Goal: Task Accomplishment & Management: Use online tool/utility

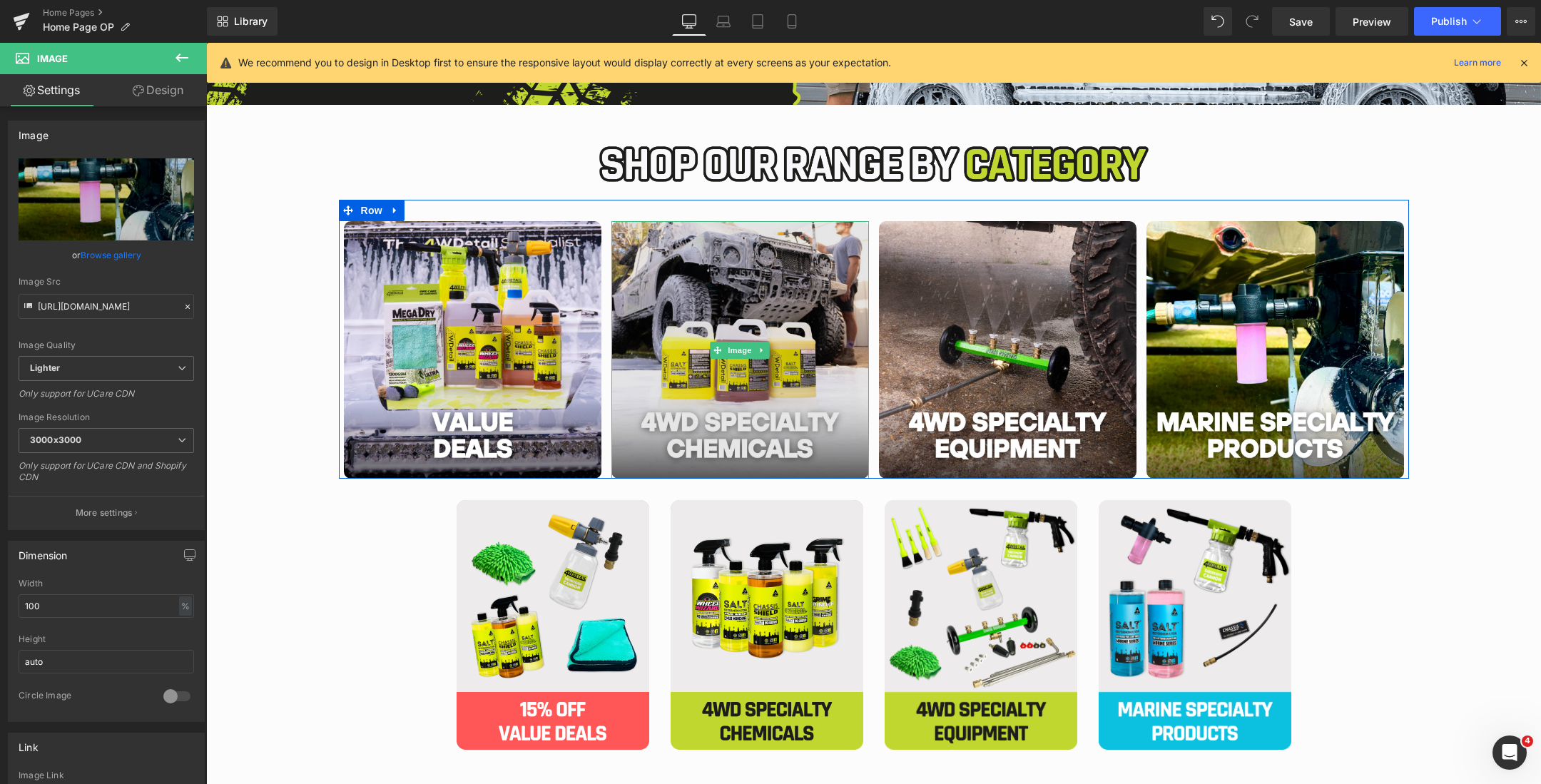
scroll to position [410, 0]
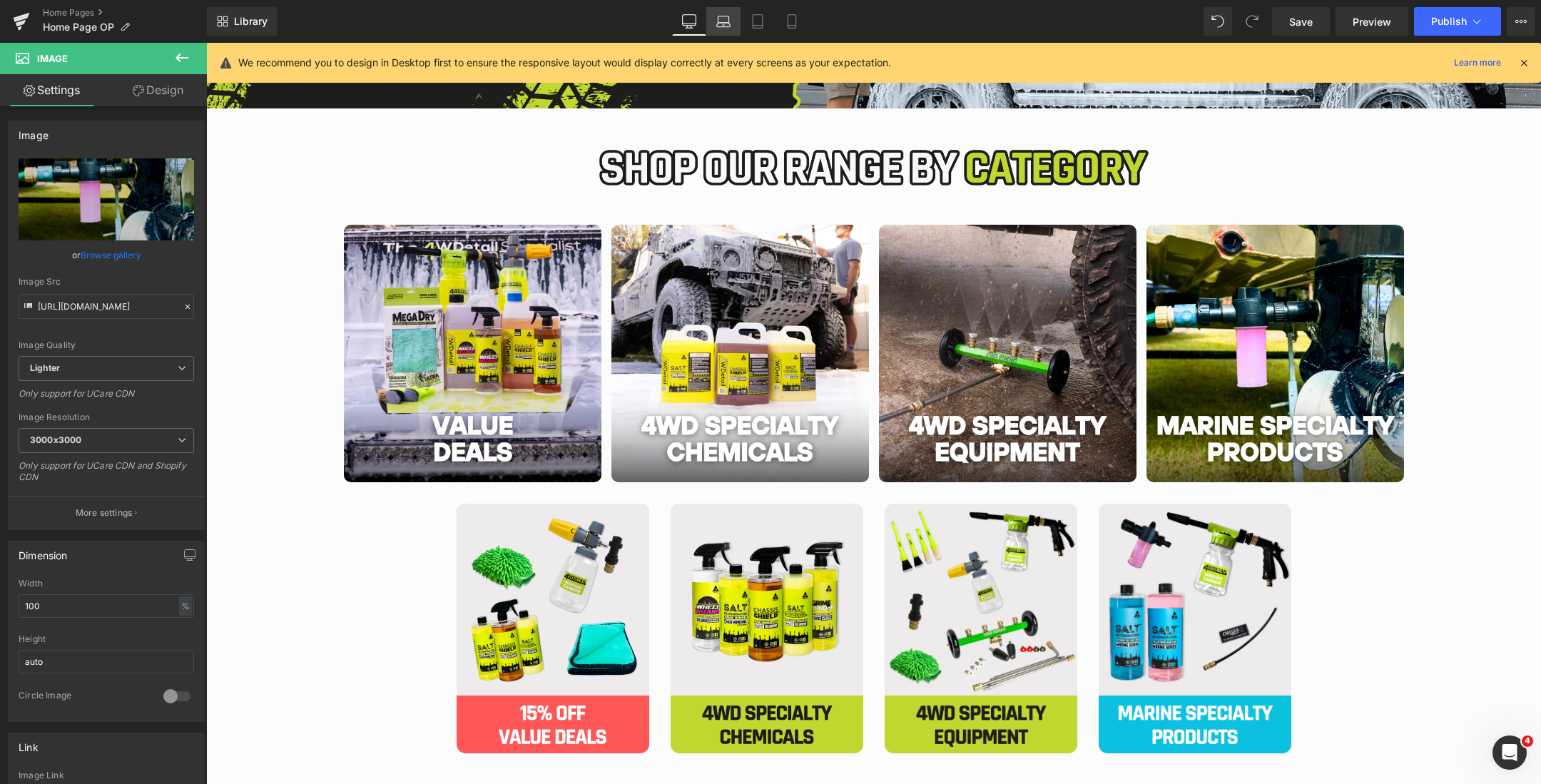
click at [725, 18] on icon at bounding box center [724, 21] width 14 height 14
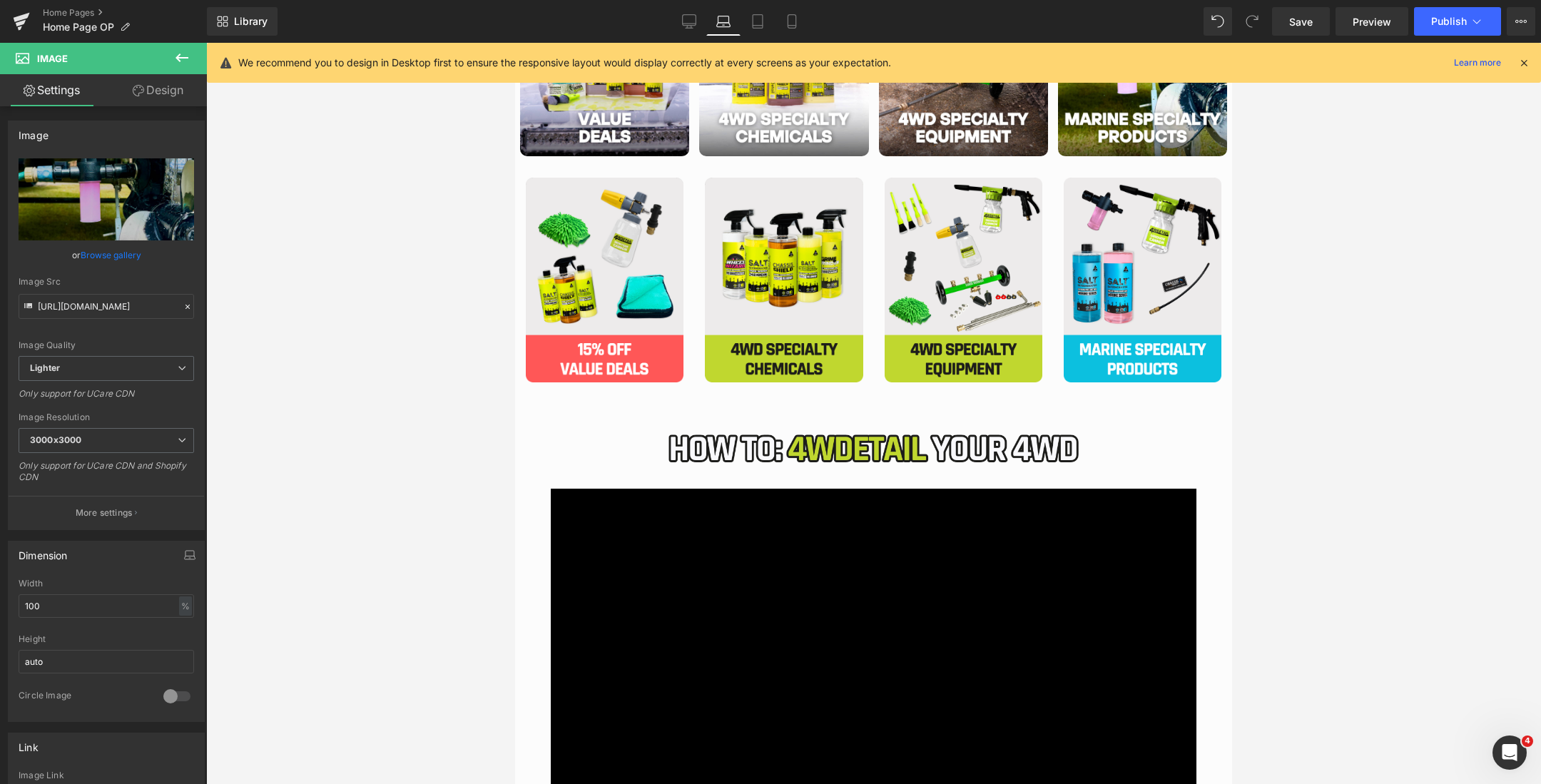
scroll to position [172, 0]
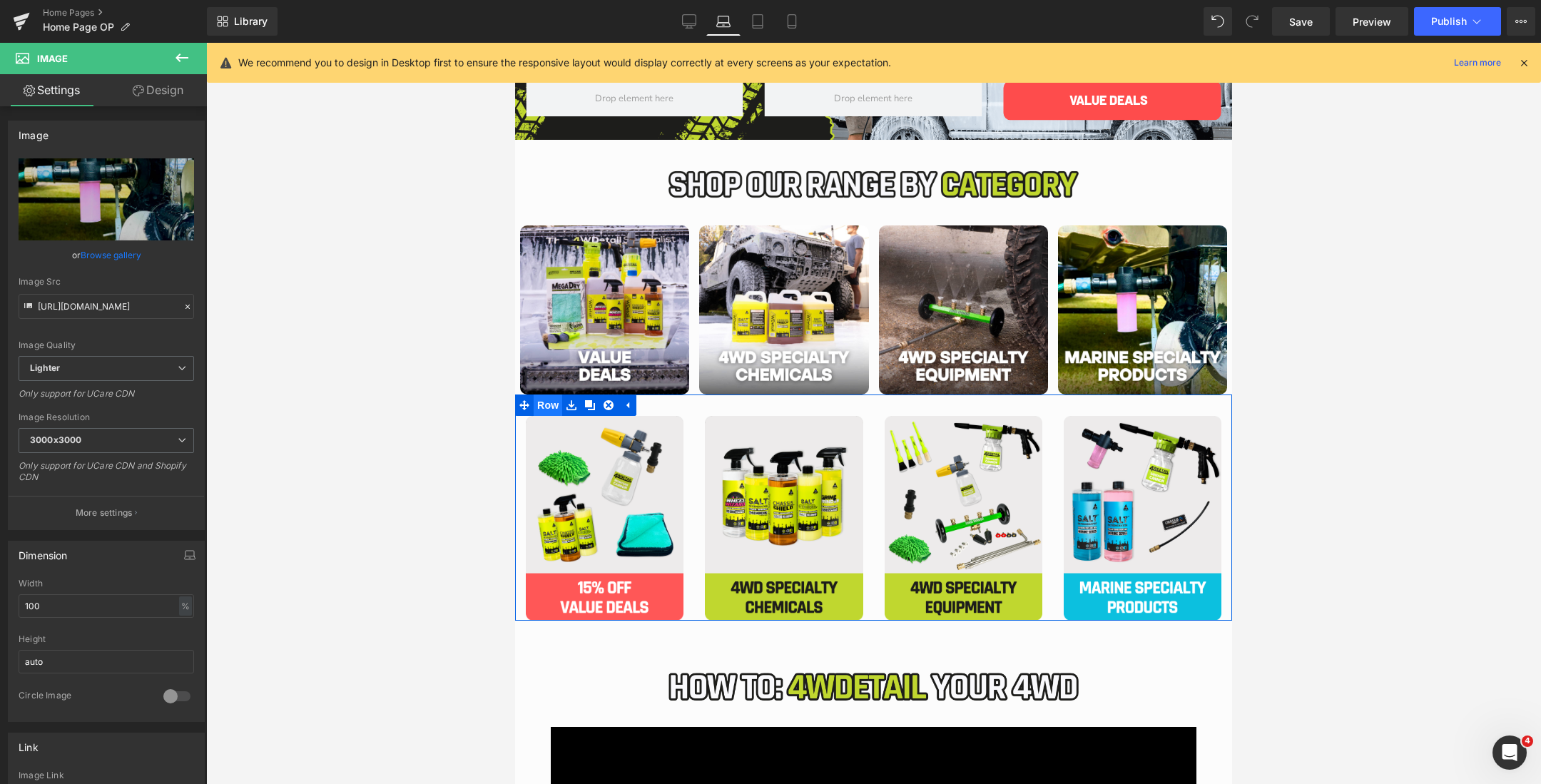
click at [540, 403] on span "Row" at bounding box center [548, 405] width 29 height 21
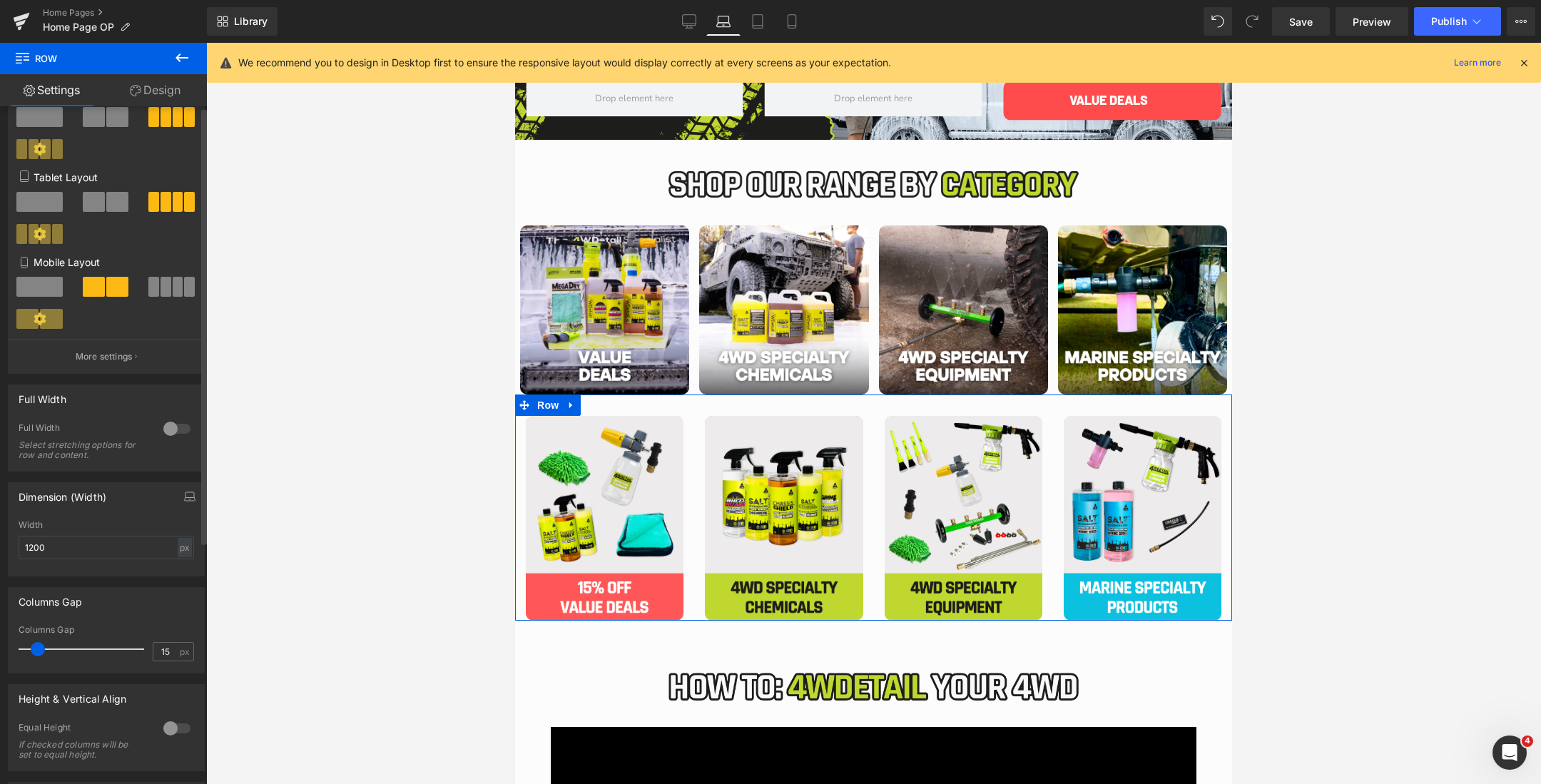
scroll to position [254, 0]
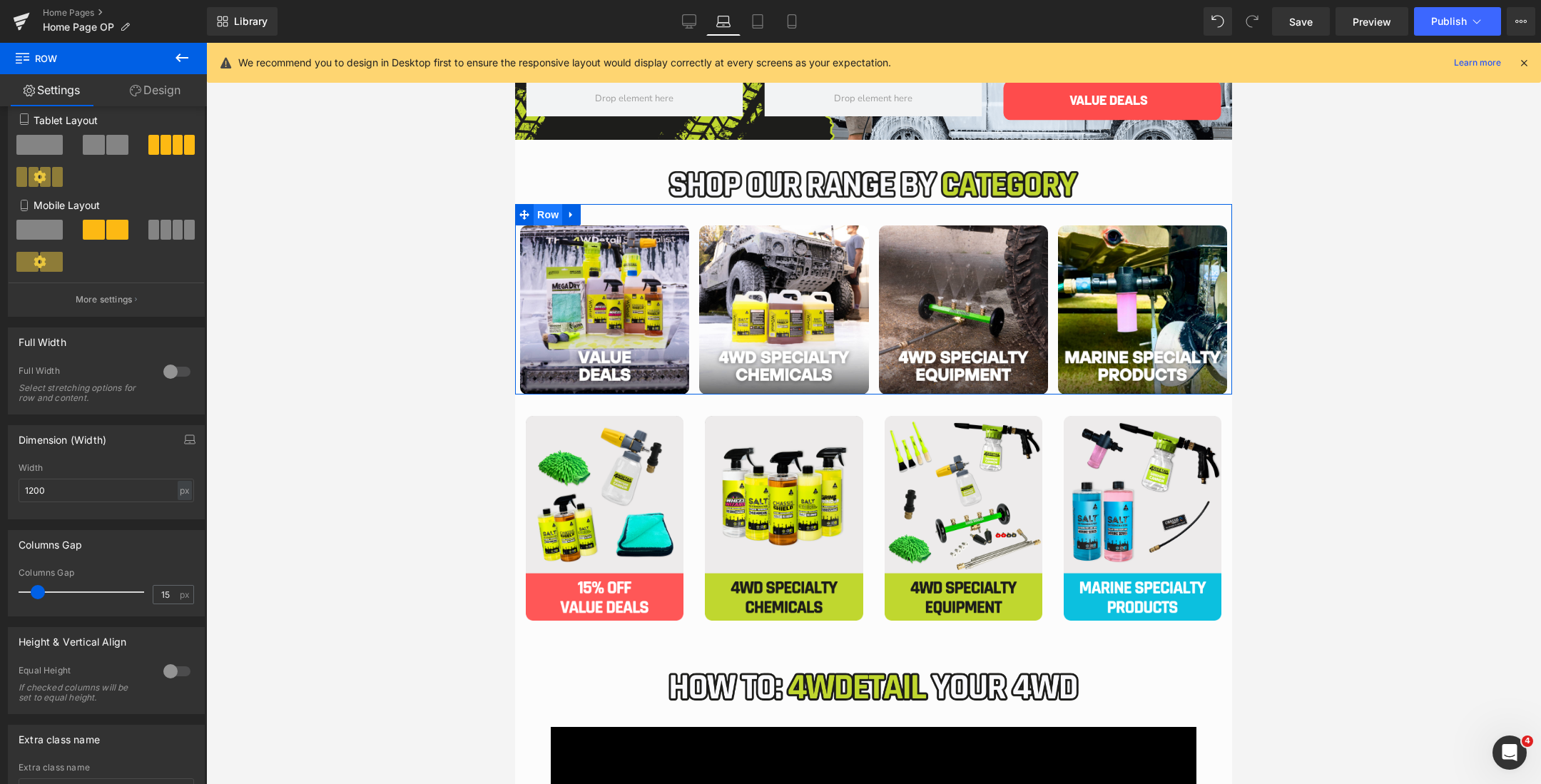
click at [547, 207] on span "Row" at bounding box center [548, 214] width 29 height 21
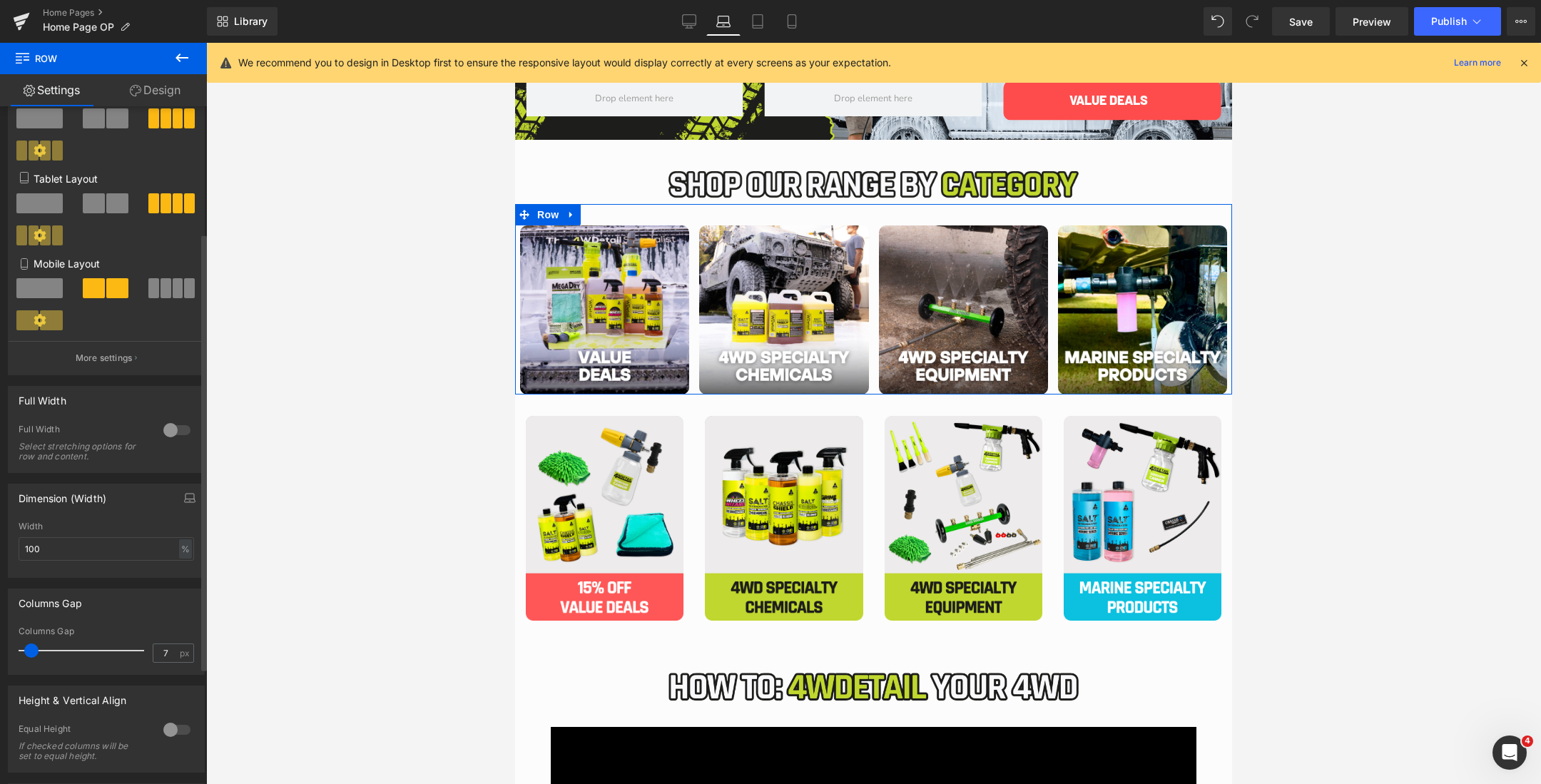
scroll to position [220, 0]
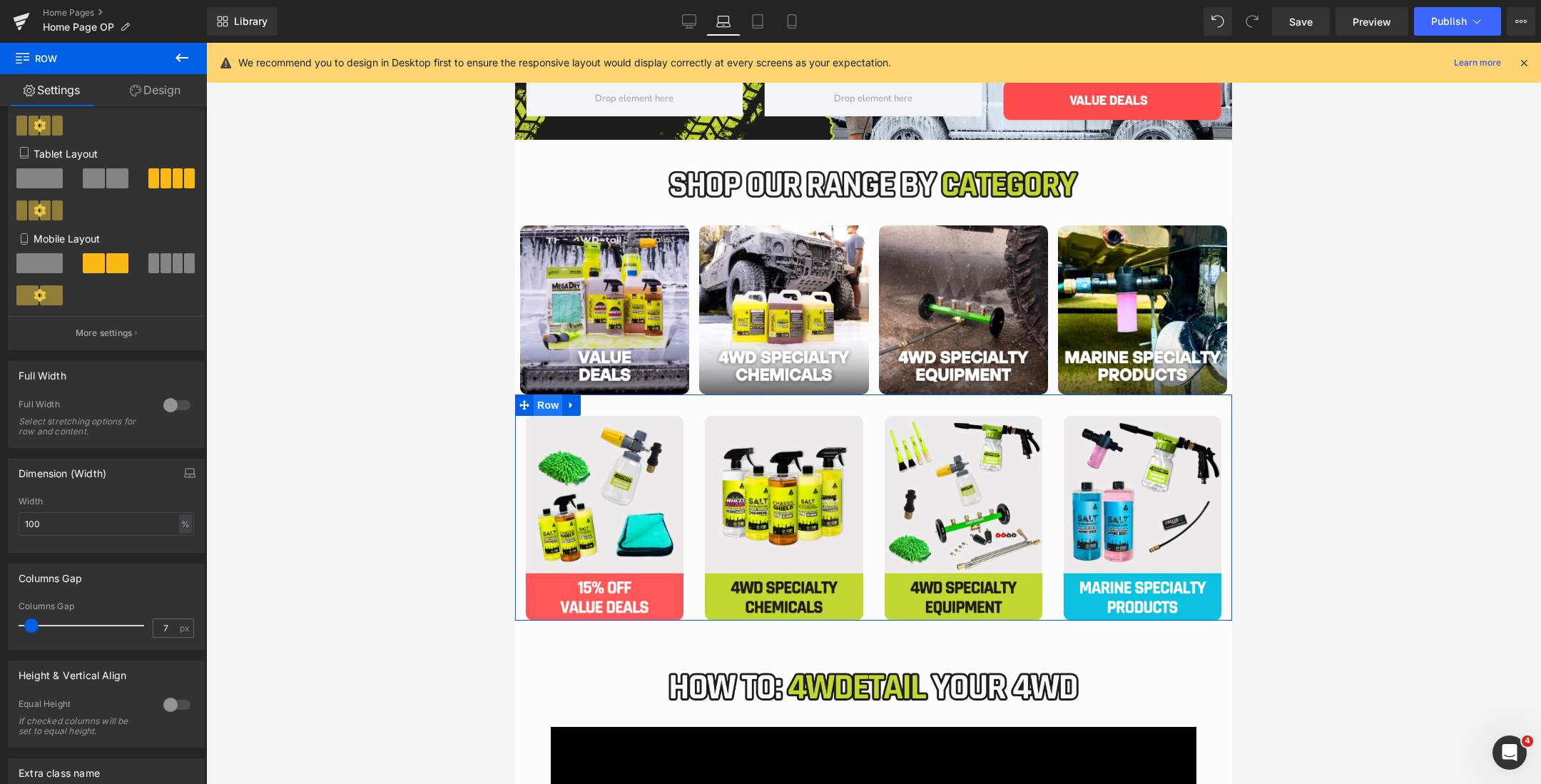
click at [554, 408] on span "Row" at bounding box center [548, 405] width 29 height 21
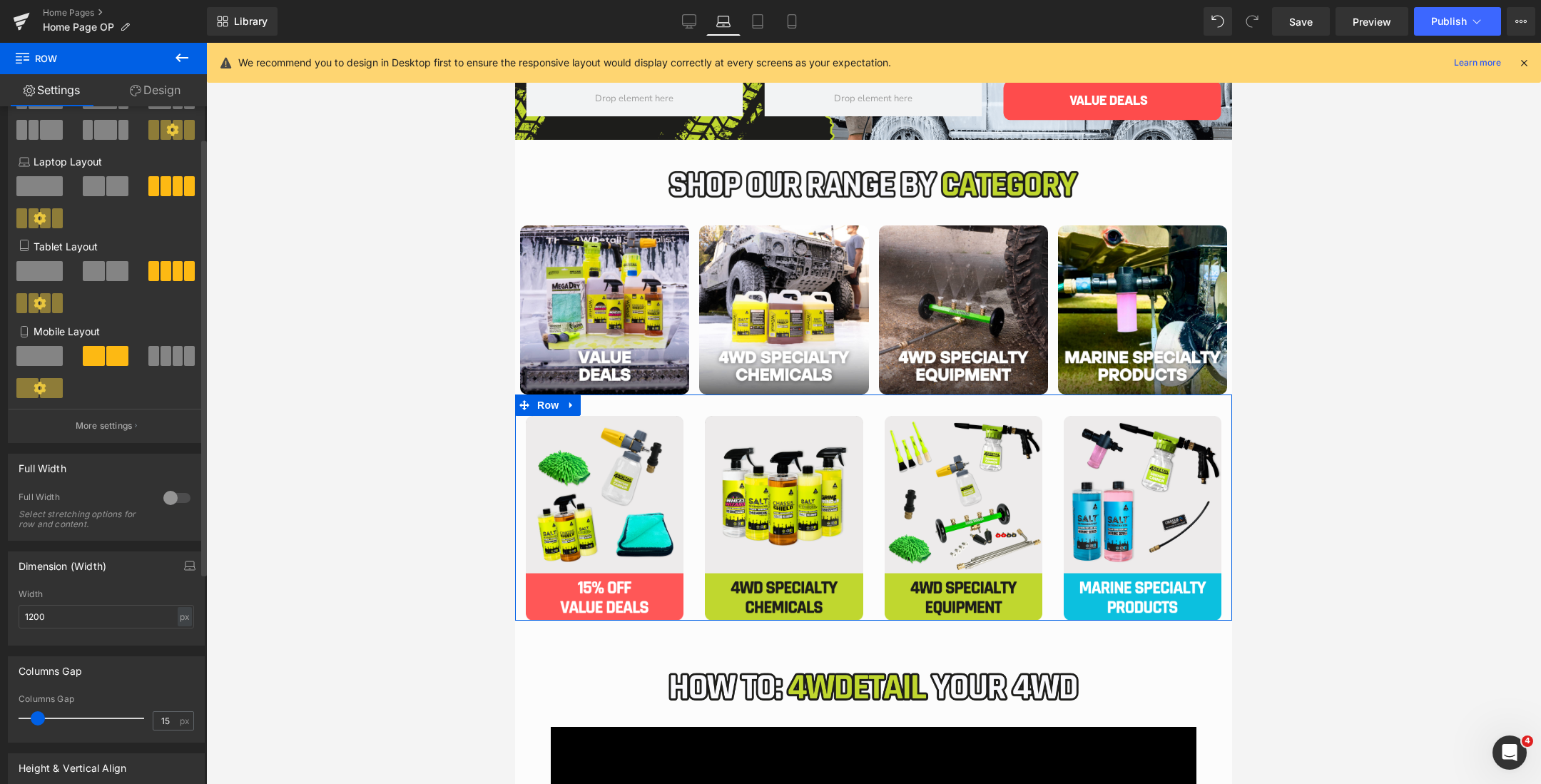
scroll to position [237, 0]
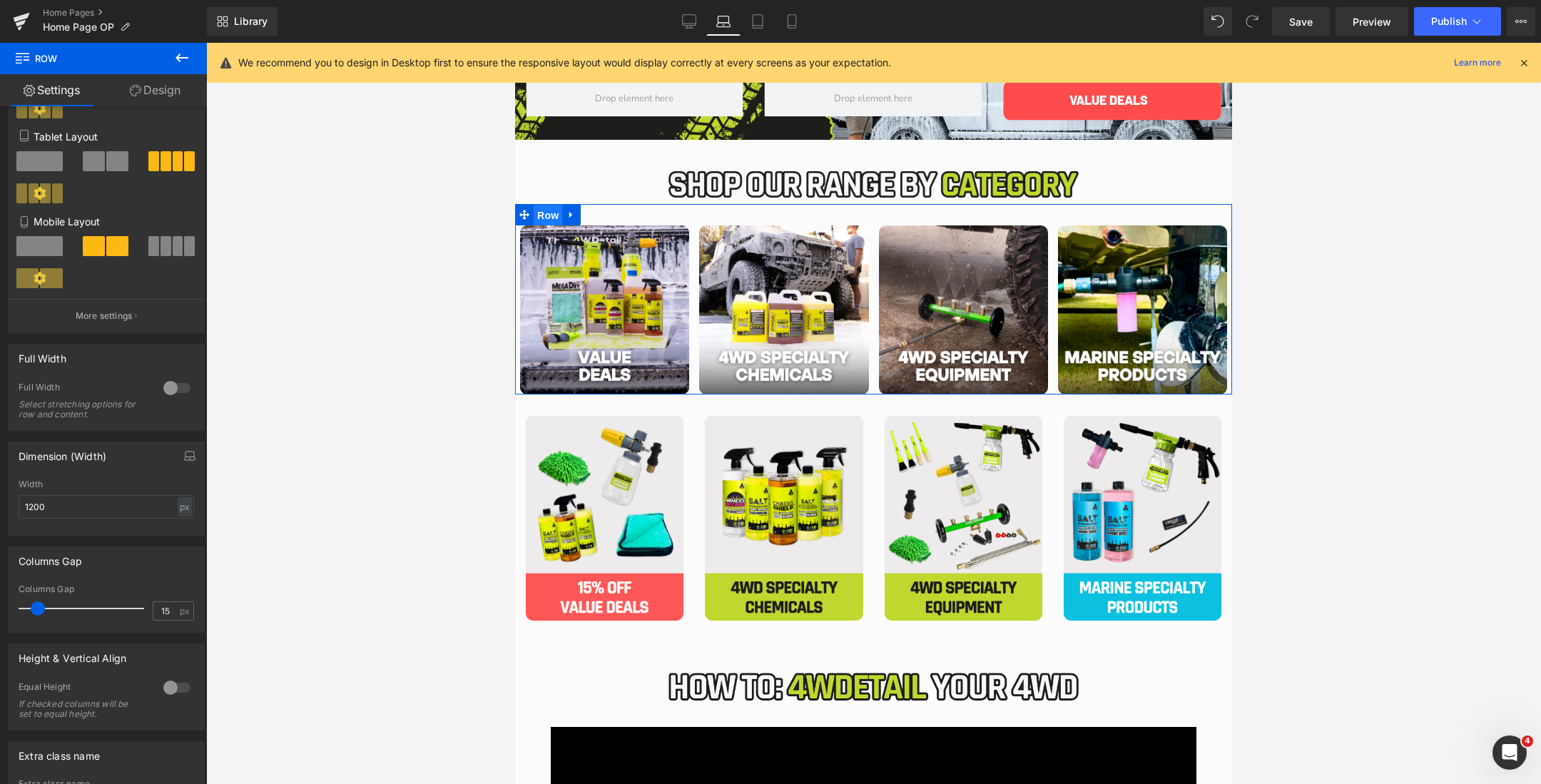
drag, startPoint x: 544, startPoint y: 213, endPoint x: 992, endPoint y: 292, distance: 454.9
click at [544, 213] on span "Row" at bounding box center [548, 215] width 29 height 21
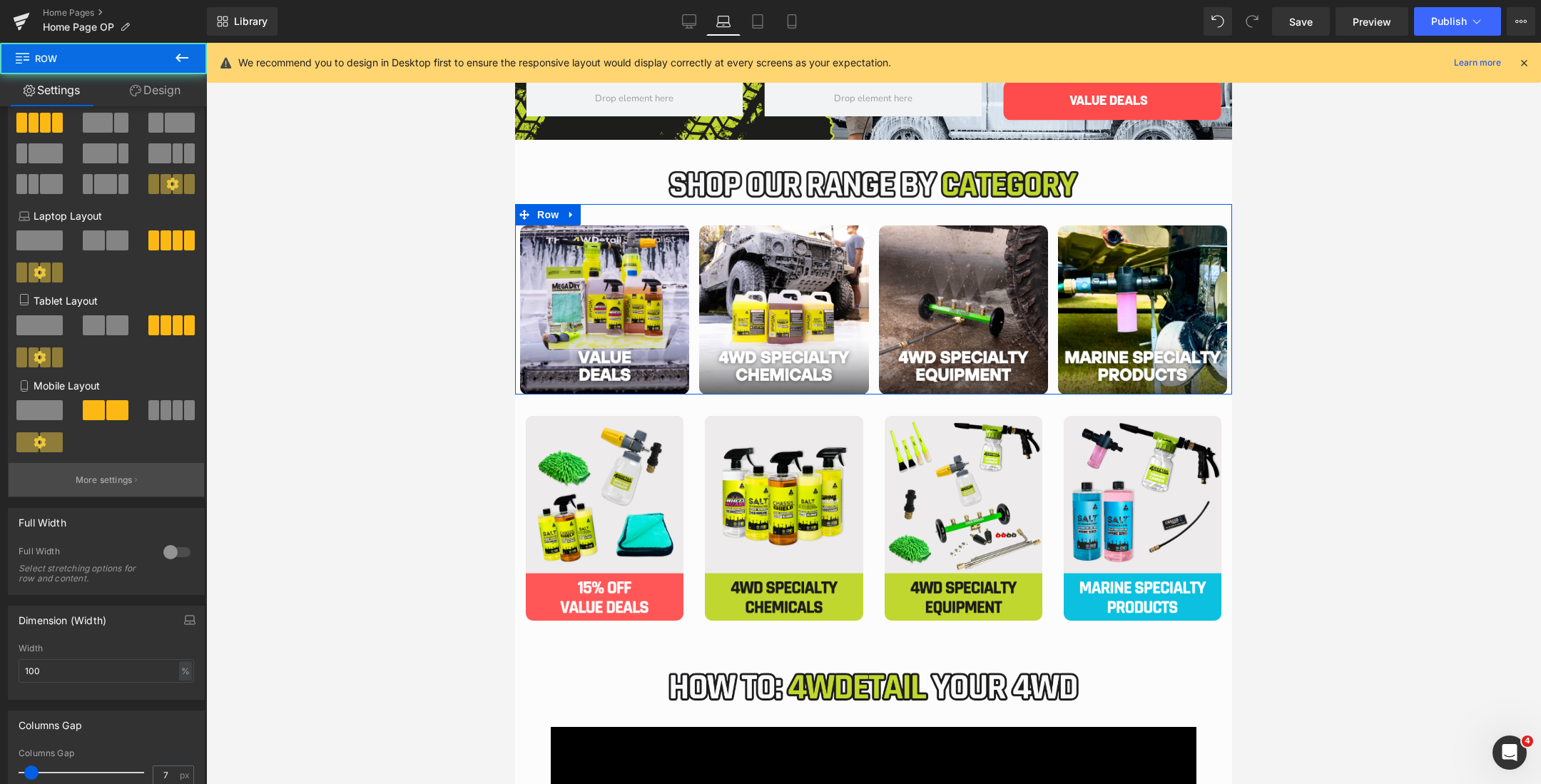
scroll to position [331, 0]
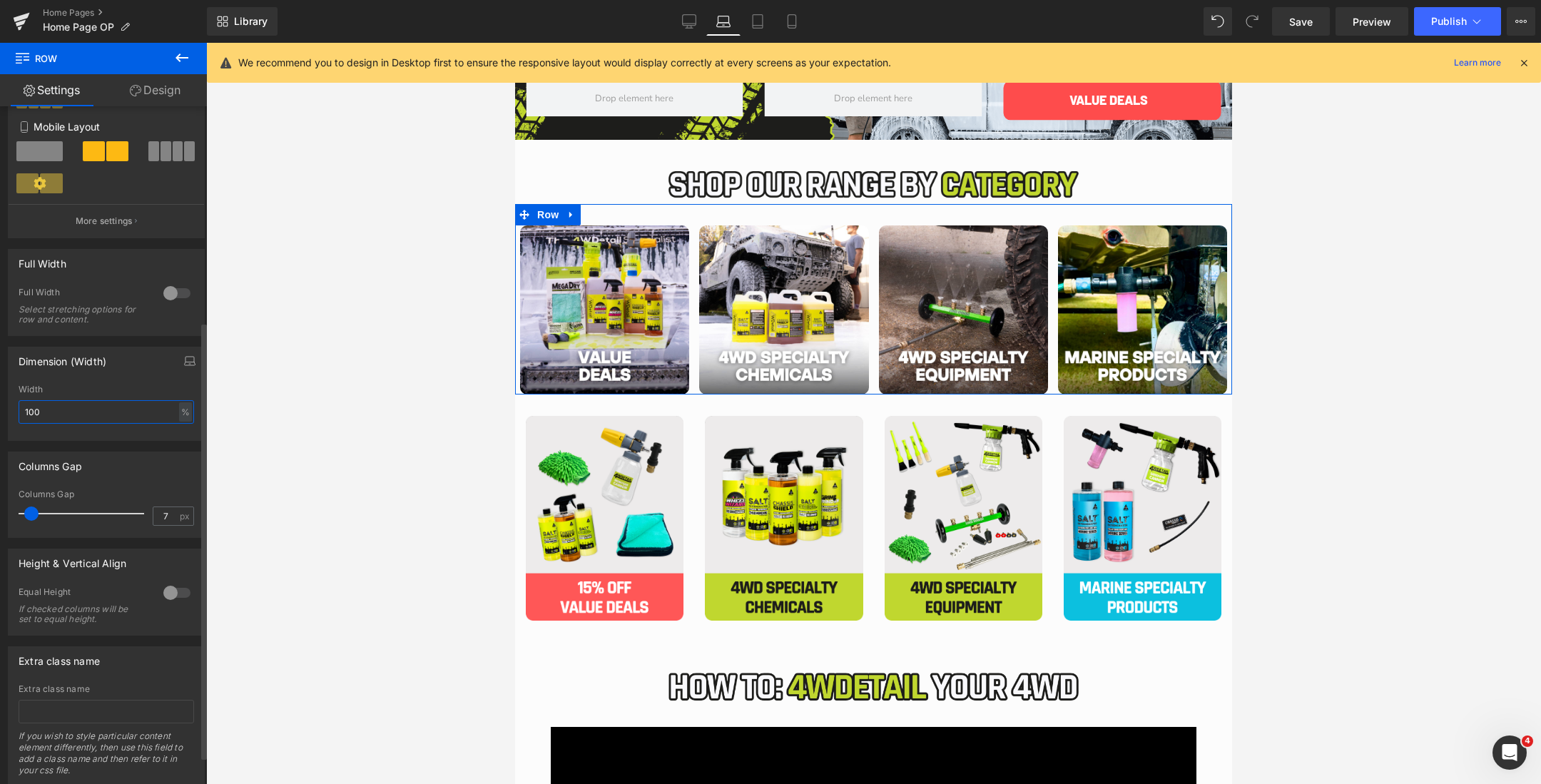
click at [130, 405] on input "100" at bounding box center [106, 412] width 175 height 23
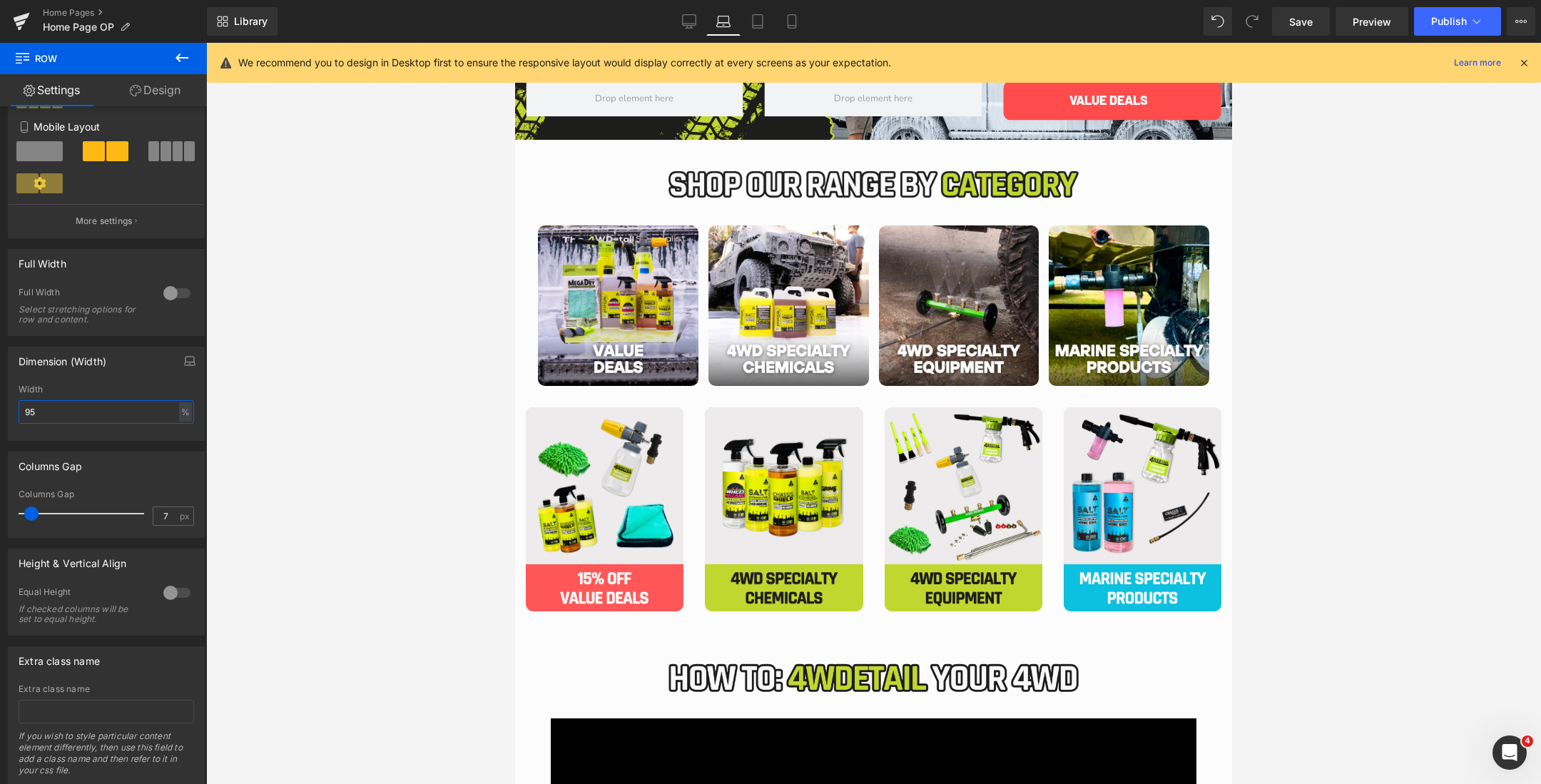
type input "9"
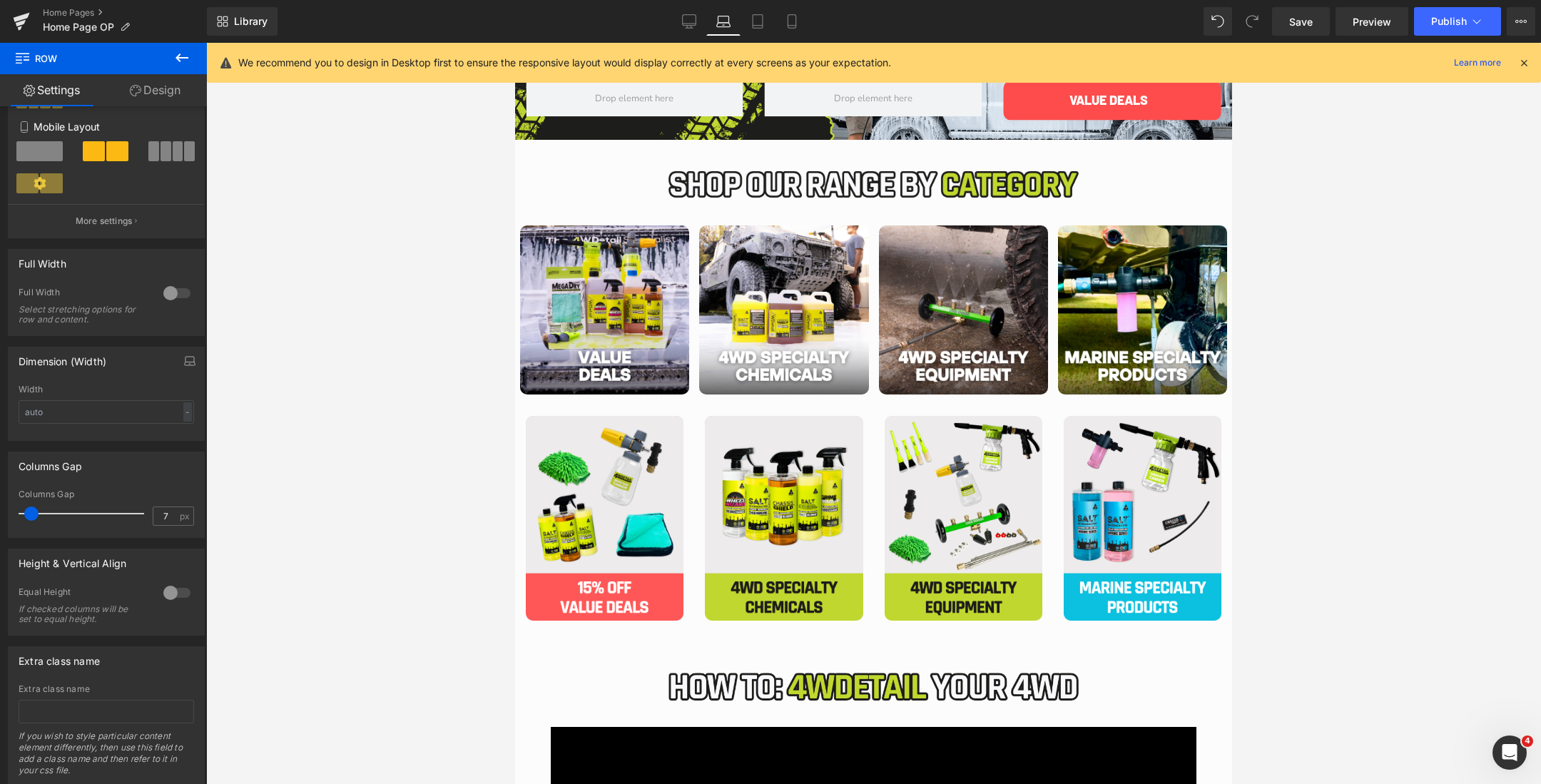
click at [444, 398] on div at bounding box center [874, 413] width 1335 height 741
click at [546, 219] on span "Row" at bounding box center [548, 214] width 29 height 21
click at [169, 290] on div at bounding box center [177, 294] width 34 height 23
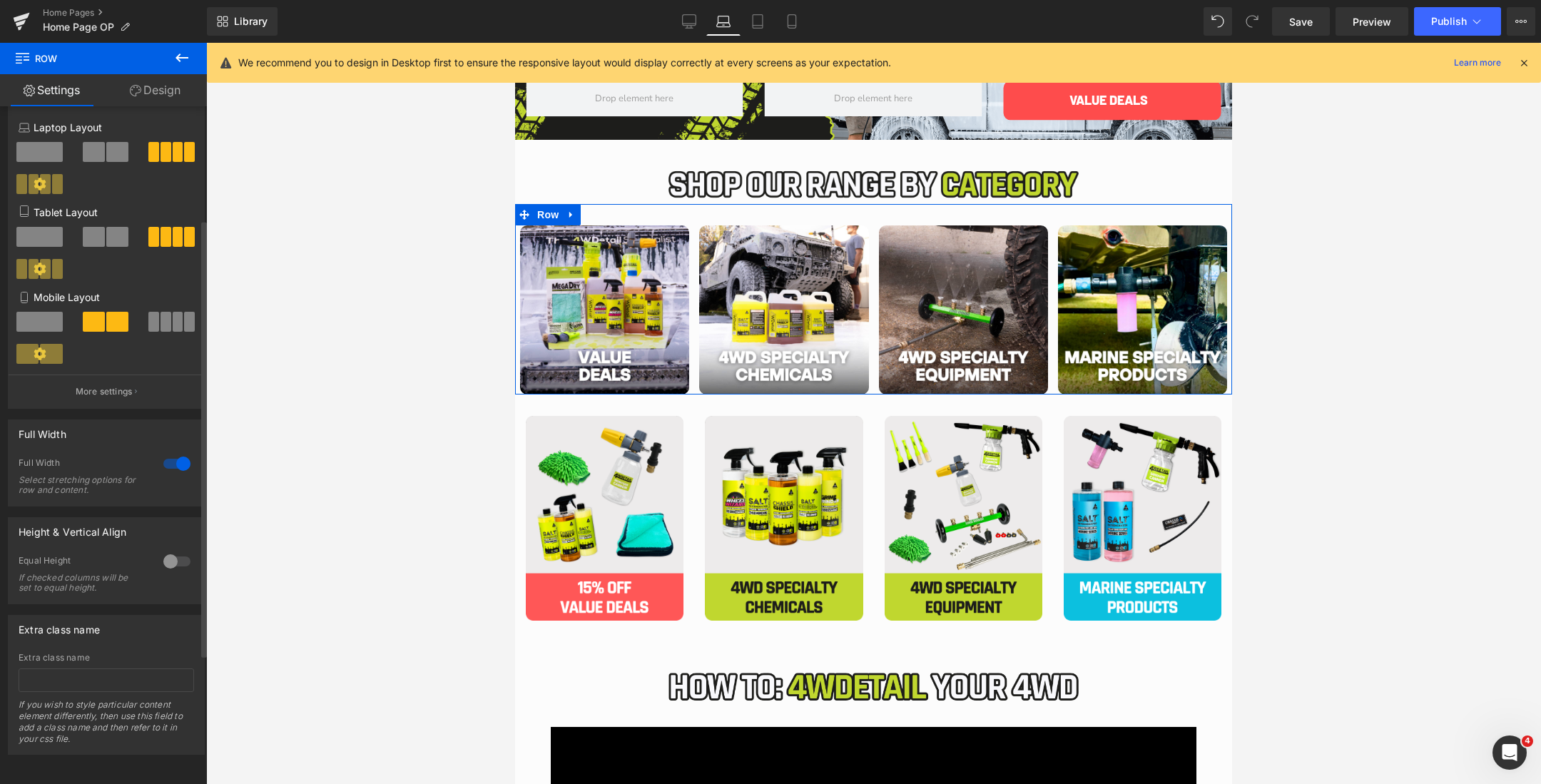
scroll to position [174, 0]
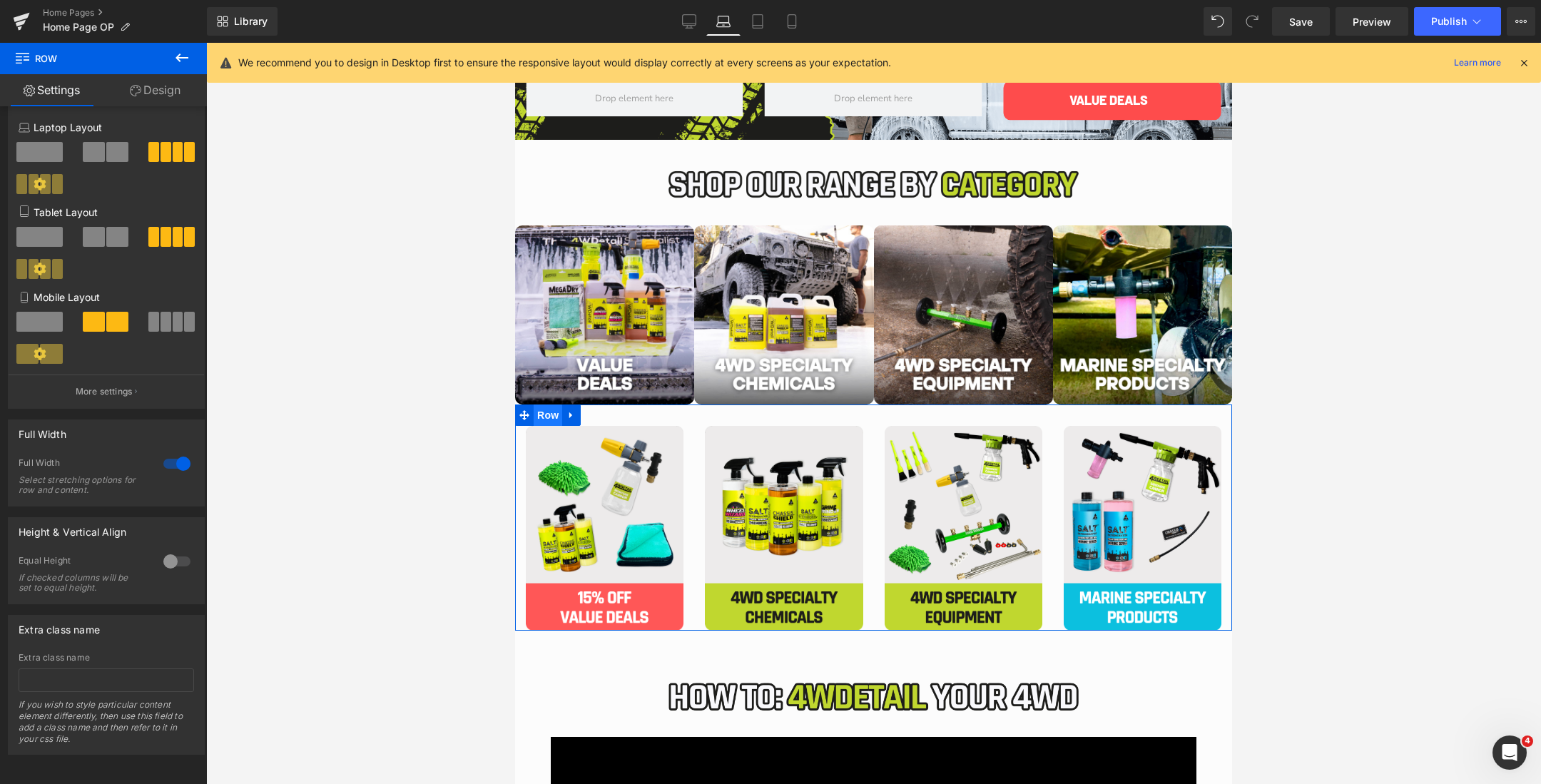
click at [543, 414] on span "Row" at bounding box center [548, 415] width 29 height 21
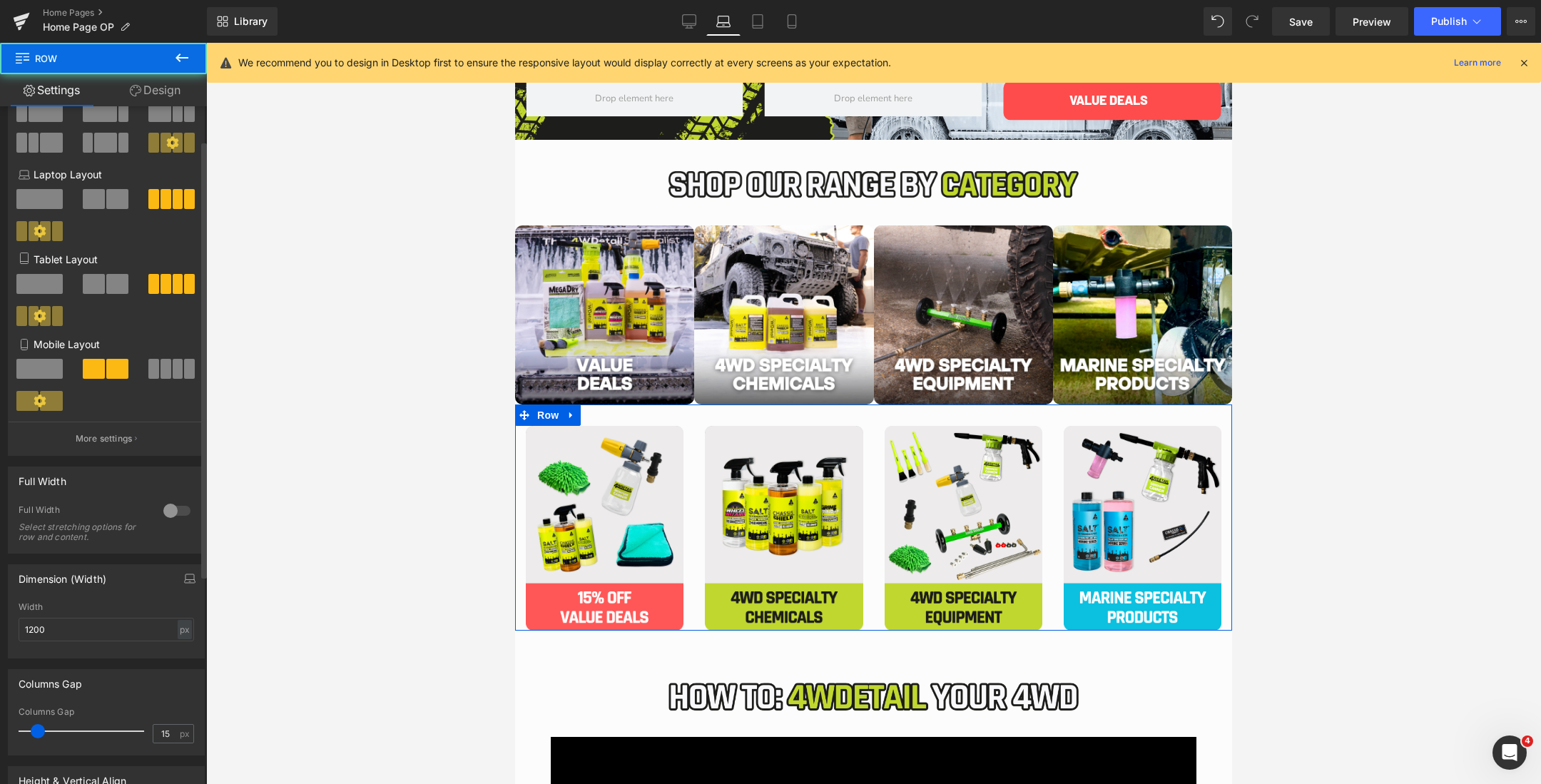
scroll to position [161, 0]
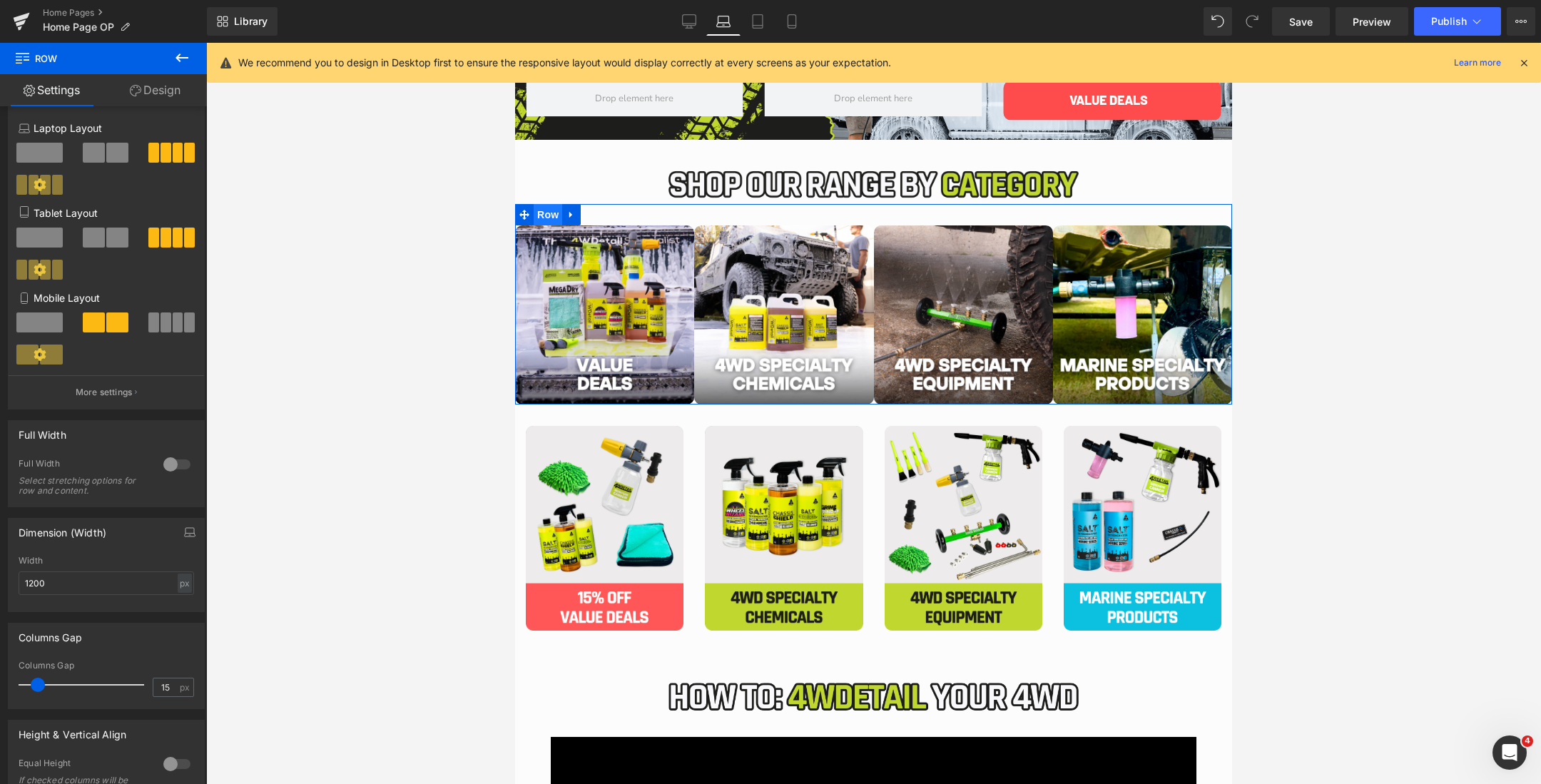
click at [537, 215] on span "Row" at bounding box center [548, 214] width 29 height 21
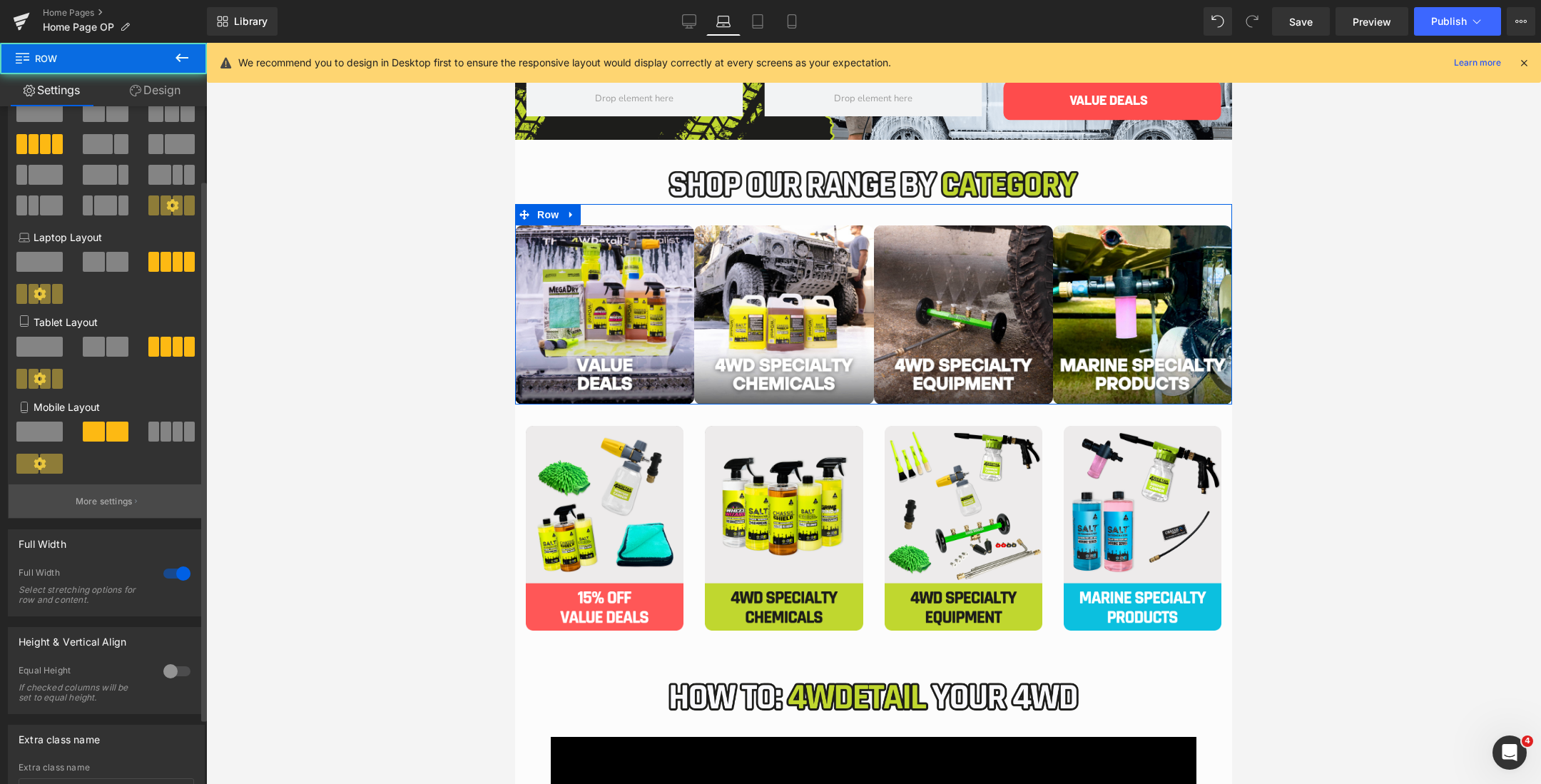
scroll to position [174, 0]
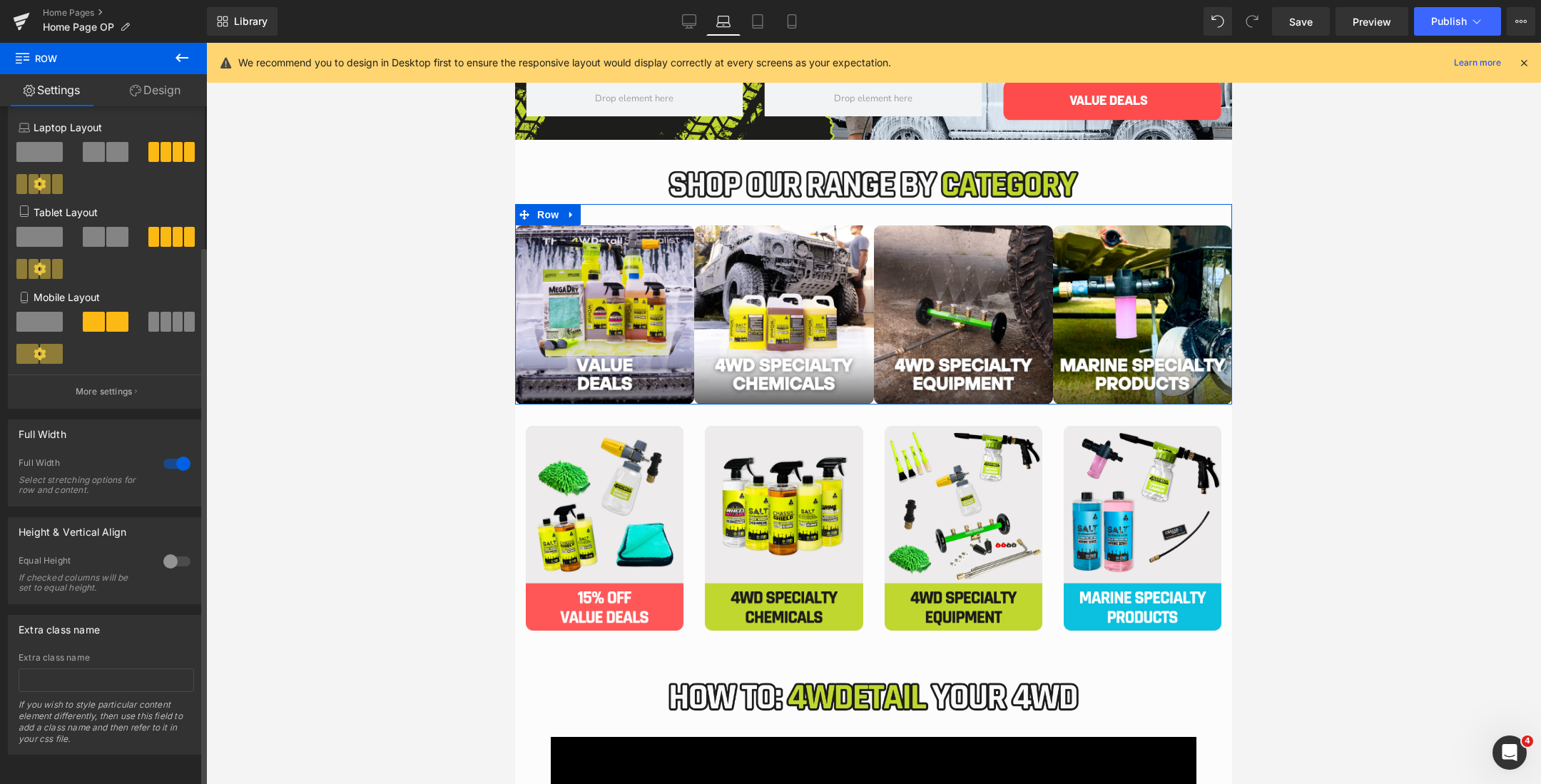
click at [170, 452] on div at bounding box center [177, 463] width 34 height 23
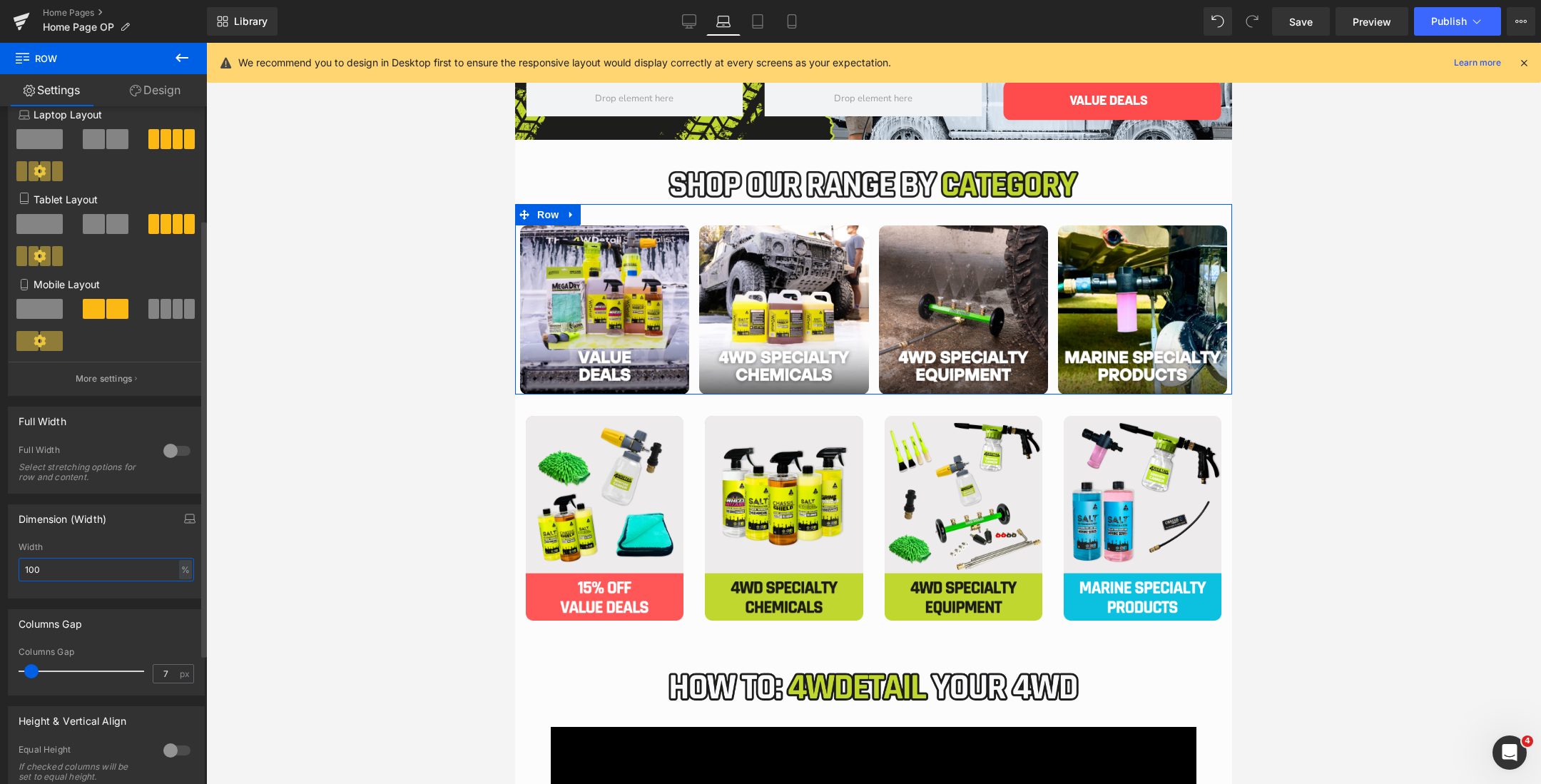
click at [105, 574] on input "100" at bounding box center [106, 570] width 175 height 23
click at [179, 571] on div "%" at bounding box center [185, 570] width 13 height 20
click at [178, 606] on li "px" at bounding box center [184, 612] width 18 height 21
click at [121, 570] on input "100" at bounding box center [106, 570] width 175 height 23
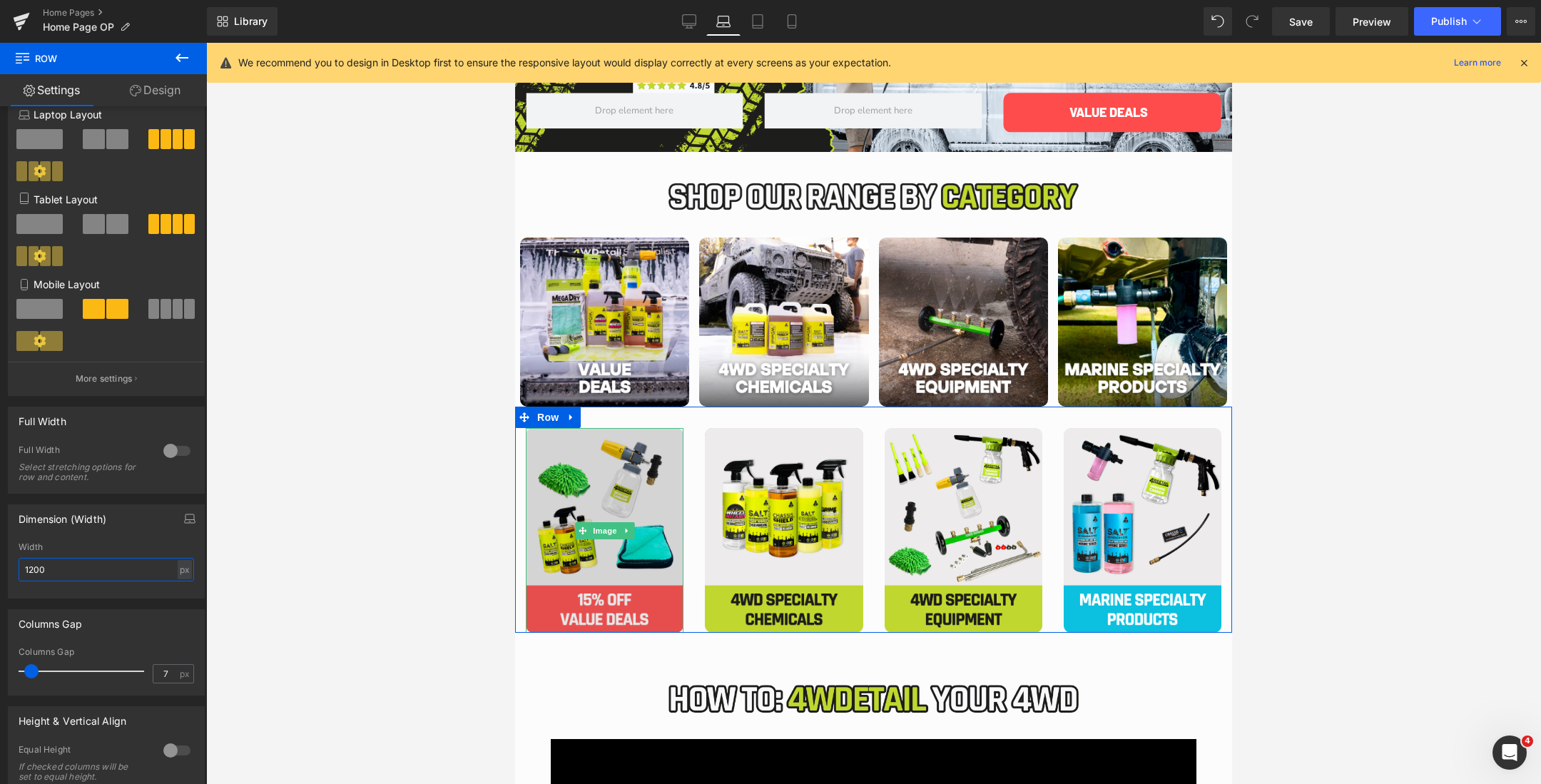
scroll to position [147, 0]
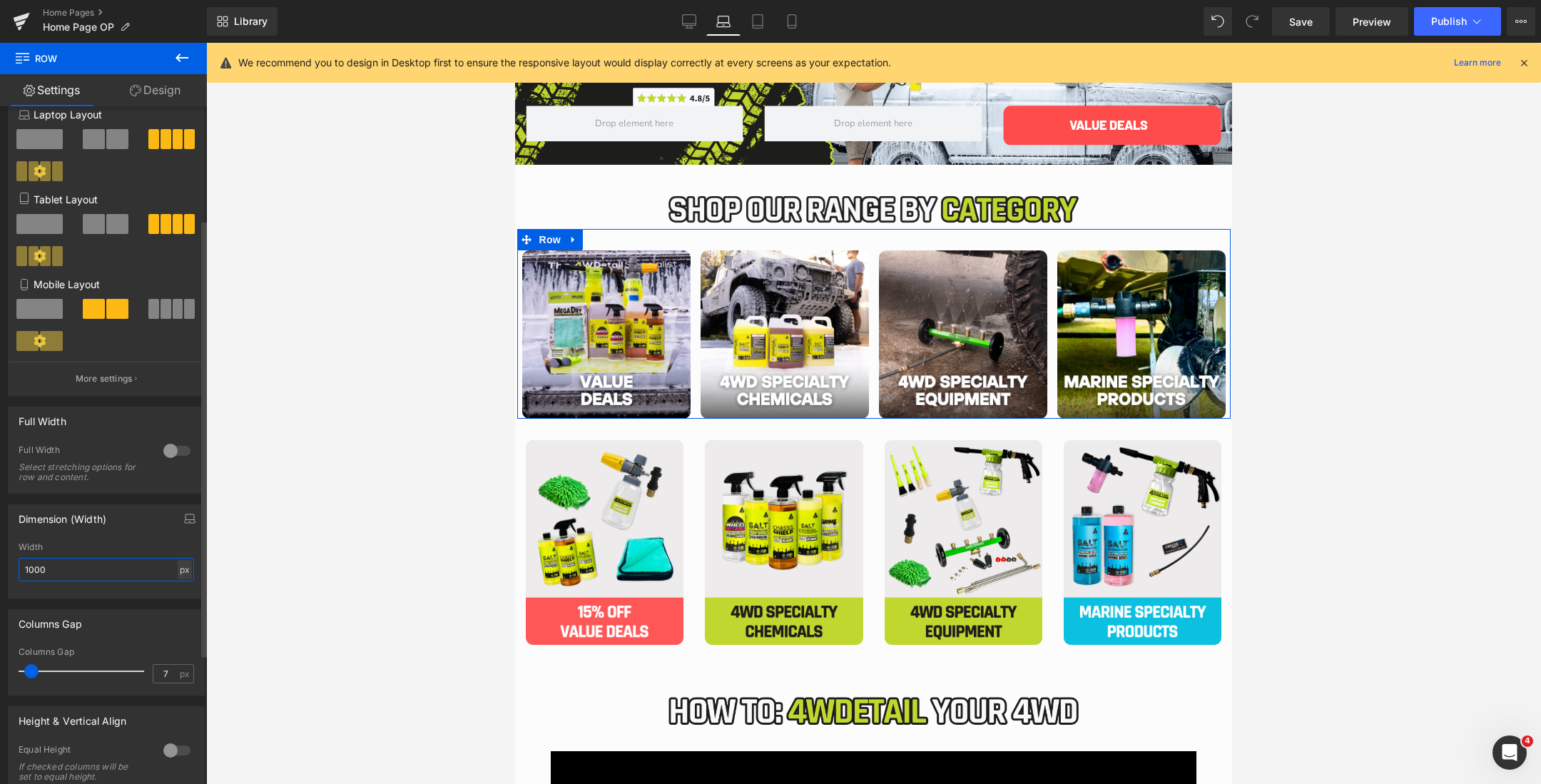
type input "1000"
click at [180, 576] on div "px" at bounding box center [185, 570] width 14 height 20
click at [179, 598] on li "%" at bounding box center [184, 591] width 18 height 21
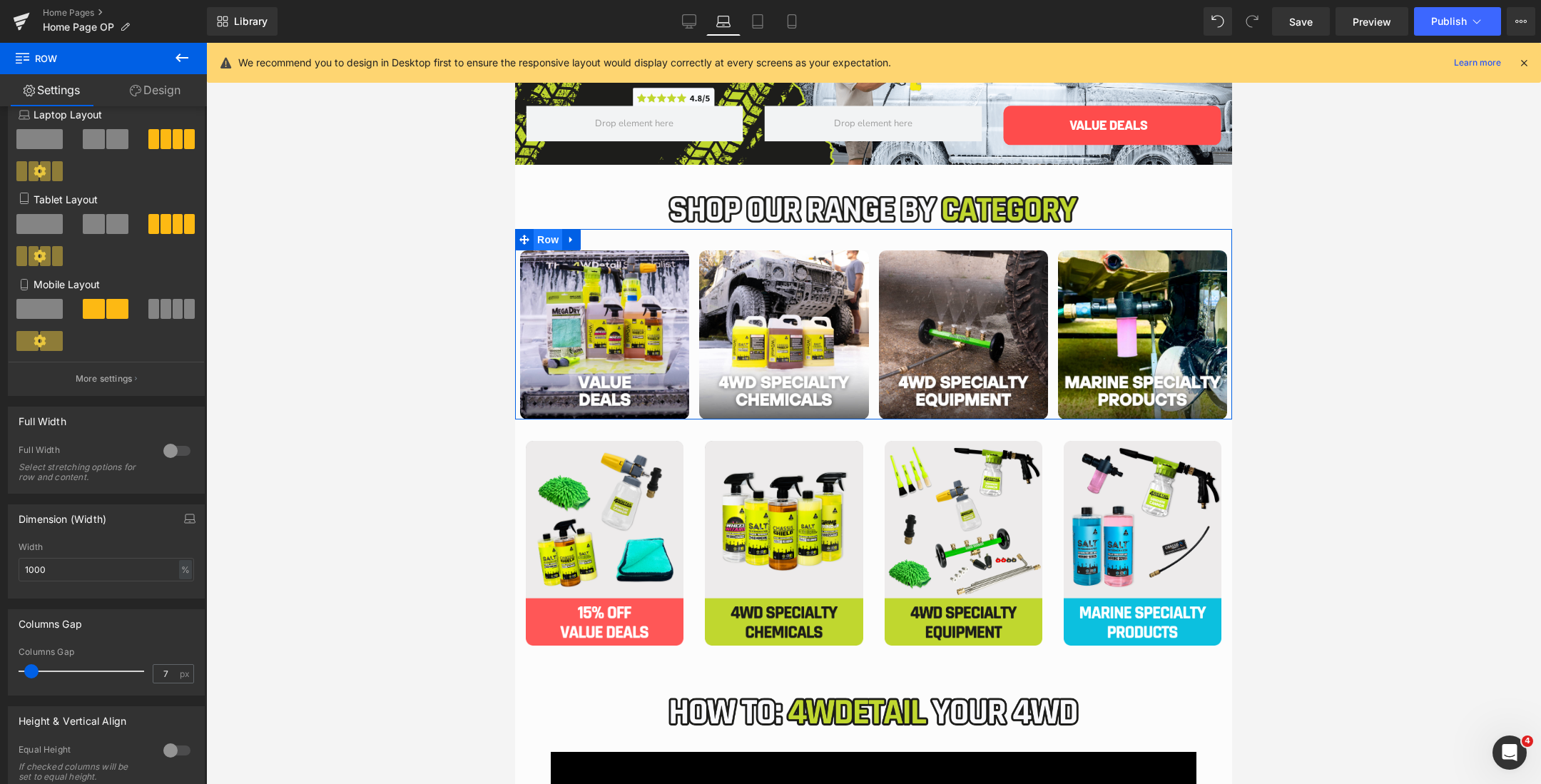
click at [549, 238] on span "Row" at bounding box center [548, 239] width 29 height 21
click at [155, 96] on link "Design" at bounding box center [155, 90] width 104 height 32
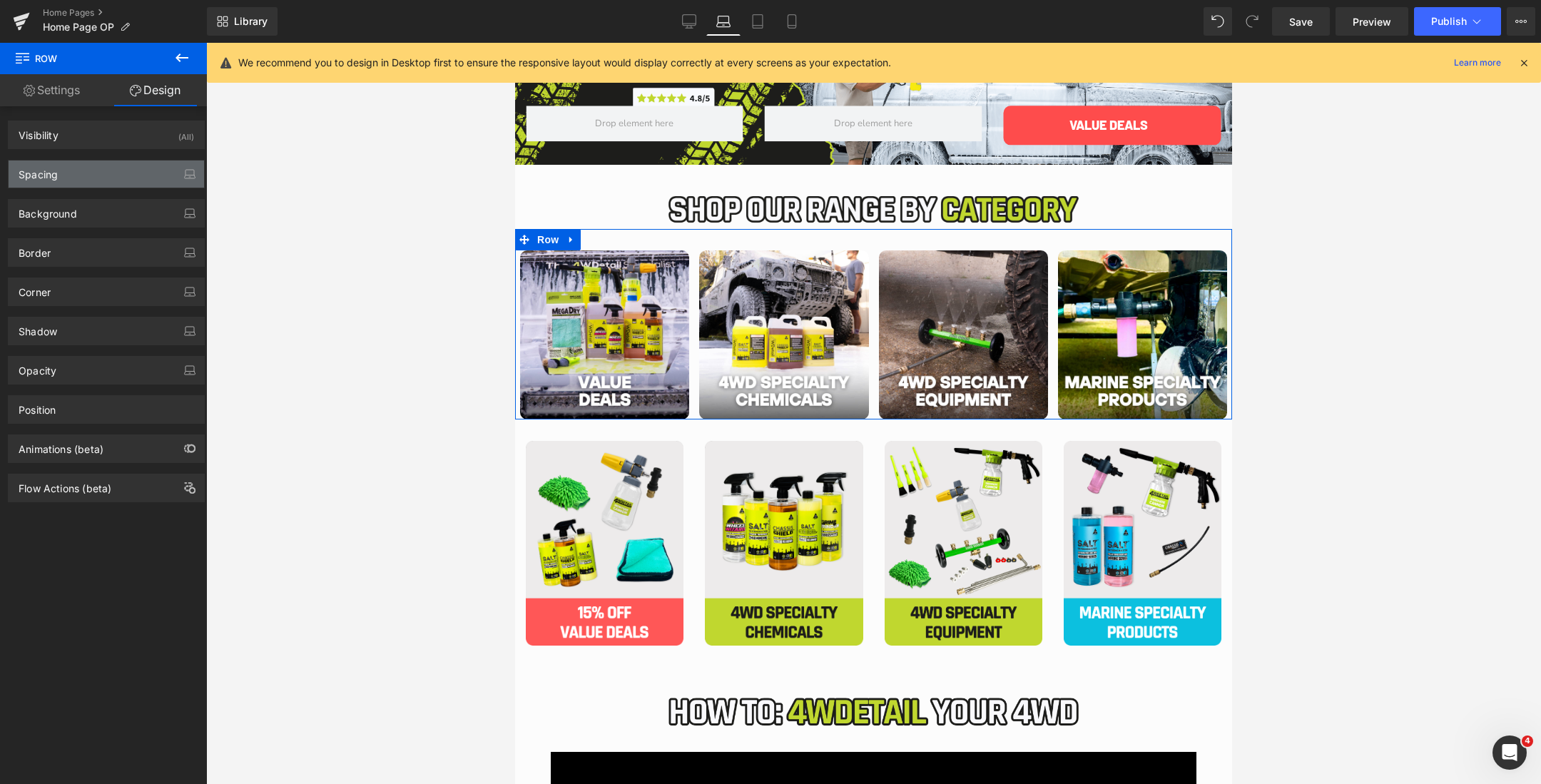
click at [76, 170] on div "Spacing" at bounding box center [106, 174] width 196 height 27
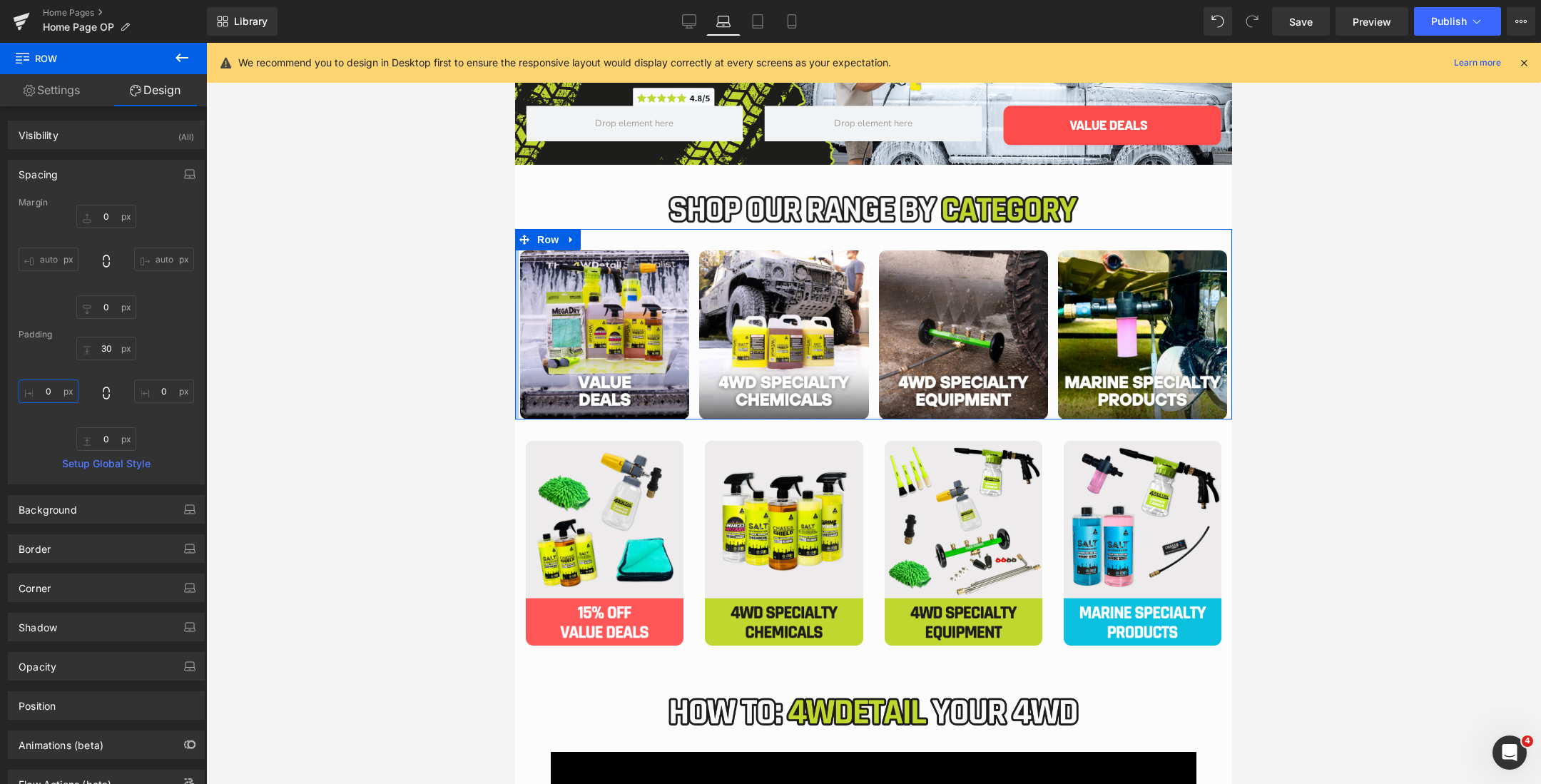
click at [44, 392] on input "0" at bounding box center [48, 391] width 60 height 23
type input "5"
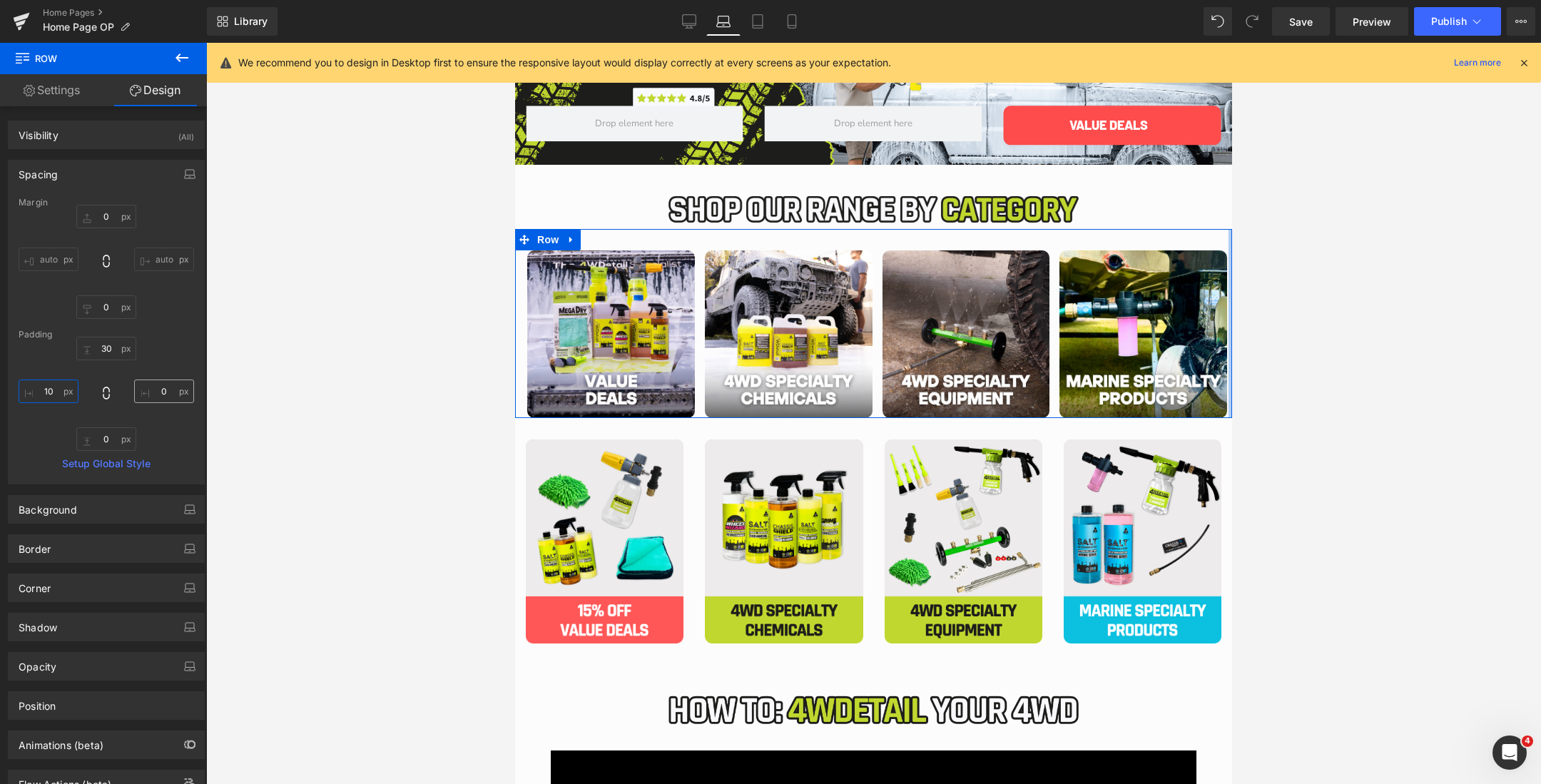
type input "10"
click at [158, 396] on input "0" at bounding box center [163, 391] width 60 height 23
type input "10"
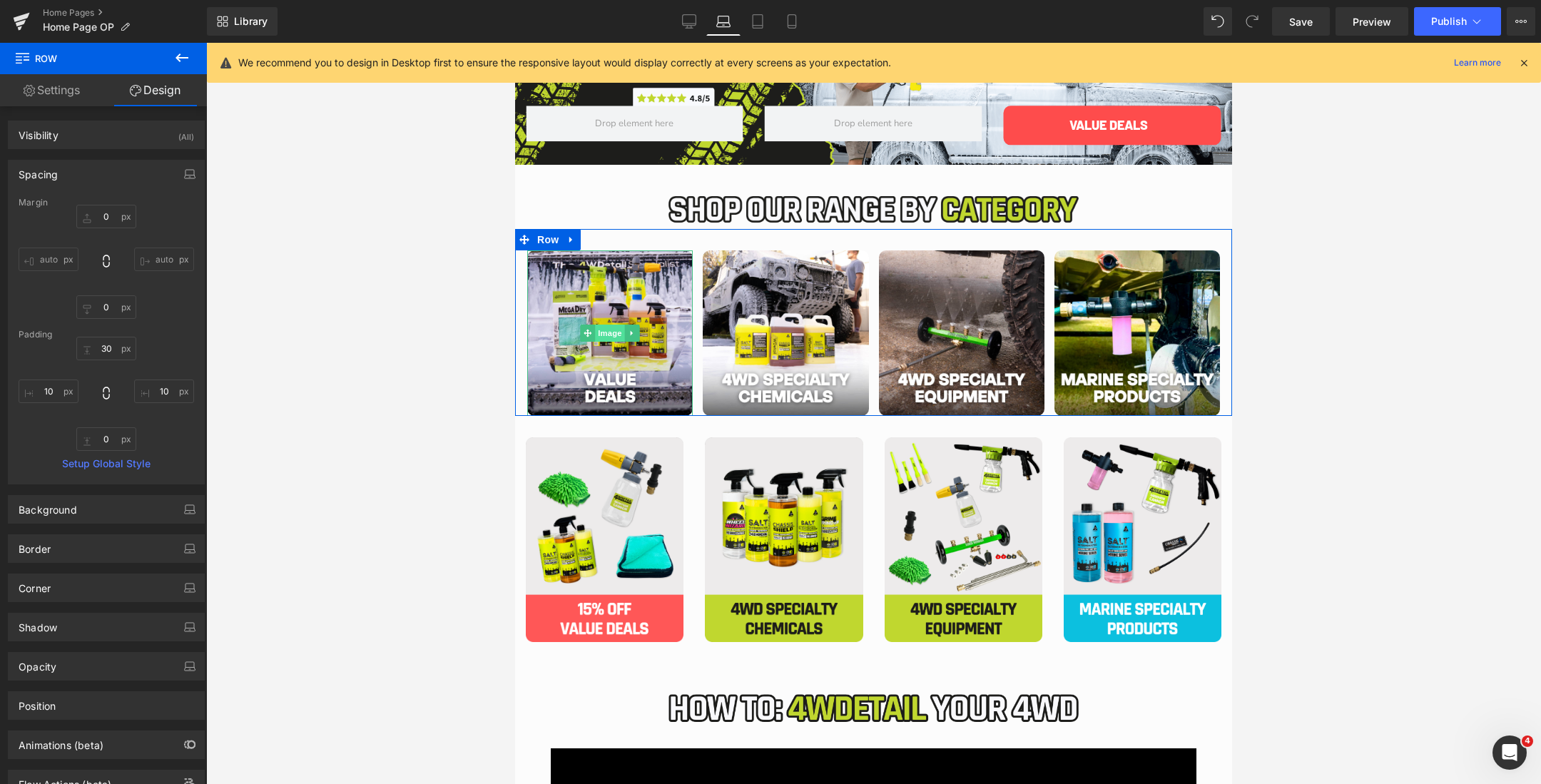
click at [604, 331] on span "Image" at bounding box center [610, 332] width 30 height 17
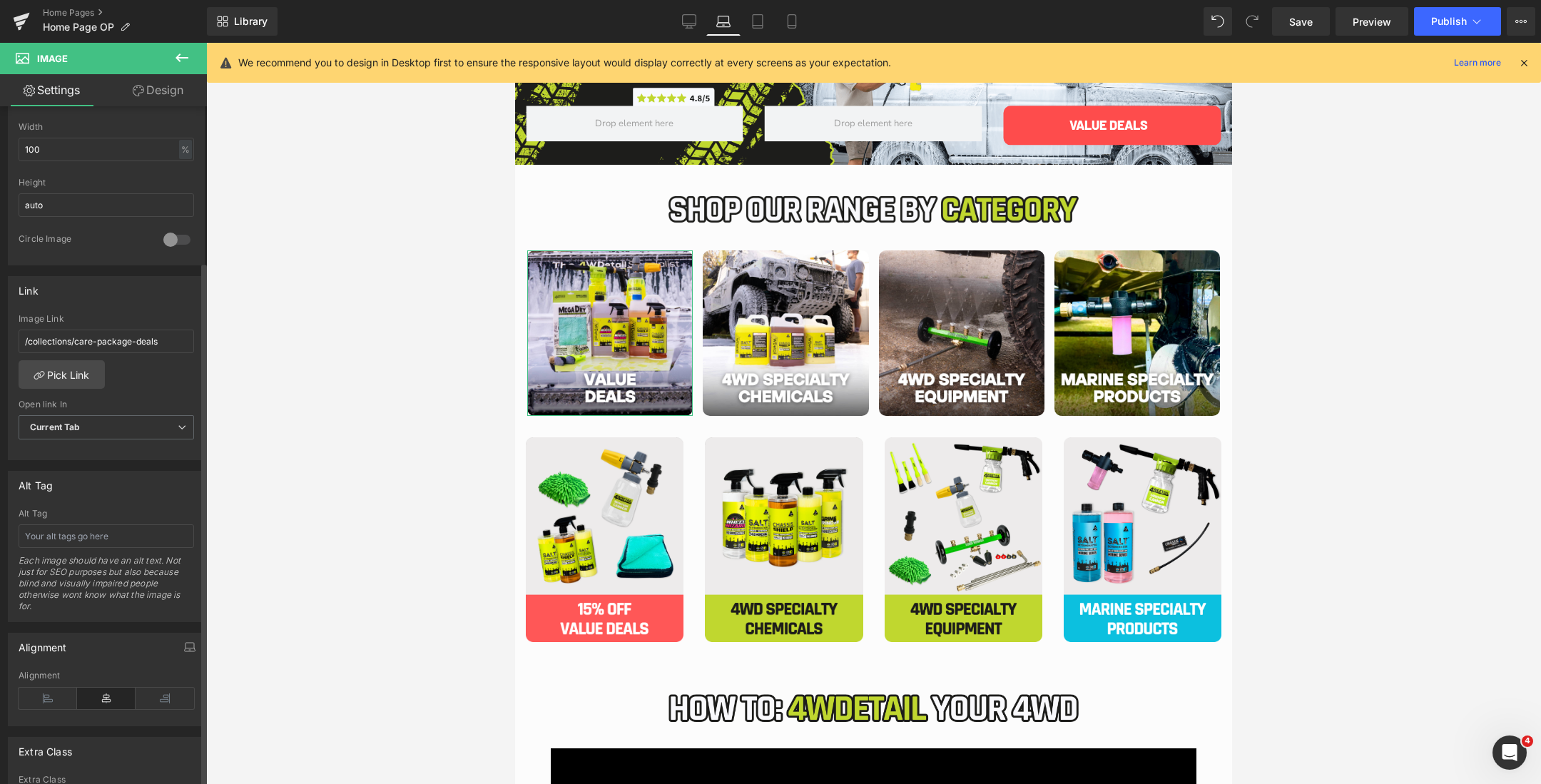
scroll to position [513, 0]
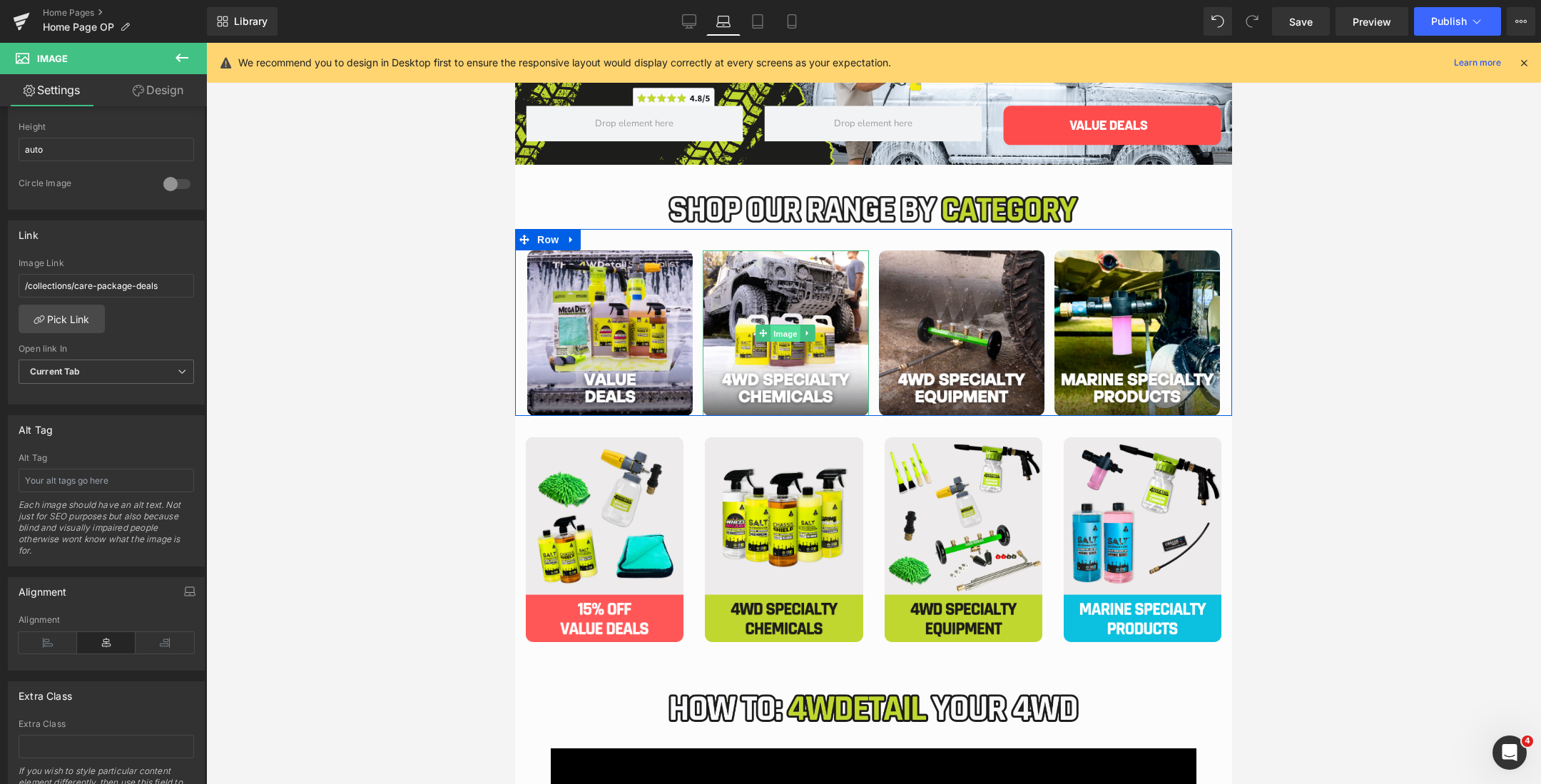
click at [775, 332] on span "Image" at bounding box center [786, 333] width 30 height 17
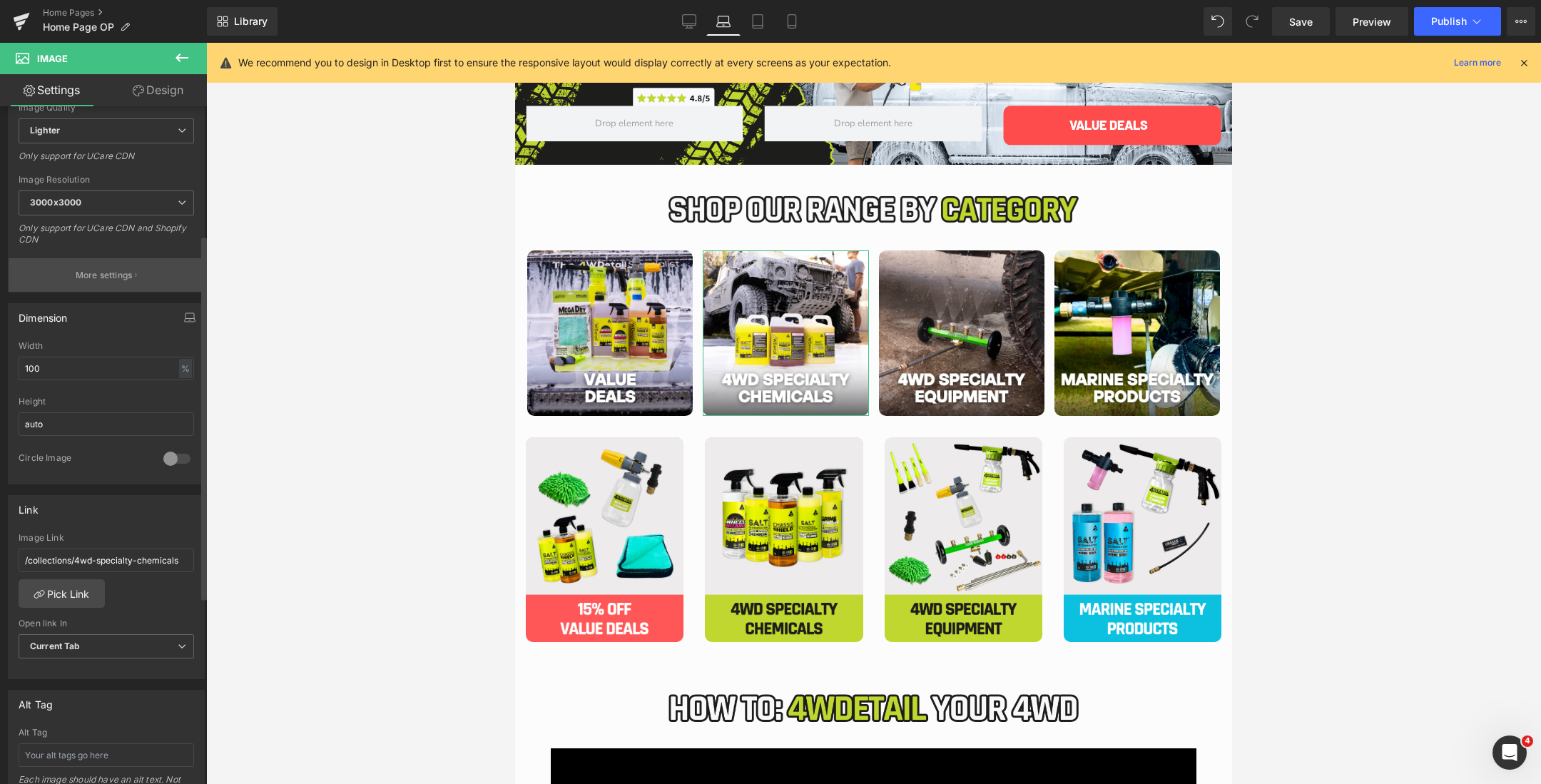
scroll to position [288, 0]
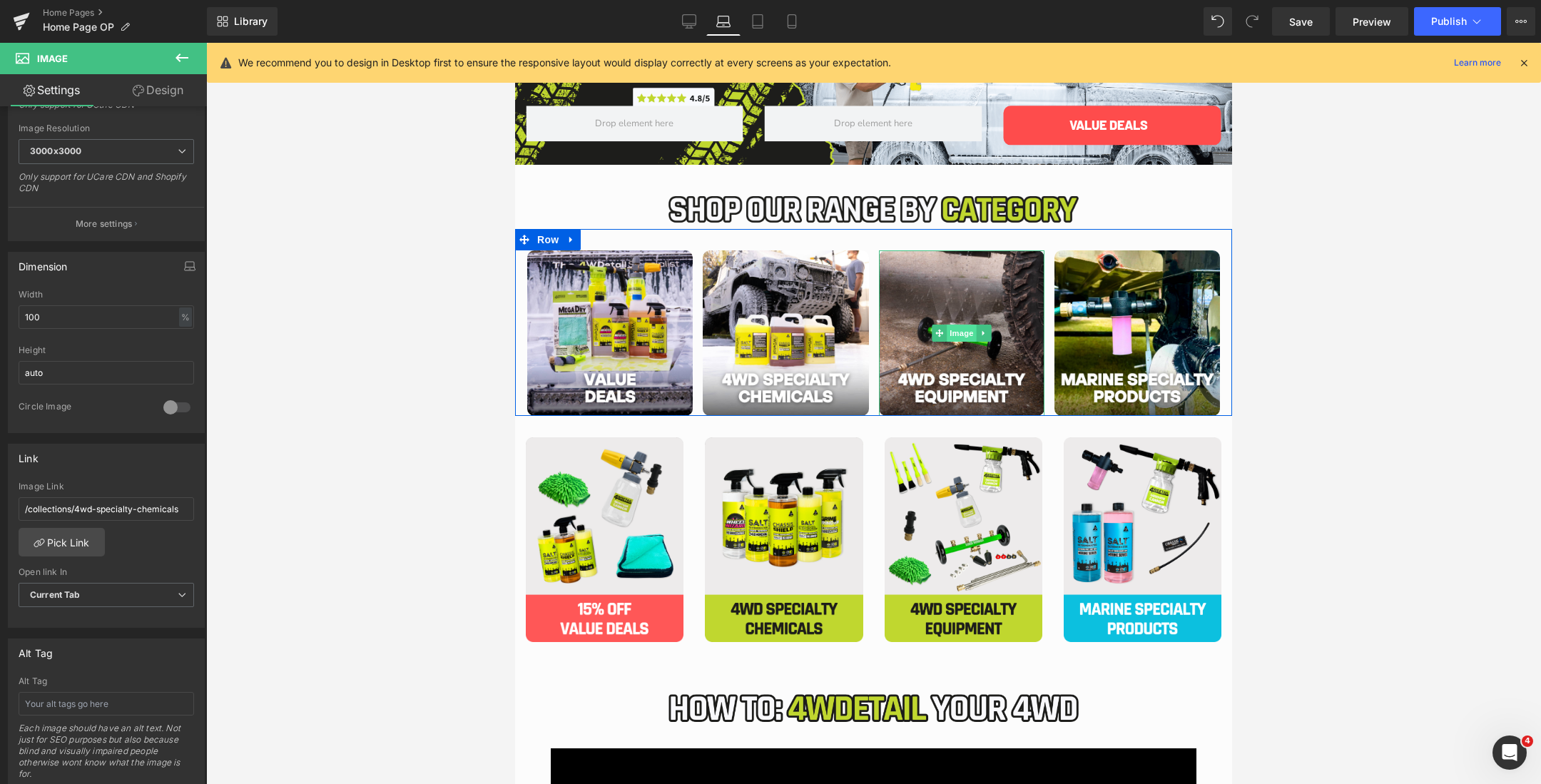
click at [954, 330] on span "Image" at bounding box center [962, 332] width 30 height 17
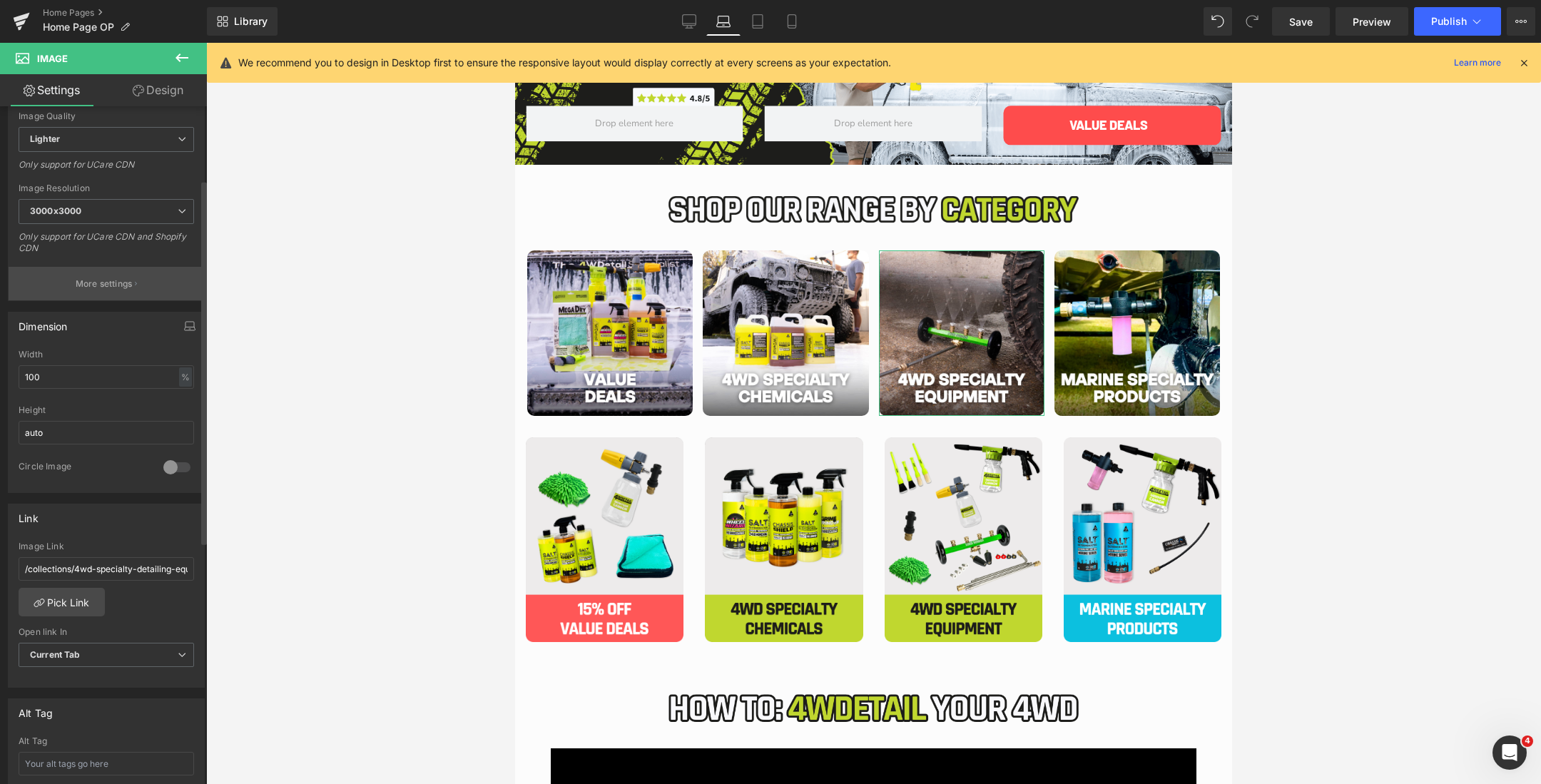
scroll to position [383, 0]
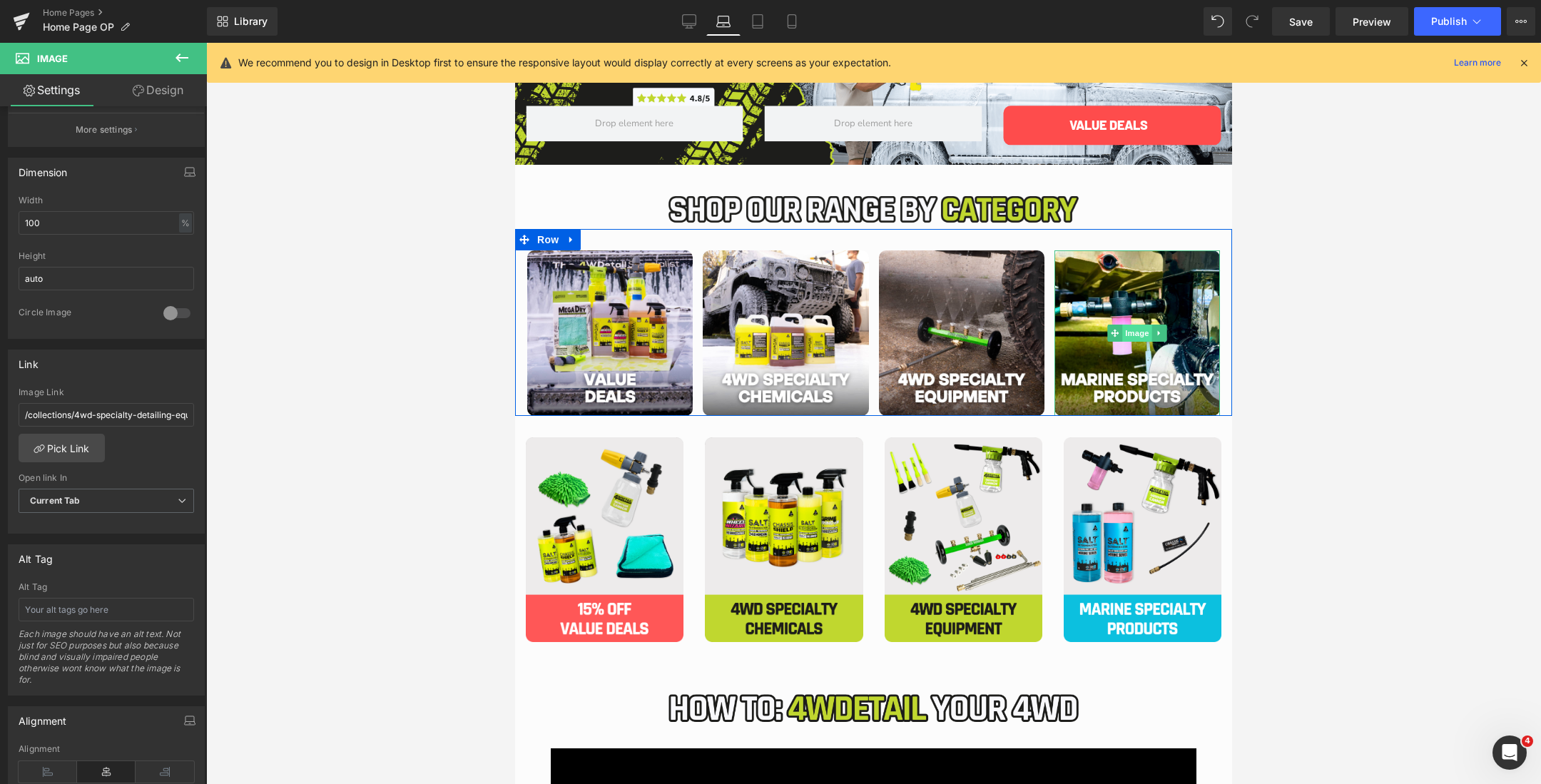
click at [1136, 331] on span "Image" at bounding box center [1137, 332] width 30 height 17
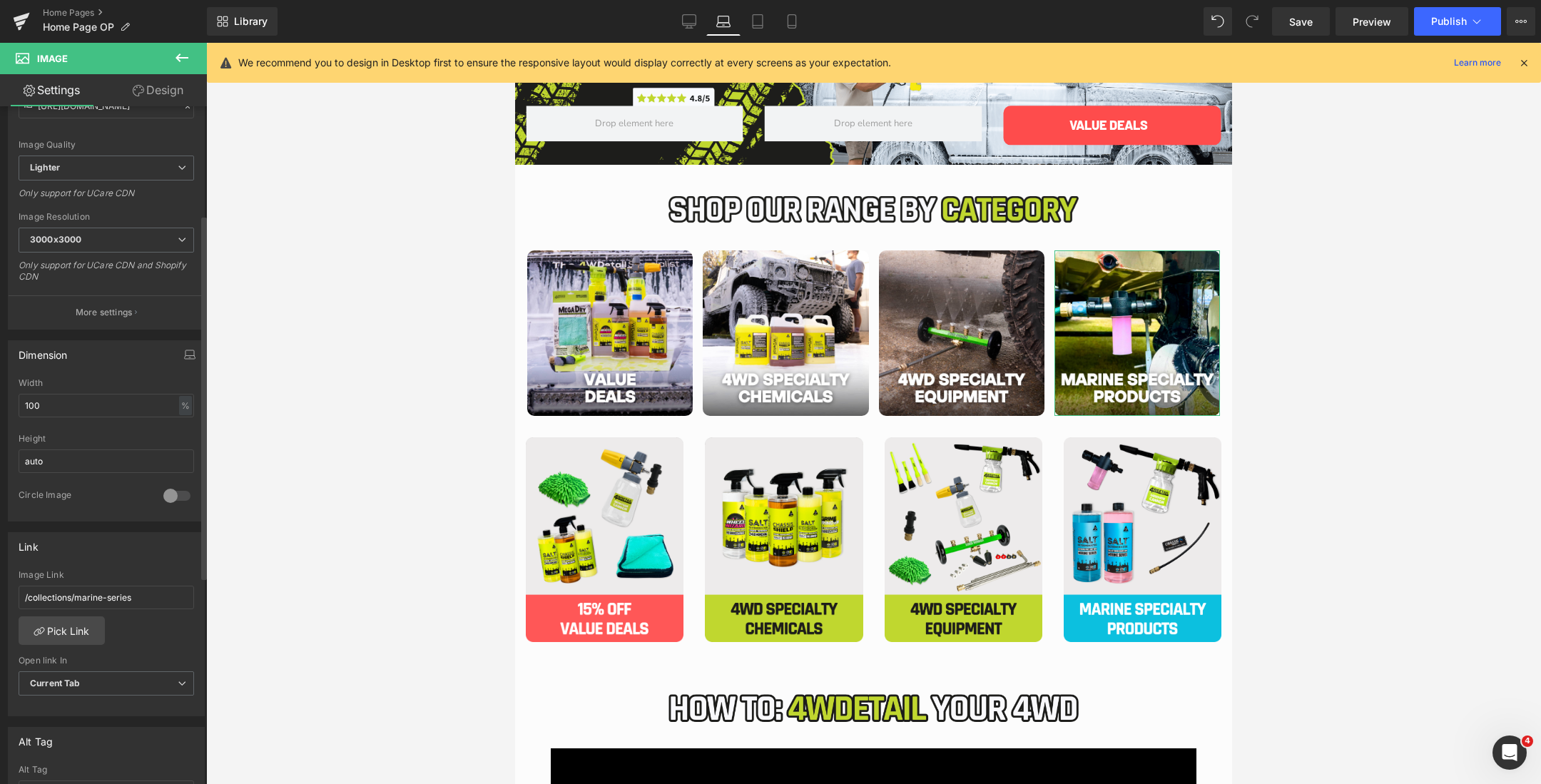
scroll to position [254, 0]
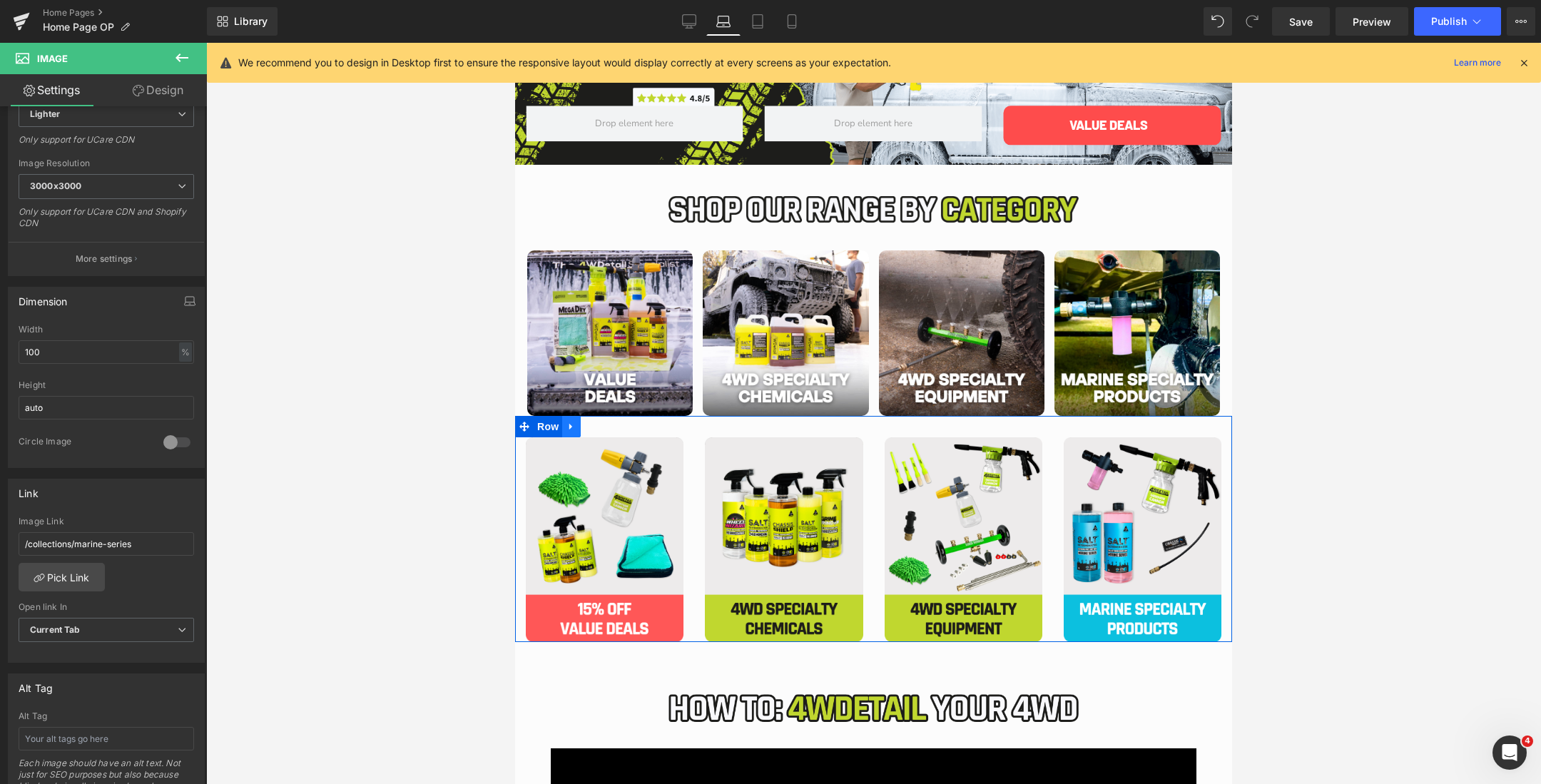
click at [573, 428] on icon "Main content" at bounding box center [571, 427] width 10 height 11
click at [607, 421] on icon "Main content" at bounding box center [608, 426] width 10 height 10
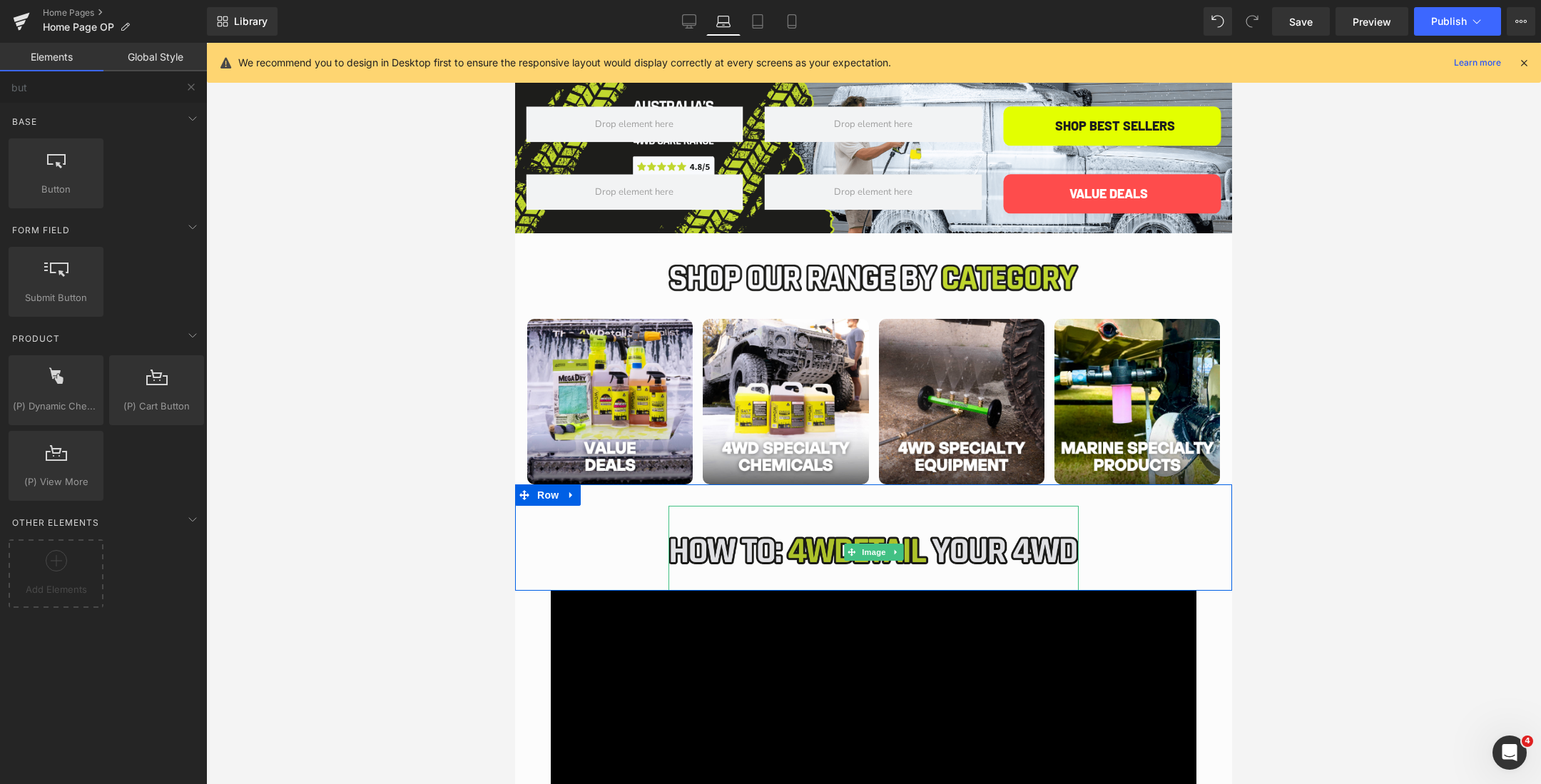
scroll to position [71, 0]
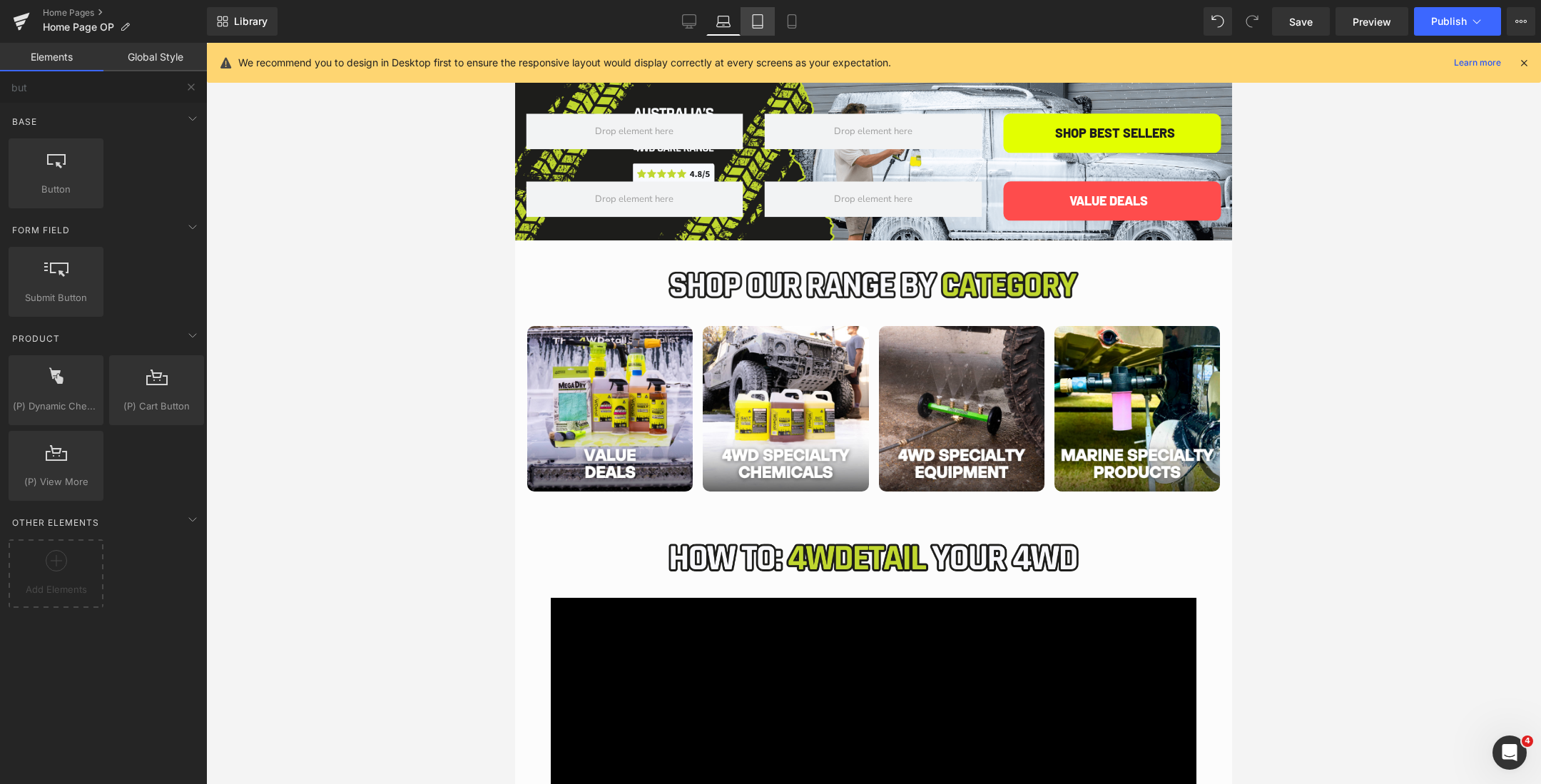
click at [761, 28] on link "Tablet" at bounding box center [758, 21] width 34 height 29
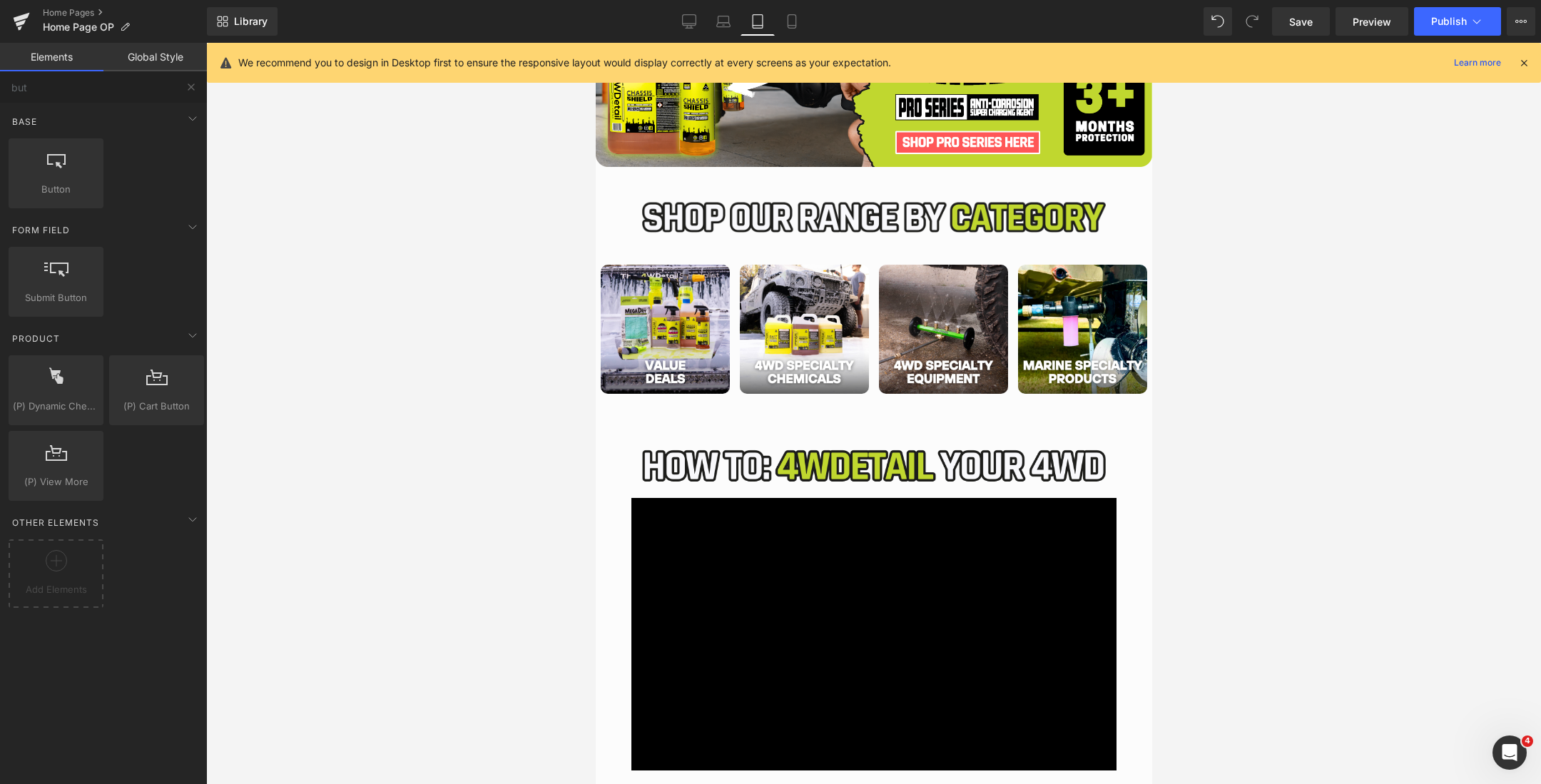
scroll to position [964, 0]
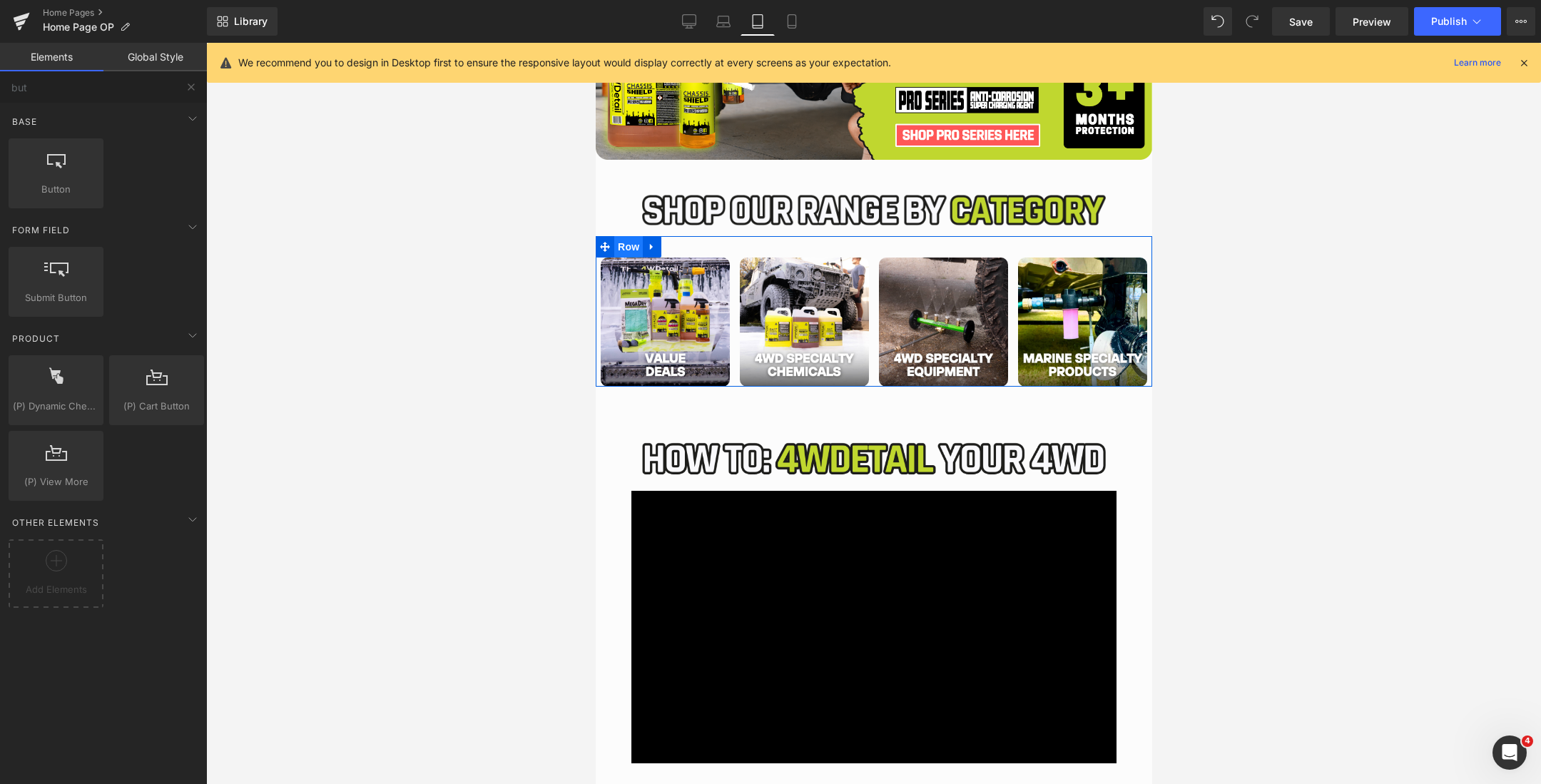
click at [633, 243] on span "Row" at bounding box center [628, 246] width 29 height 21
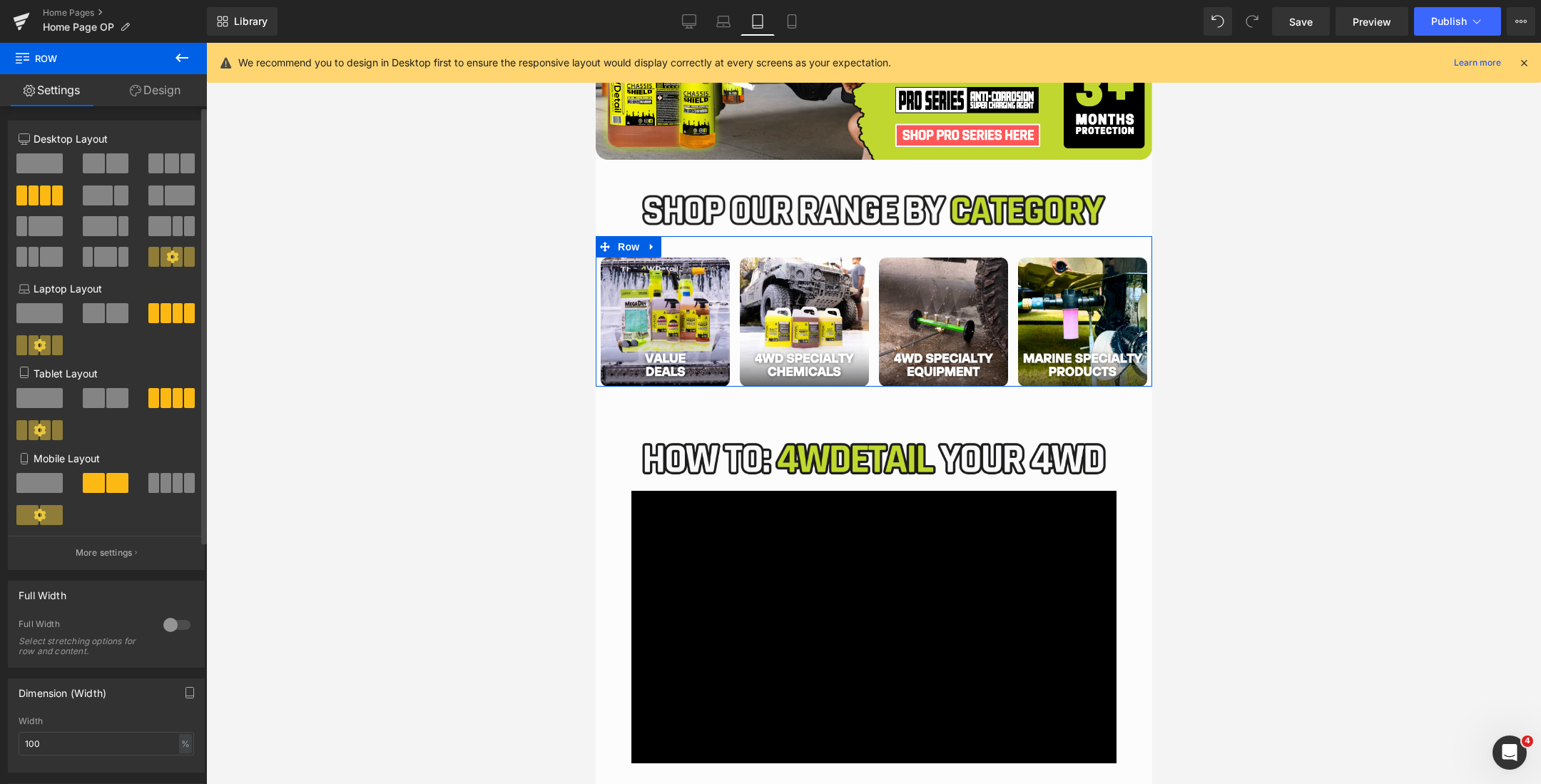
click at [94, 396] on span at bounding box center [94, 398] width 22 height 20
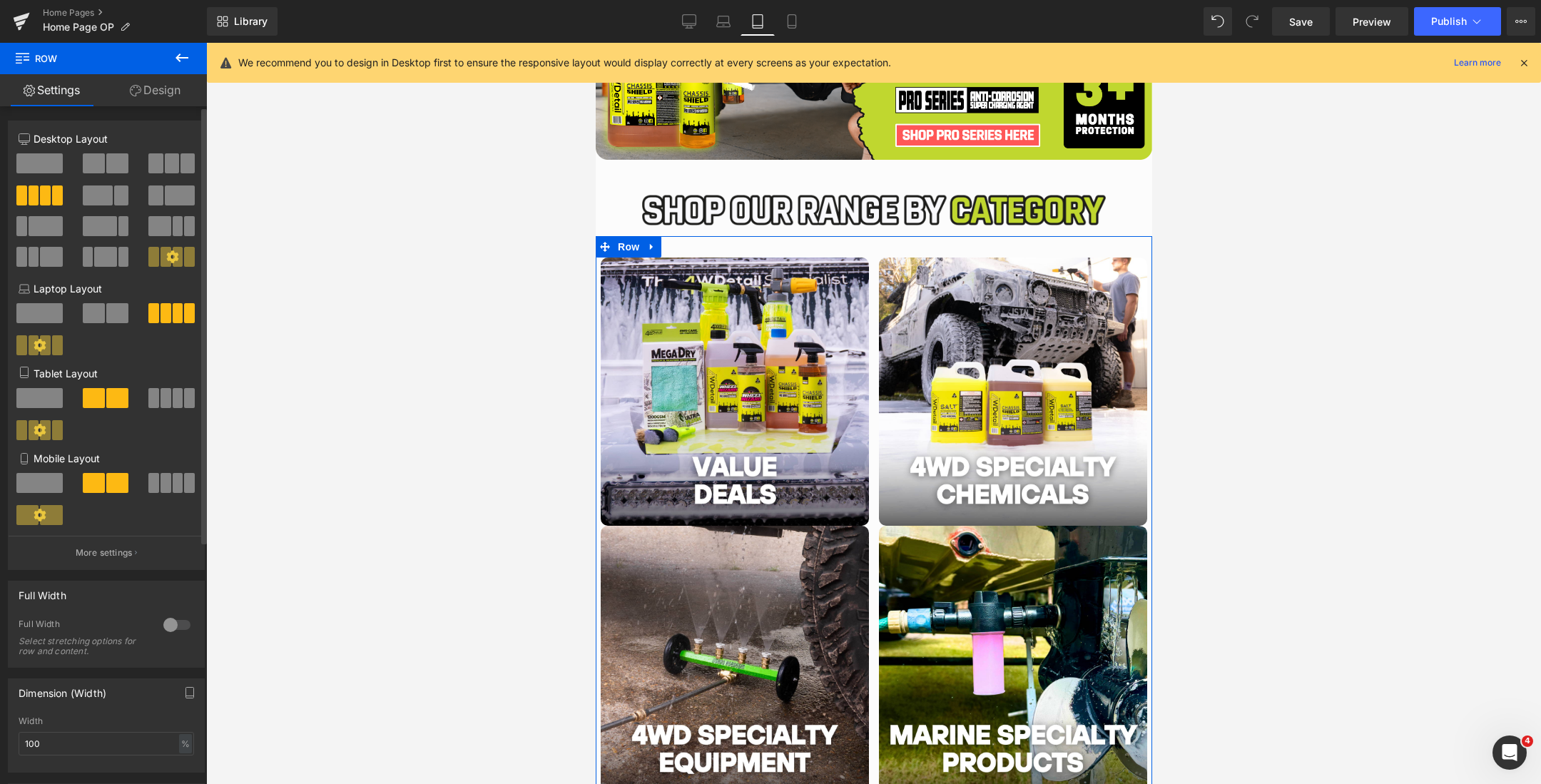
click at [173, 404] on span at bounding box center [178, 398] width 11 height 20
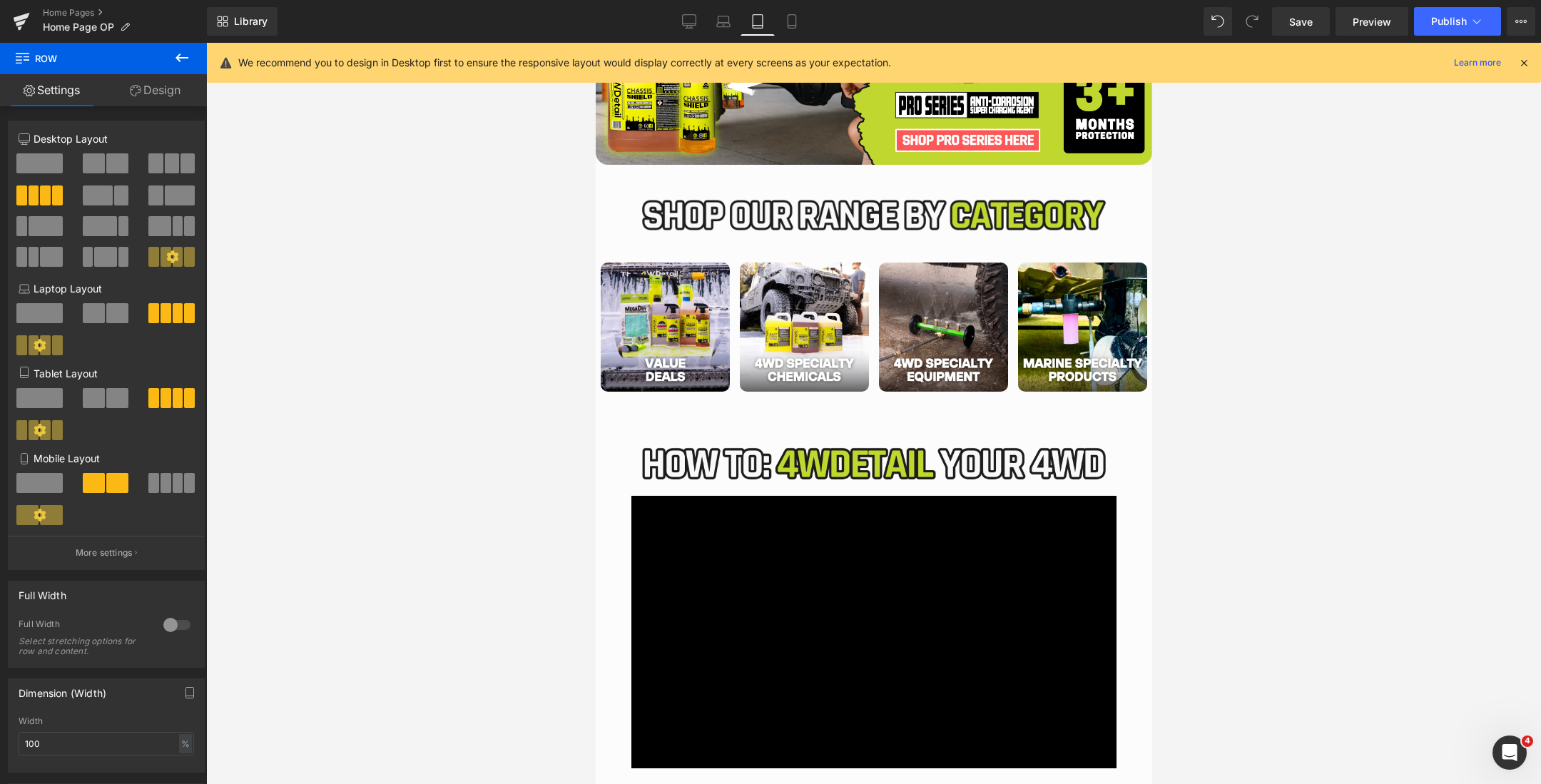
scroll to position [930, 0]
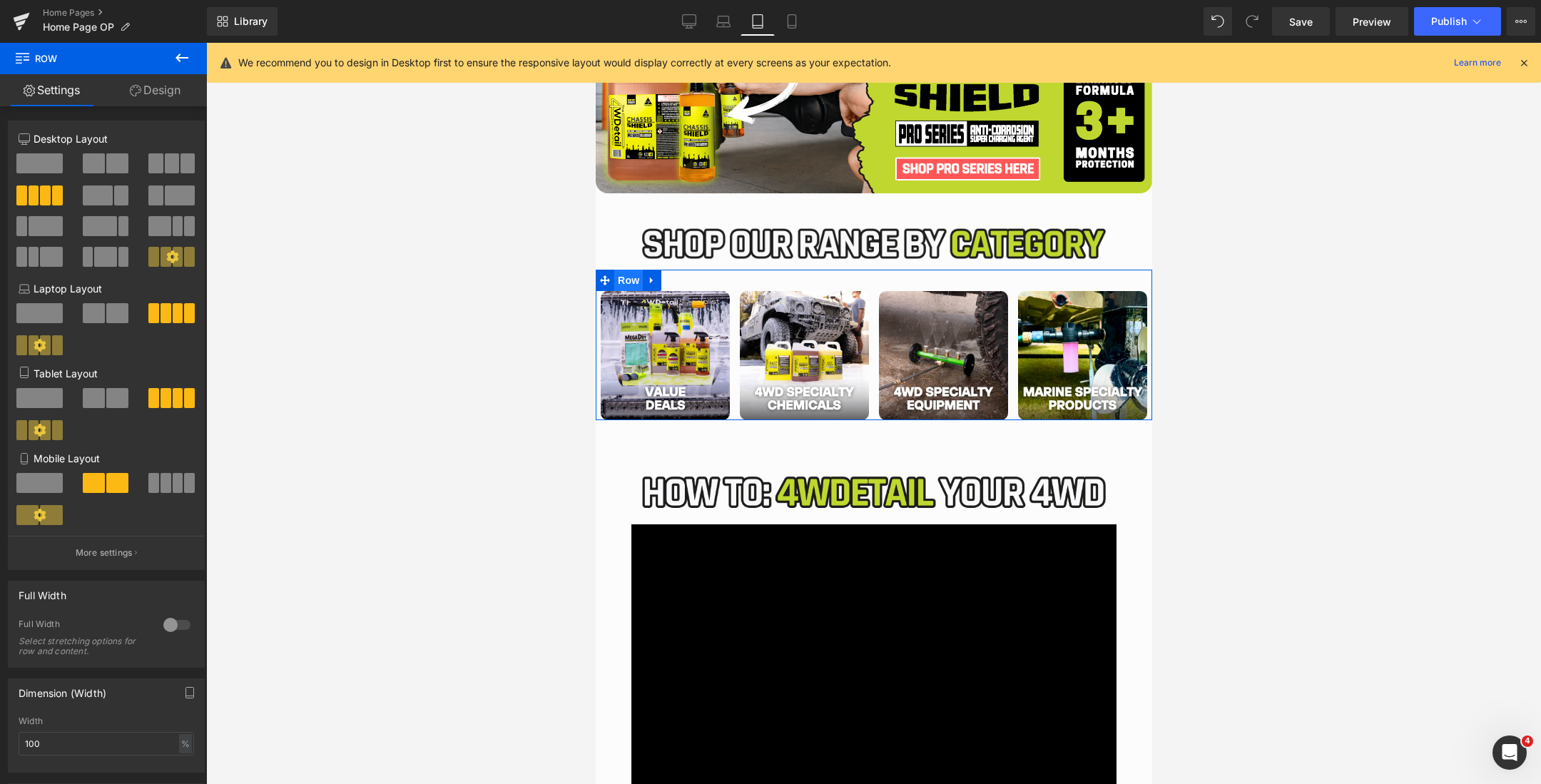
click at [627, 279] on span "Row" at bounding box center [628, 280] width 29 height 21
click at [154, 98] on link "Design" at bounding box center [155, 90] width 104 height 32
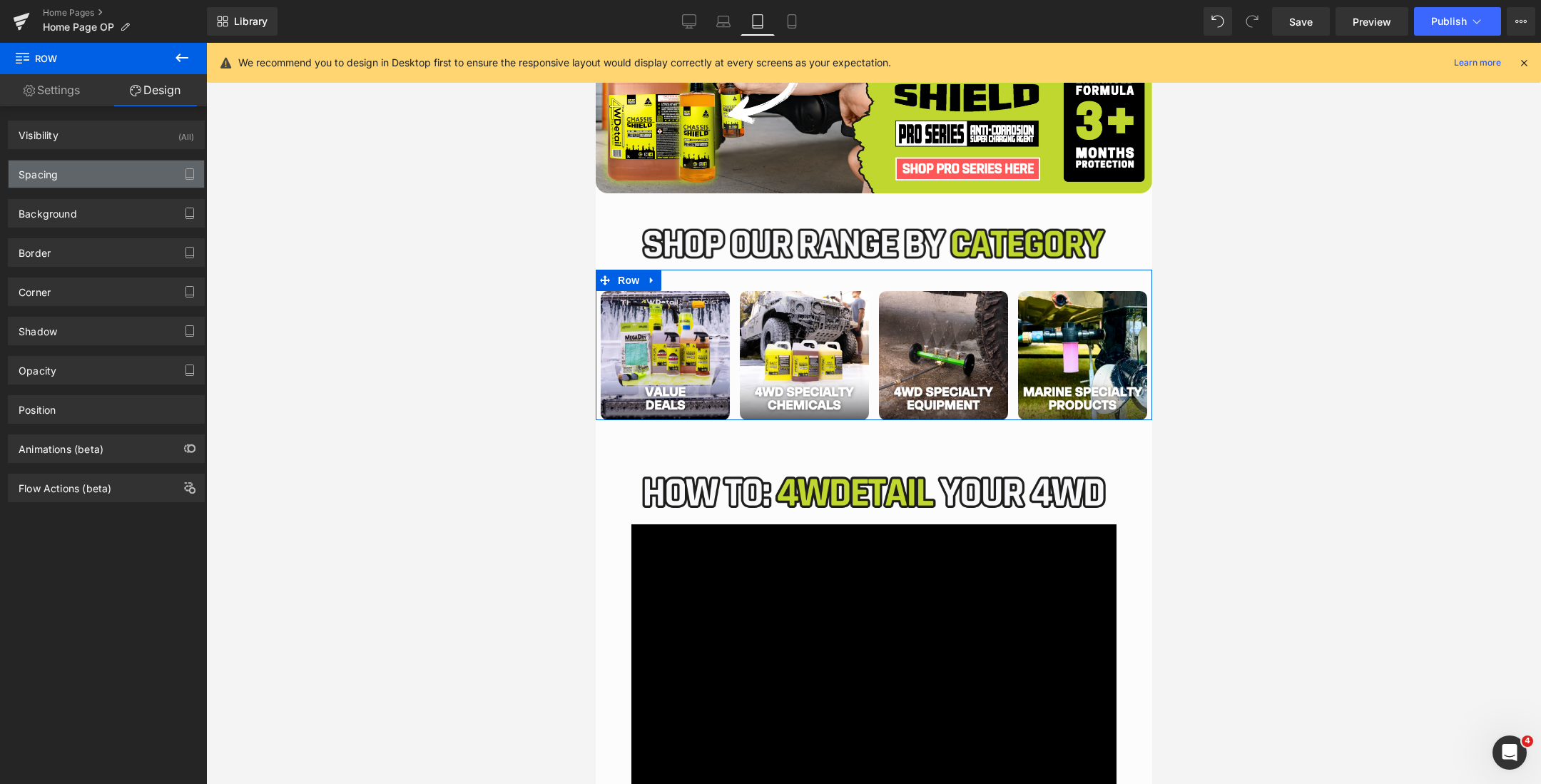
click at [88, 165] on div "Spacing" at bounding box center [106, 174] width 196 height 27
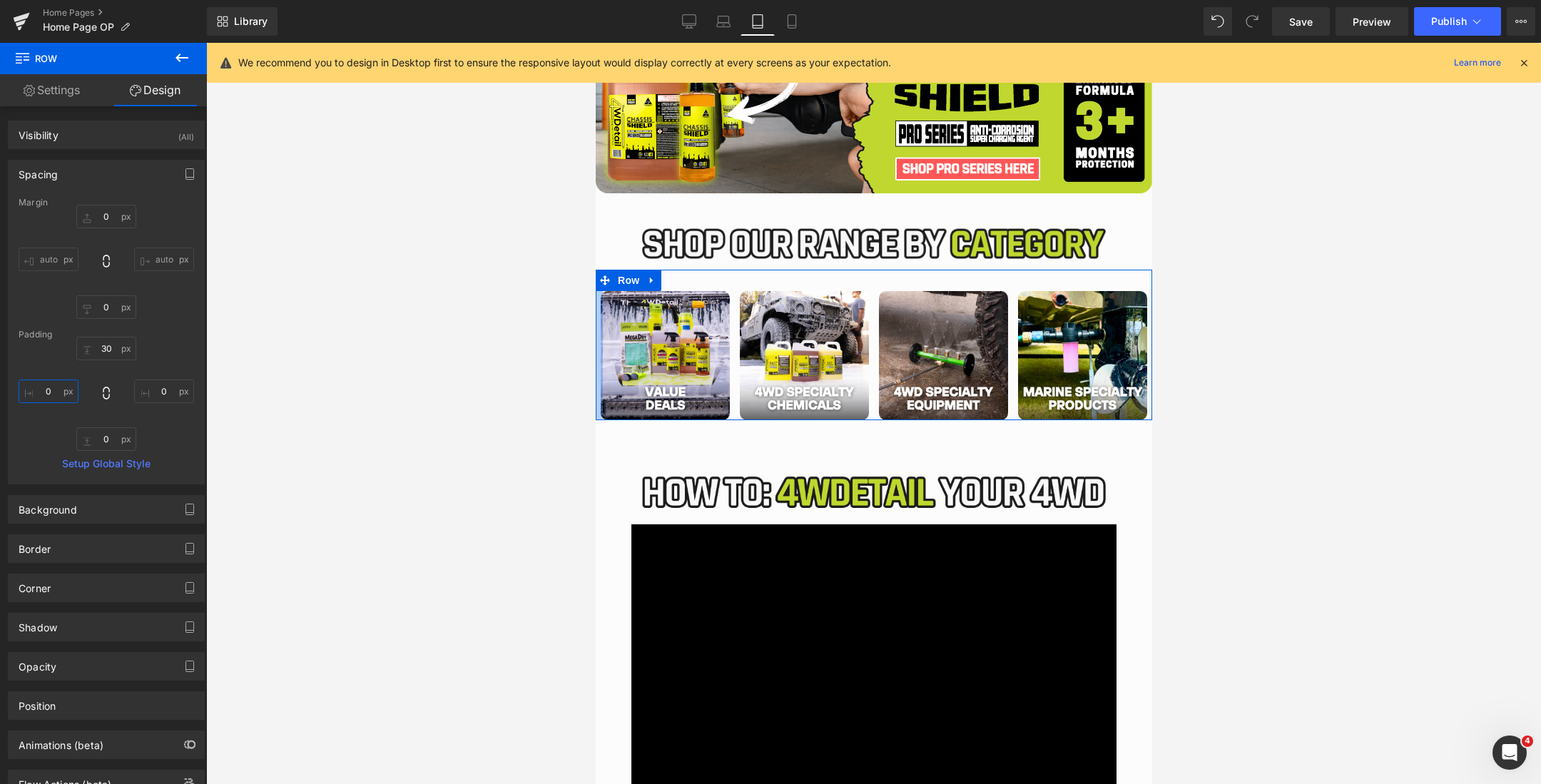
click at [49, 390] on input "0" at bounding box center [48, 391] width 60 height 23
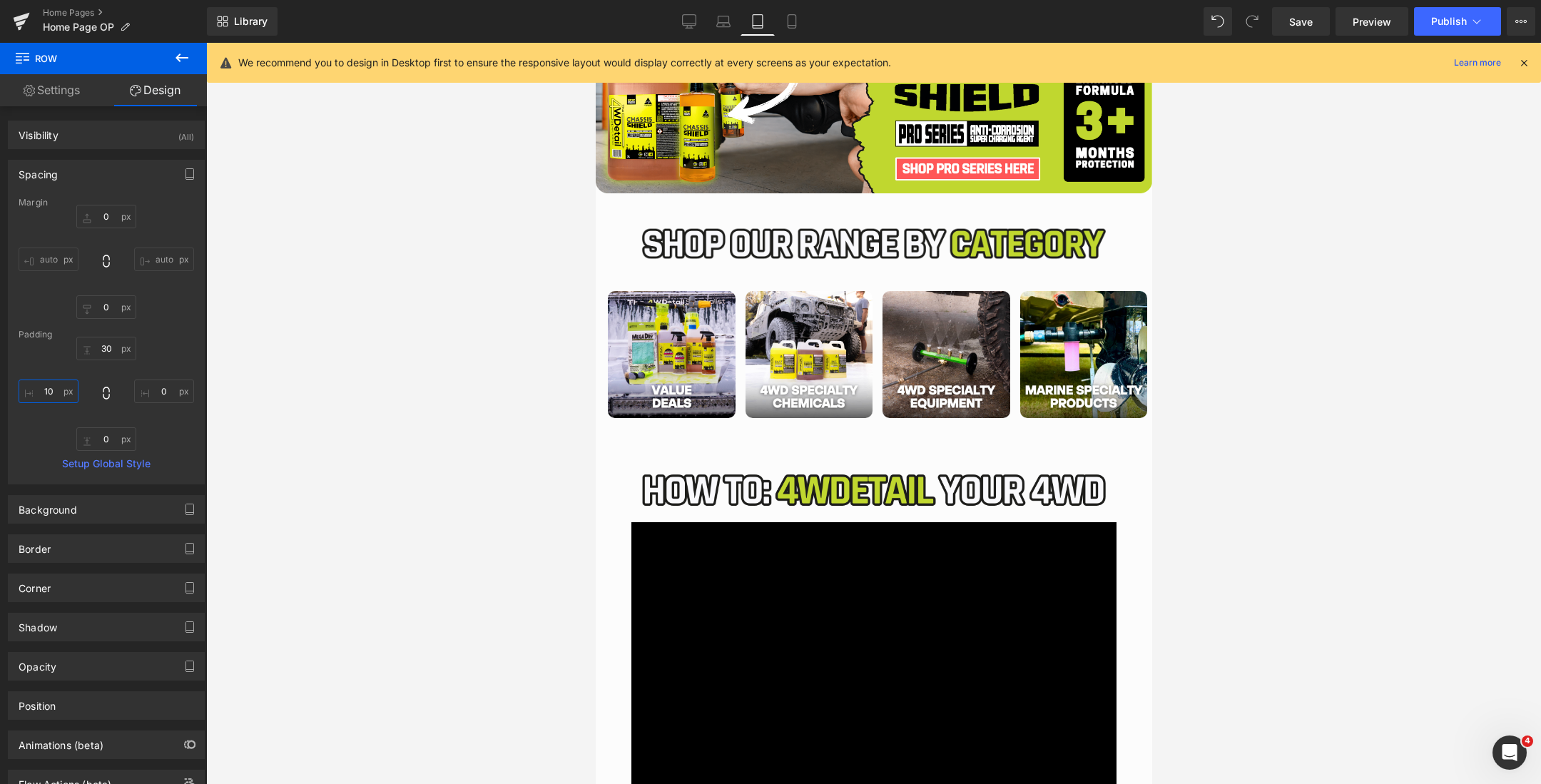
type input "1"
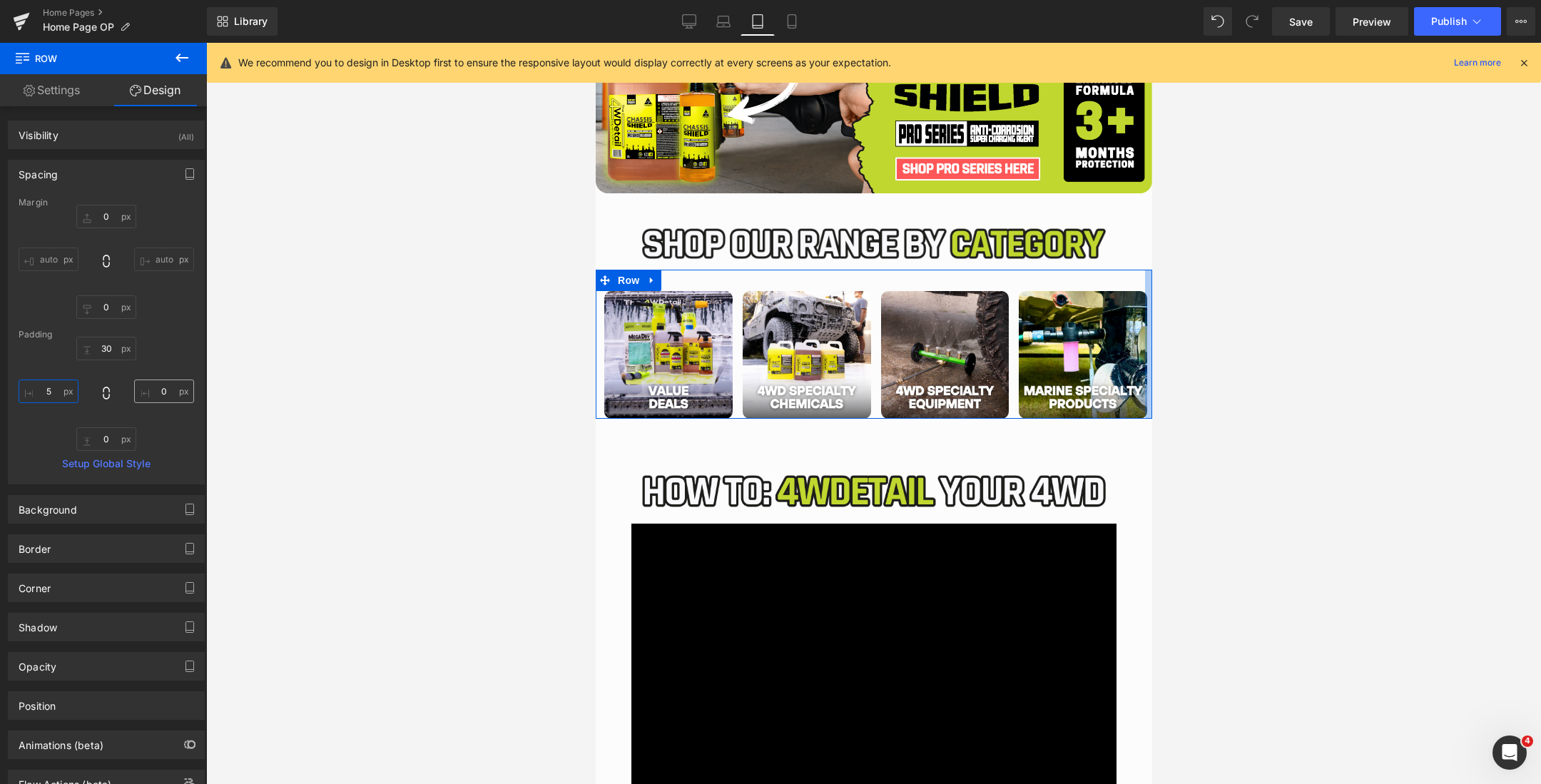
type input "5"
click at [160, 394] on input "0" at bounding box center [163, 391] width 60 height 23
type input "5"
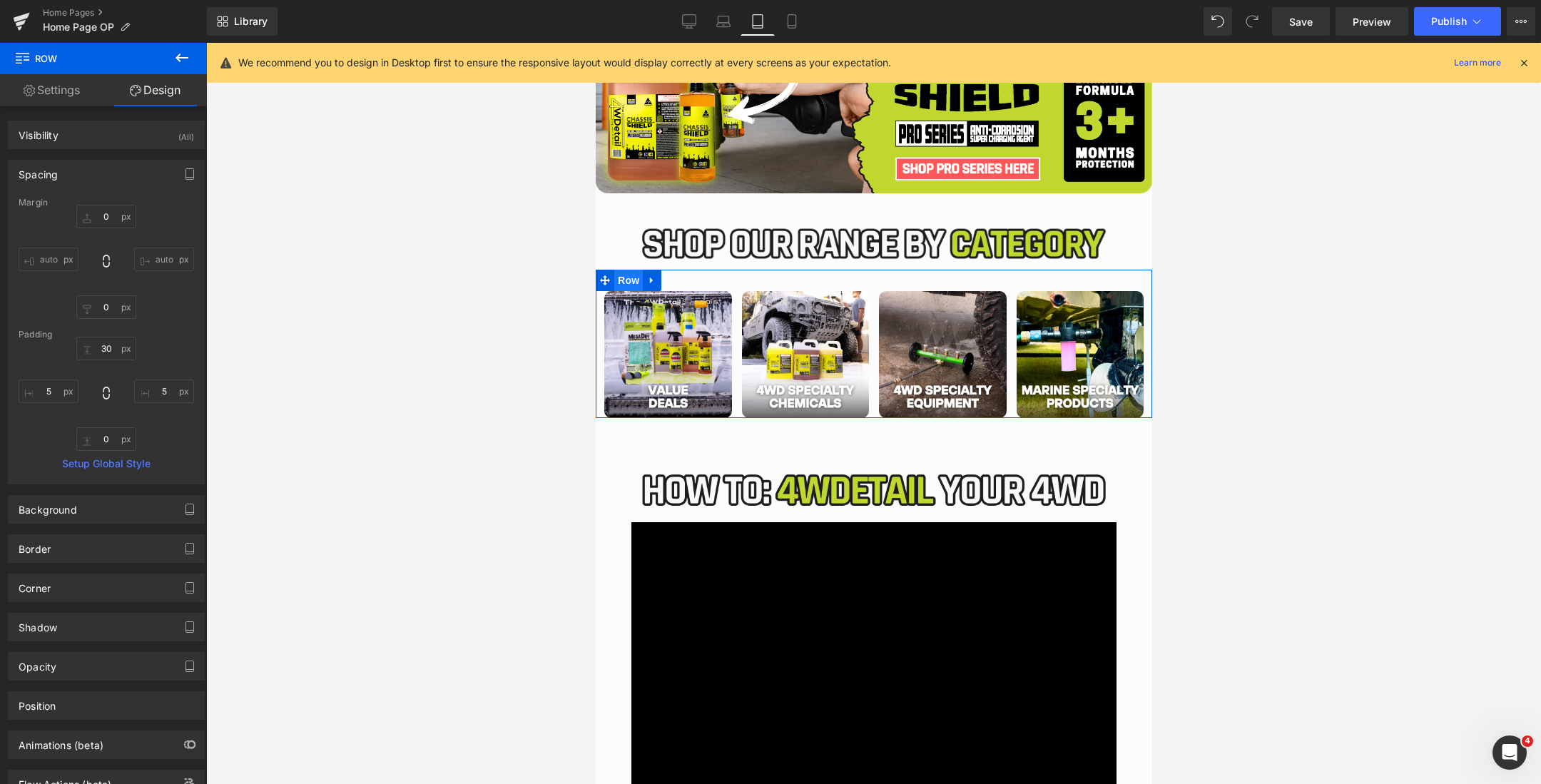
click at [632, 284] on span "Row" at bounding box center [628, 280] width 29 height 21
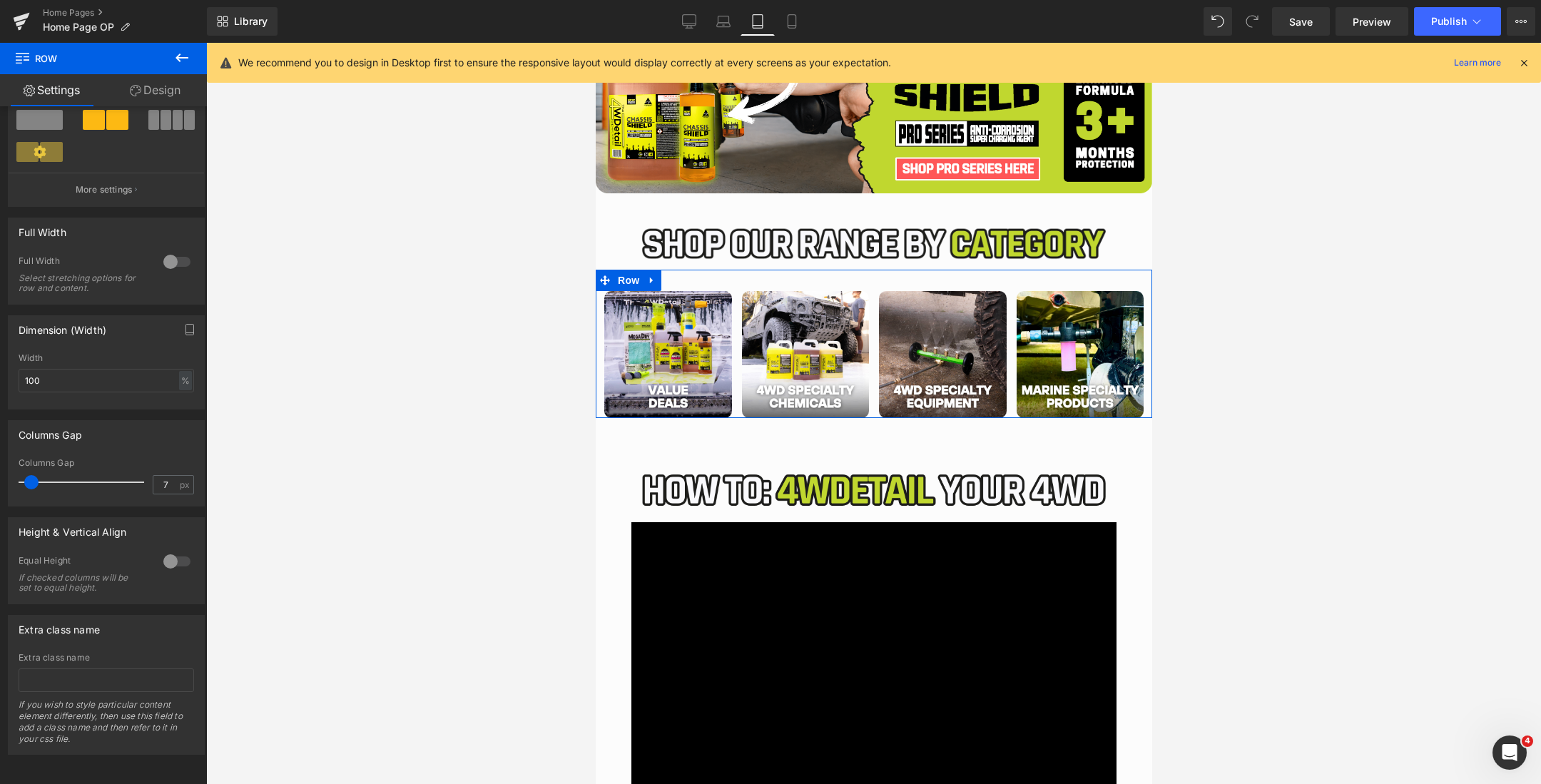
scroll to position [374, 0]
click at [169, 476] on input "7" at bounding box center [166, 485] width 25 height 18
type input "5"
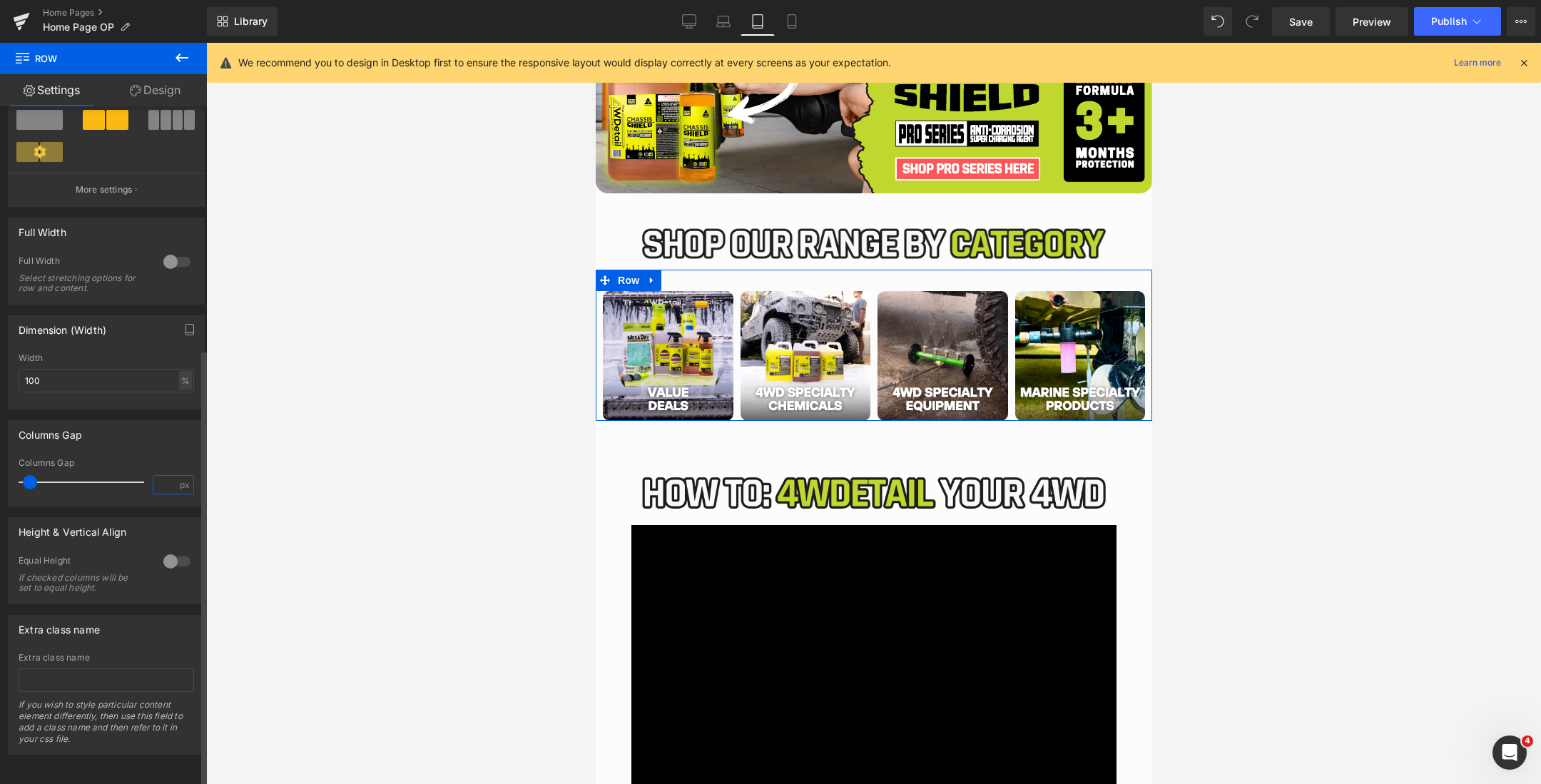
type input "2"
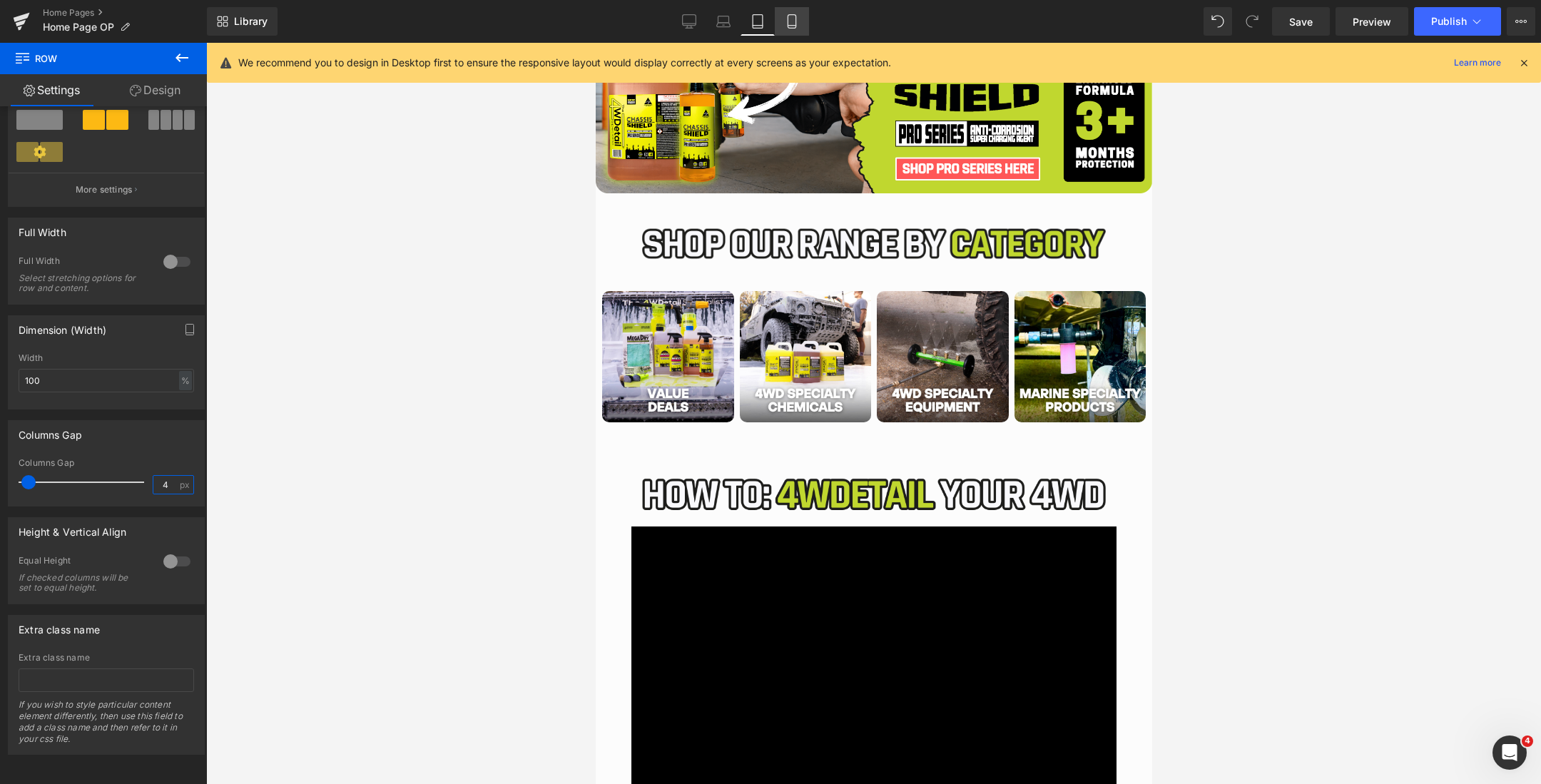
type input "4"
click at [803, 29] on link "Mobile" at bounding box center [791, 21] width 34 height 29
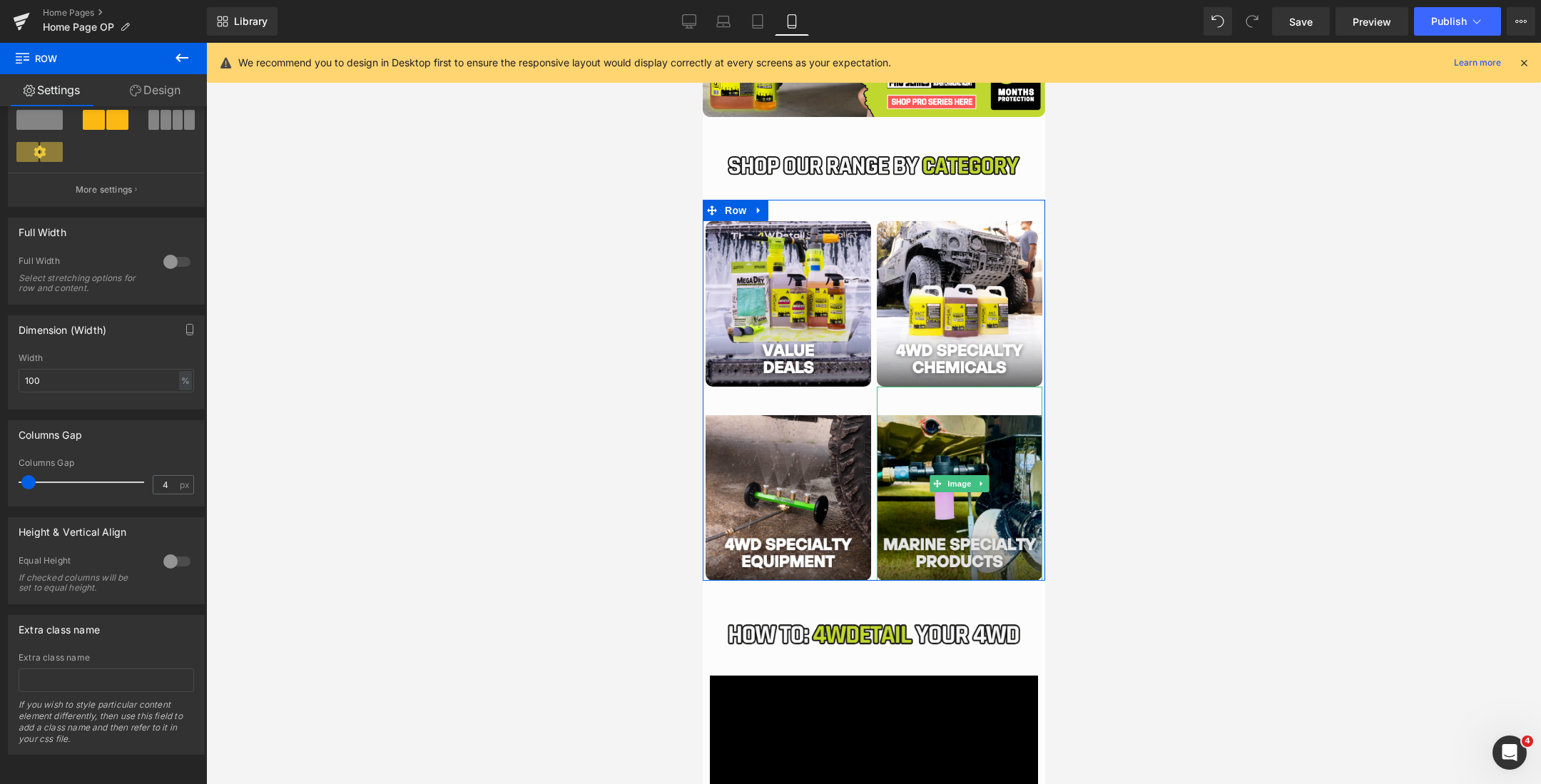
scroll to position [639, 0]
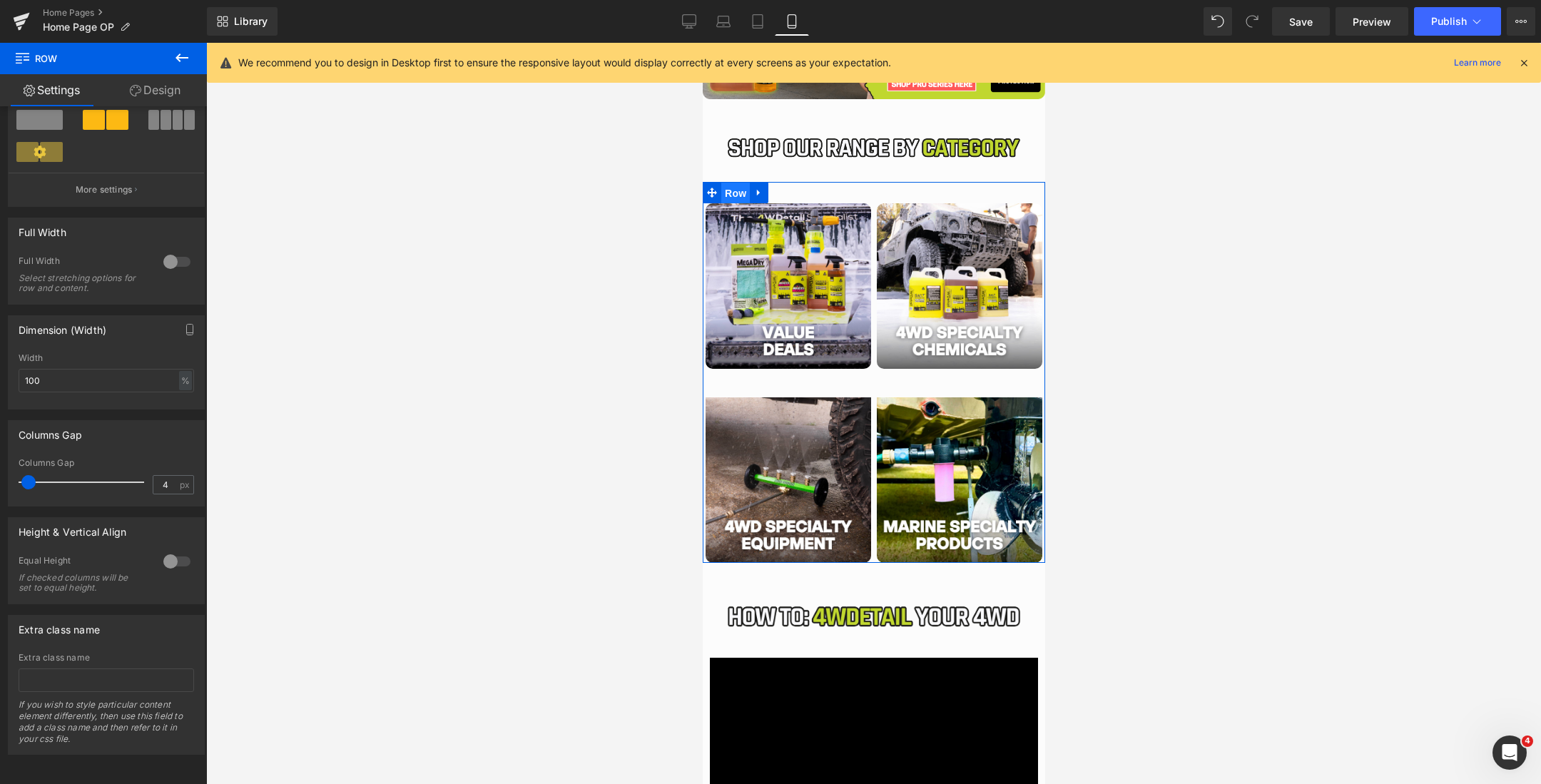
click at [733, 194] on span "Row" at bounding box center [735, 193] width 29 height 21
click at [165, 476] on input "4" at bounding box center [166, 485] width 25 height 18
type input "1"
type input "10"
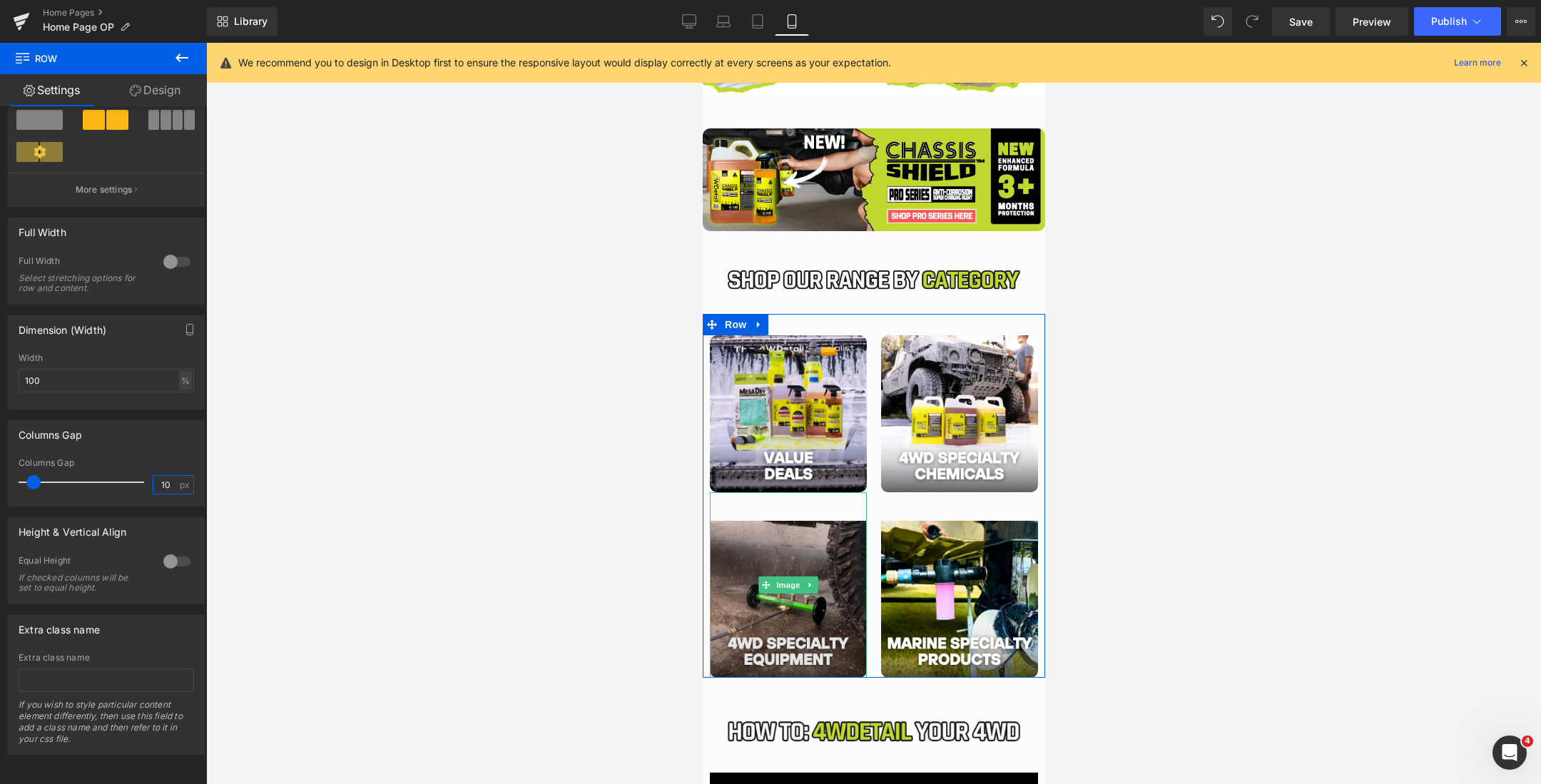
scroll to position [490, 0]
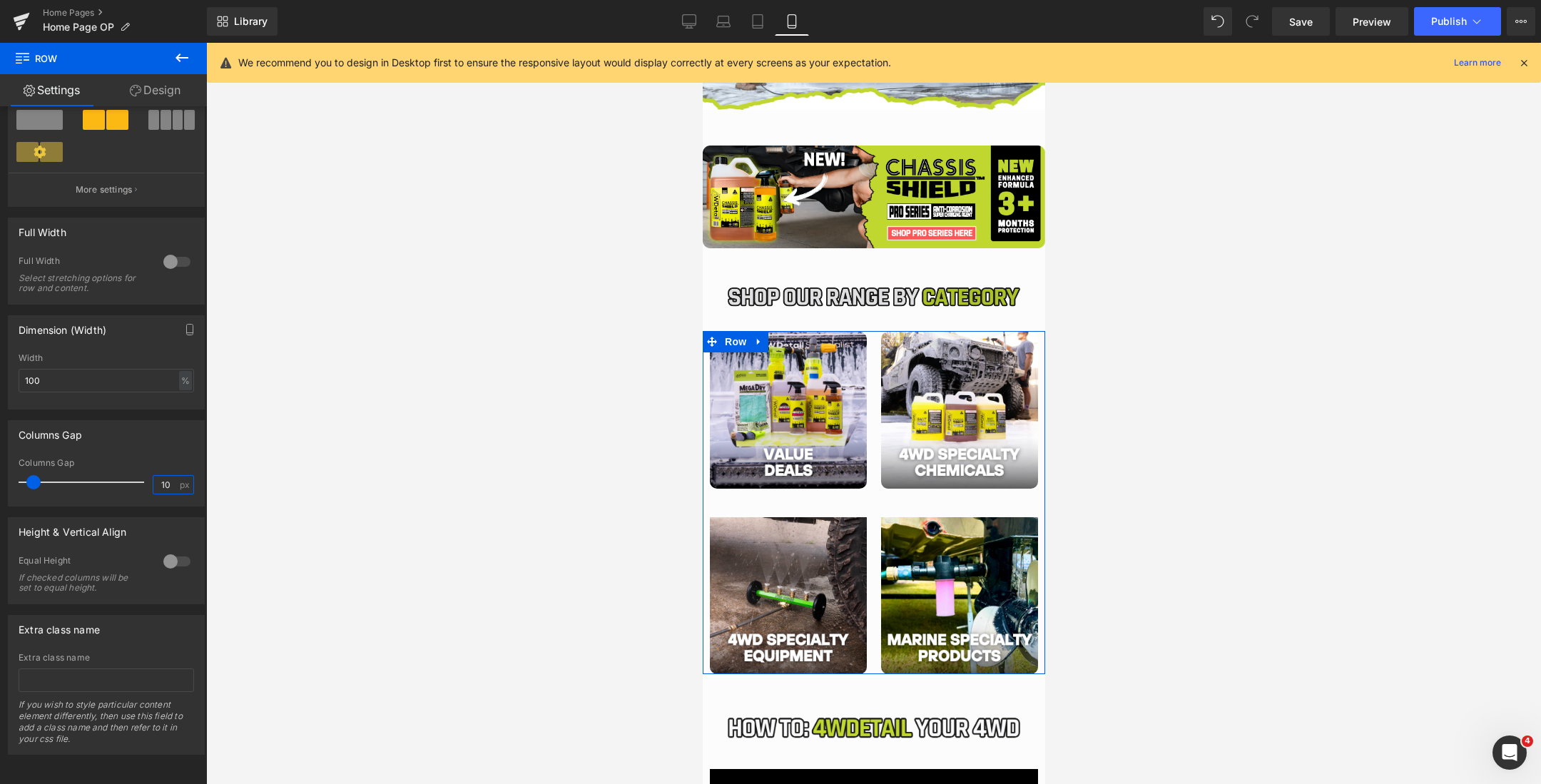
drag, startPoint x: 826, startPoint y: 336, endPoint x: 826, endPoint y: 314, distance: 22.0
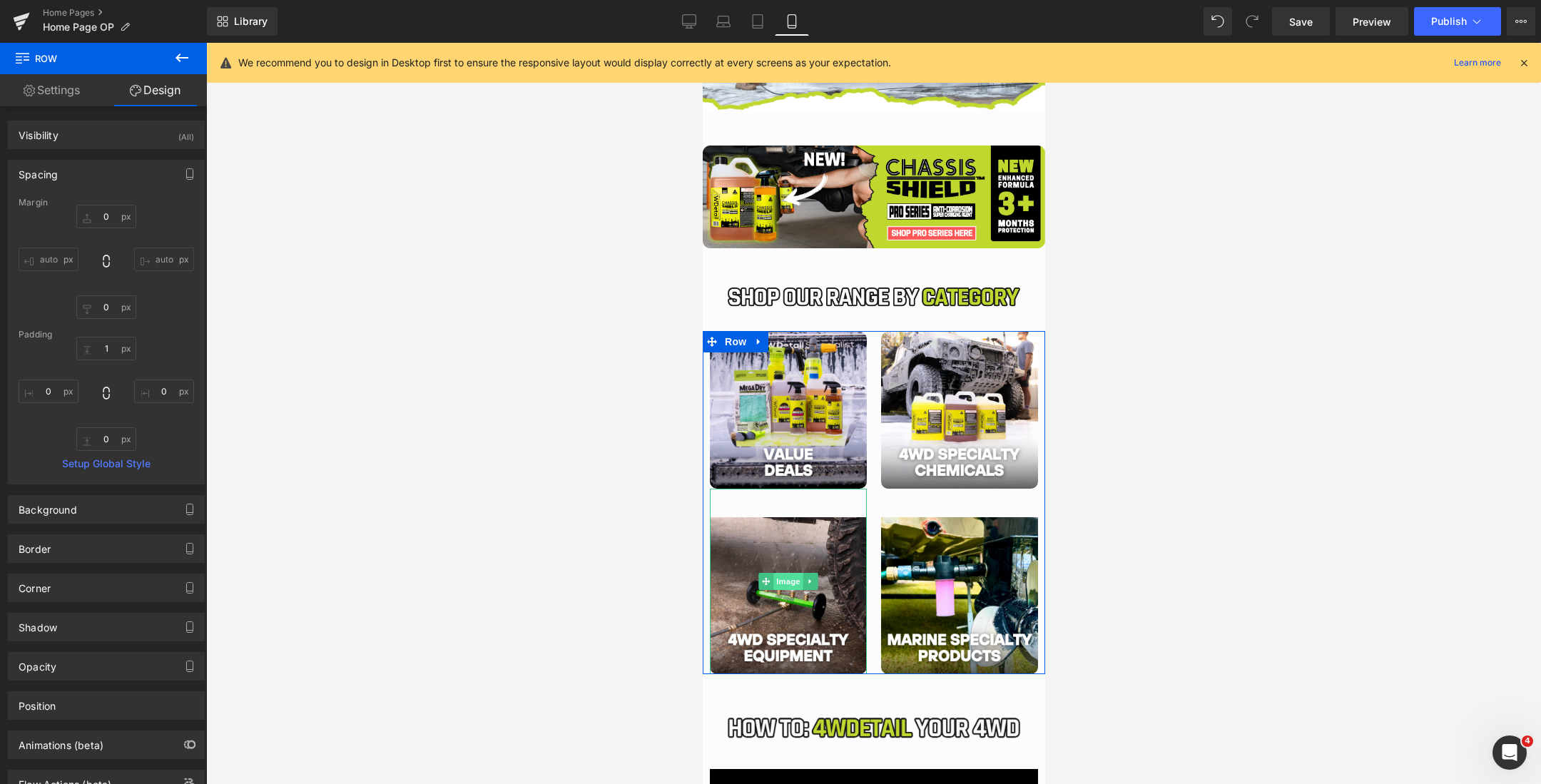
click at [781, 579] on span "Image" at bounding box center [788, 580] width 30 height 17
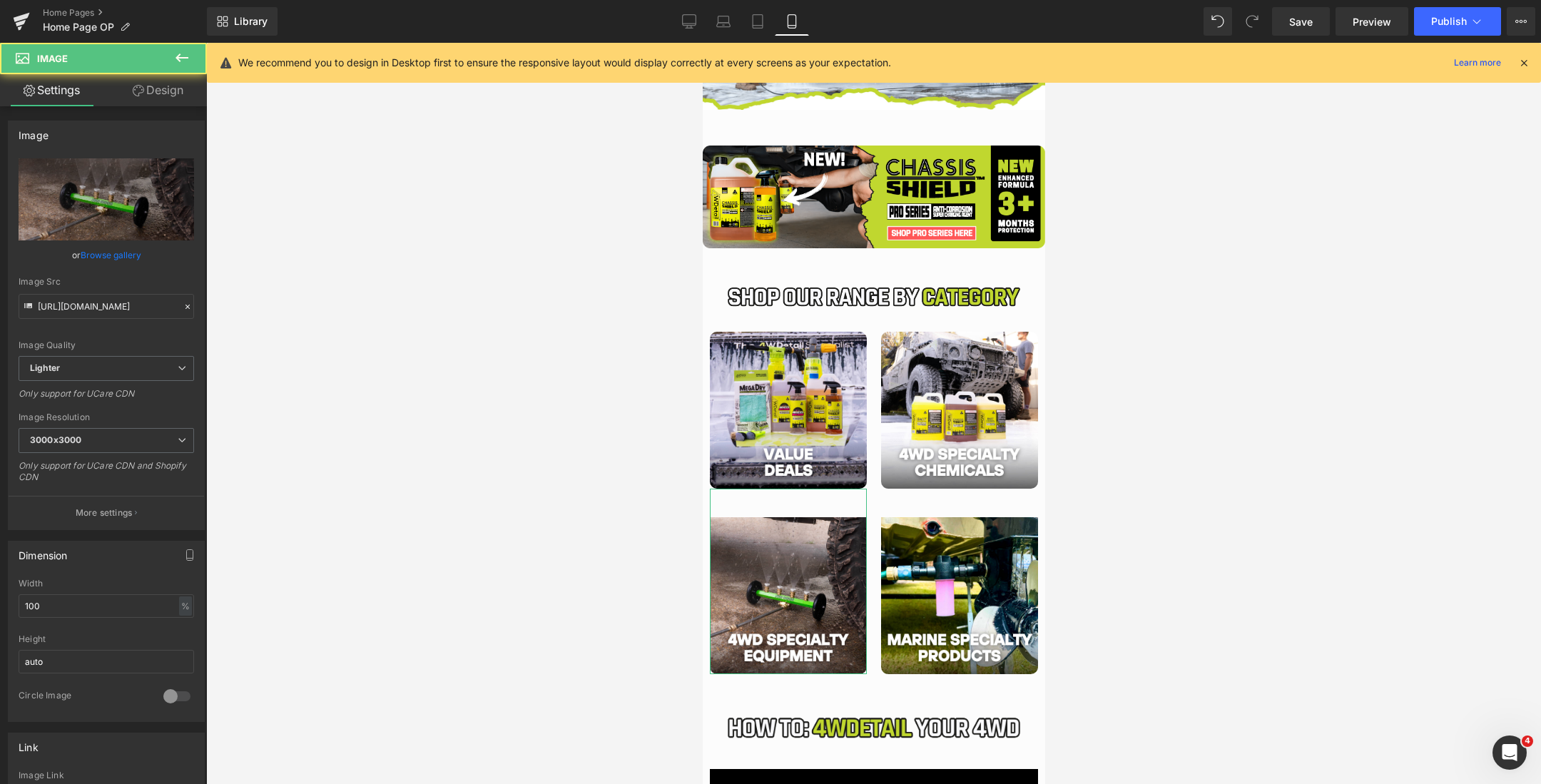
click at [147, 87] on link "Design" at bounding box center [158, 90] width 104 height 32
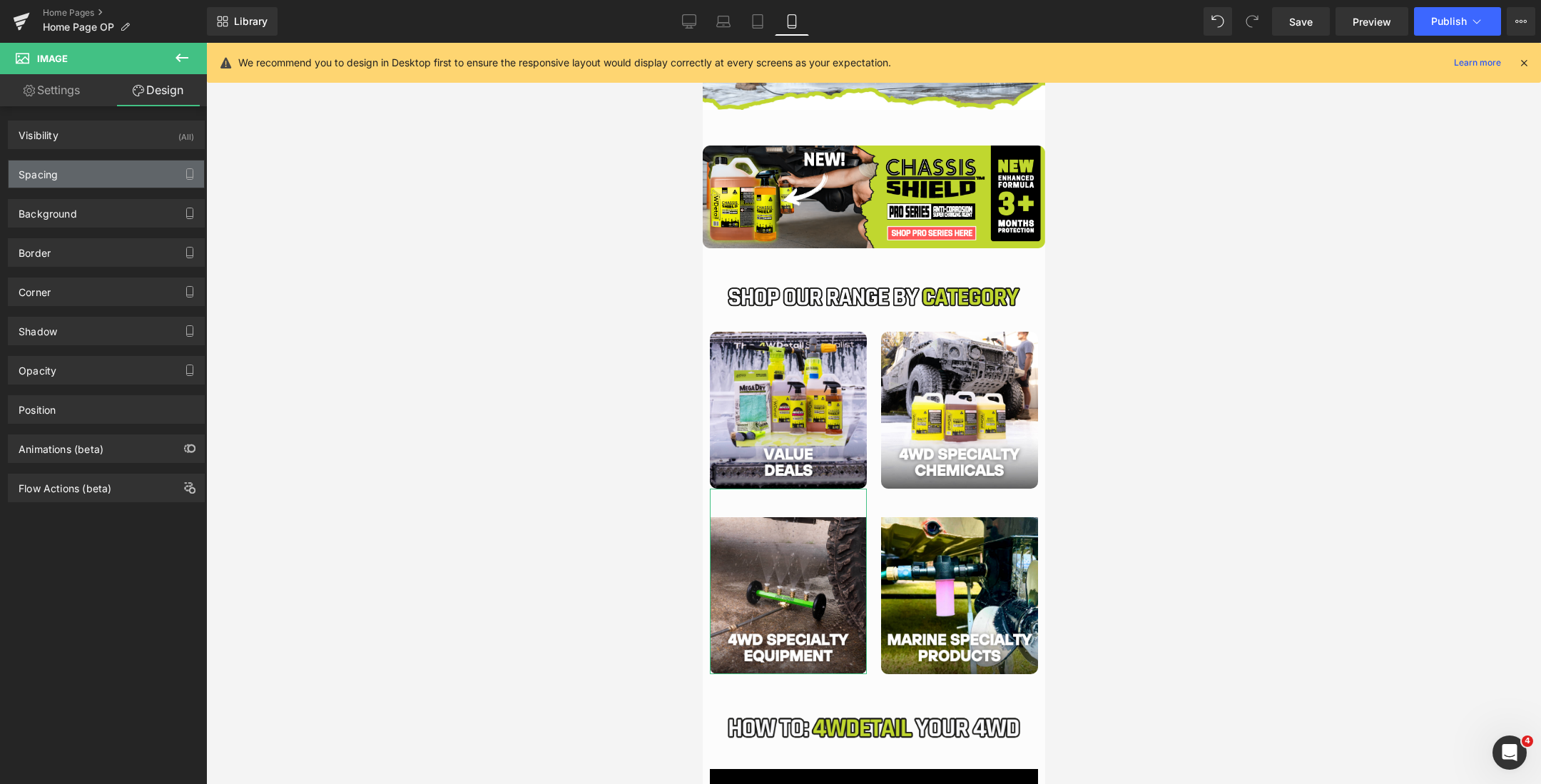
click at [65, 182] on div "Spacing" at bounding box center [106, 174] width 196 height 27
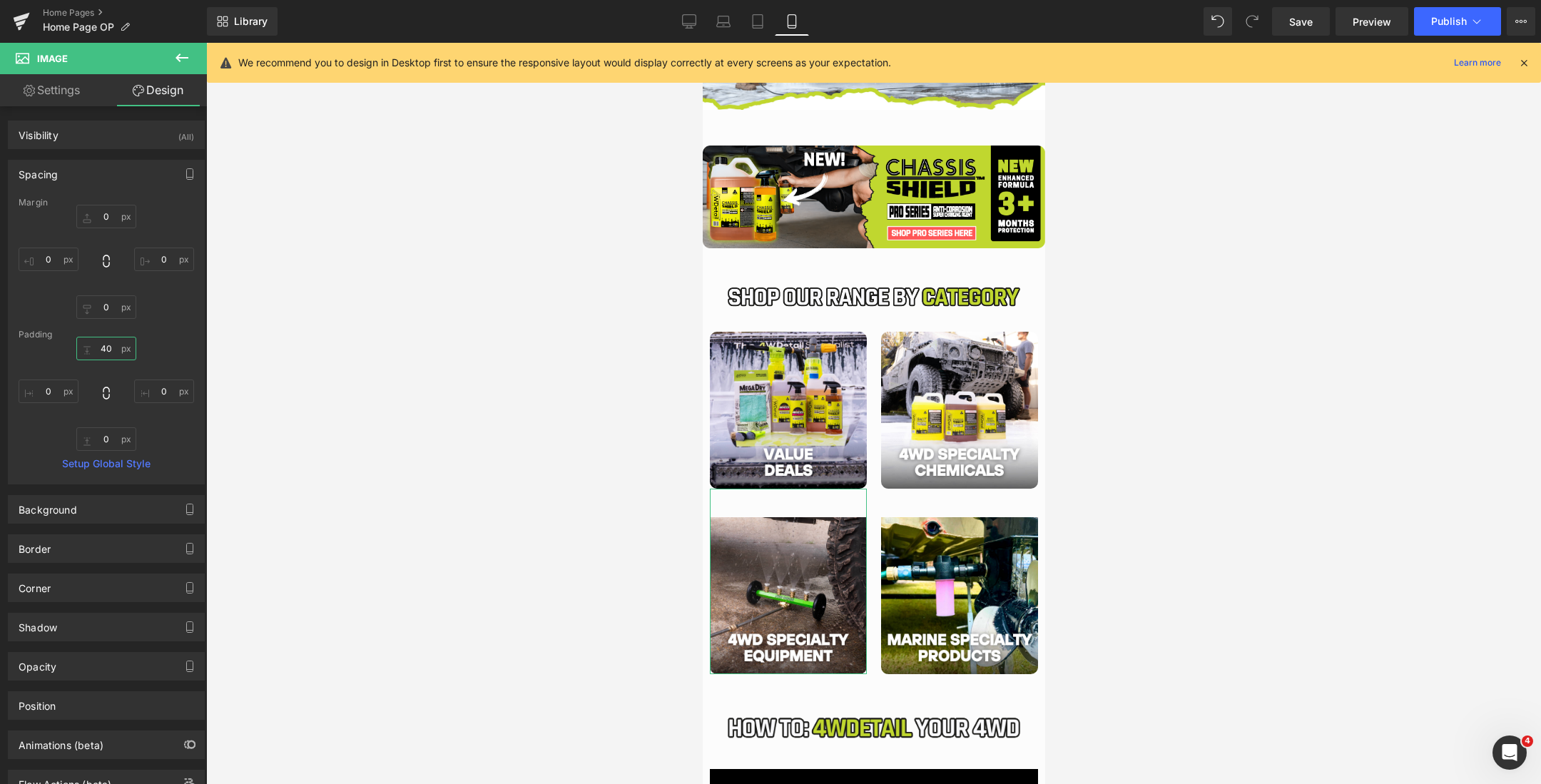
click at [100, 344] on input "40" at bounding box center [105, 348] width 60 height 23
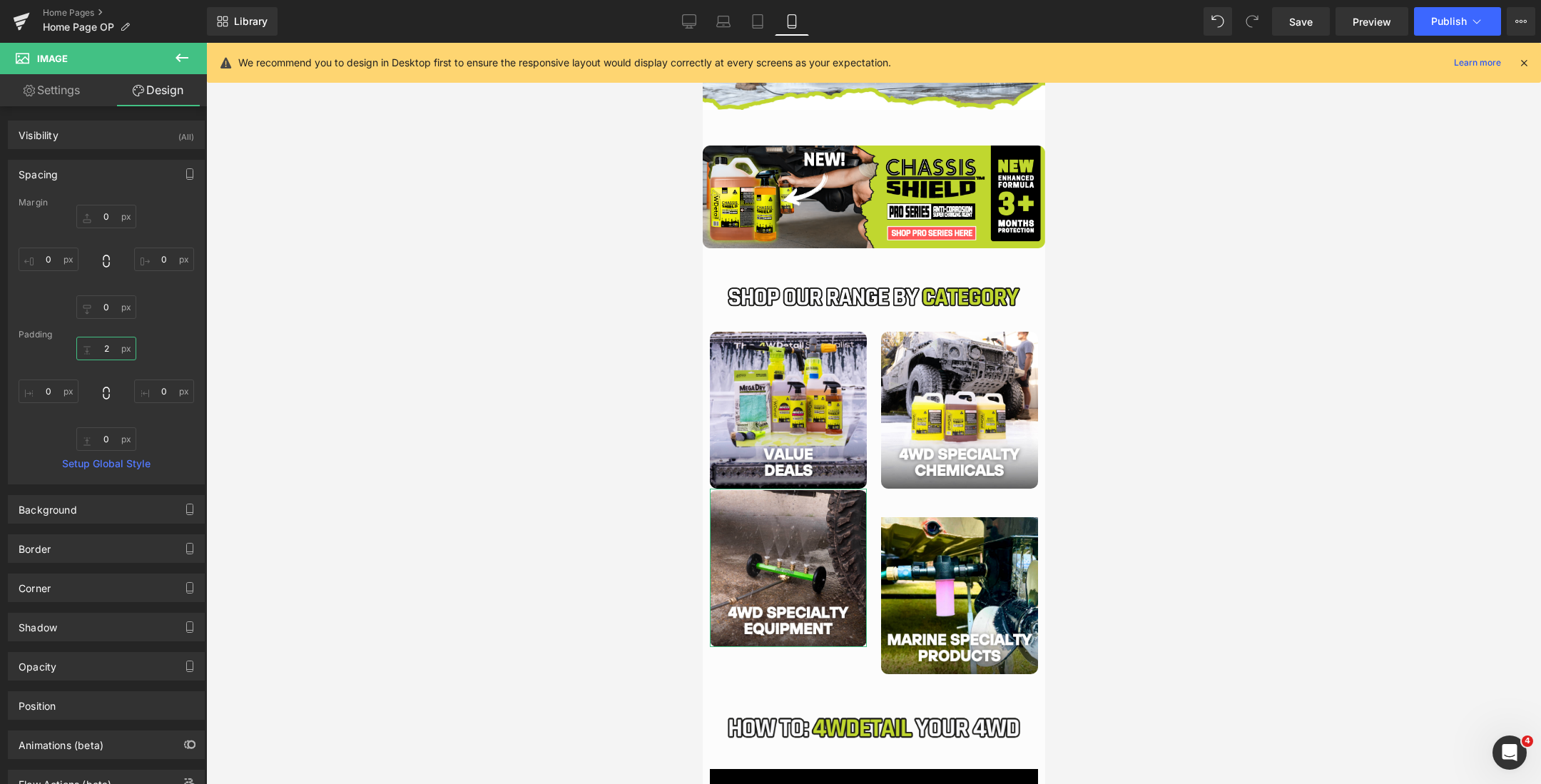
type input "25"
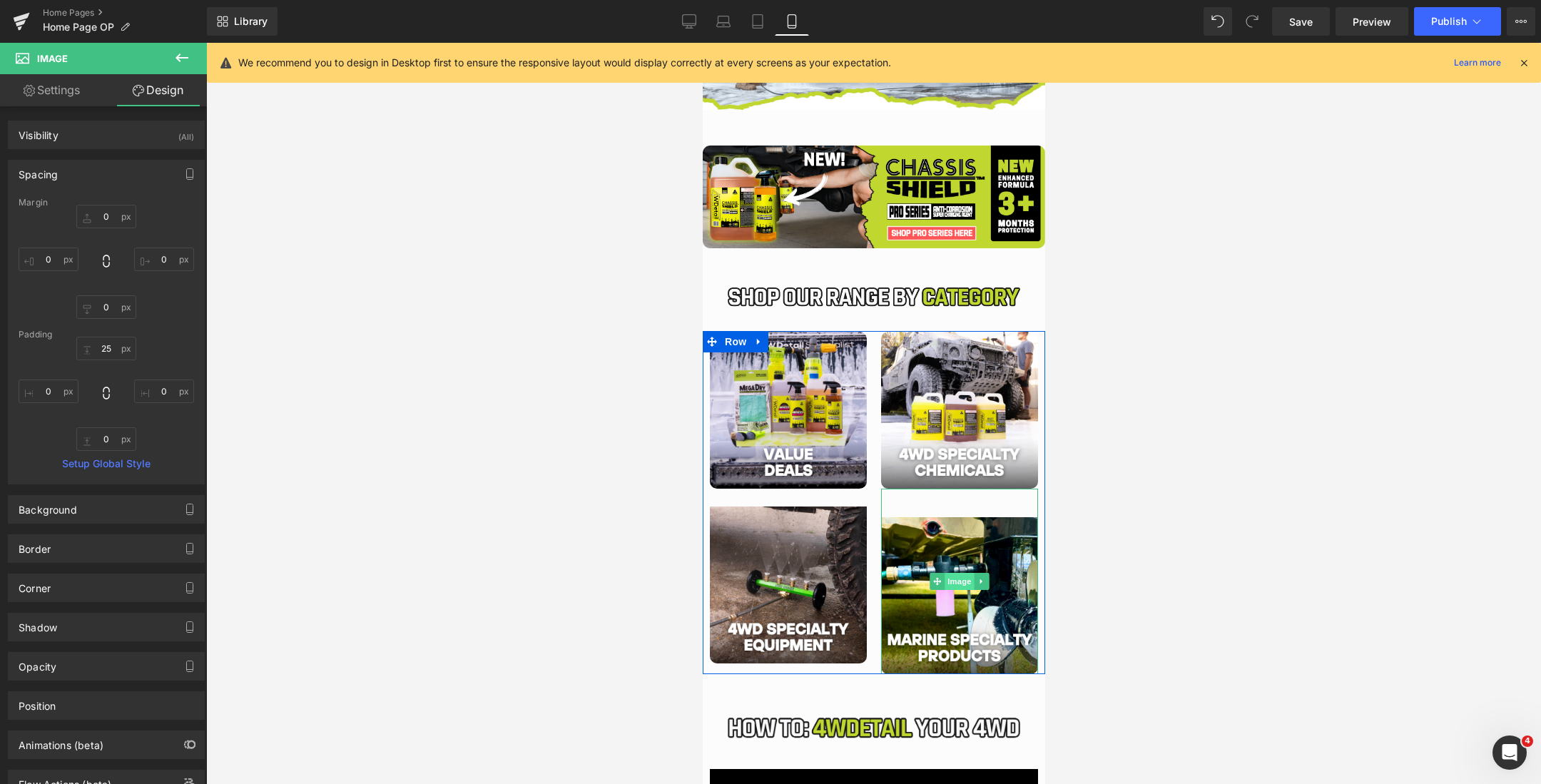
click at [949, 579] on span "Image" at bounding box center [959, 580] width 30 height 17
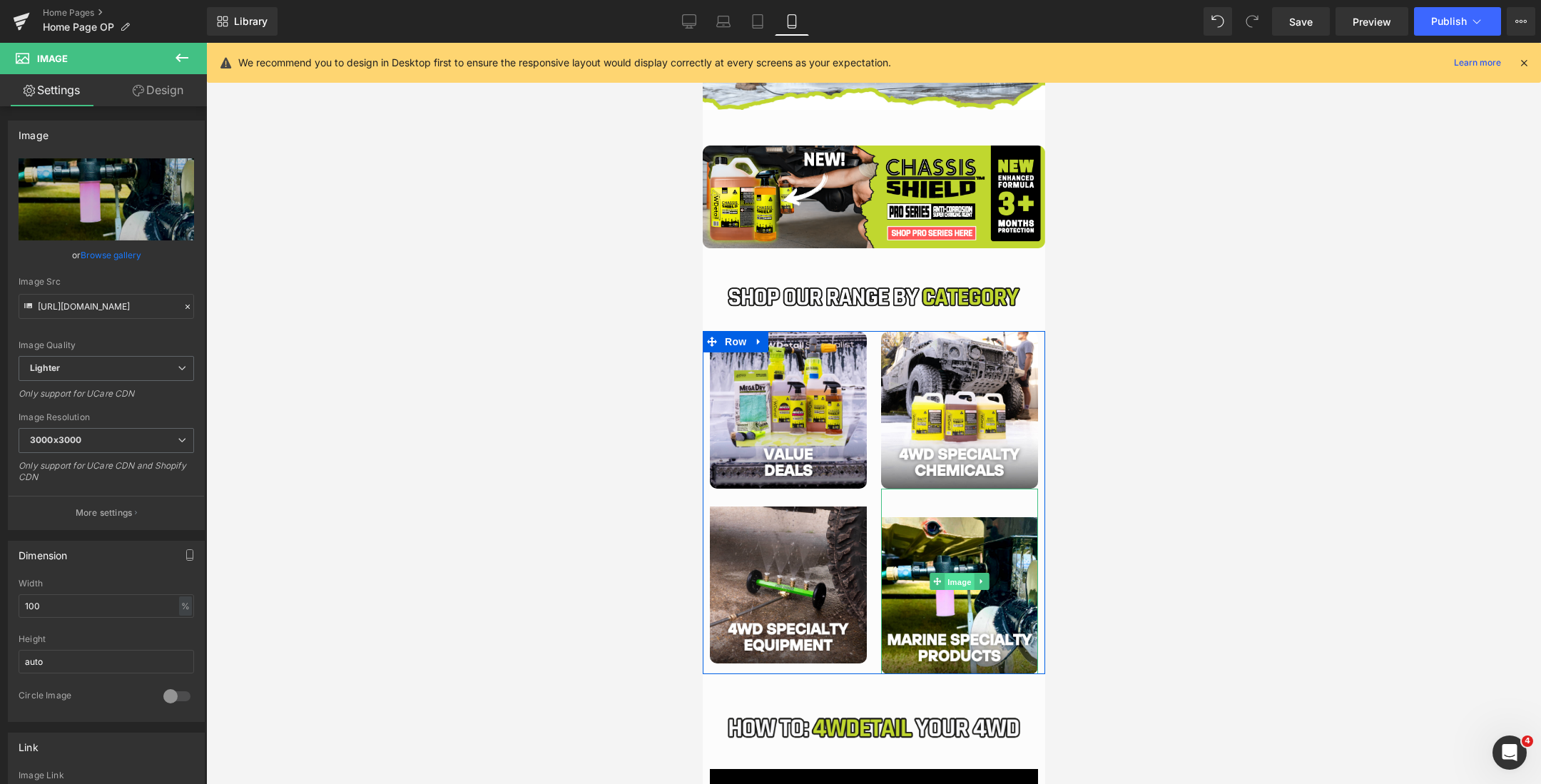
click at [952, 580] on span "Image" at bounding box center [959, 581] width 30 height 17
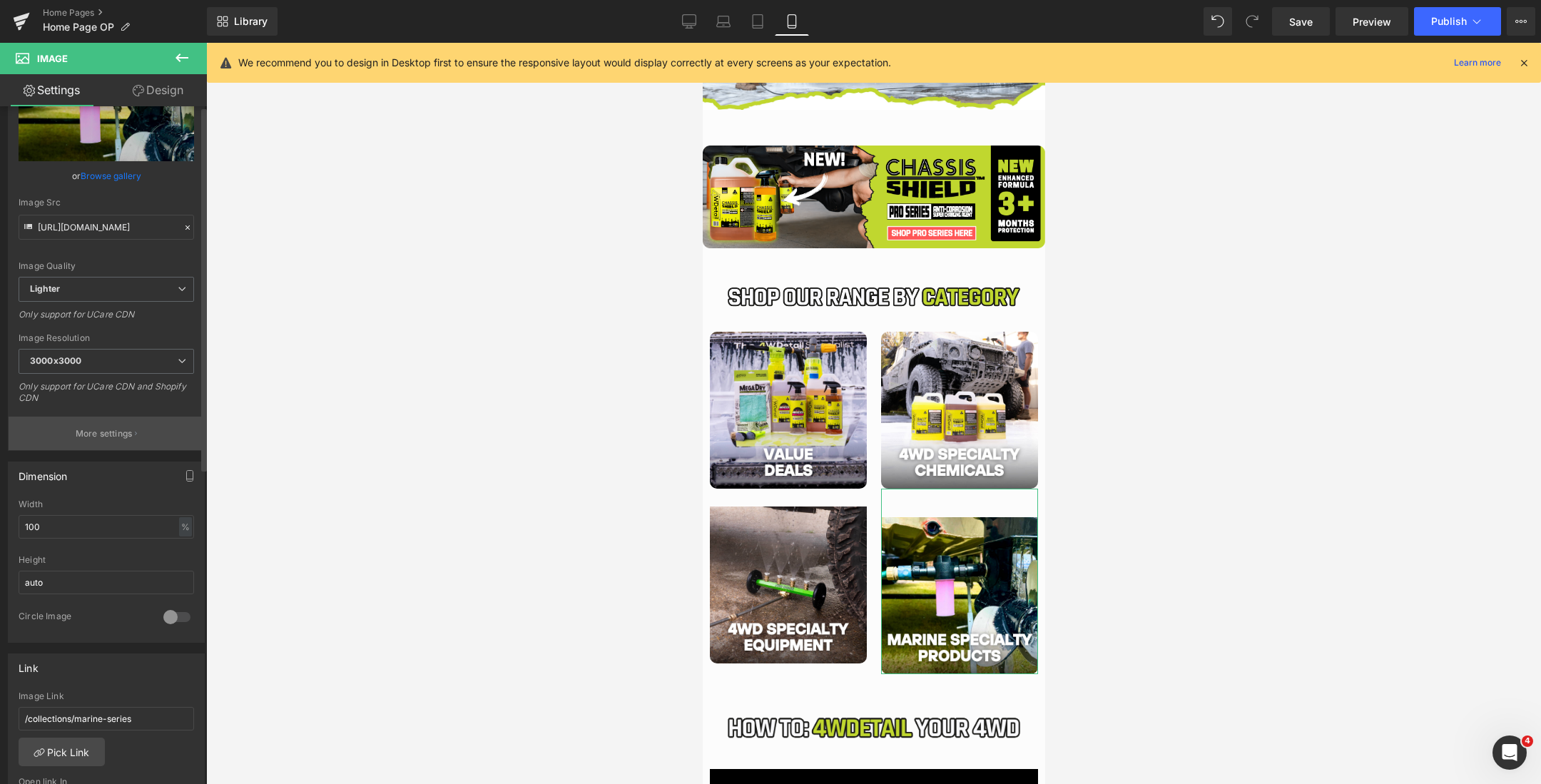
scroll to position [0, 0]
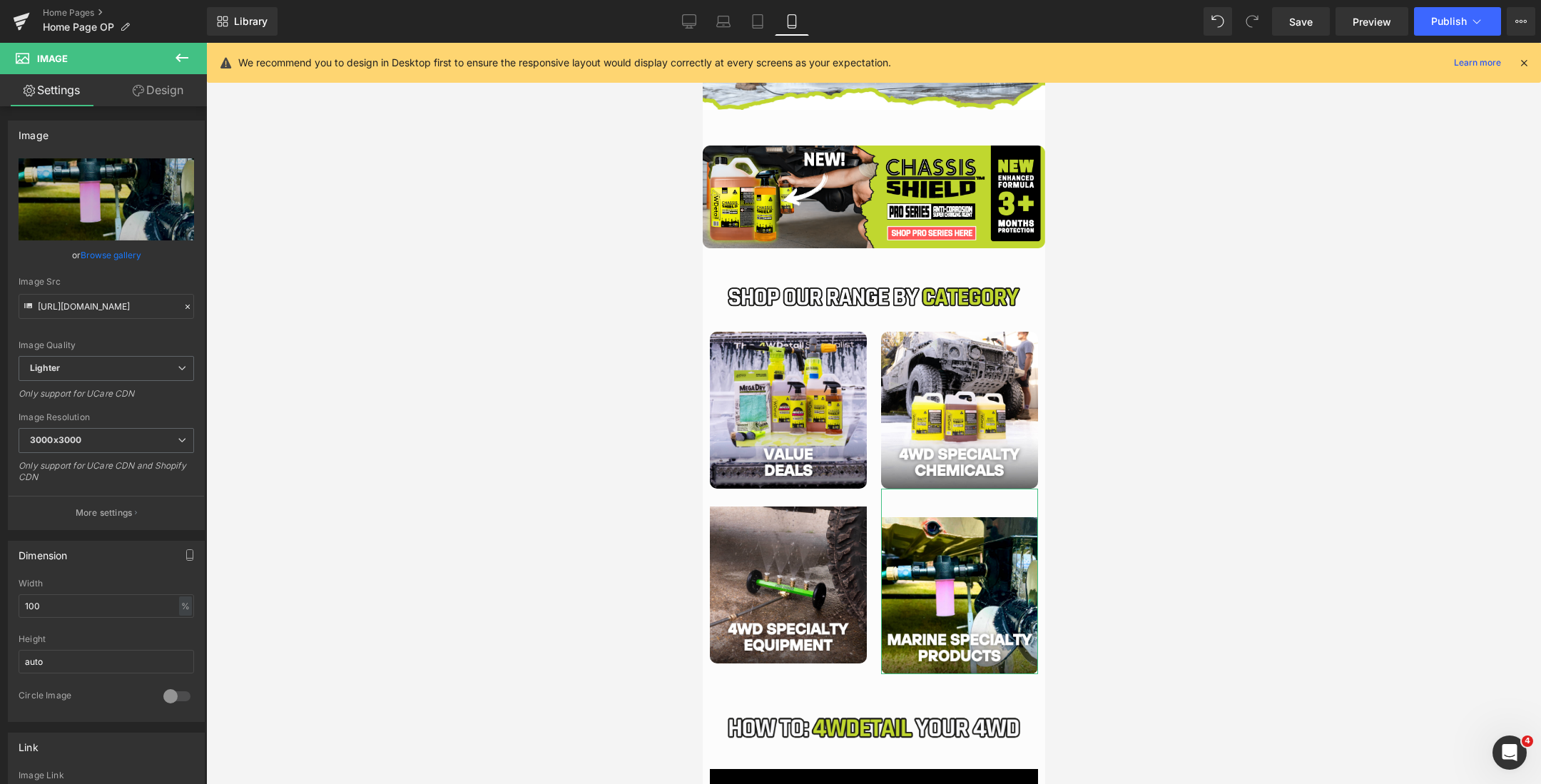
click at [155, 83] on link "Design" at bounding box center [158, 90] width 104 height 32
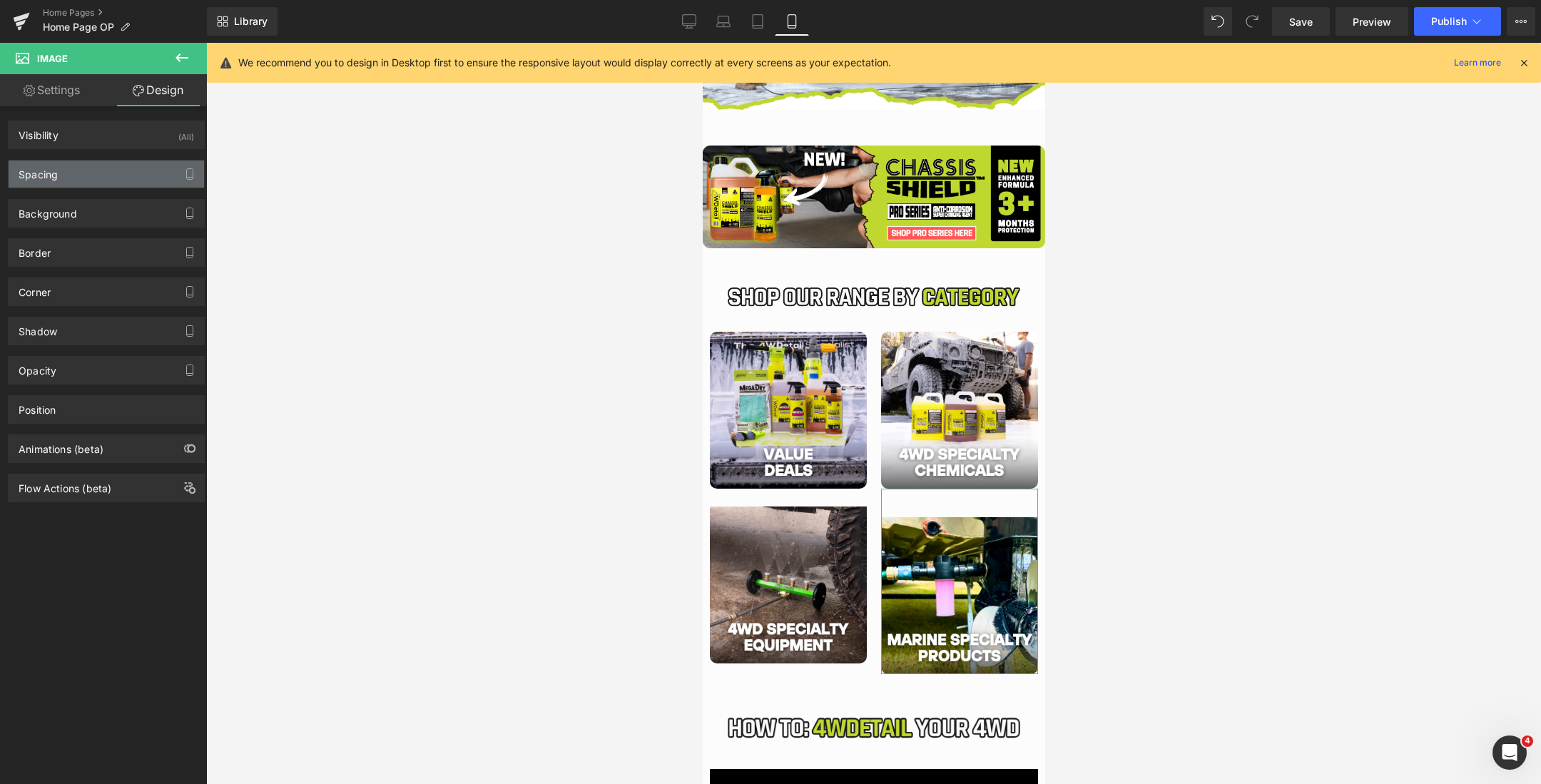
click at [92, 167] on div "Spacing" at bounding box center [106, 174] width 196 height 27
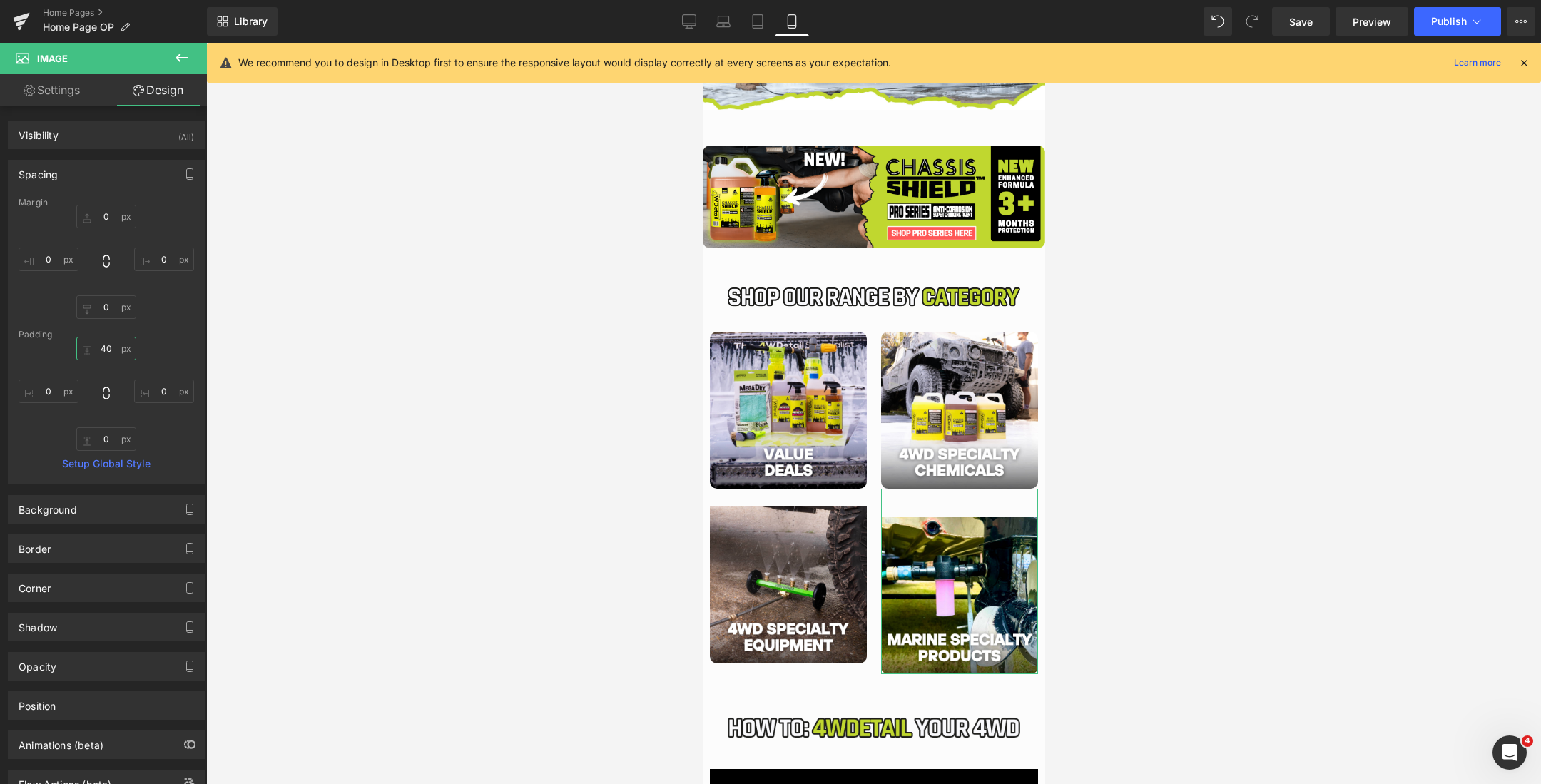
click at [103, 348] on input "40" at bounding box center [105, 348] width 60 height 23
type input "4"
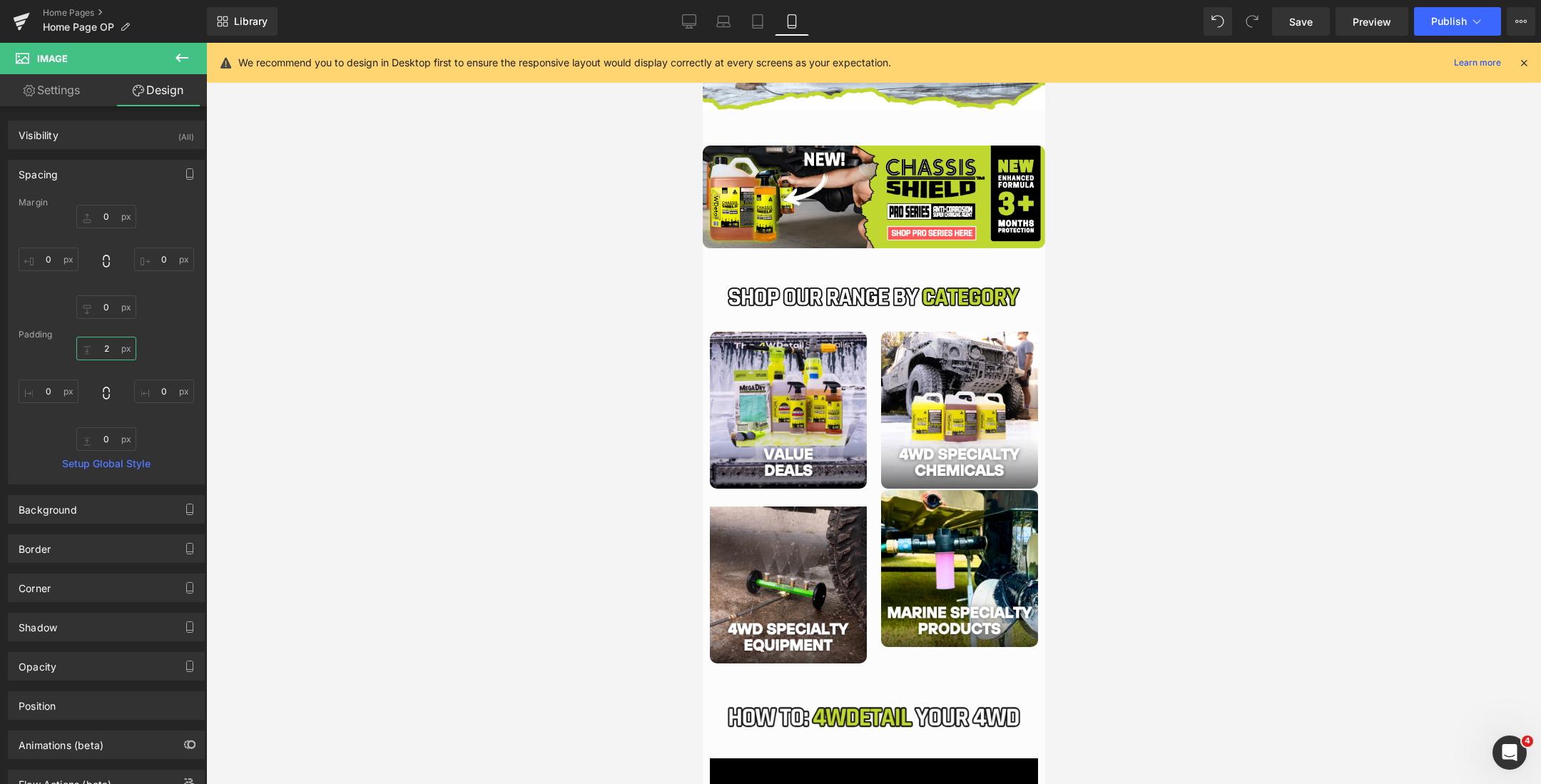
type input "25"
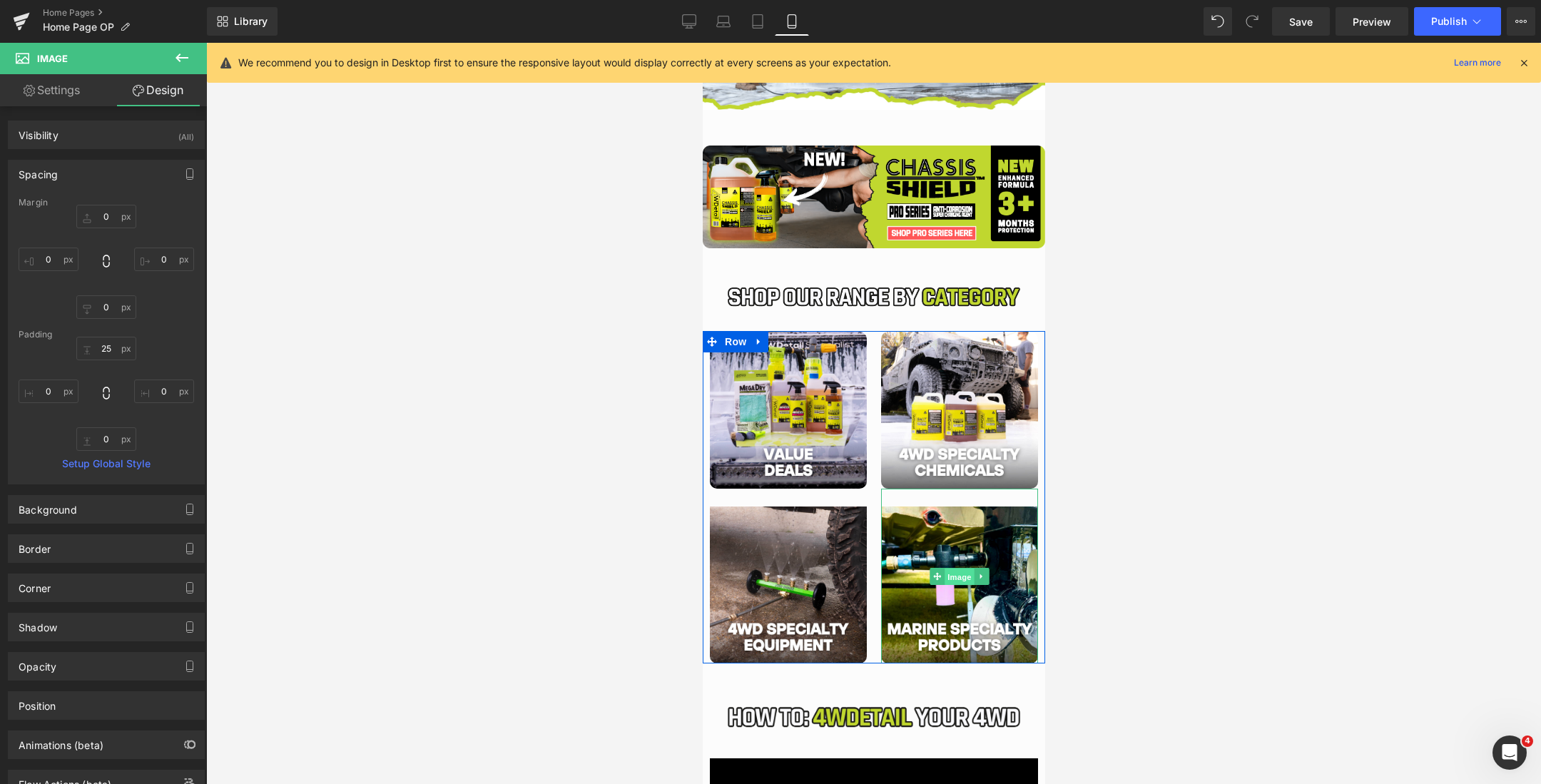
click at [954, 572] on span "Image" at bounding box center [959, 577] width 30 height 17
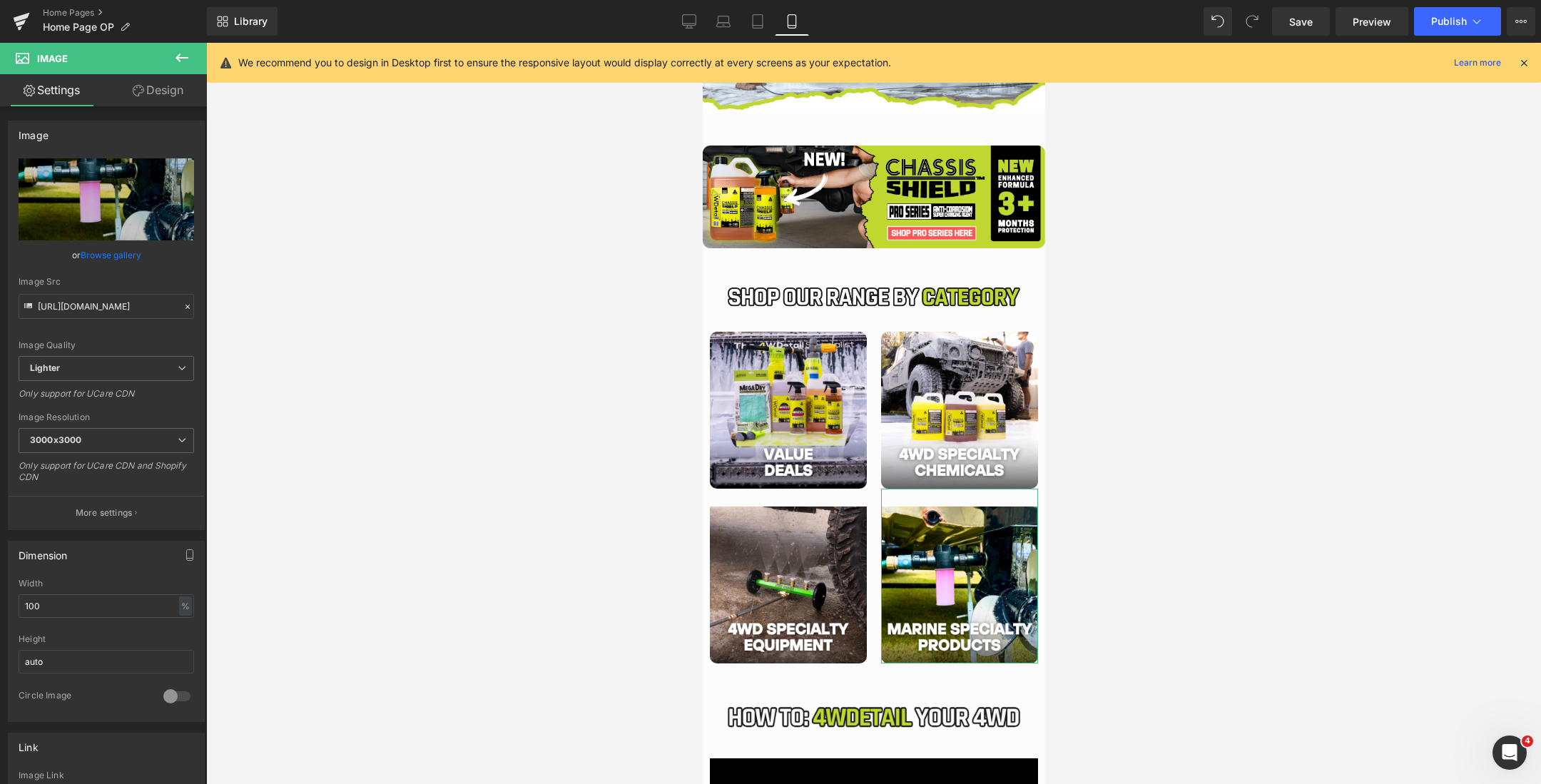
click at [152, 87] on link "Design" at bounding box center [158, 90] width 104 height 32
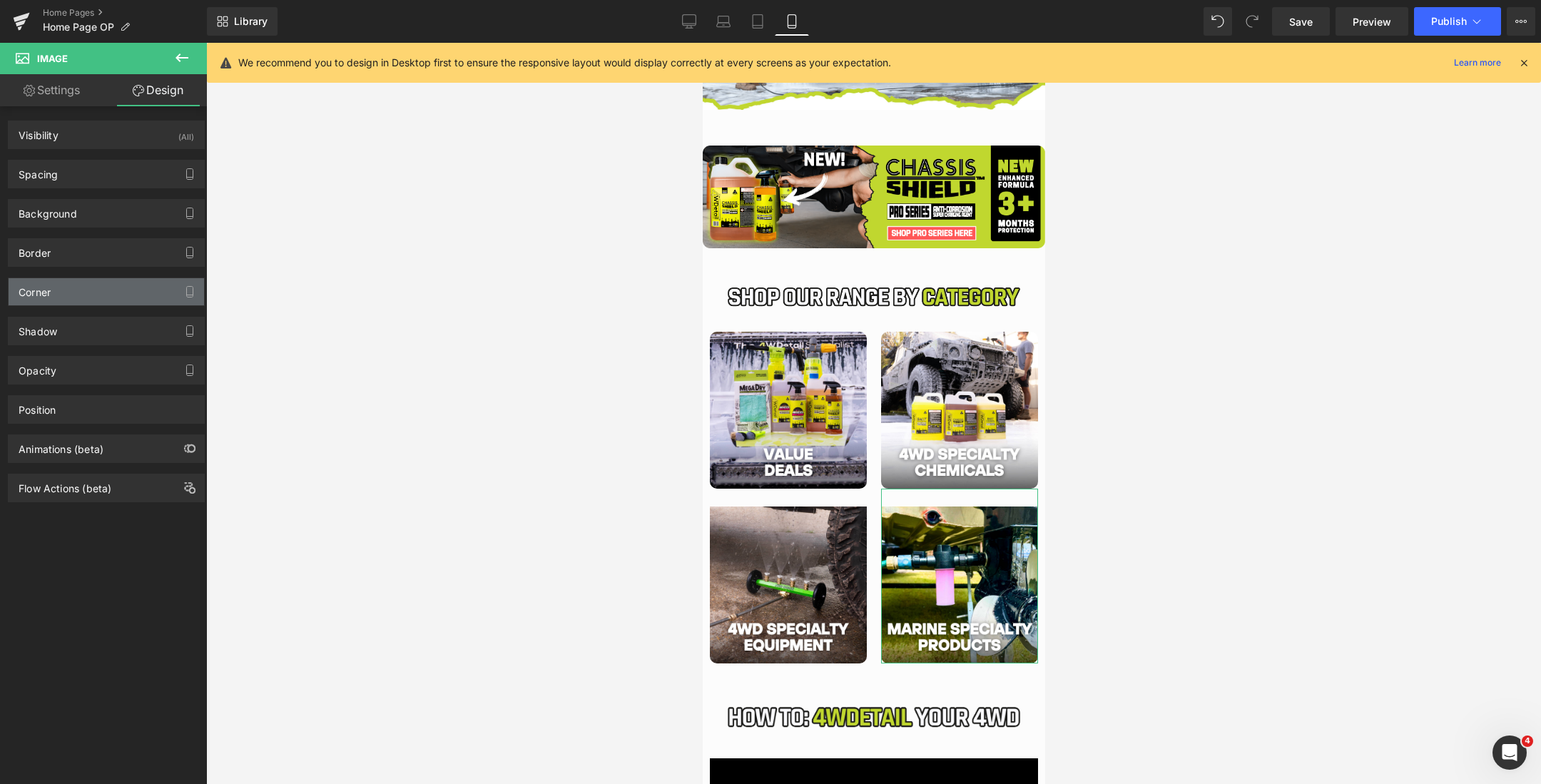
click at [85, 288] on div "Corner" at bounding box center [106, 292] width 196 height 27
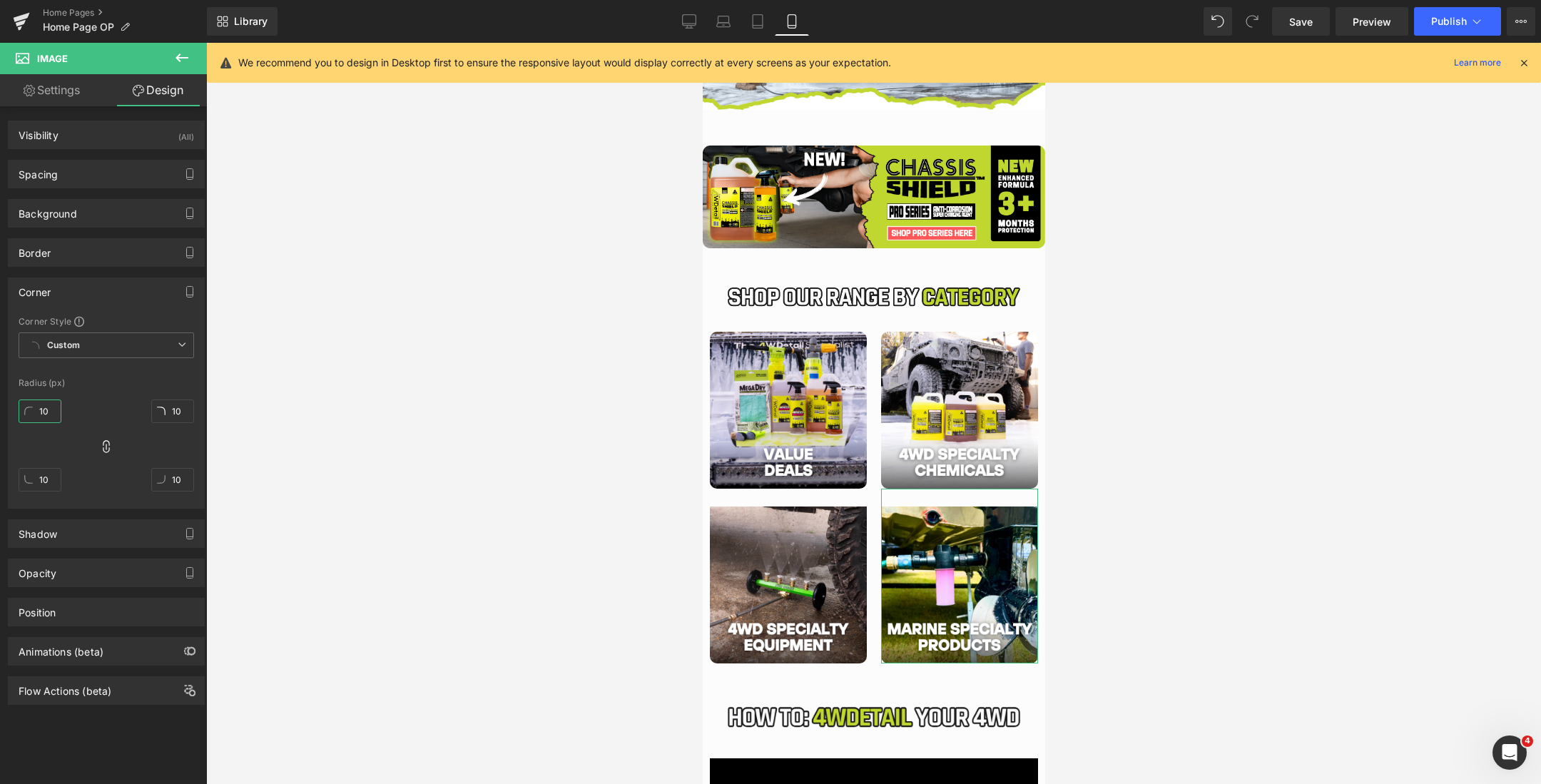
click at [38, 412] on input "10" at bounding box center [40, 411] width 43 height 23
click at [117, 373] on div "Corner Style Custom Custom Setup Global Style Custom Setup Global Style Radius …" at bounding box center [106, 412] width 196 height 193
click at [42, 411] on input "5" at bounding box center [40, 411] width 43 height 23
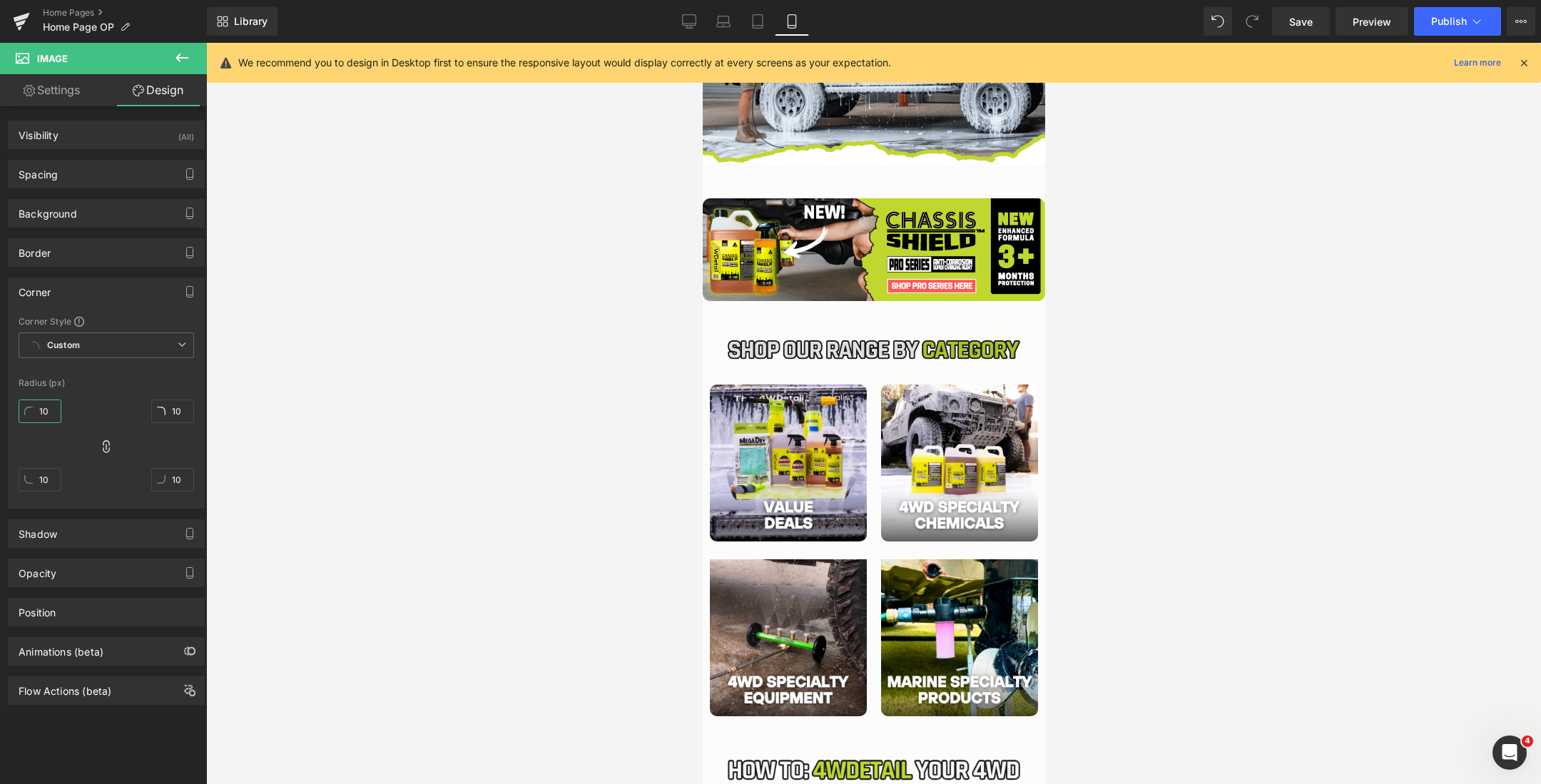
scroll to position [335, 0]
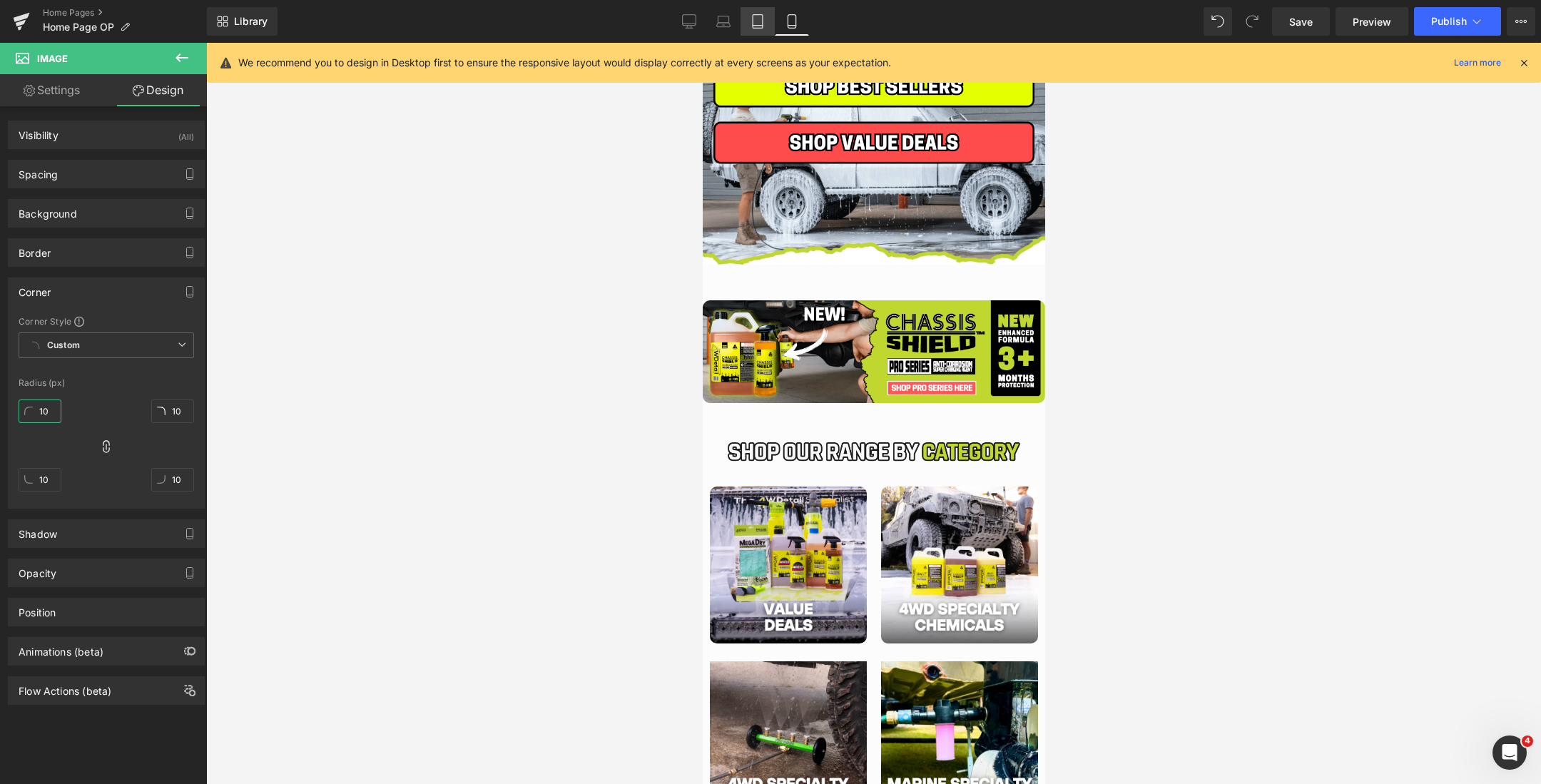
type input "10"
click at [758, 27] on icon at bounding box center [758, 21] width 14 height 14
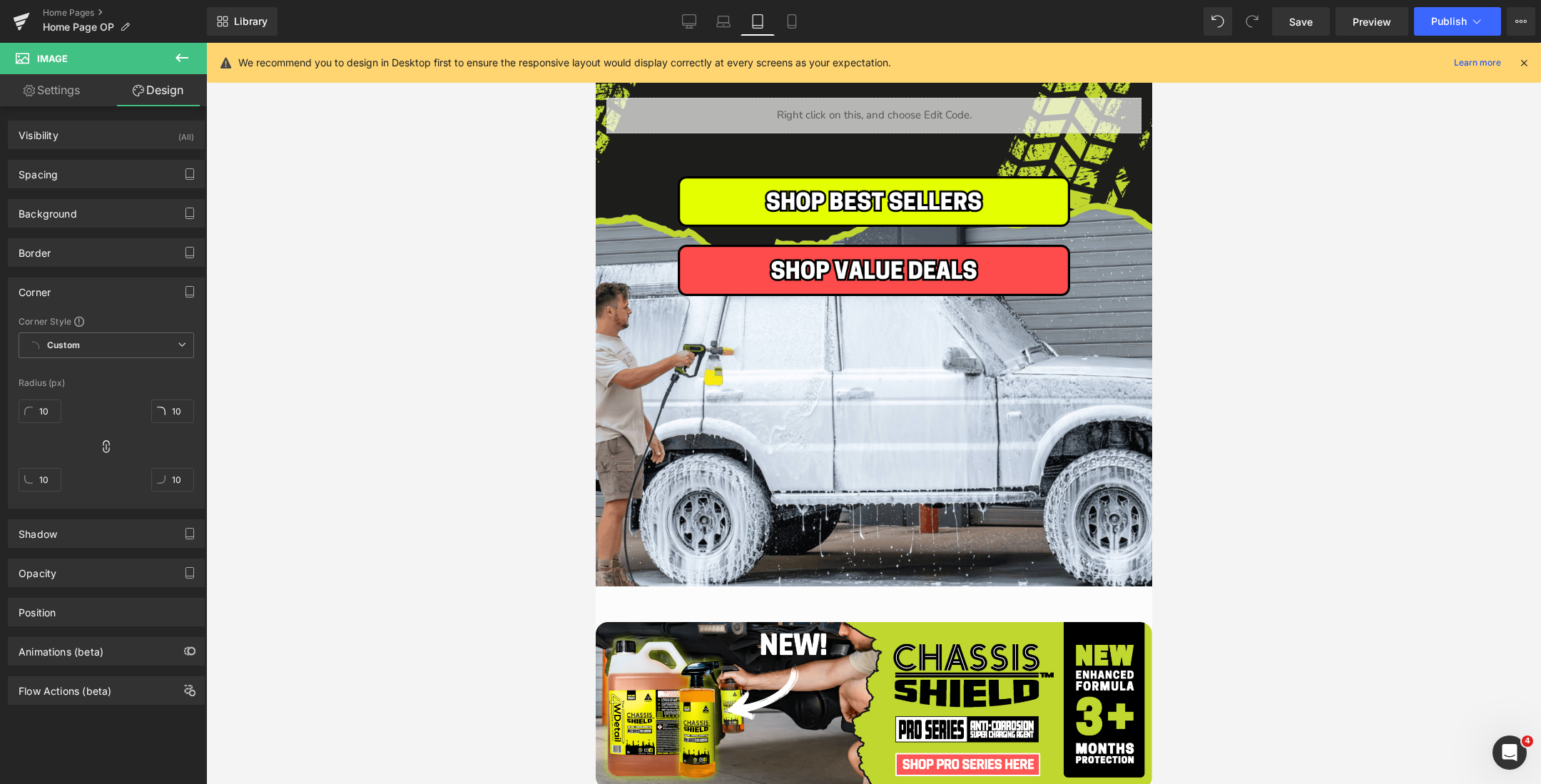
scroll to position [553, 0]
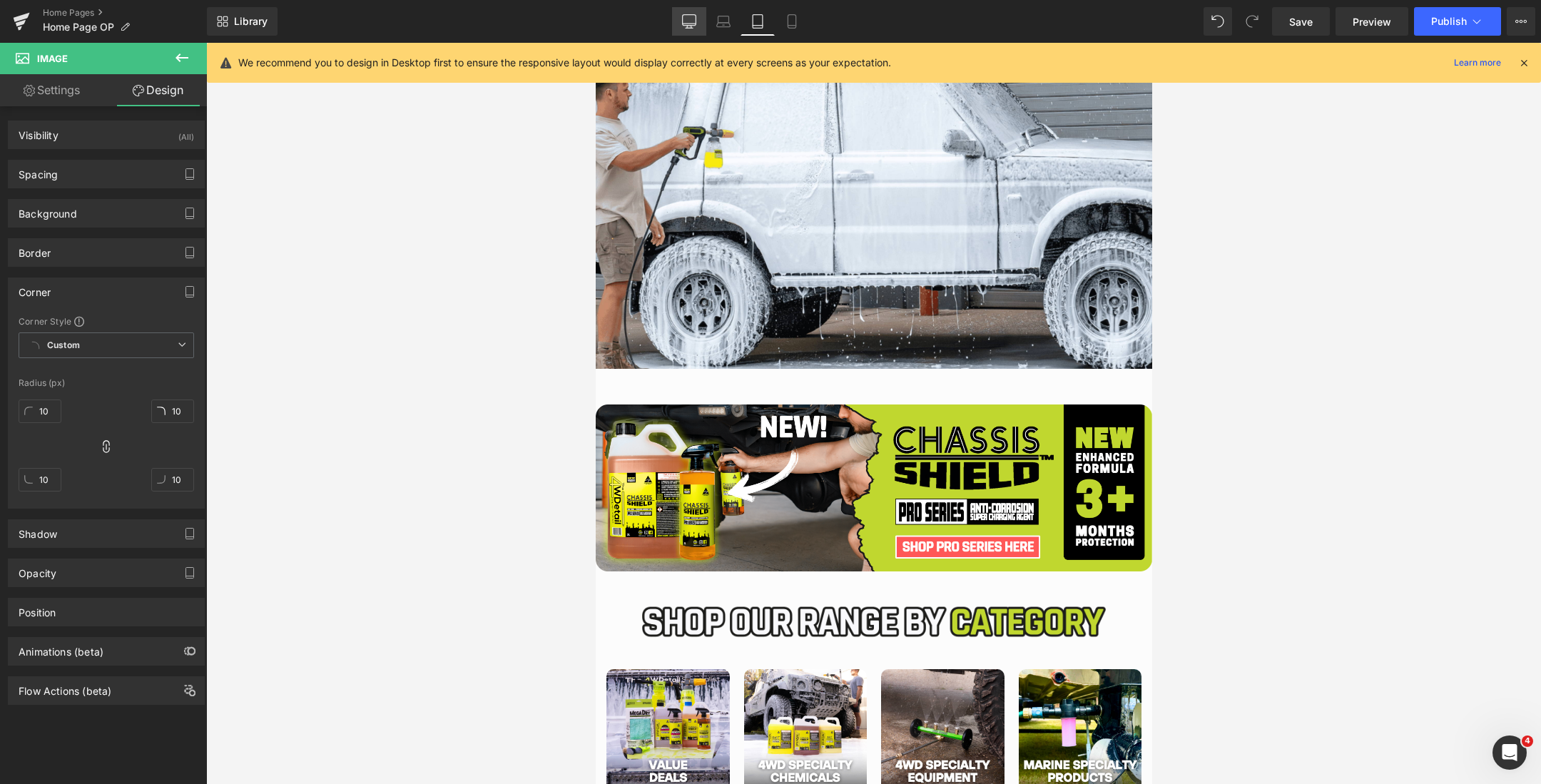
click at [683, 27] on icon at bounding box center [690, 21] width 14 height 14
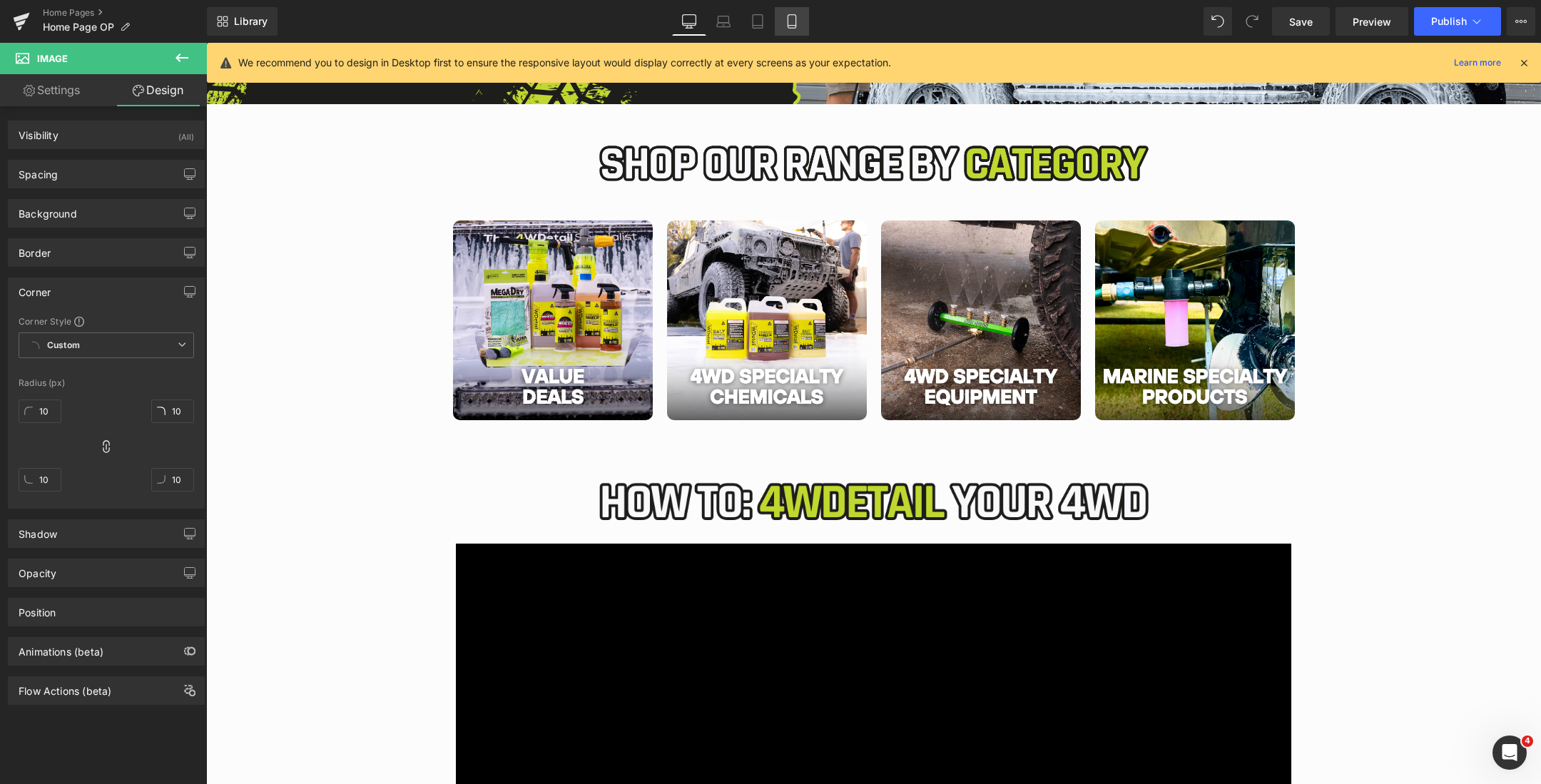
click at [802, 17] on link "Mobile" at bounding box center [791, 21] width 34 height 29
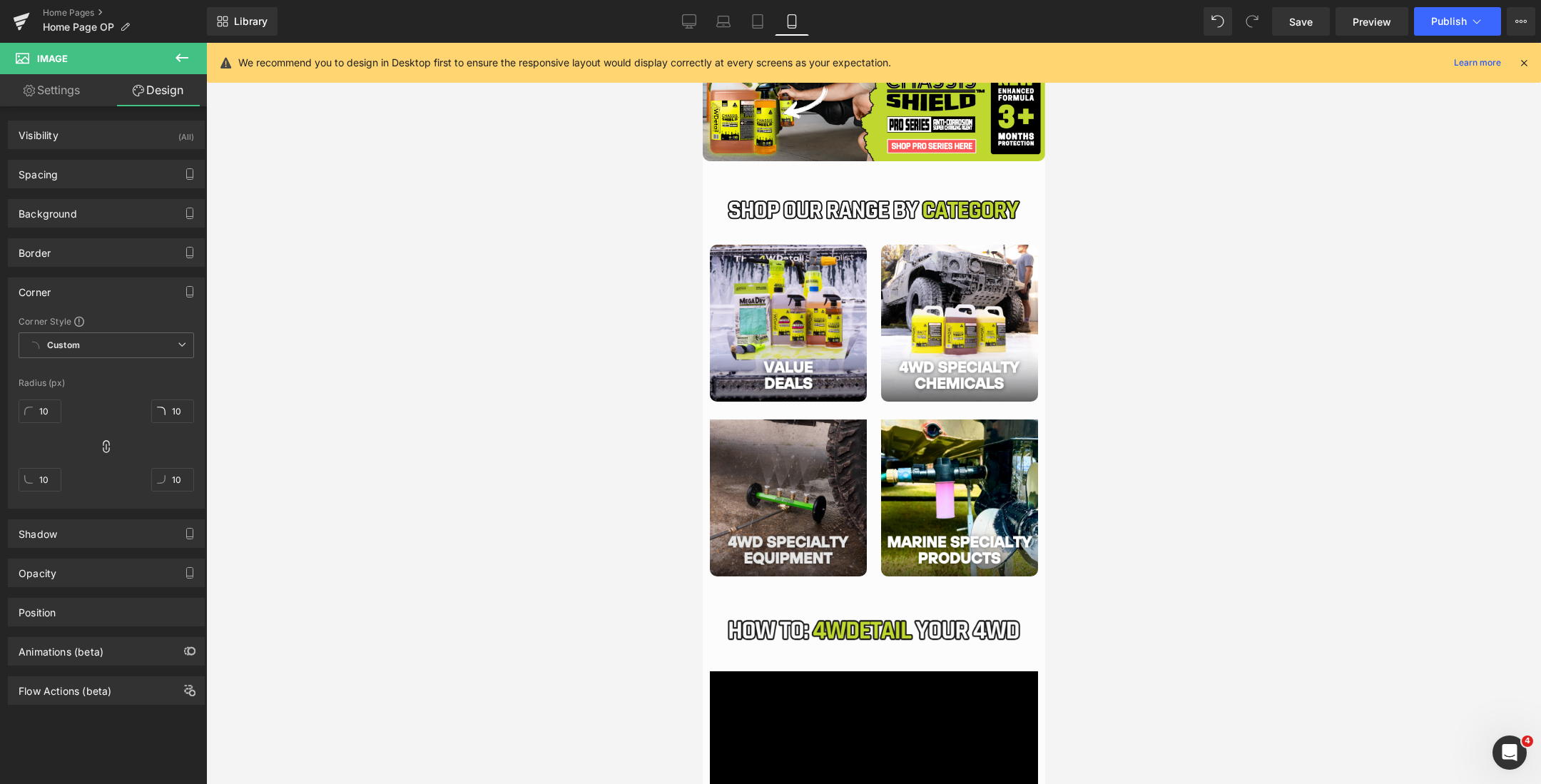
scroll to position [484, 0]
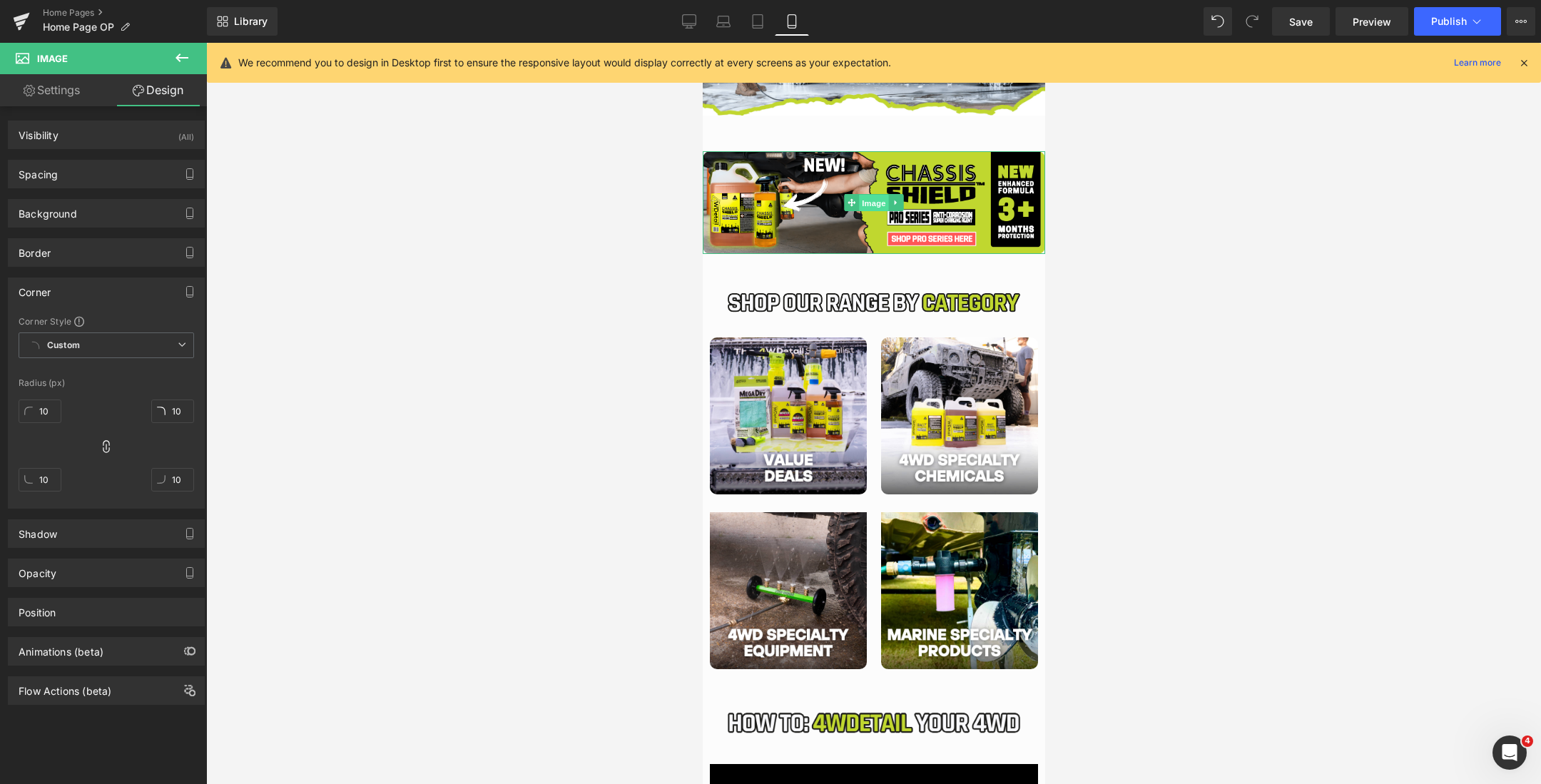
click at [870, 198] on span "Image" at bounding box center [874, 203] width 30 height 17
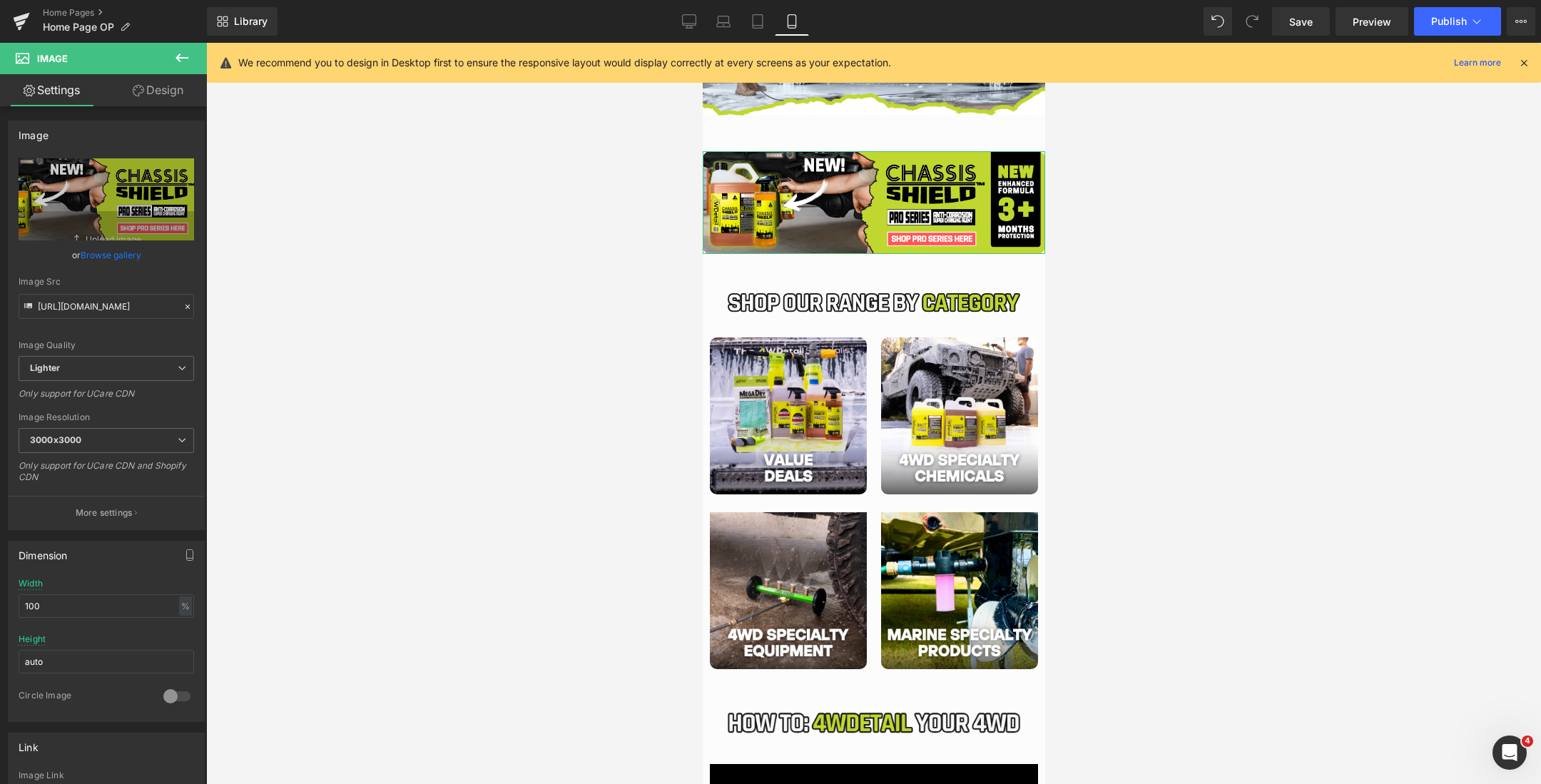
click at [121, 94] on link "Design" at bounding box center [158, 90] width 104 height 32
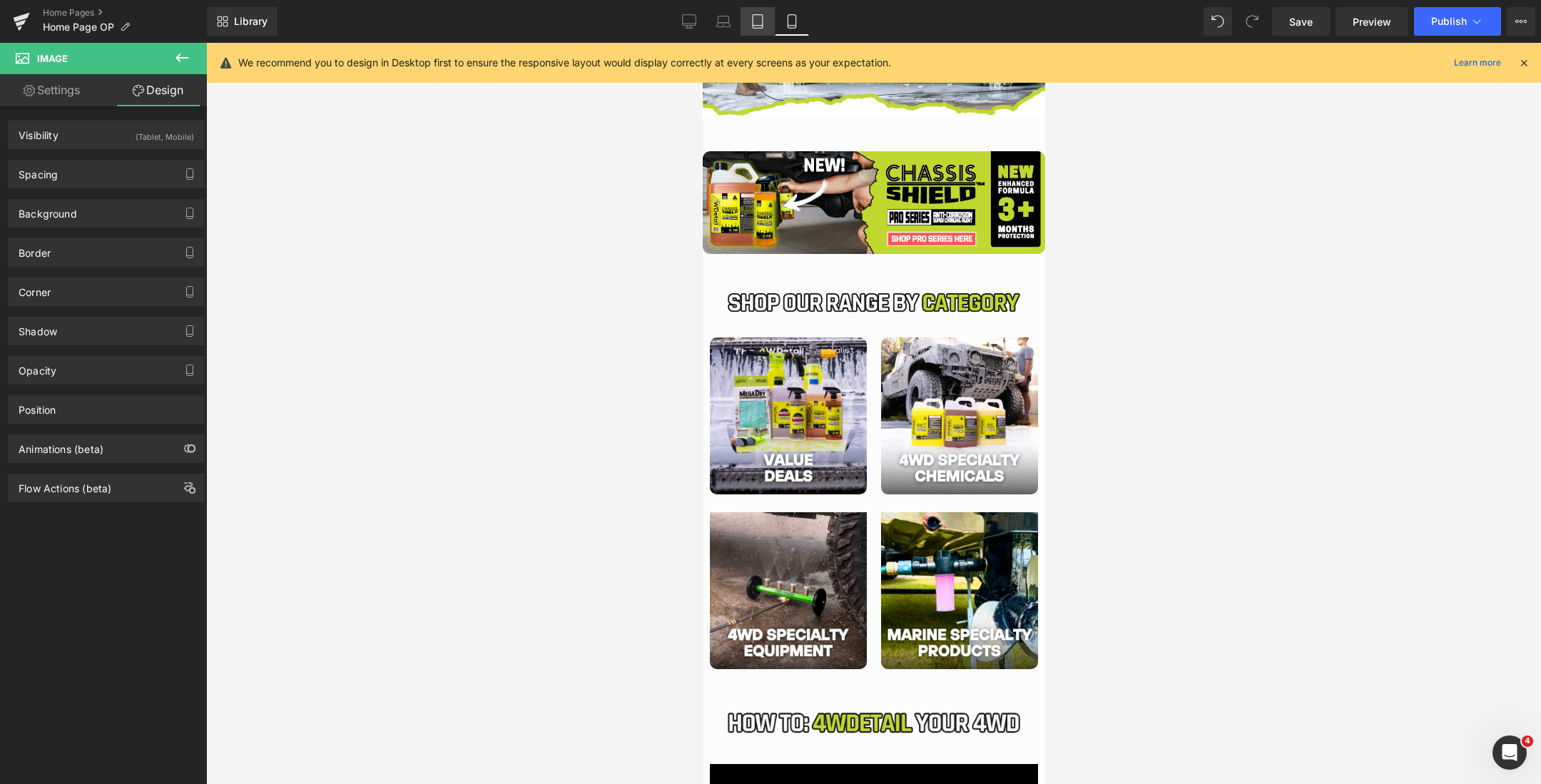
click at [753, 20] on icon at bounding box center [758, 21] width 10 height 13
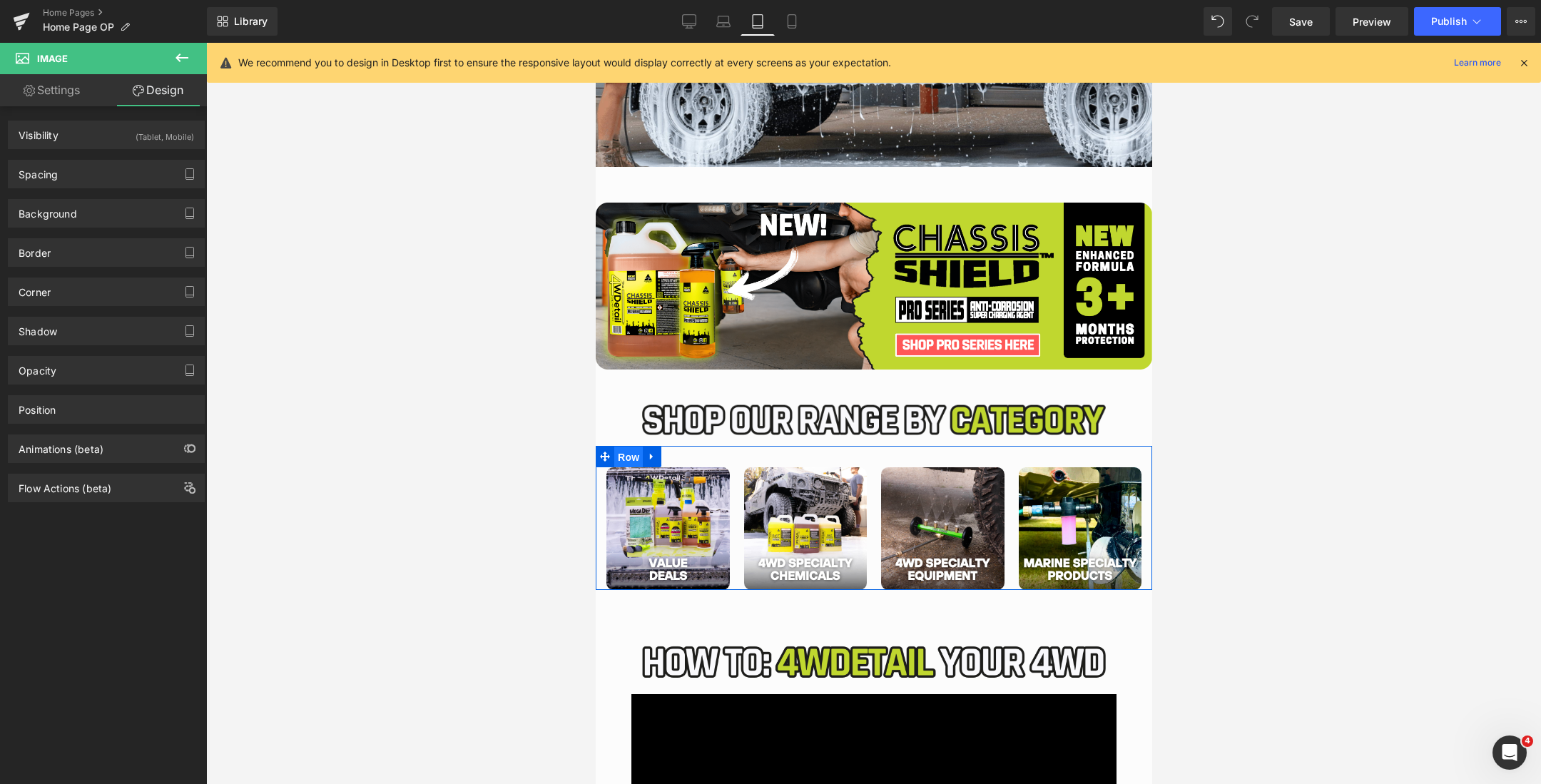
click at [626, 454] on span "Row" at bounding box center [628, 457] width 29 height 21
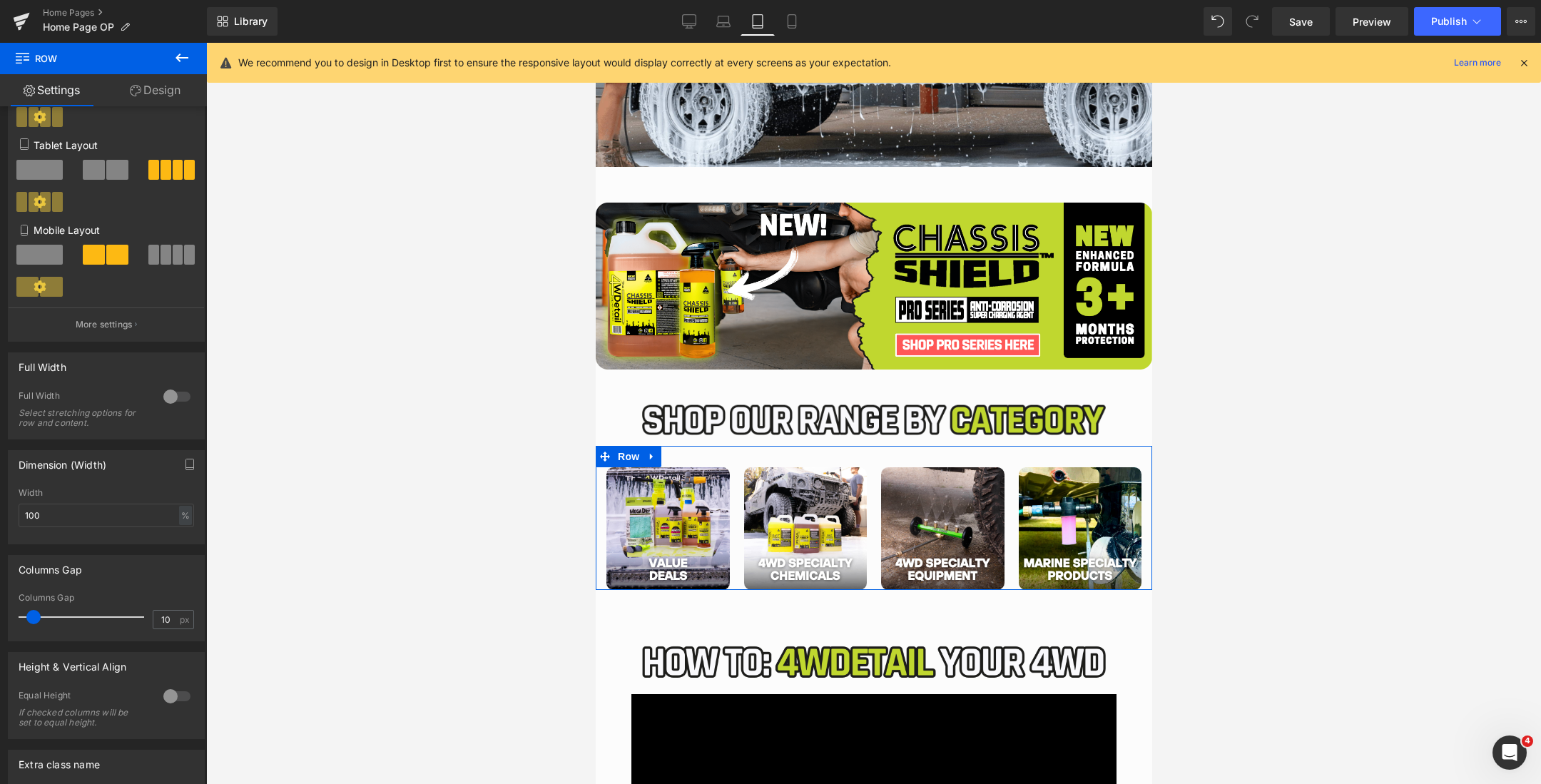
scroll to position [374, 0]
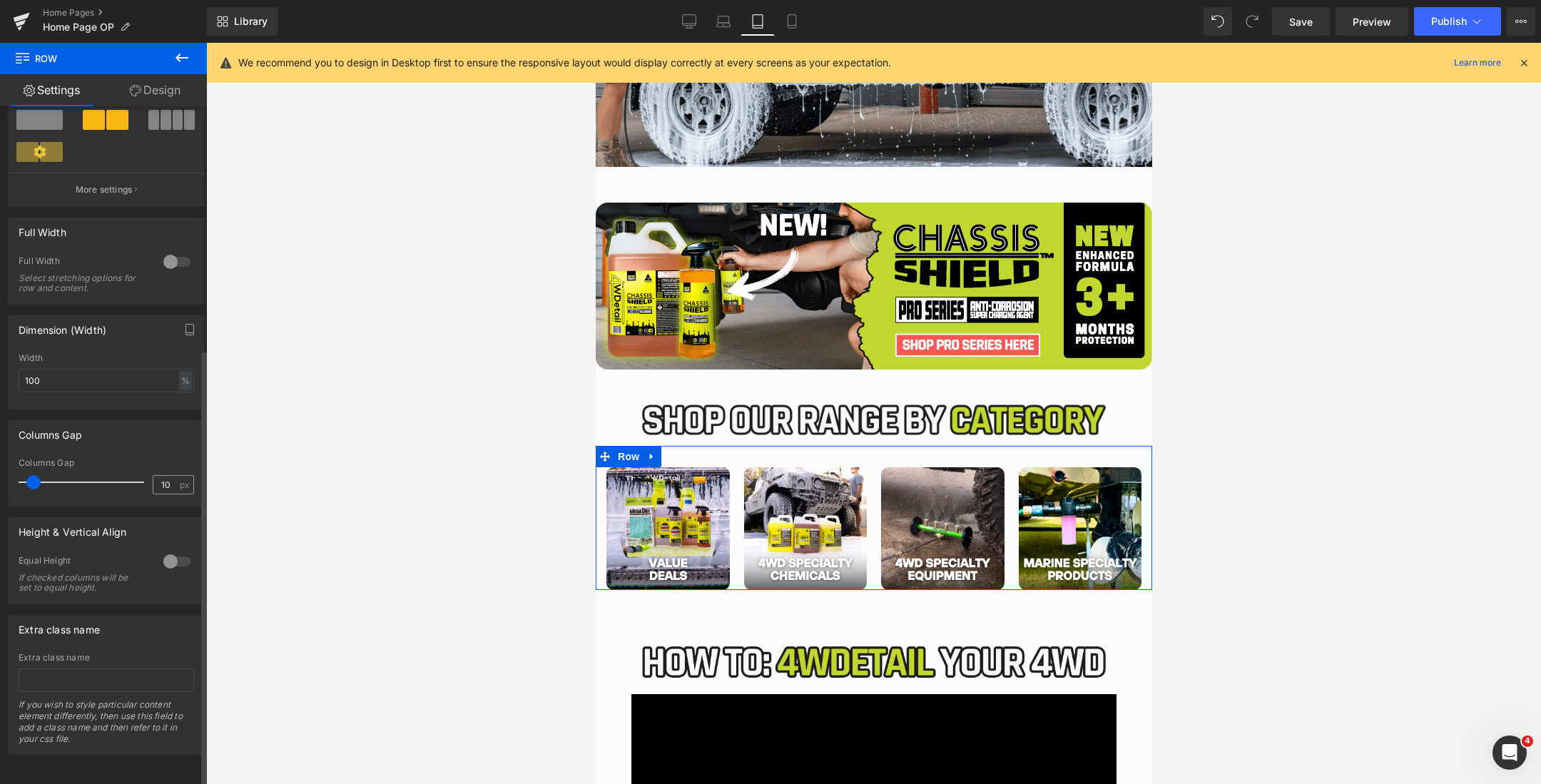
click at [160, 480] on div "10 px" at bounding box center [173, 485] width 41 height 20
click at [161, 476] on input "10" at bounding box center [166, 485] width 25 height 18
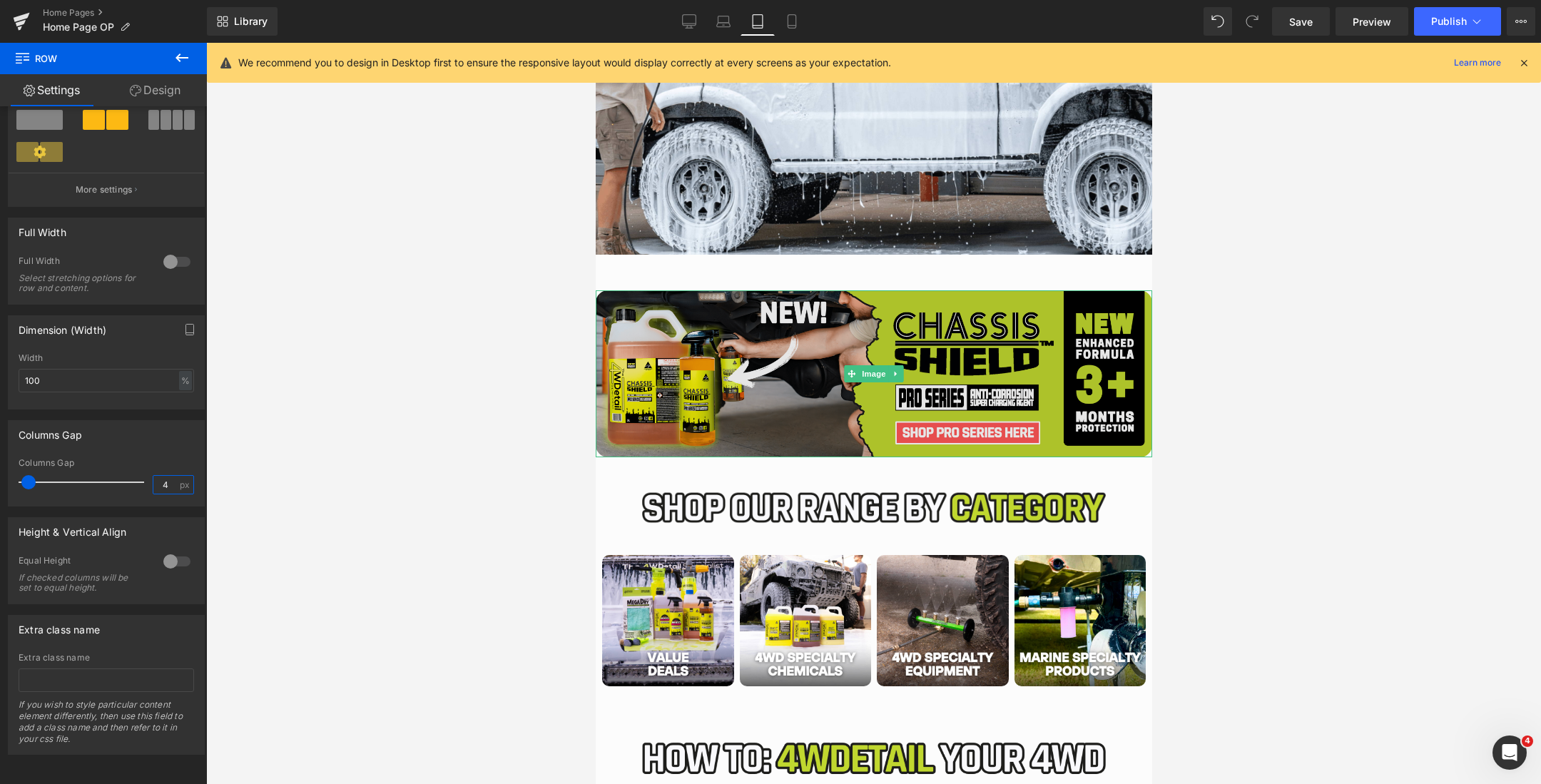
scroll to position [646, 0]
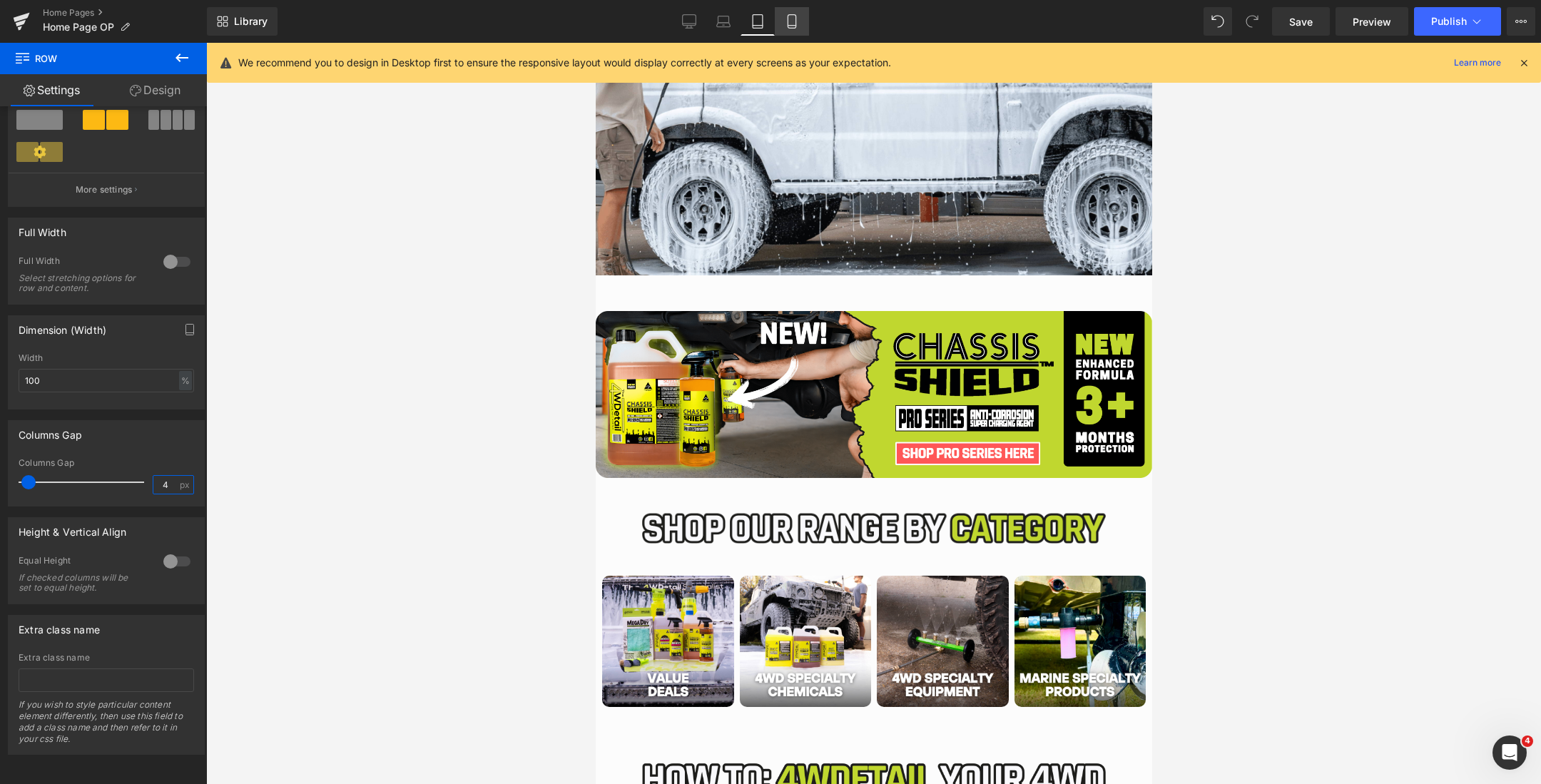
type input "4"
click at [780, 25] on link "Mobile" at bounding box center [791, 21] width 34 height 29
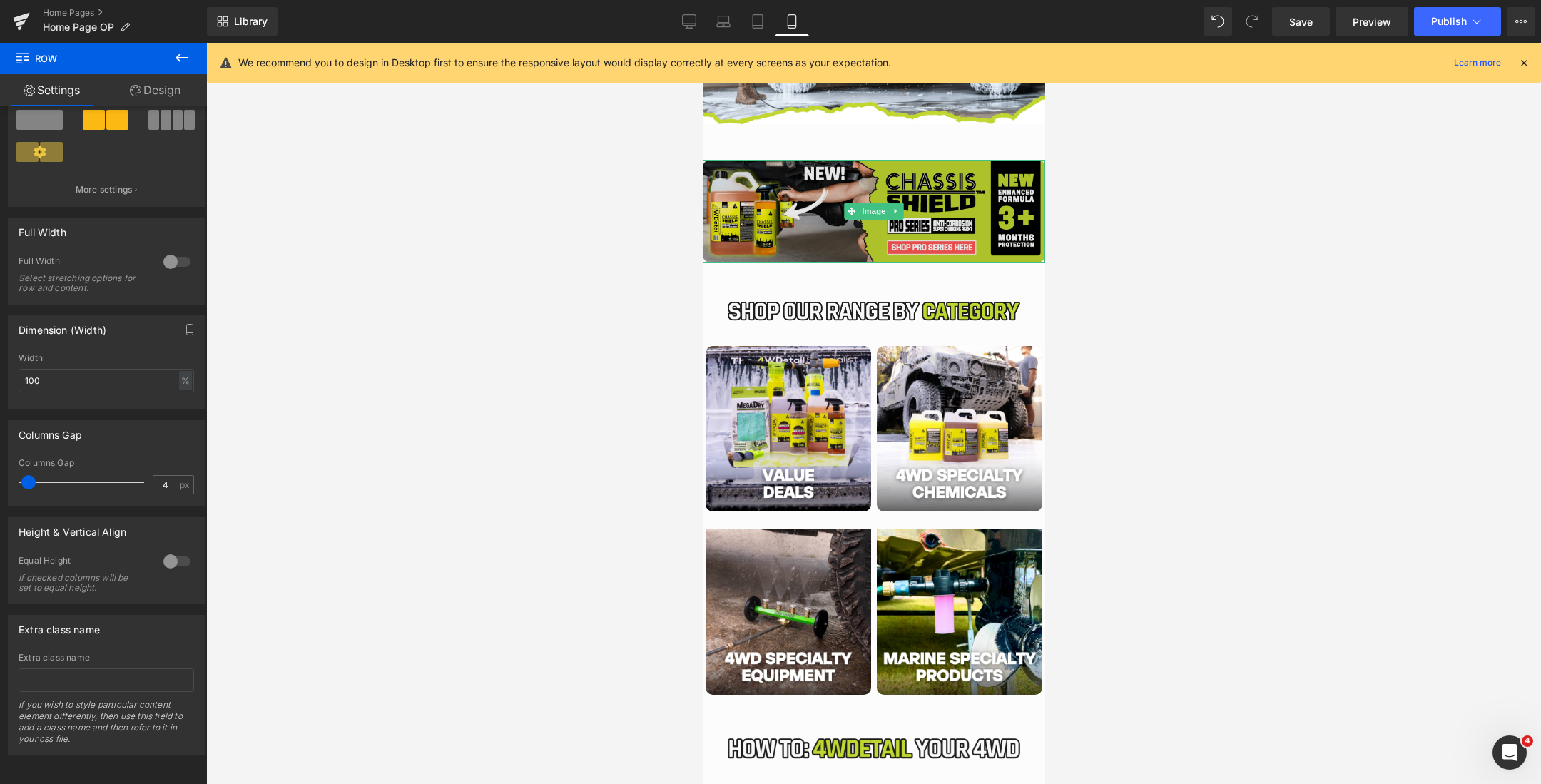
scroll to position [528, 0]
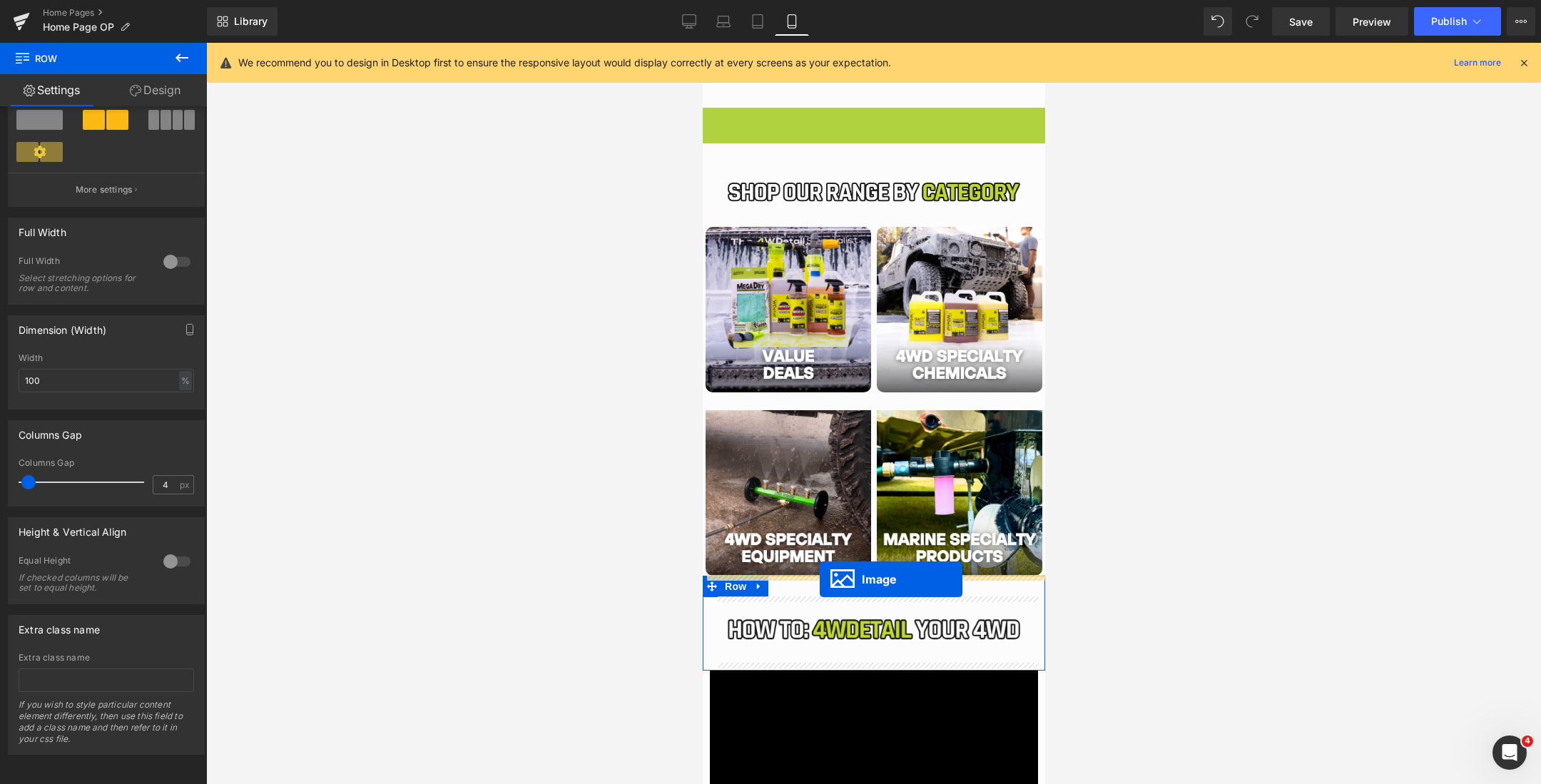
drag, startPoint x: 850, startPoint y: 162, endPoint x: 819, endPoint y: 580, distance: 419.1
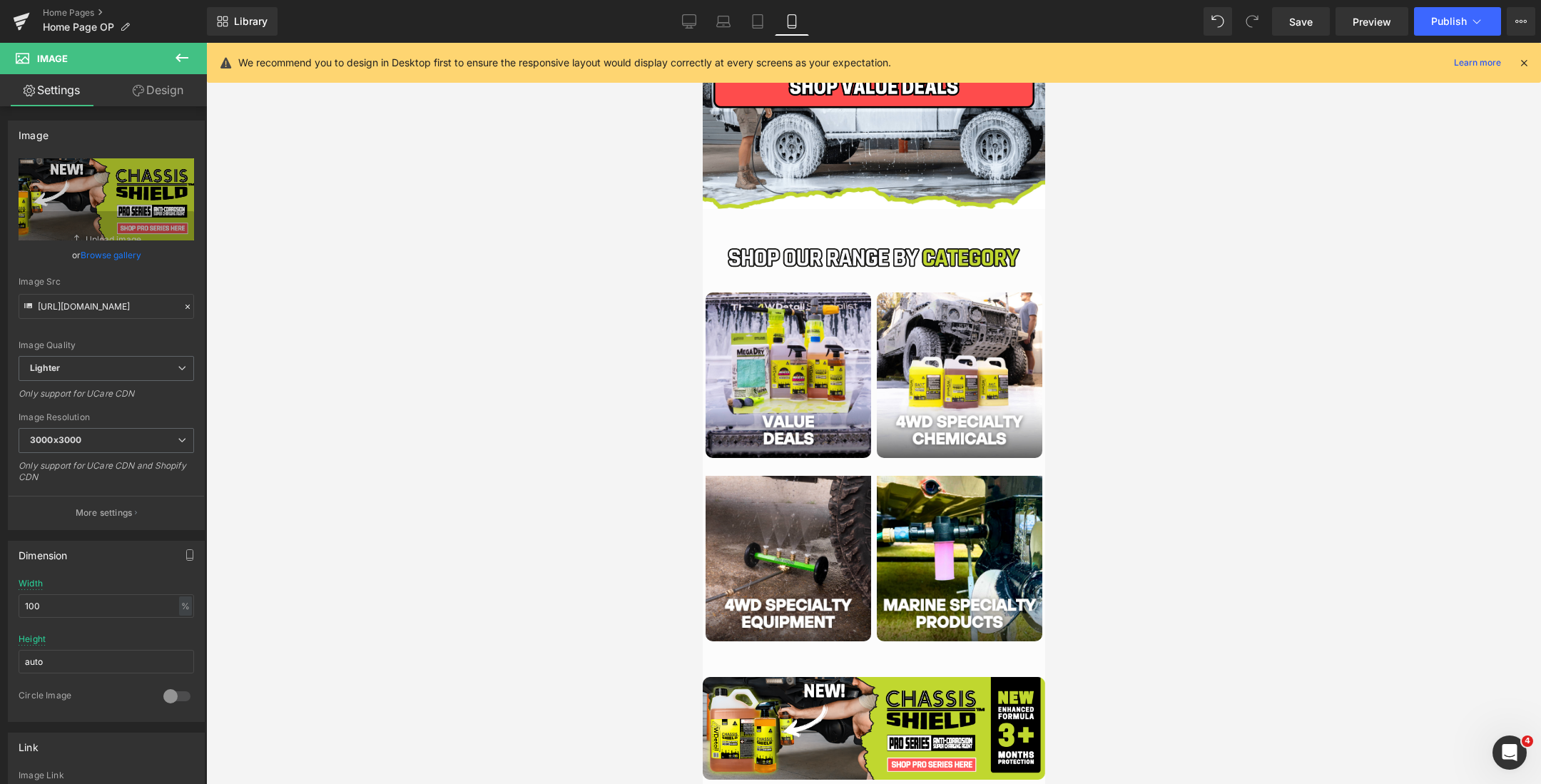
scroll to position [319, 0]
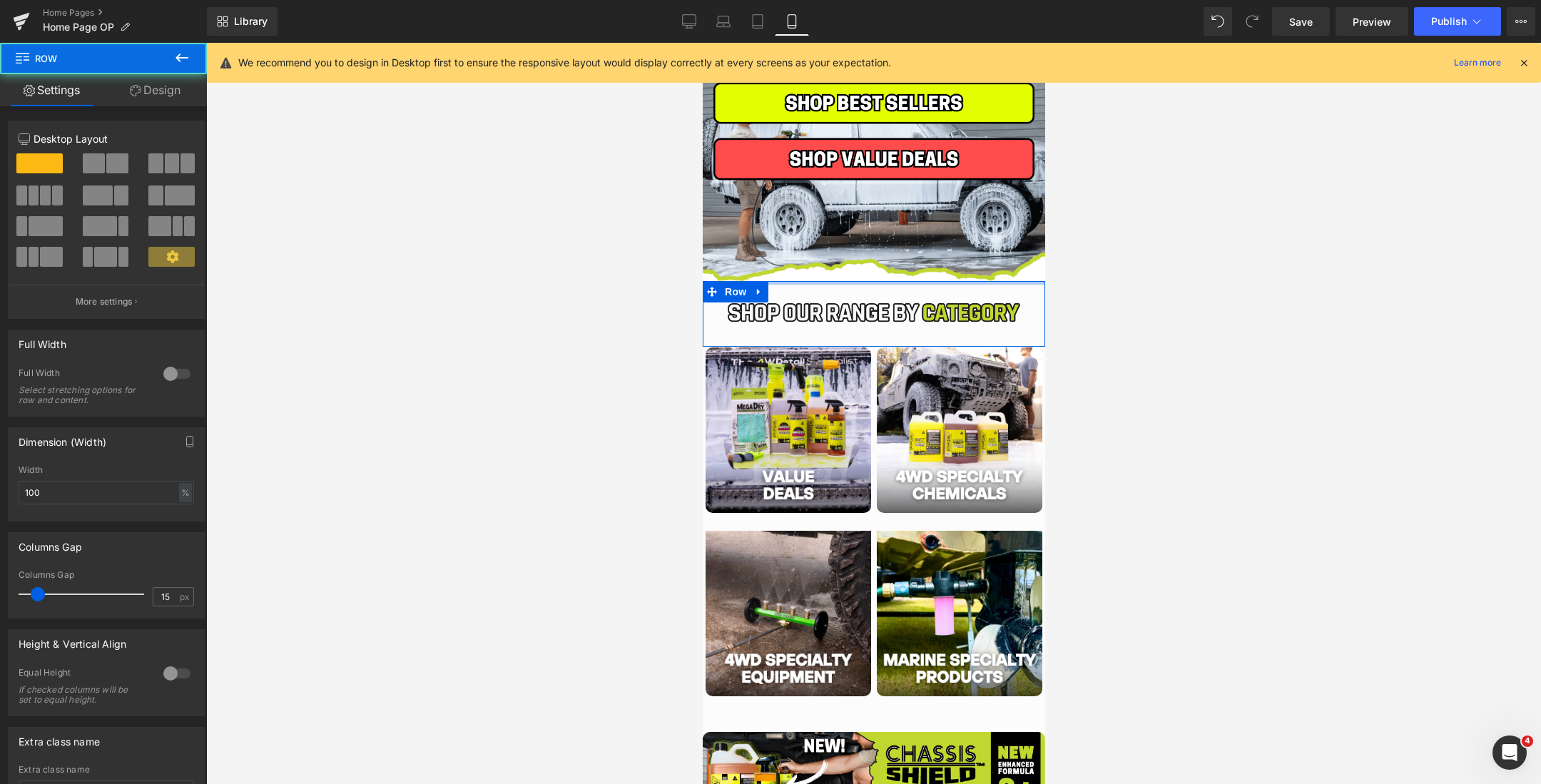
drag, startPoint x: 892, startPoint y: 286, endPoint x: 893, endPoint y: 262, distance: 24.0
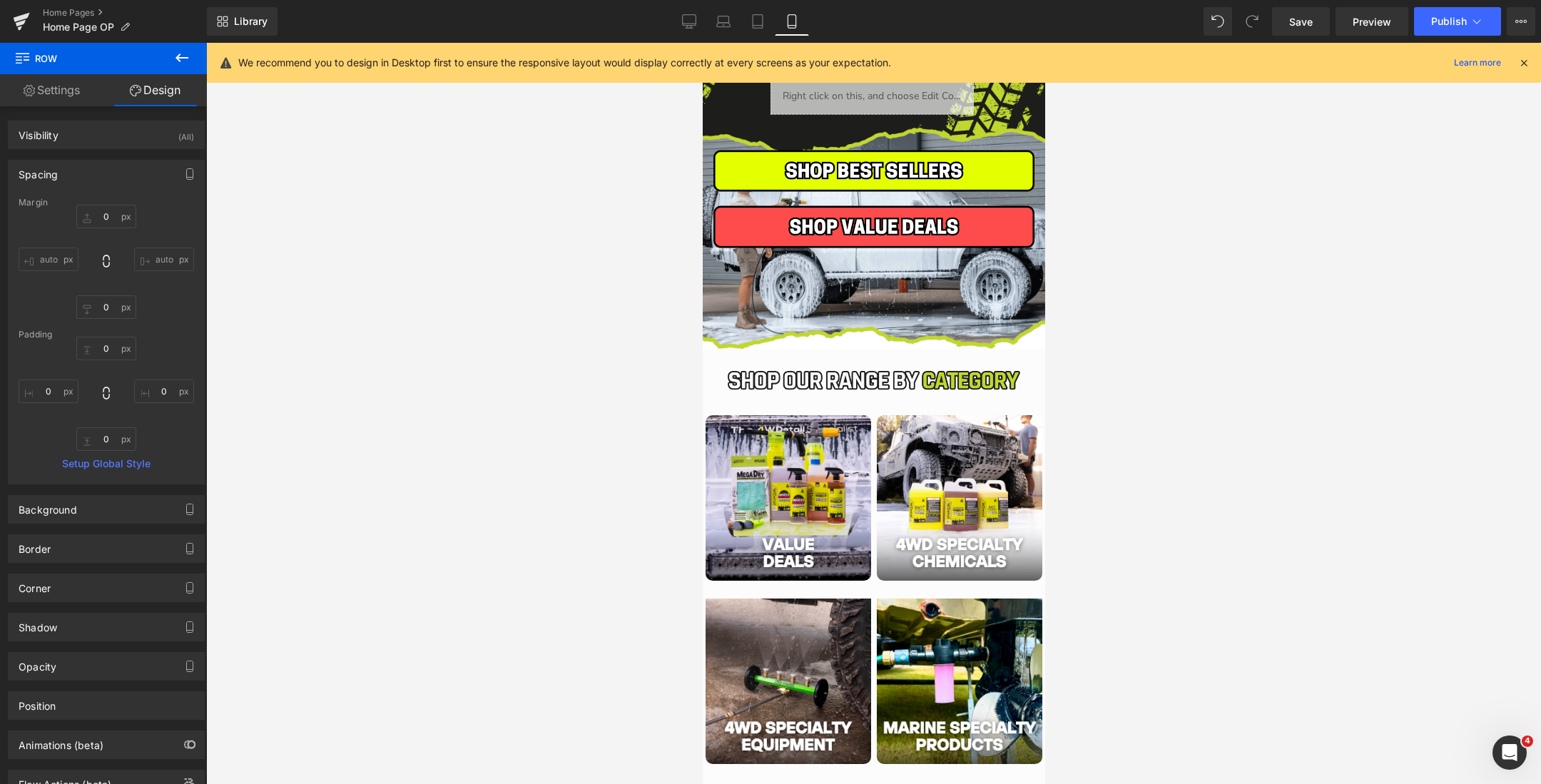
scroll to position [239, 0]
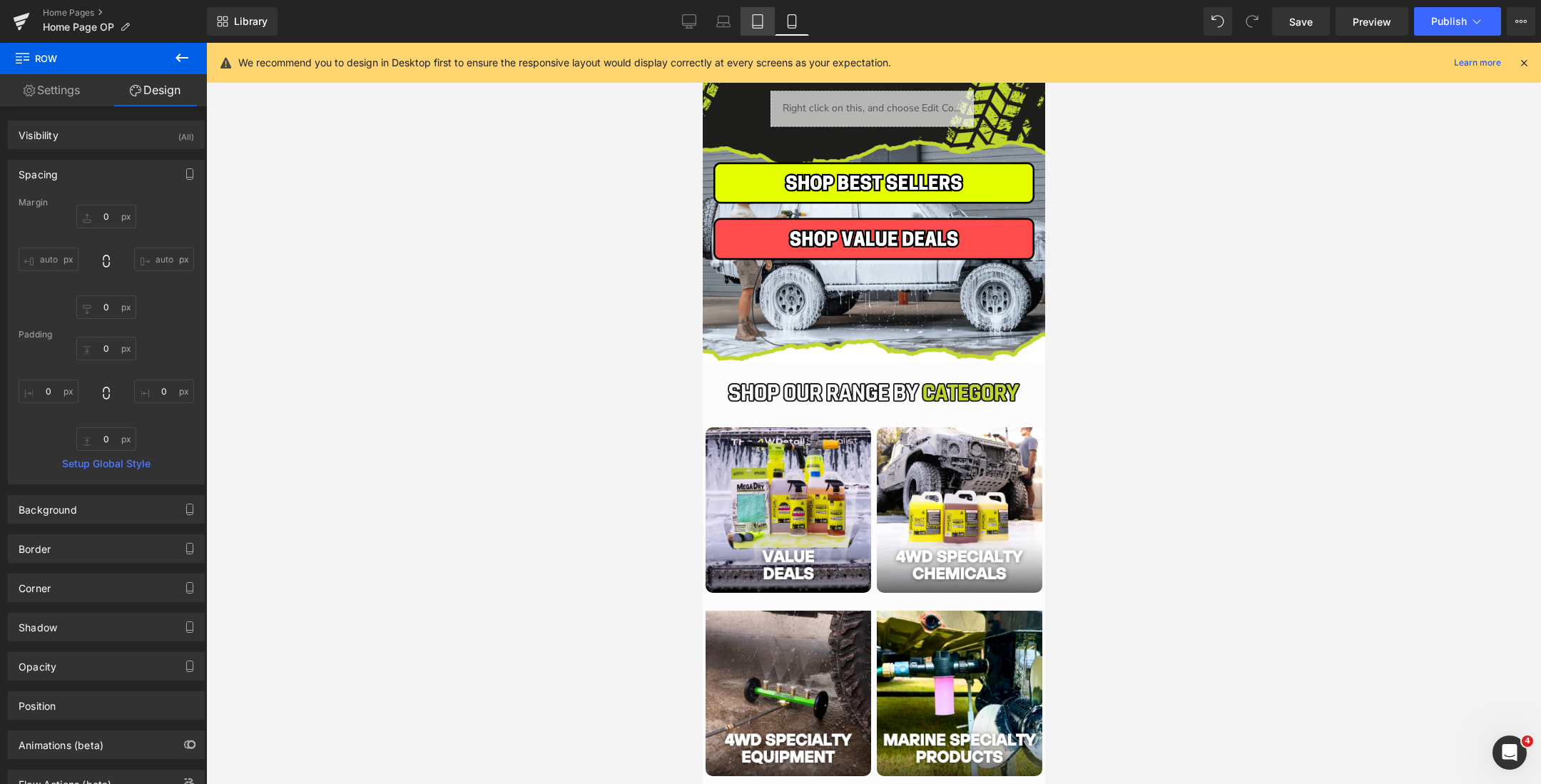
click at [750, 16] on link "Tablet" at bounding box center [758, 21] width 34 height 29
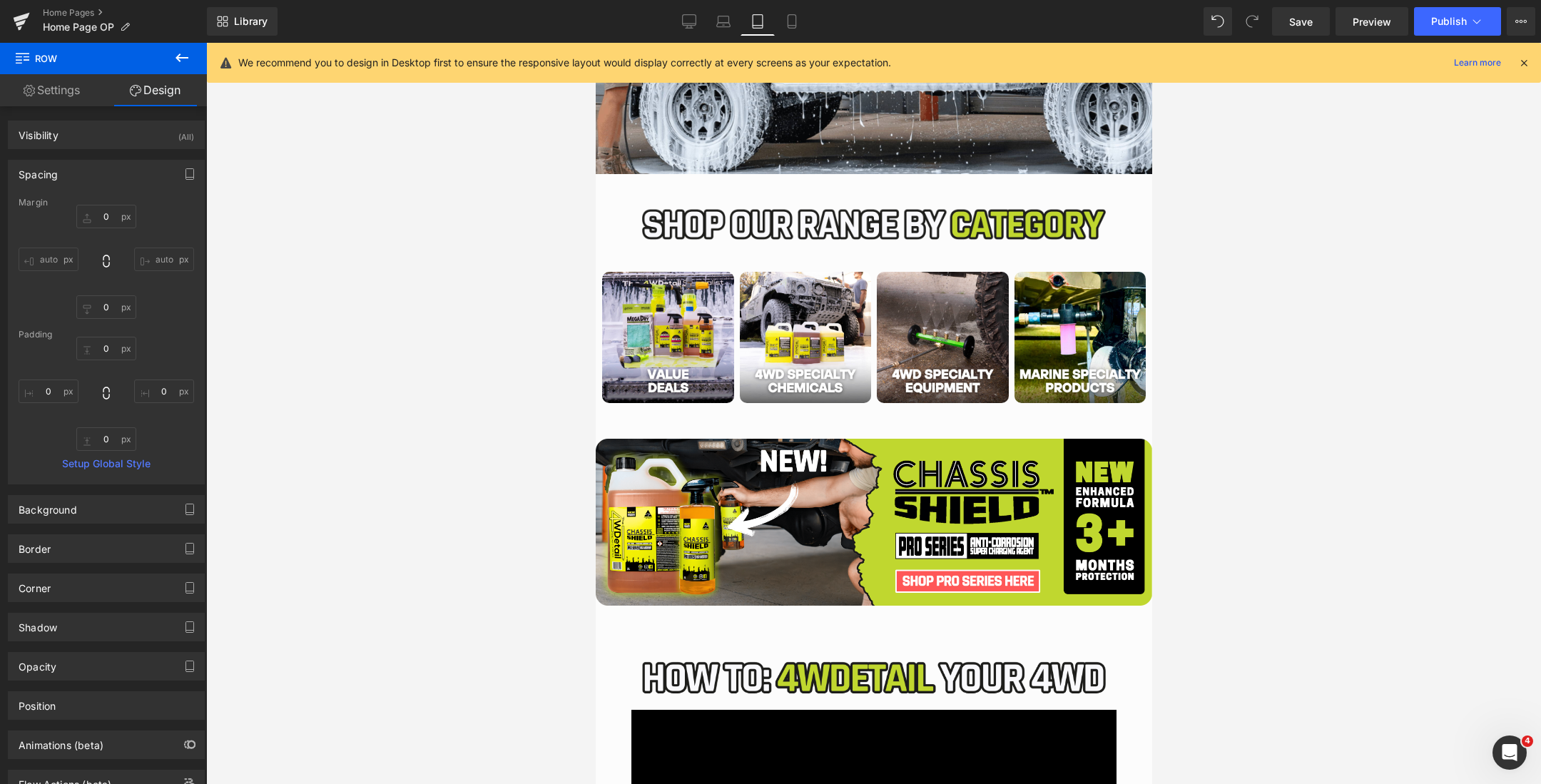
scroll to position [728, 0]
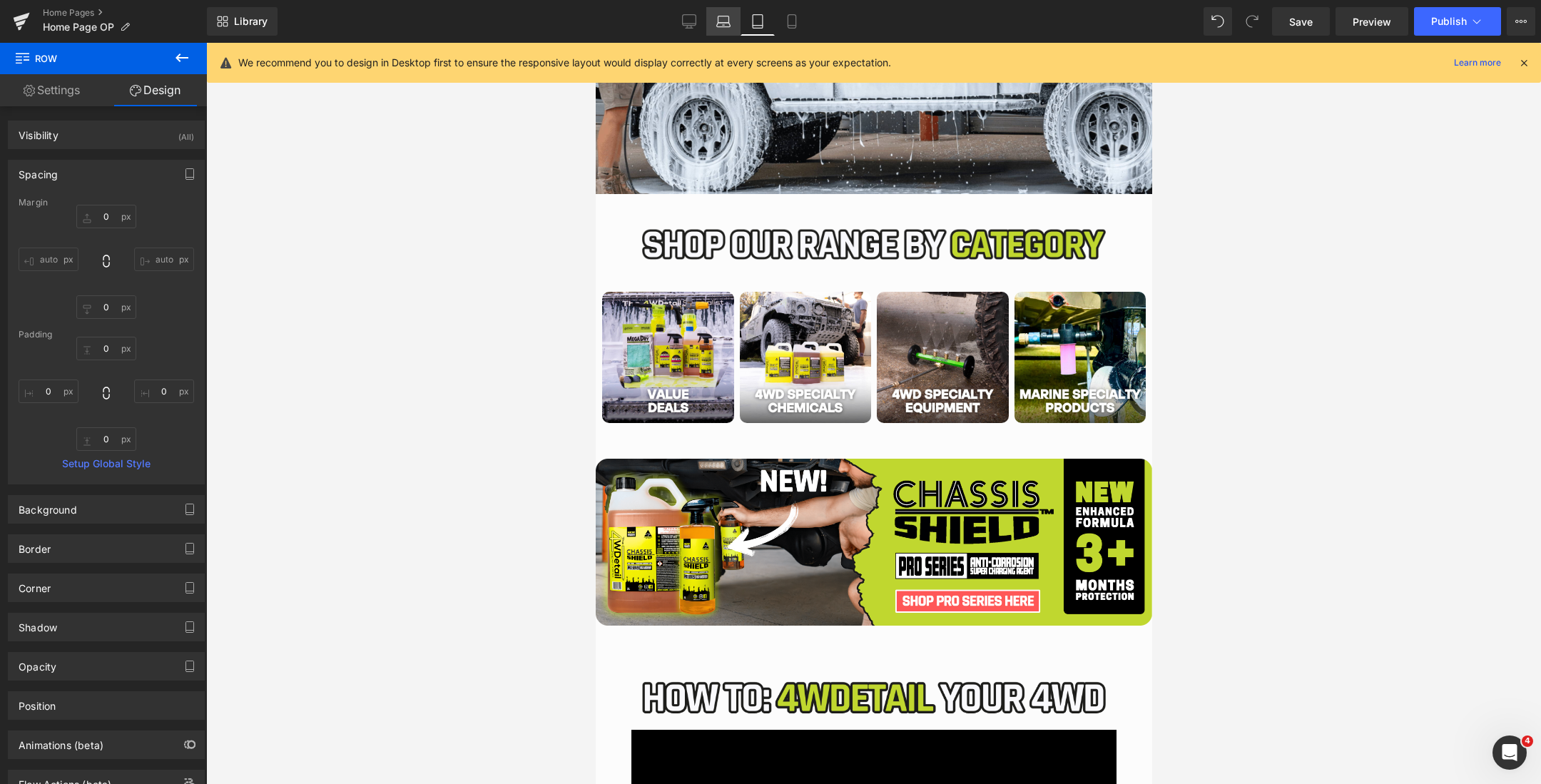
click at [733, 21] on link "Laptop" at bounding box center [724, 21] width 34 height 29
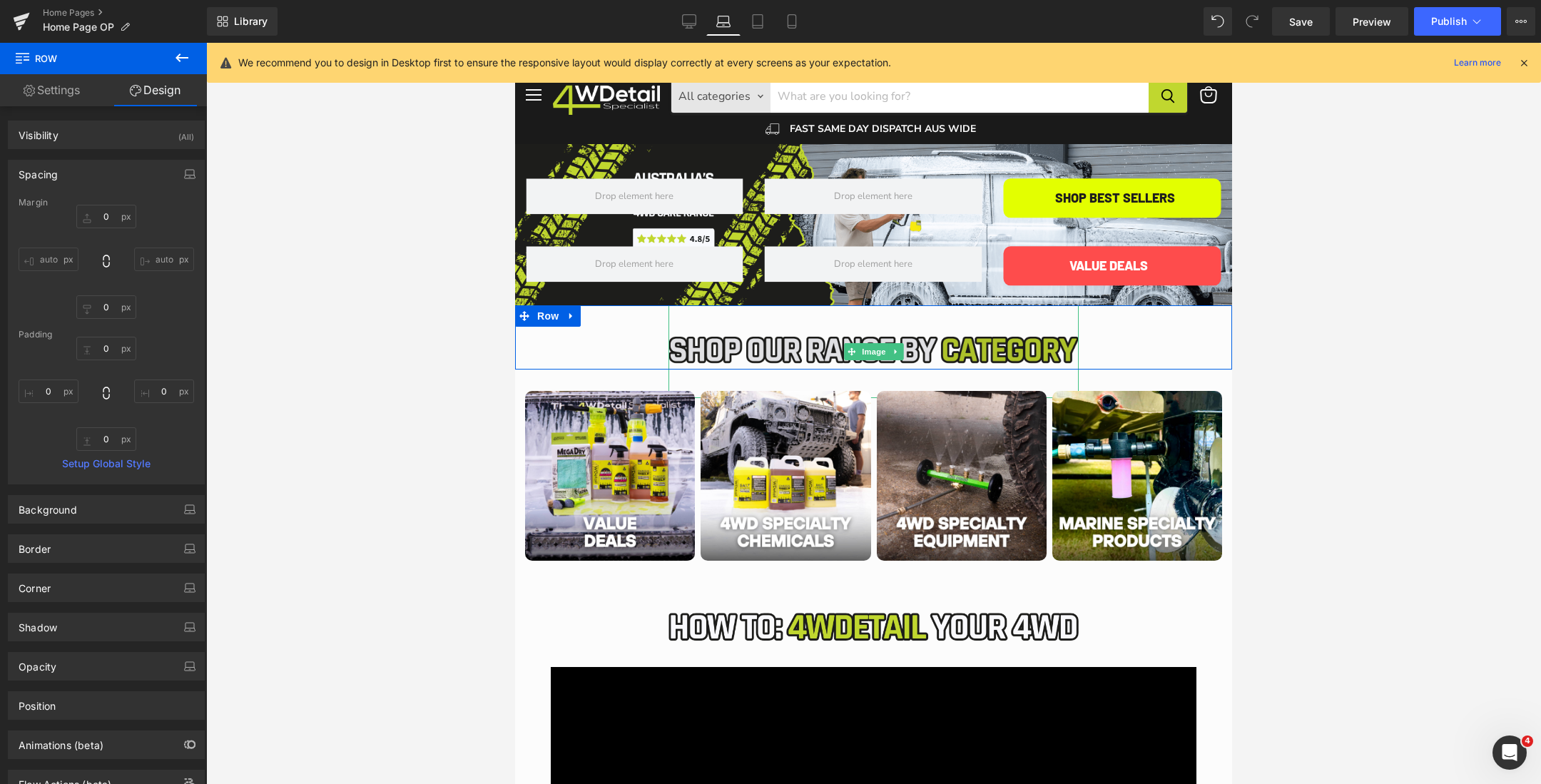
scroll to position [0, 0]
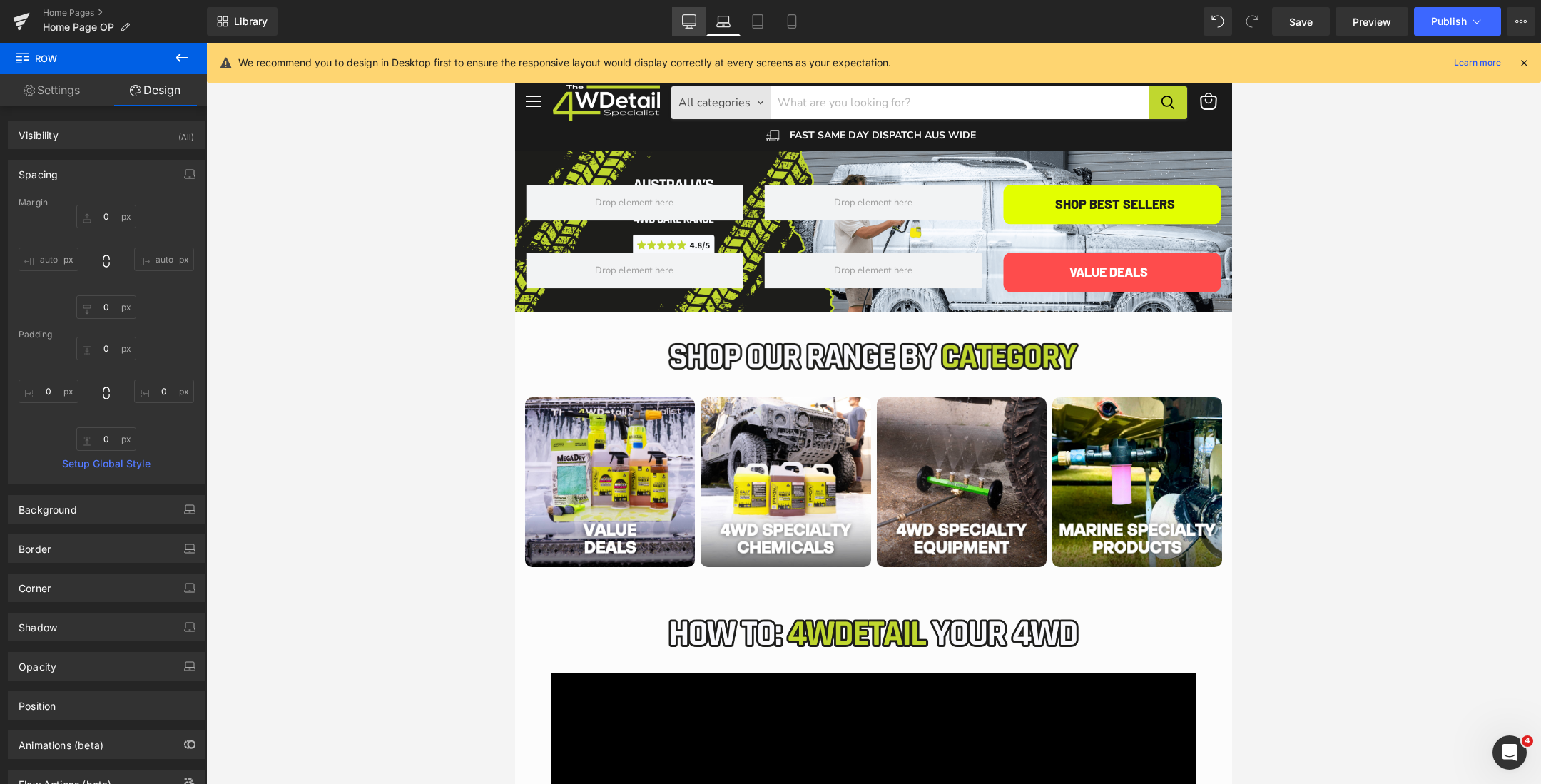
click at [692, 15] on icon at bounding box center [689, 21] width 13 height 11
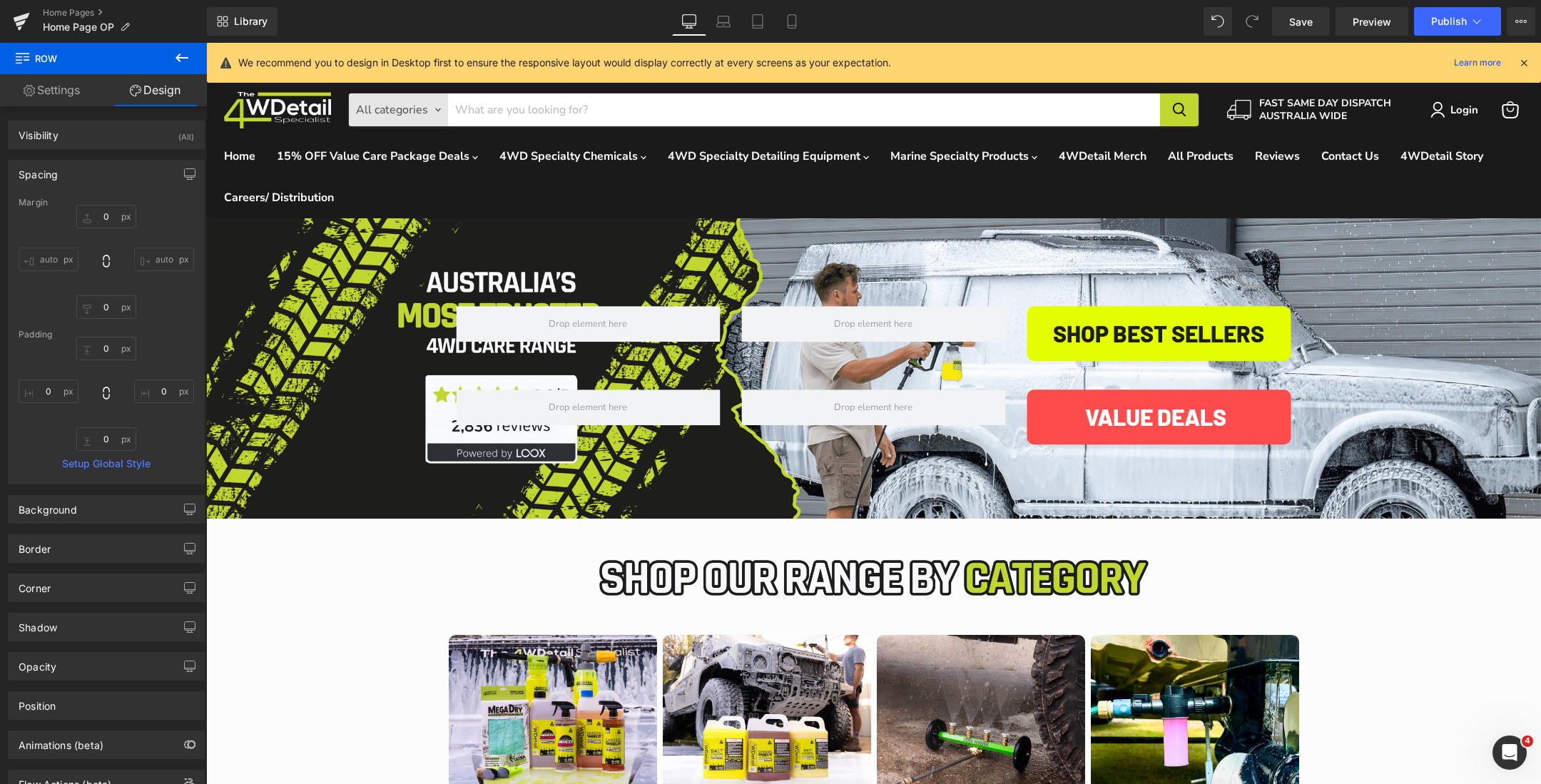
scroll to position [206, 0]
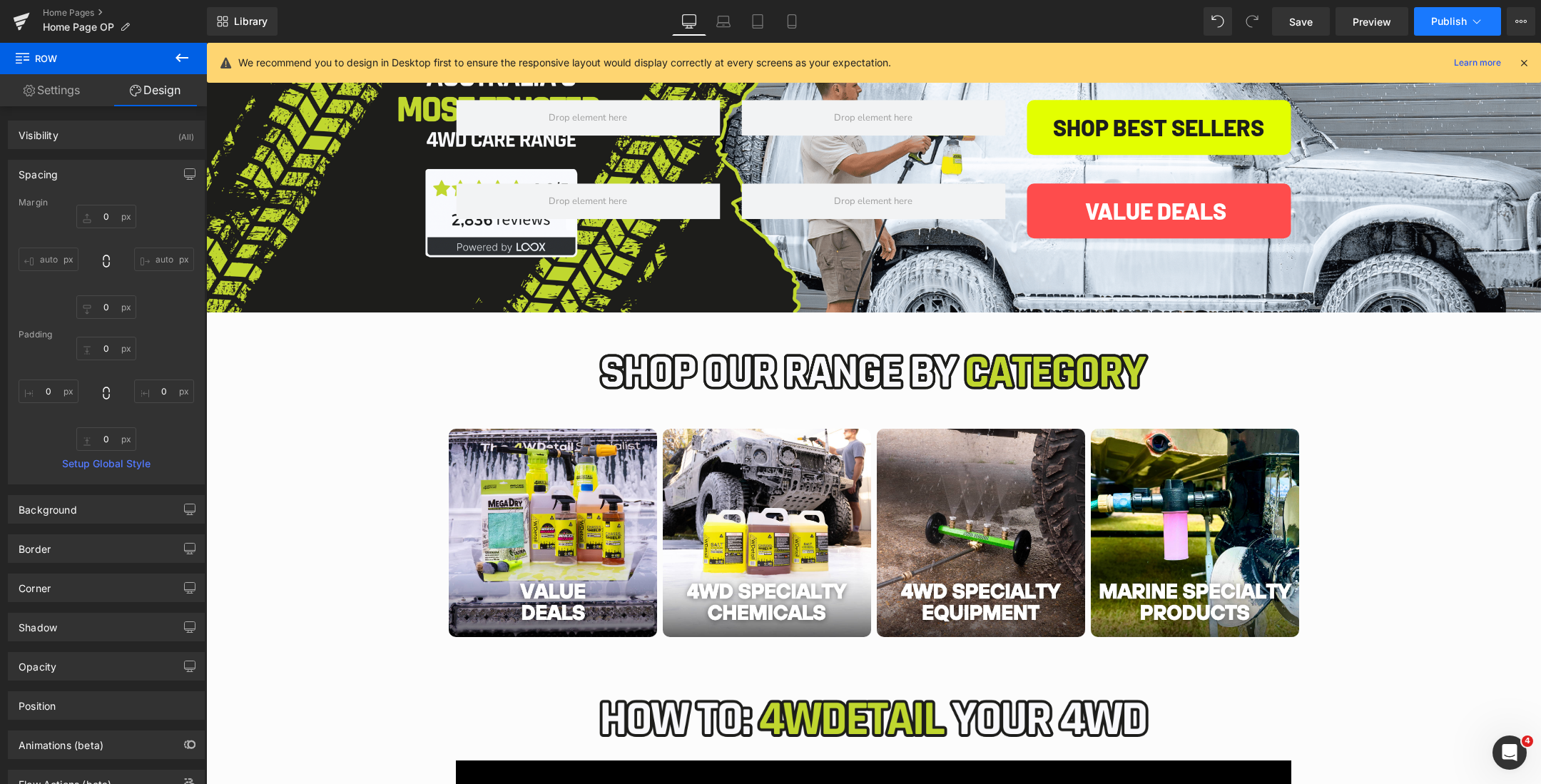
click at [1441, 16] on span "Publish" at bounding box center [1449, 21] width 36 height 12
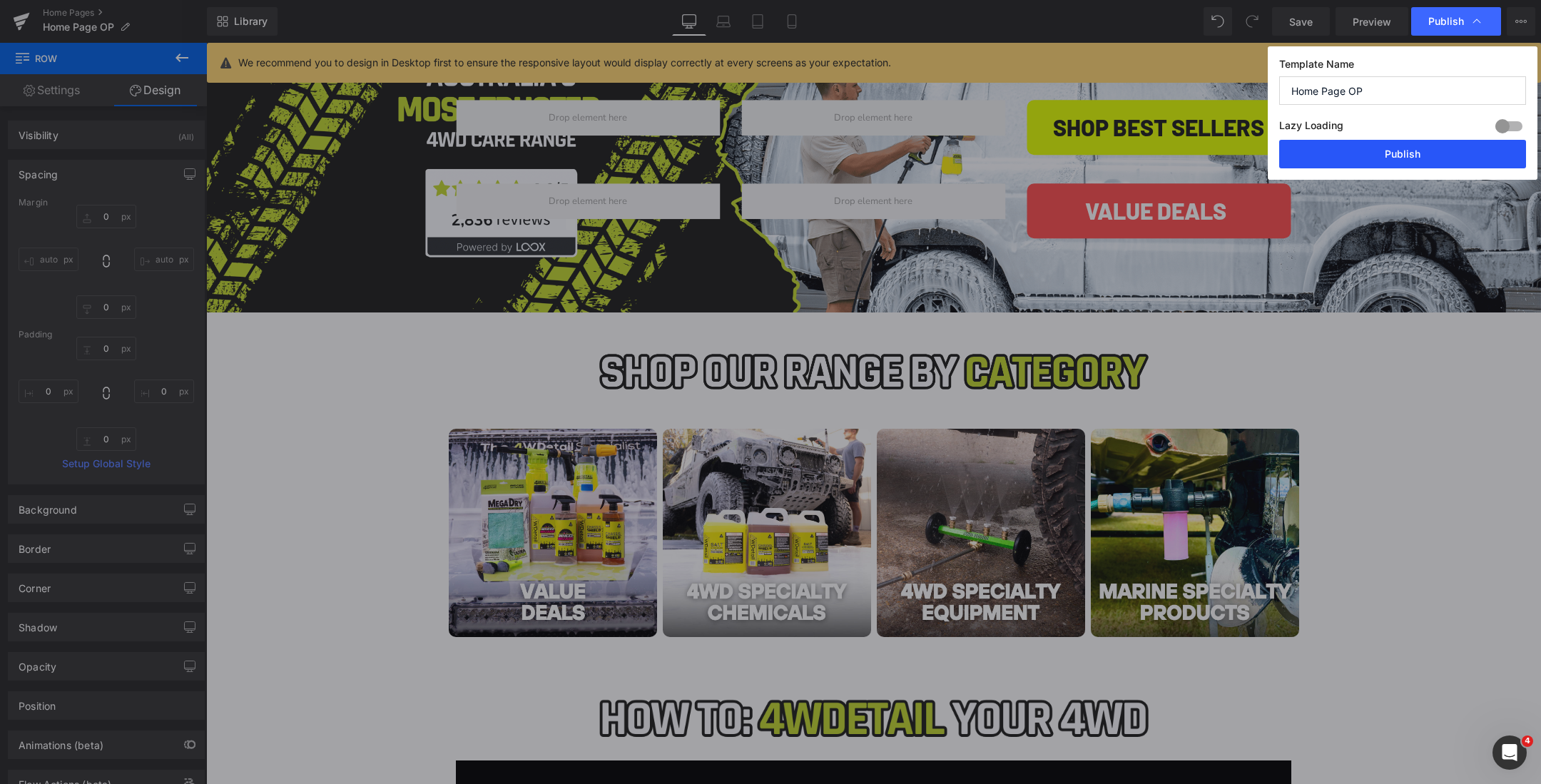
click at [1348, 156] on button "Publish" at bounding box center [1403, 154] width 247 height 29
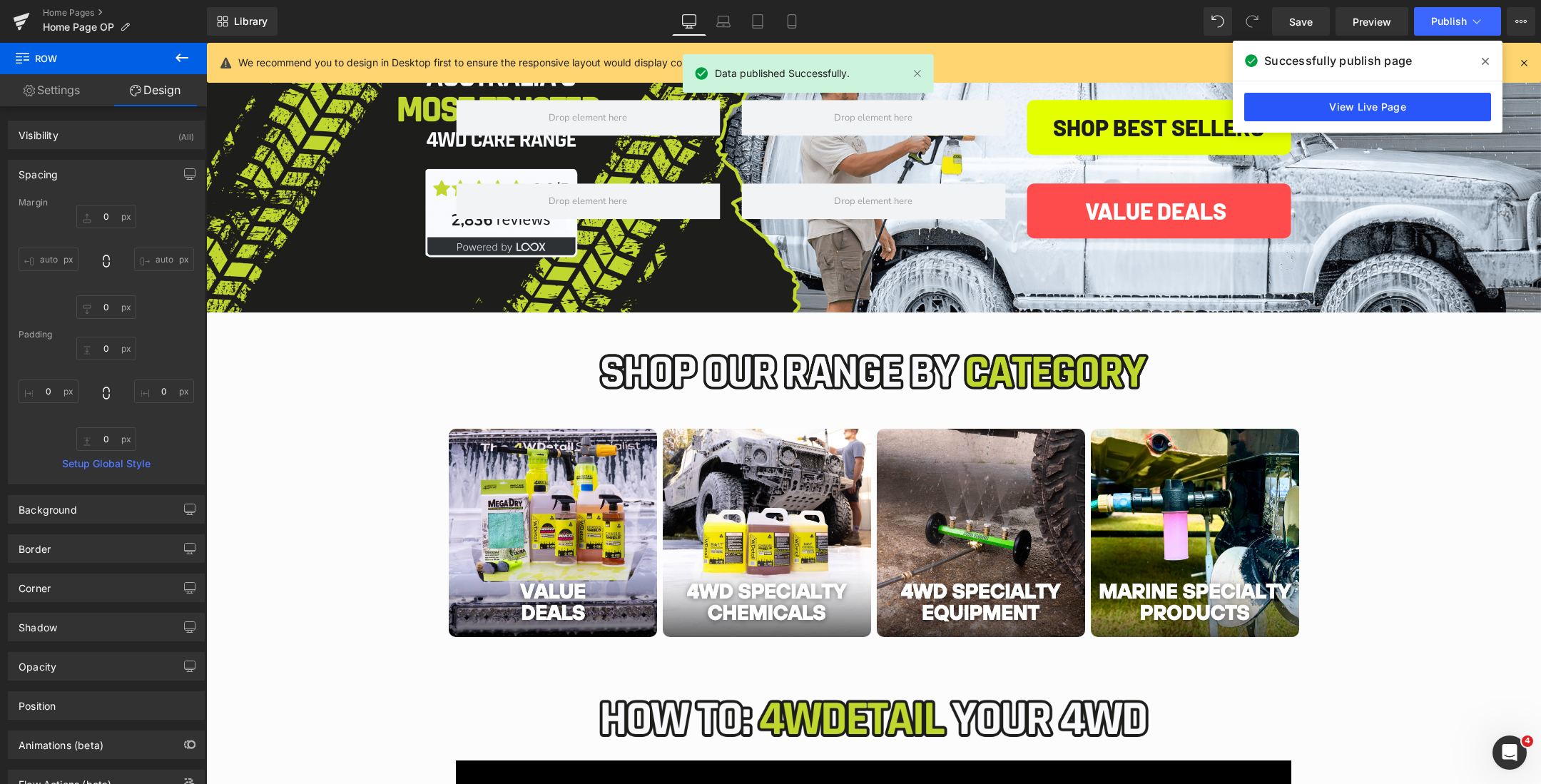
click at [1361, 112] on link "View Live Page" at bounding box center [1368, 107] width 247 height 29
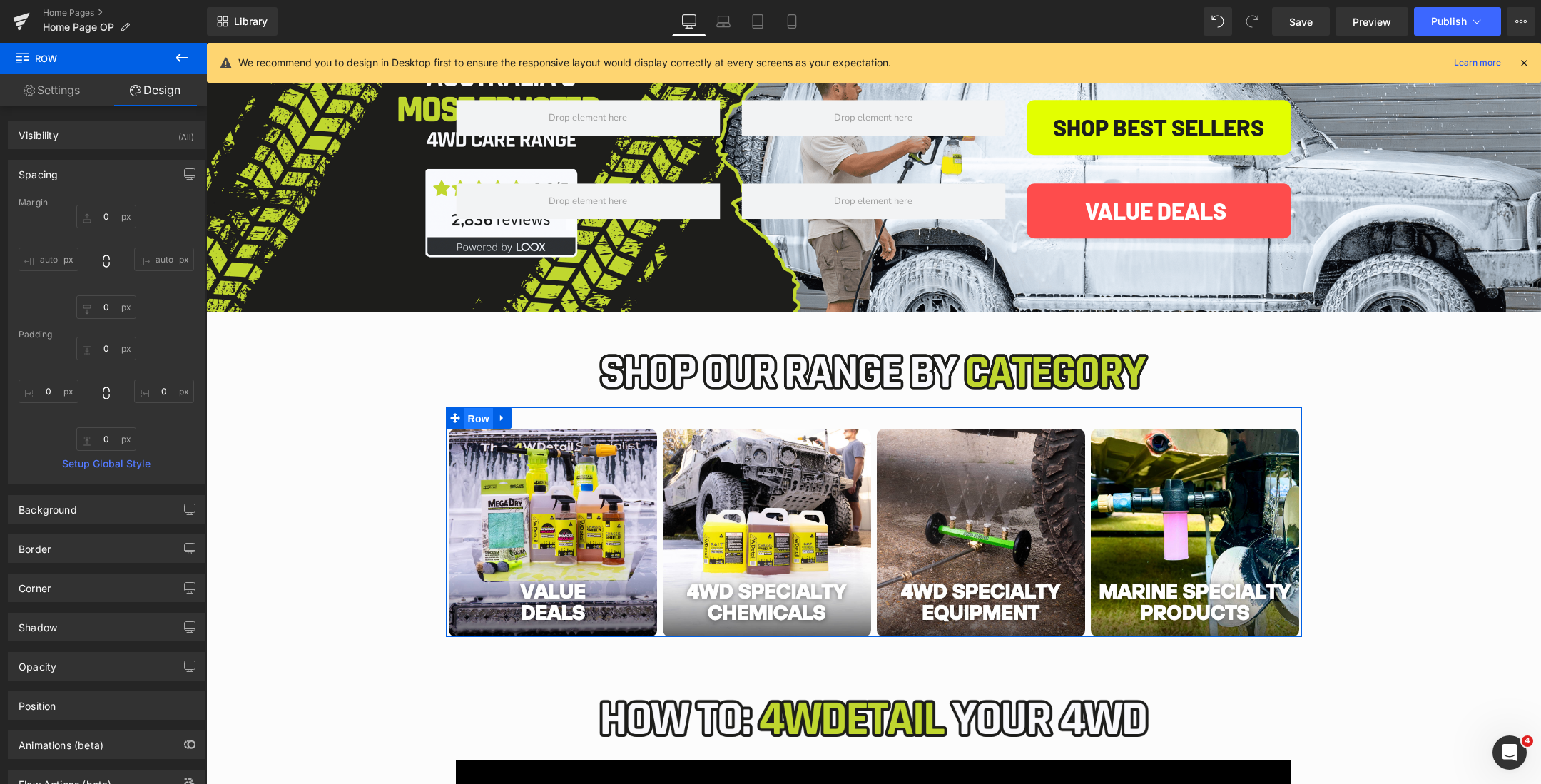
click at [471, 421] on span "Row" at bounding box center [479, 419] width 29 height 21
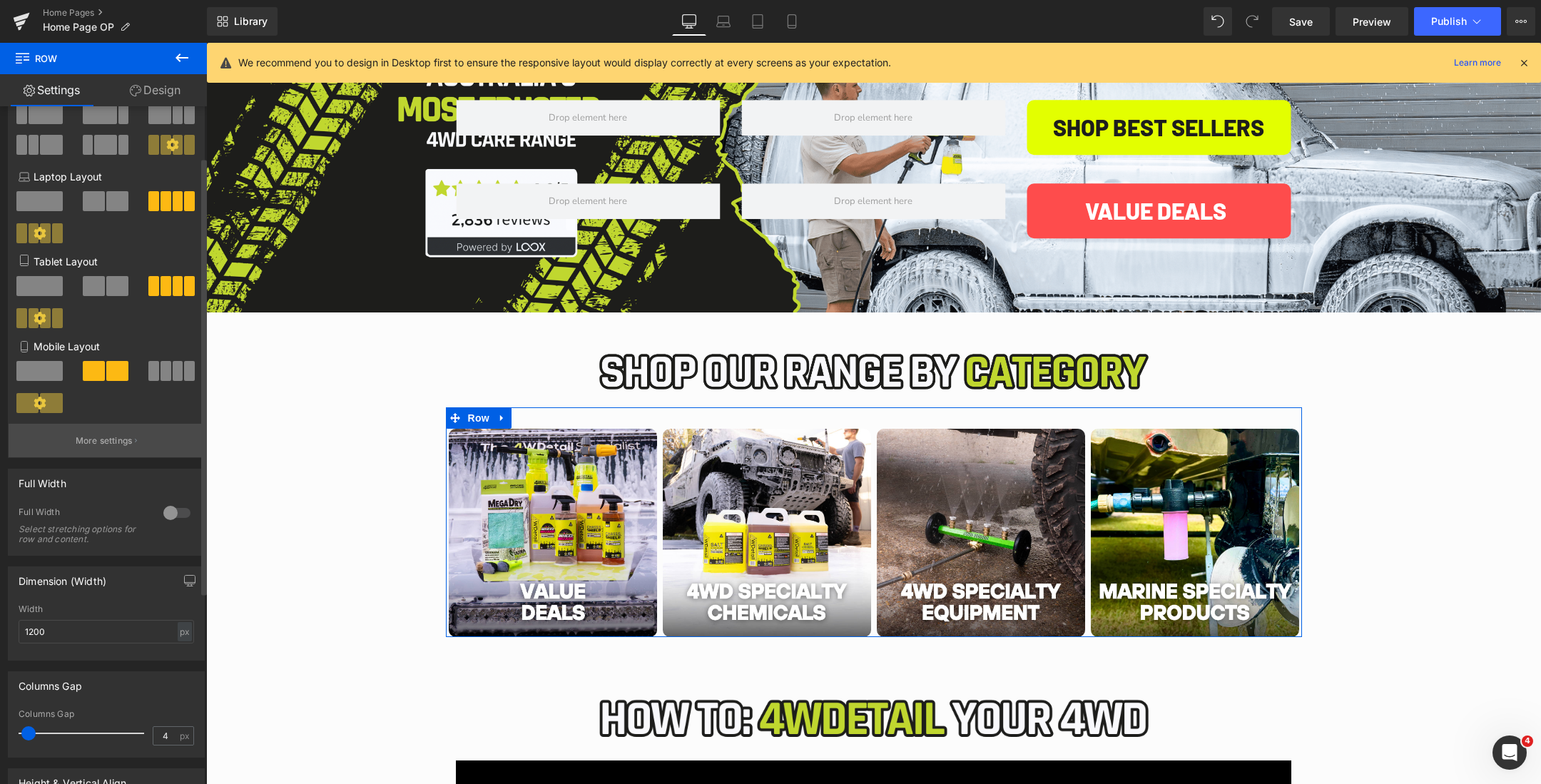
scroll to position [147, 0]
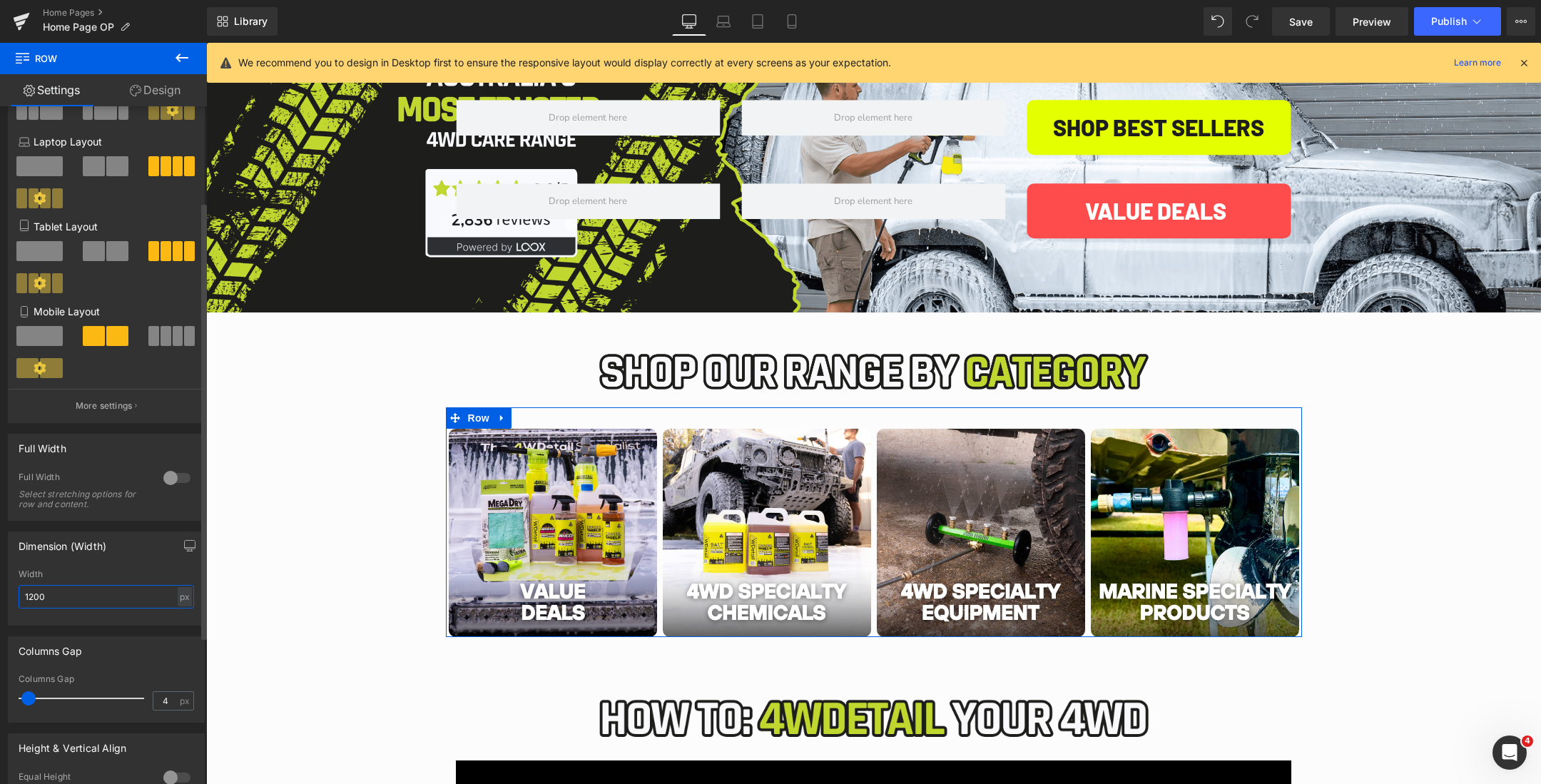
click at [62, 596] on input "1200" at bounding box center [106, 596] width 175 height 23
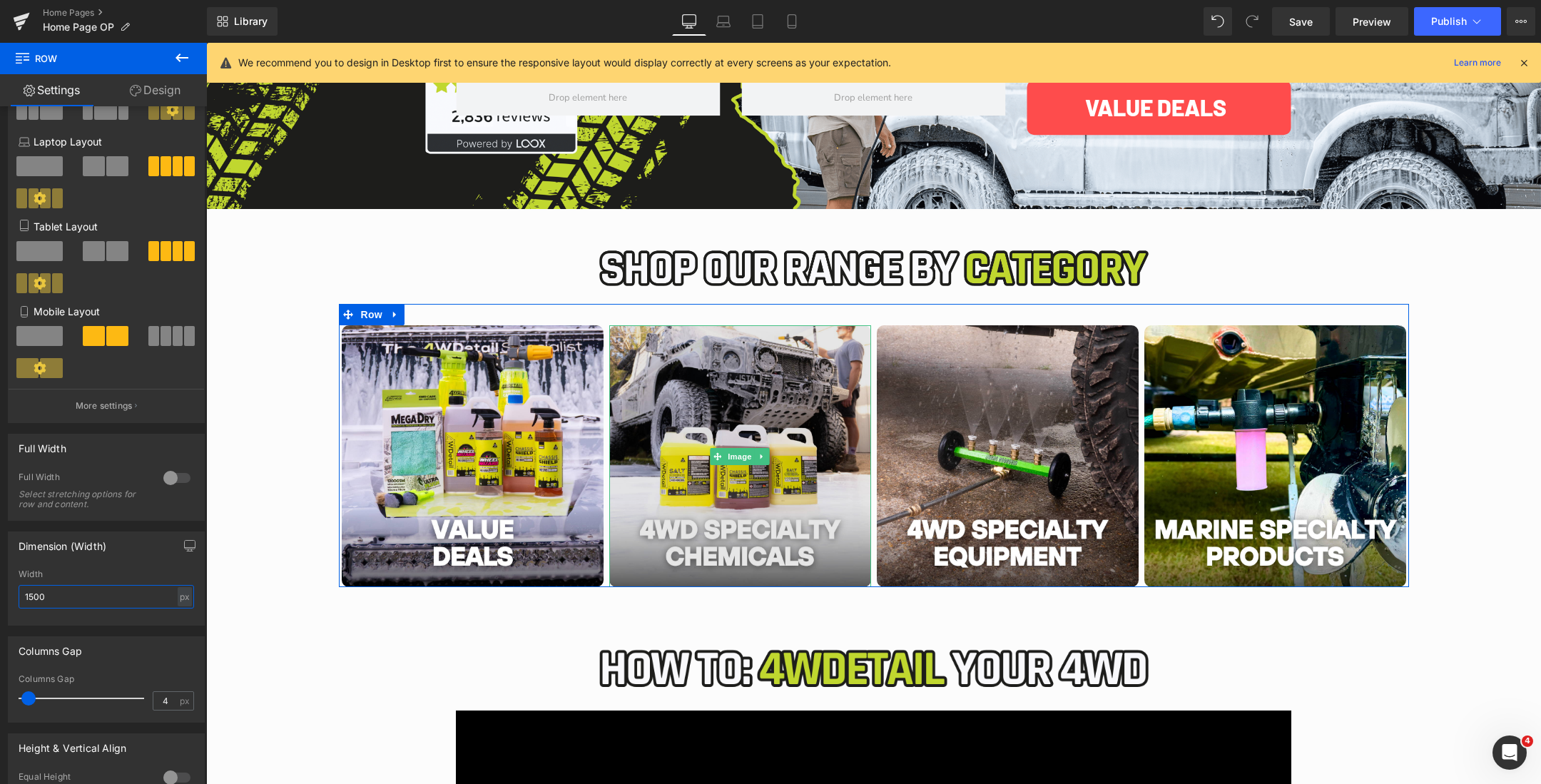
scroll to position [270, 0]
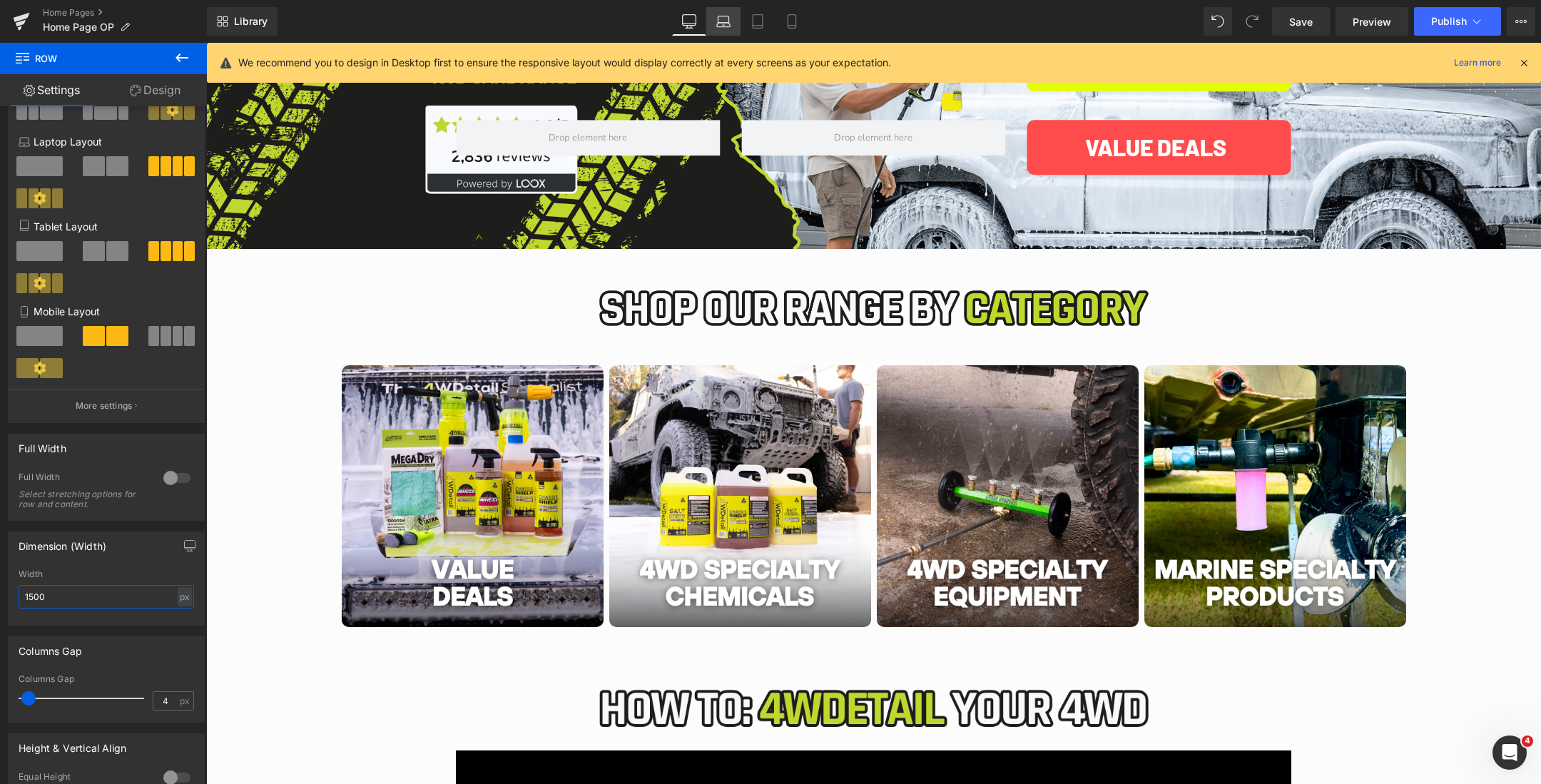
type input "1500"
click at [728, 16] on icon at bounding box center [724, 21] width 14 height 14
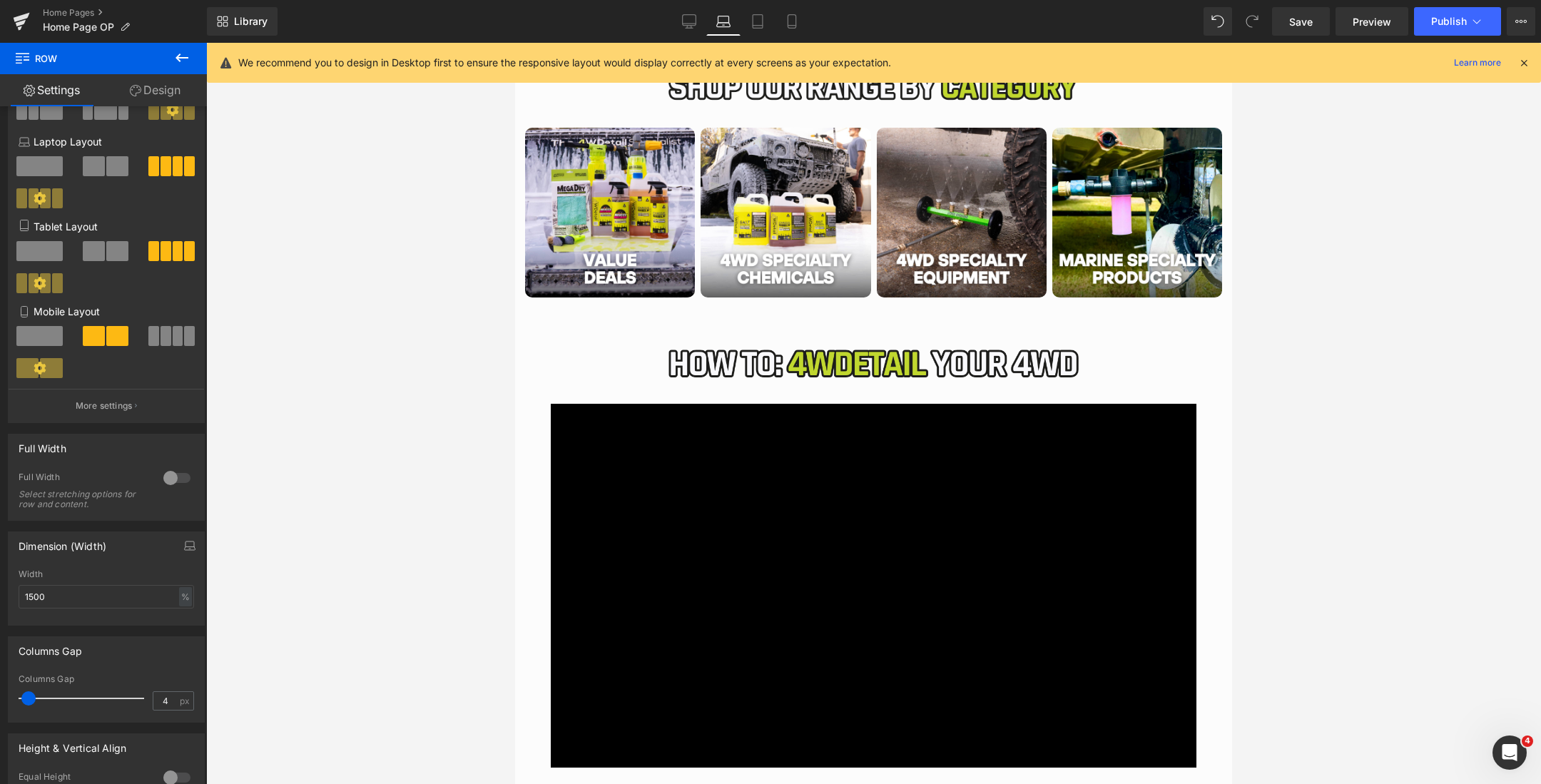
scroll to position [39, 0]
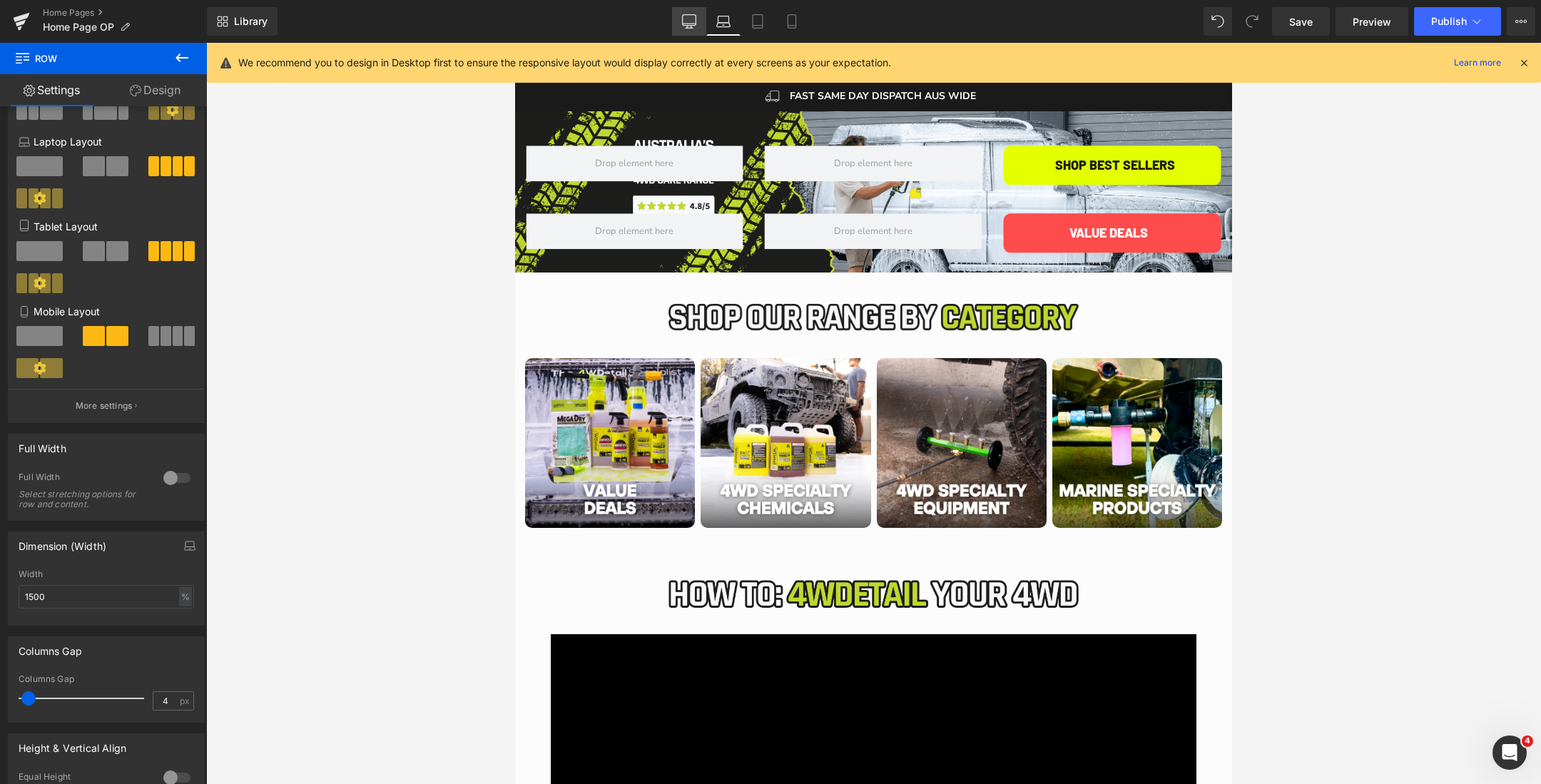
click at [691, 16] on icon at bounding box center [690, 21] width 14 height 14
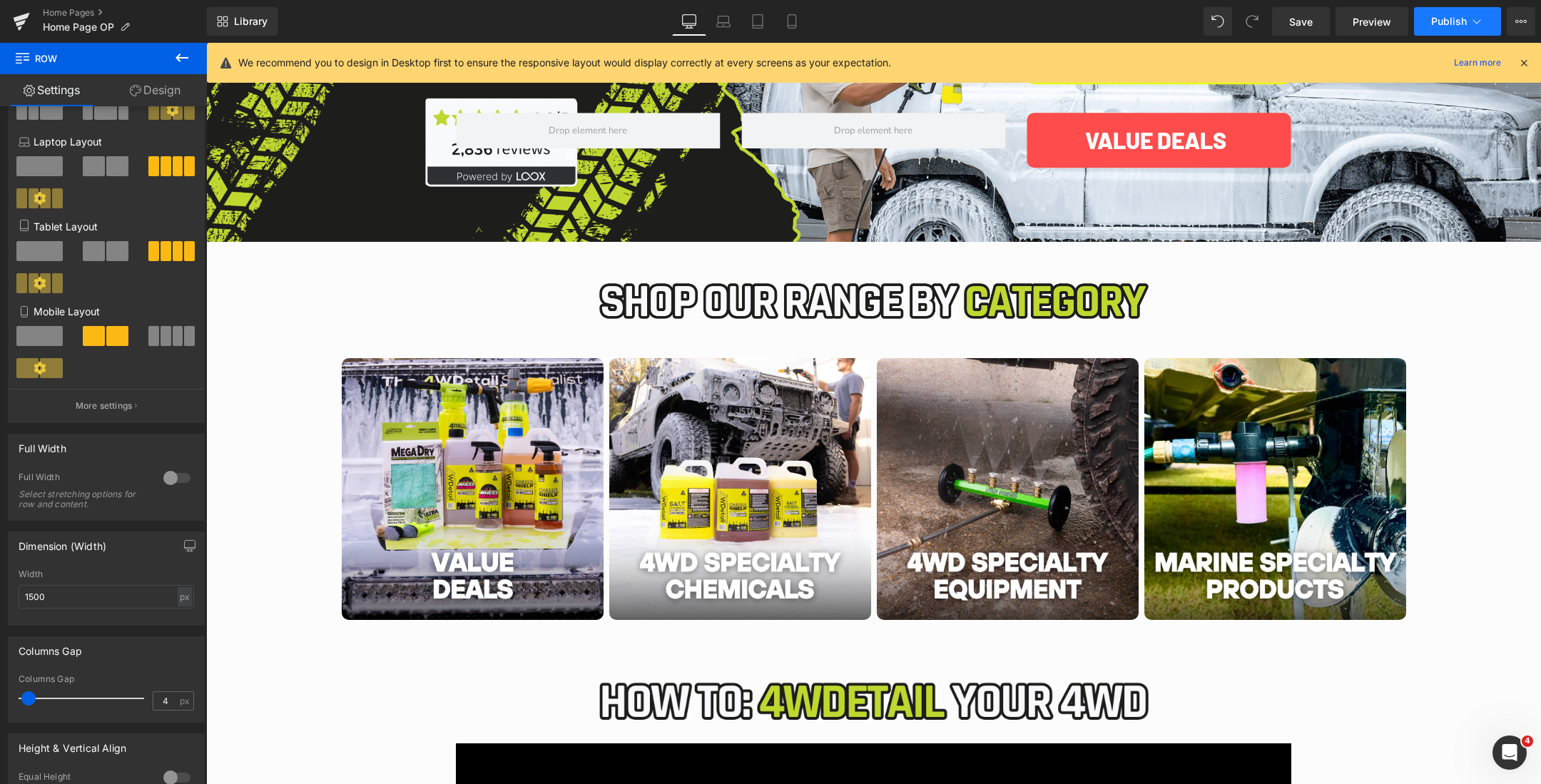
click at [1449, 21] on span "Publish" at bounding box center [1449, 21] width 36 height 12
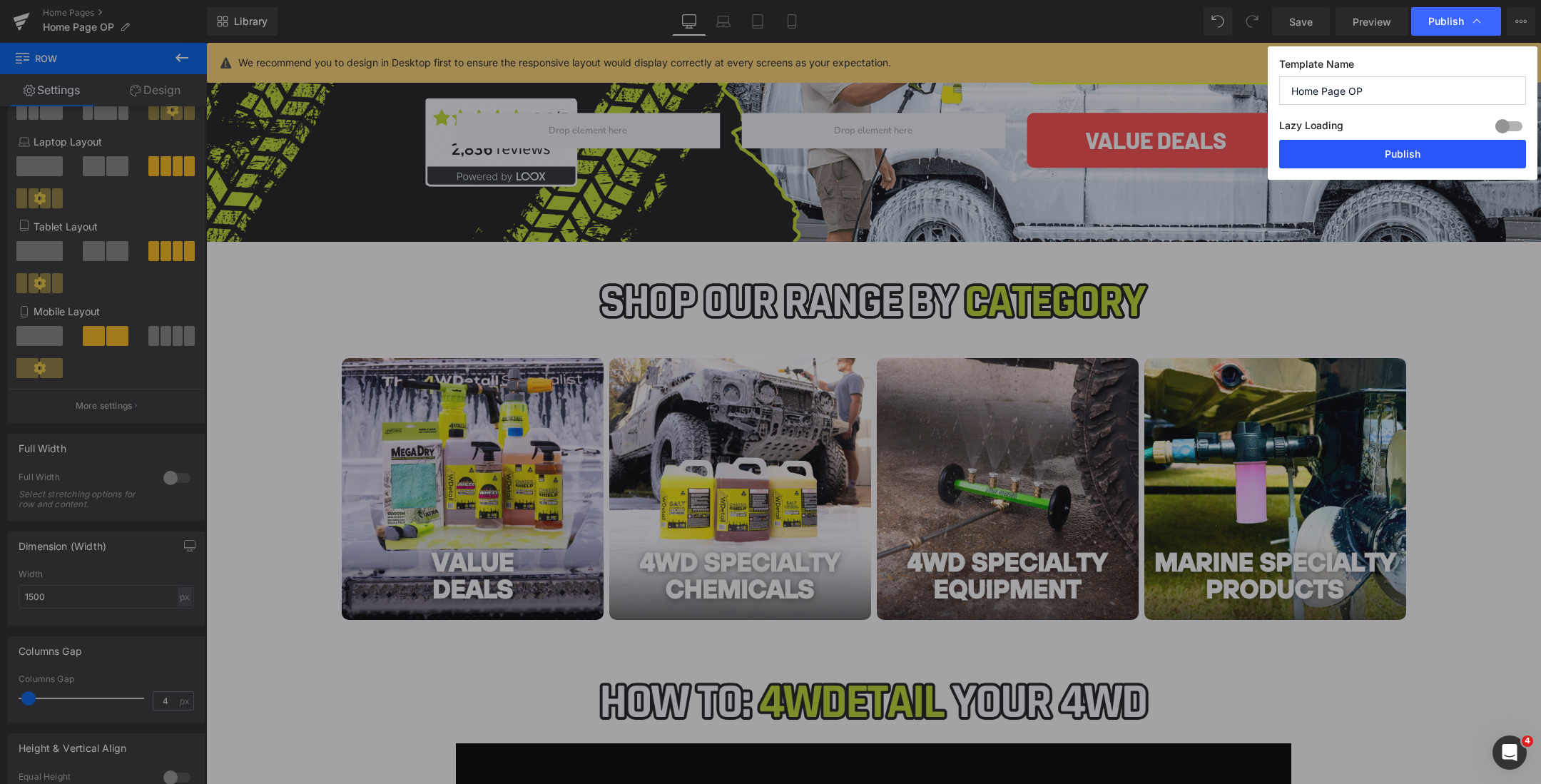
click at [1312, 152] on button "Publish" at bounding box center [1403, 154] width 247 height 29
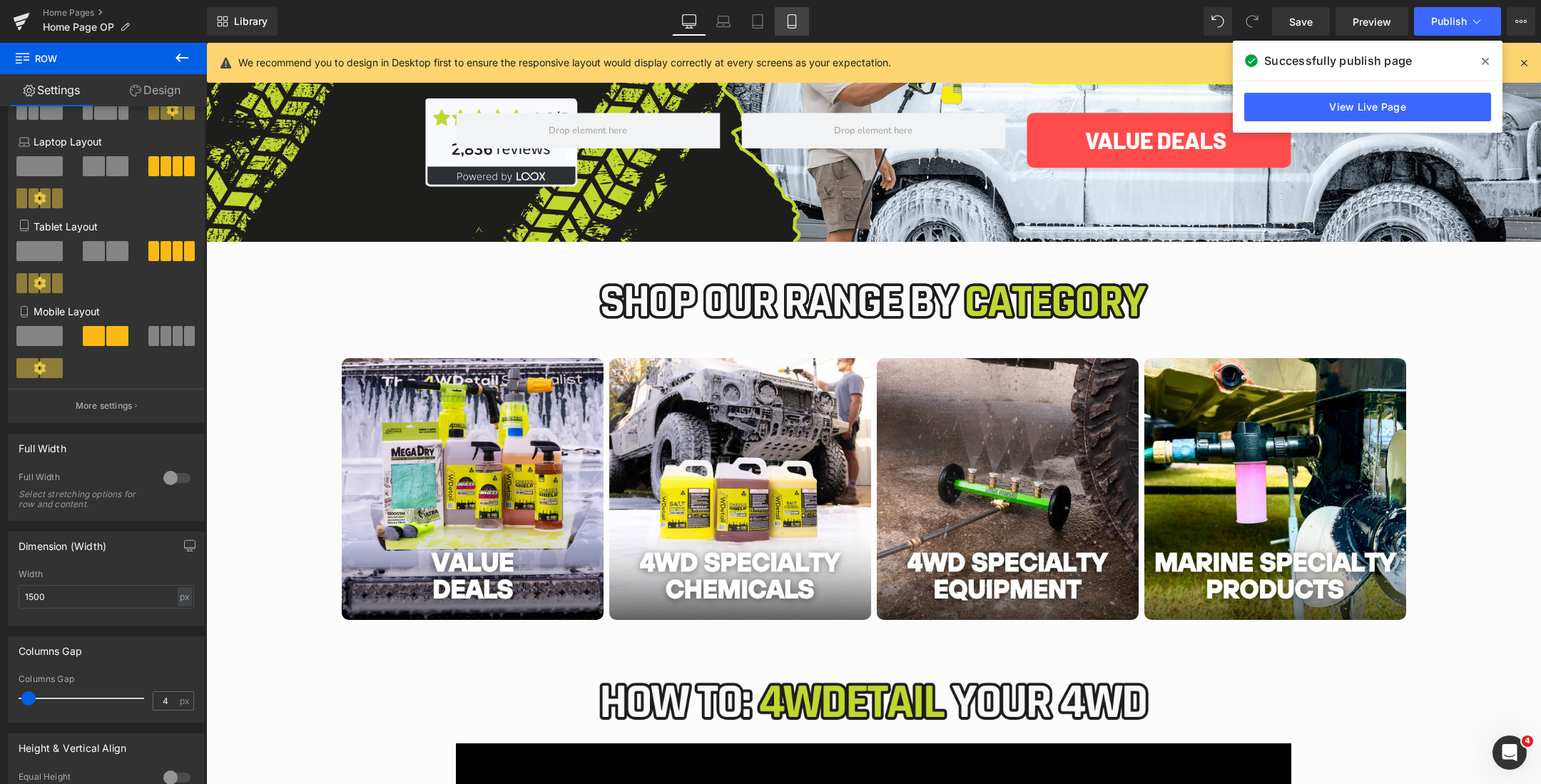
click at [792, 18] on icon at bounding box center [792, 21] width 14 height 14
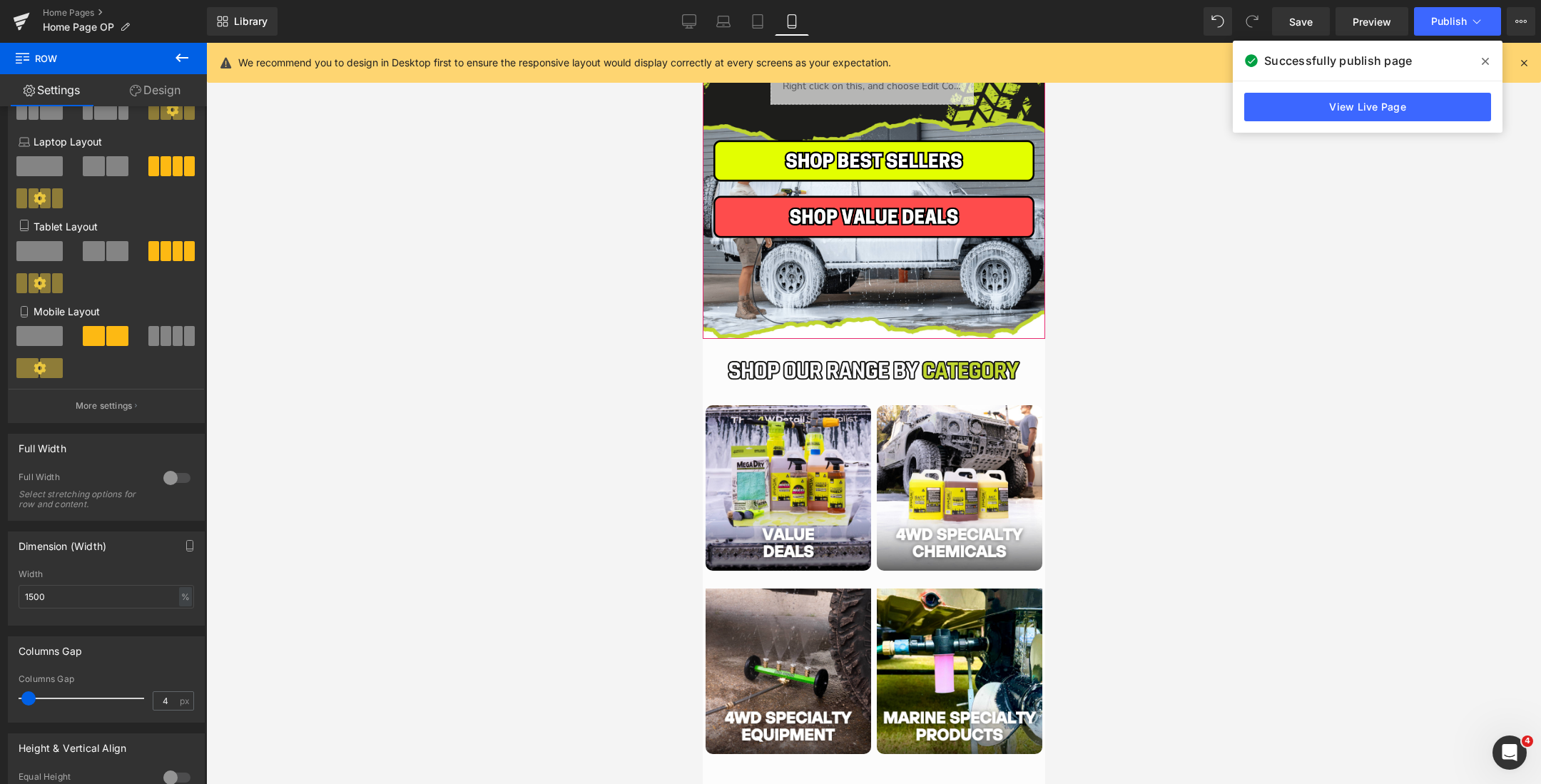
scroll to position [318, 0]
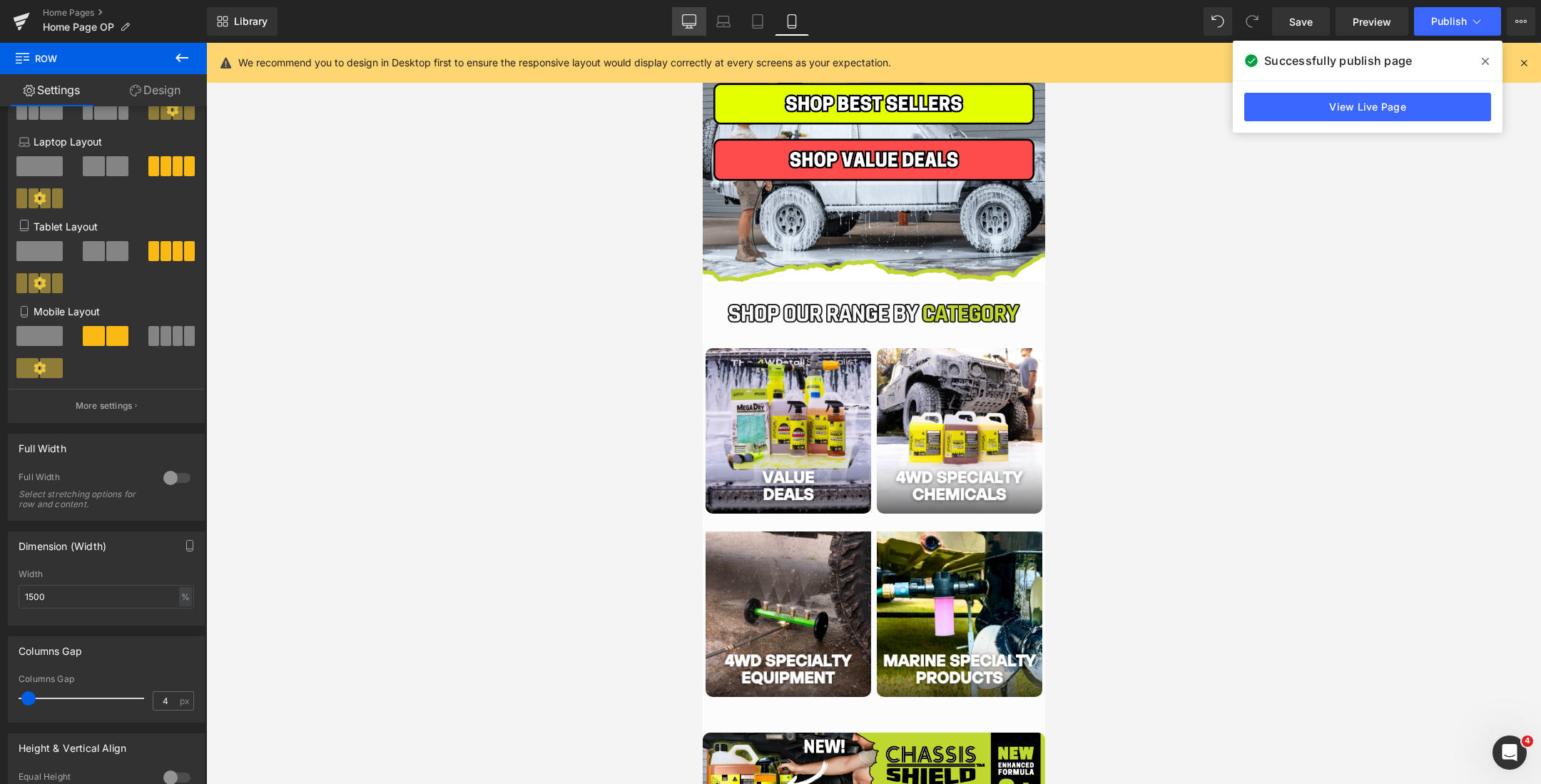
click at [682, 29] on link "Desktop" at bounding box center [689, 21] width 34 height 29
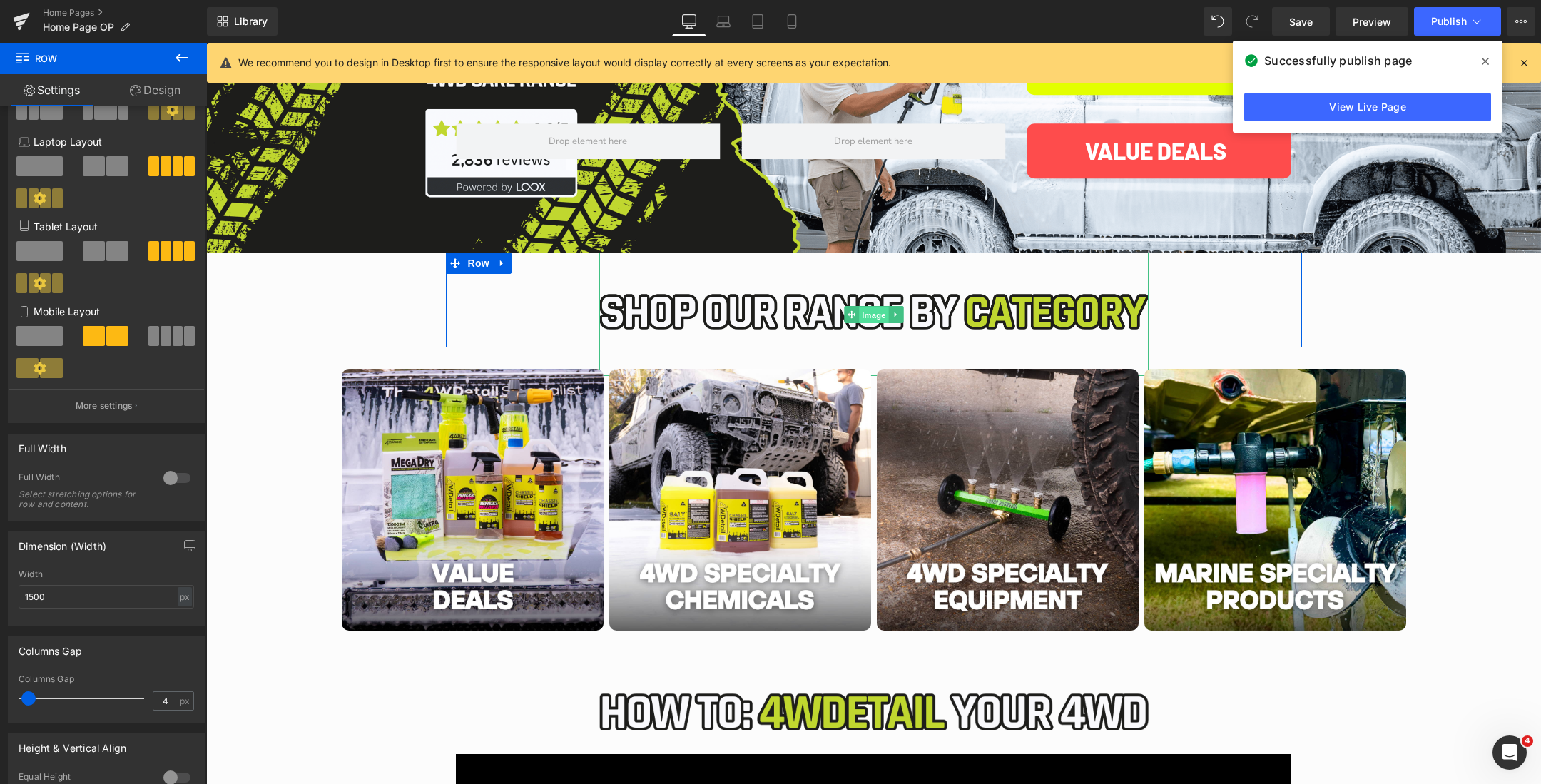
click at [872, 310] on span "Image" at bounding box center [875, 314] width 30 height 17
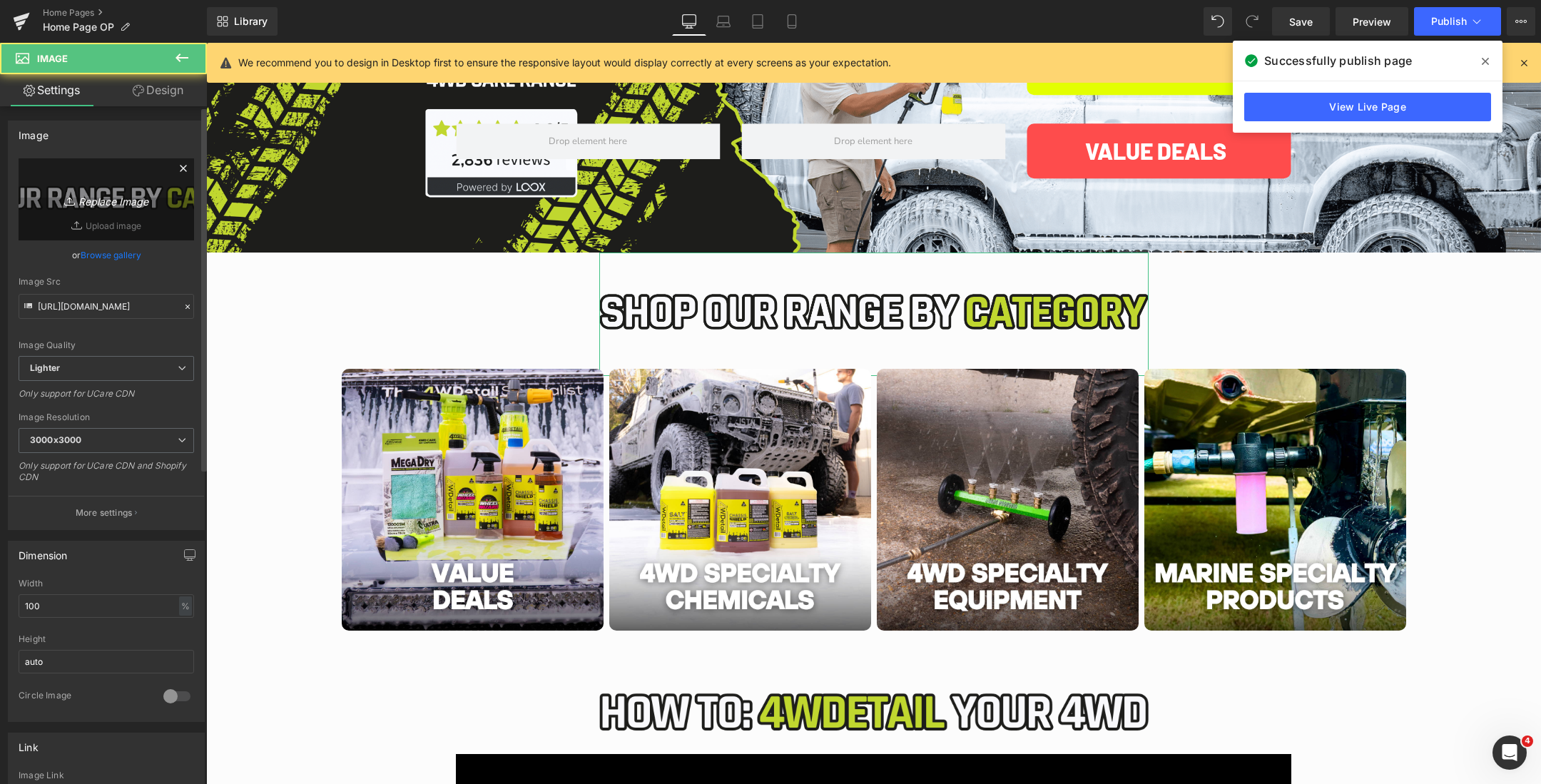
click at [113, 190] on icon "Replace Image" at bounding box center [106, 199] width 114 height 18
type input "C:\fakepath\Australias (2000 x 450 px) (77).png"
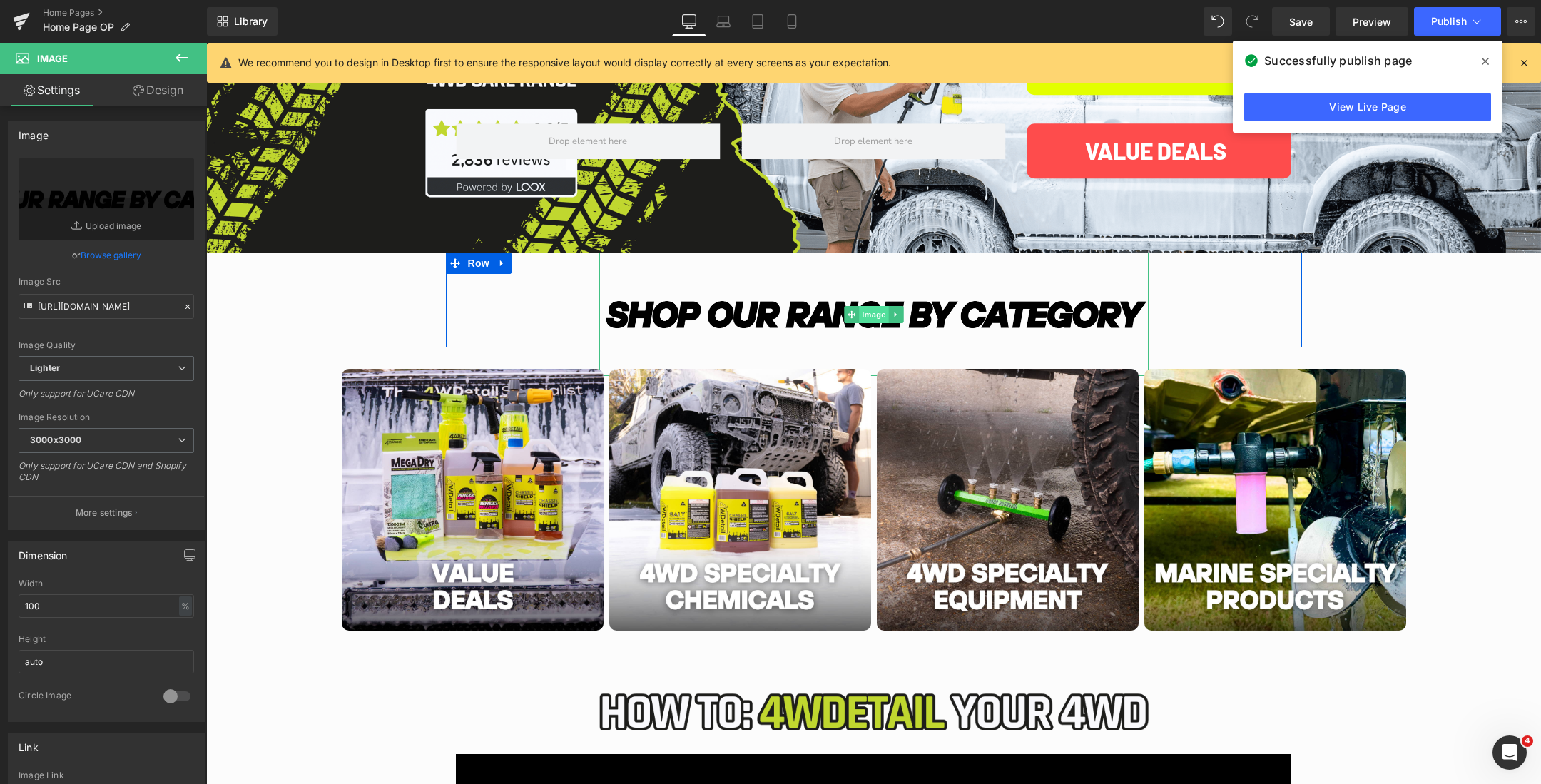
click at [873, 316] on span "Image" at bounding box center [875, 314] width 30 height 17
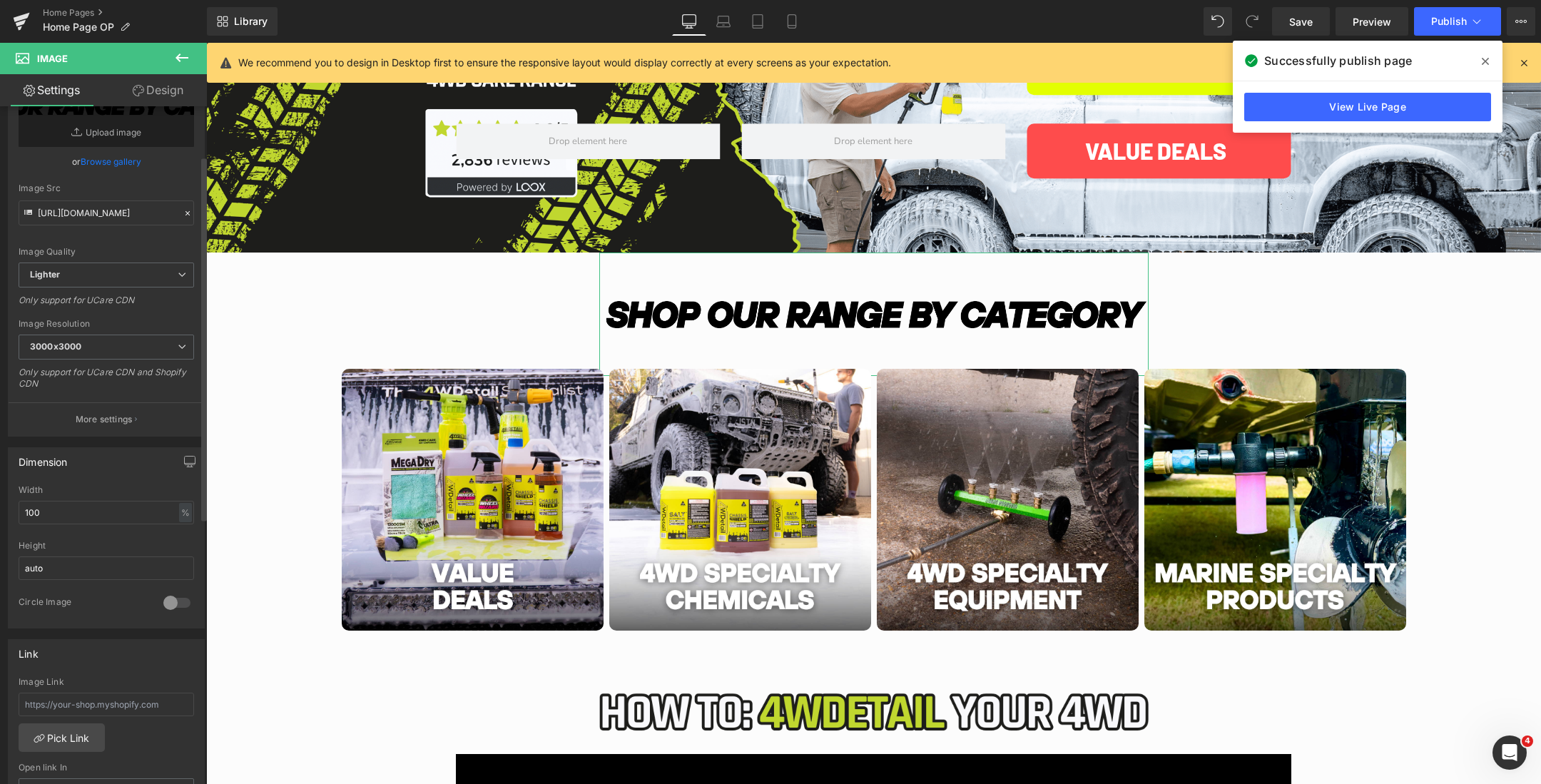
scroll to position [91, 0]
click at [64, 512] on input "100" at bounding box center [106, 514] width 175 height 23
type input "1"
type input "5"
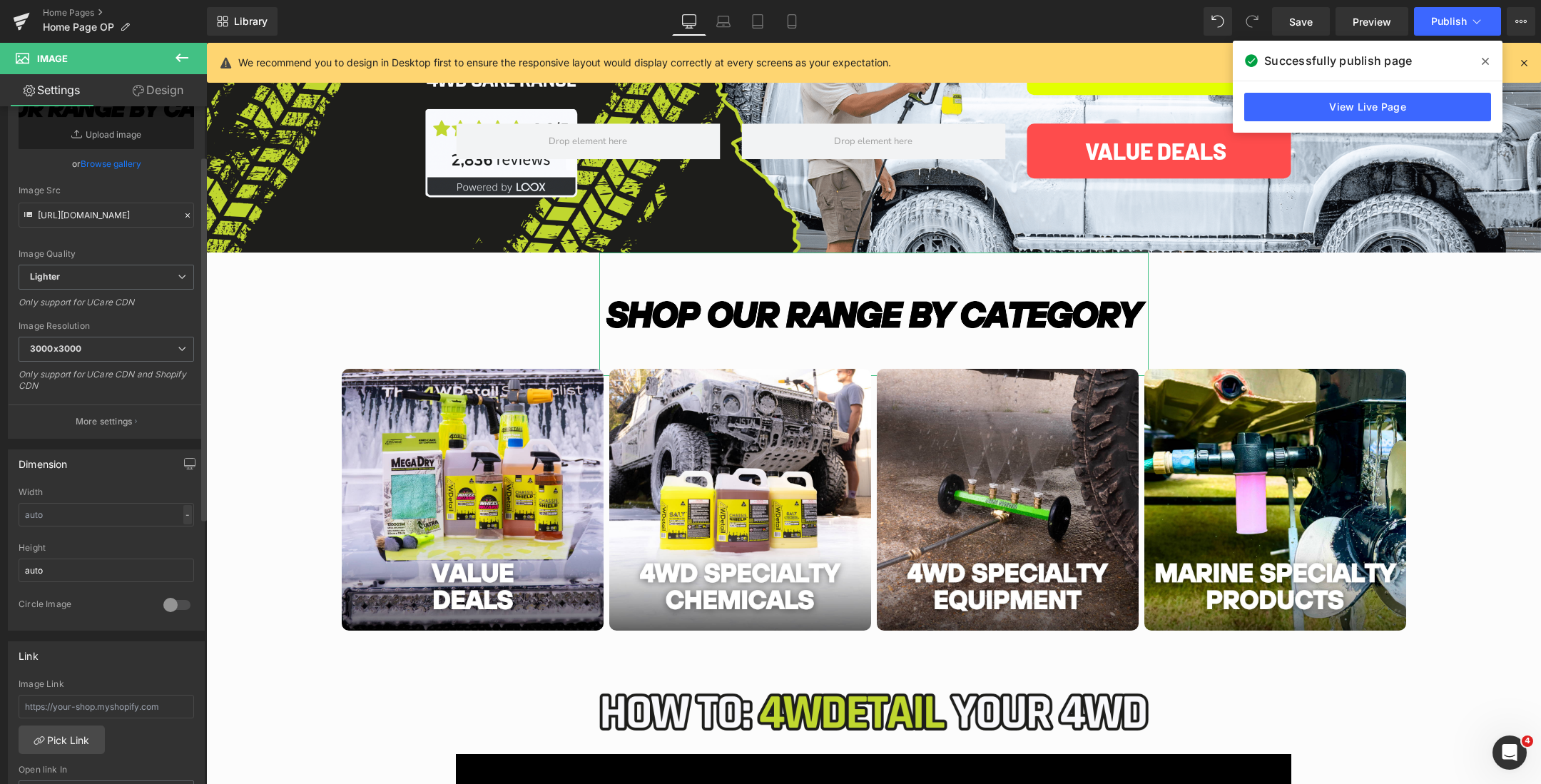
click at [186, 509] on div "-" at bounding box center [188, 515] width 9 height 20
click at [182, 549] on li "px" at bounding box center [184, 557] width 18 height 21
click at [102, 519] on input "text" at bounding box center [106, 514] width 175 height 23
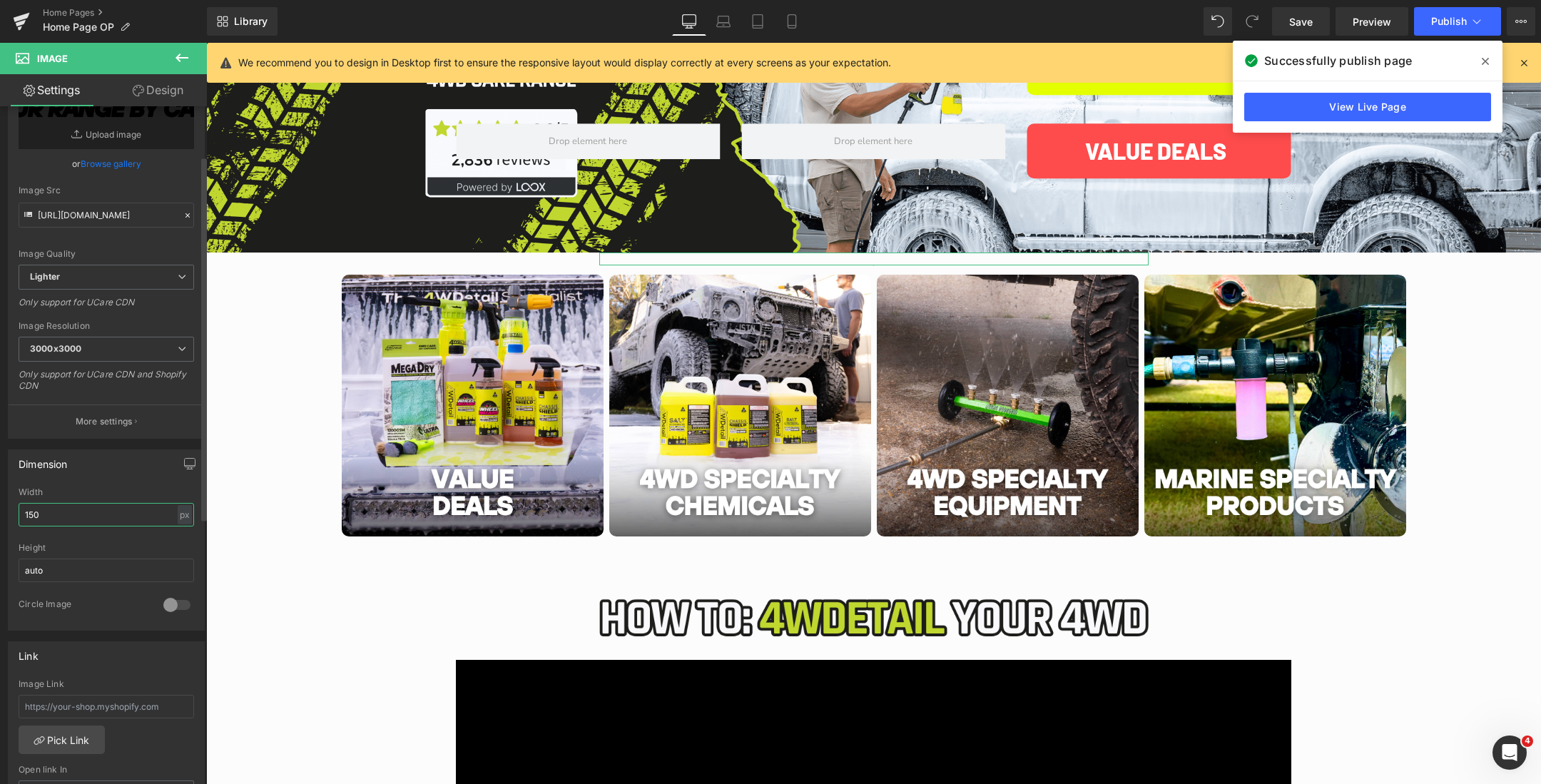
type input "1500"
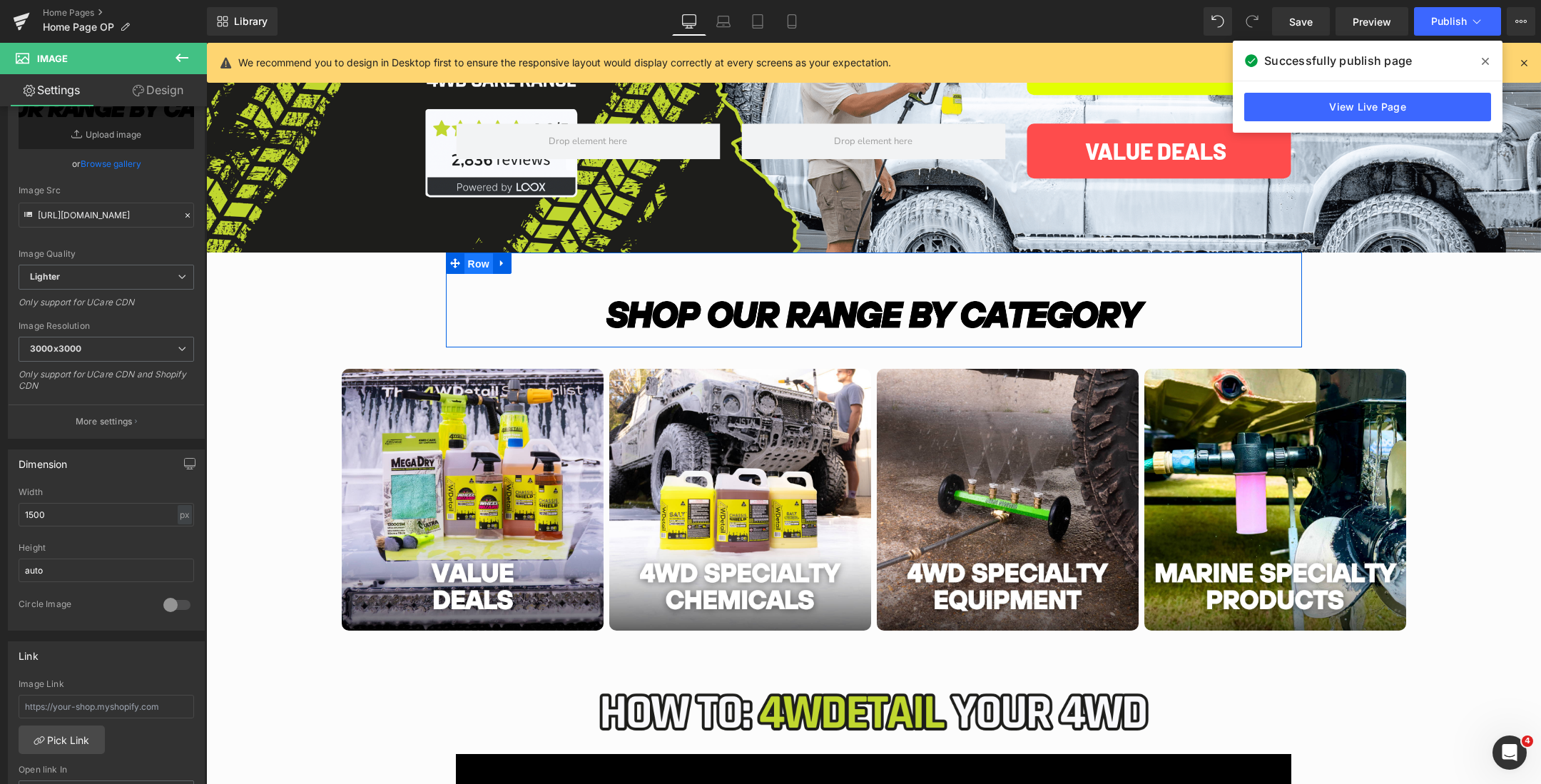
click at [482, 265] on span "Row" at bounding box center [479, 264] width 29 height 21
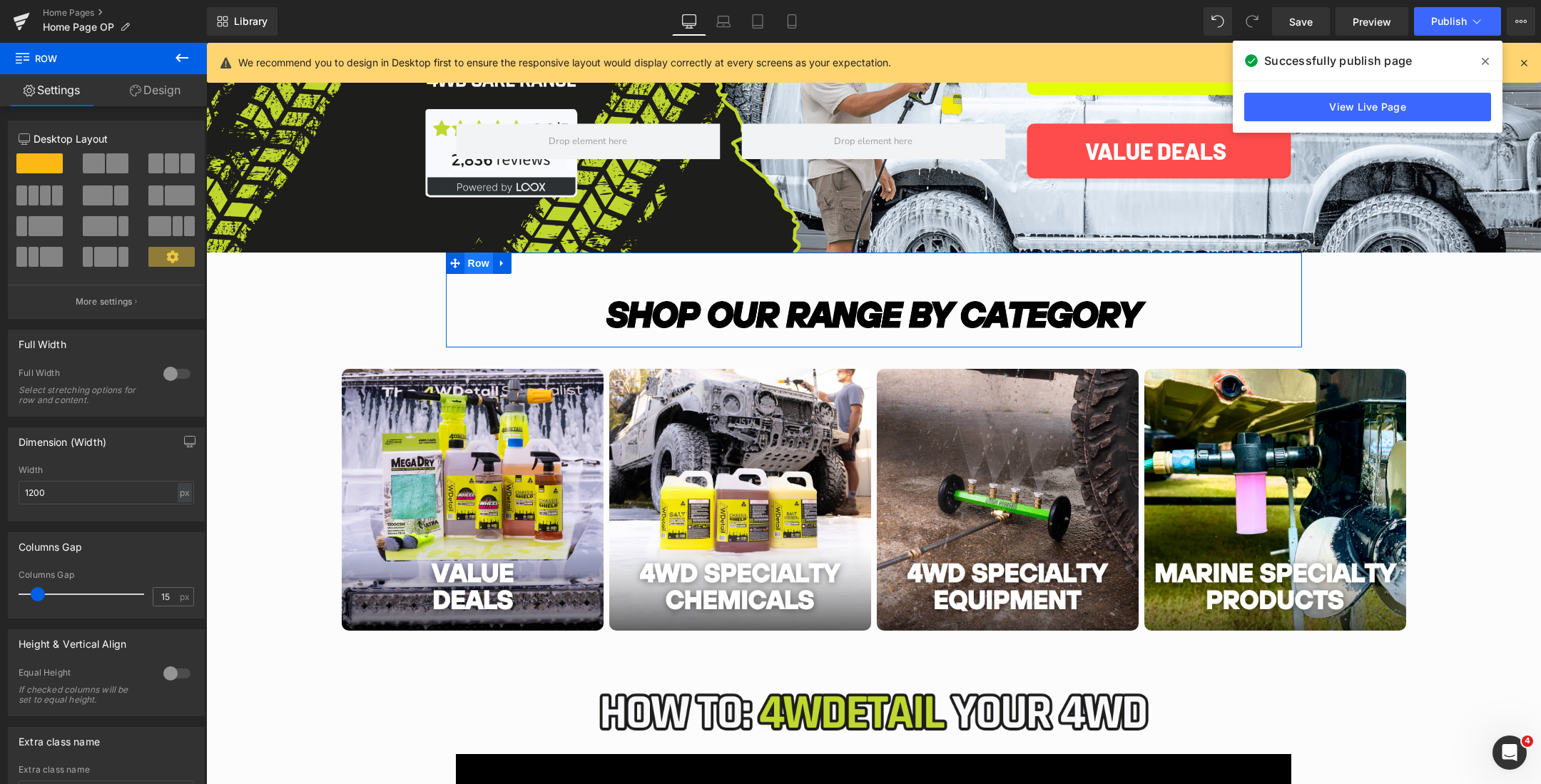
click at [474, 262] on span "Row" at bounding box center [479, 263] width 29 height 21
click at [73, 502] on input "1200" at bounding box center [106, 492] width 175 height 23
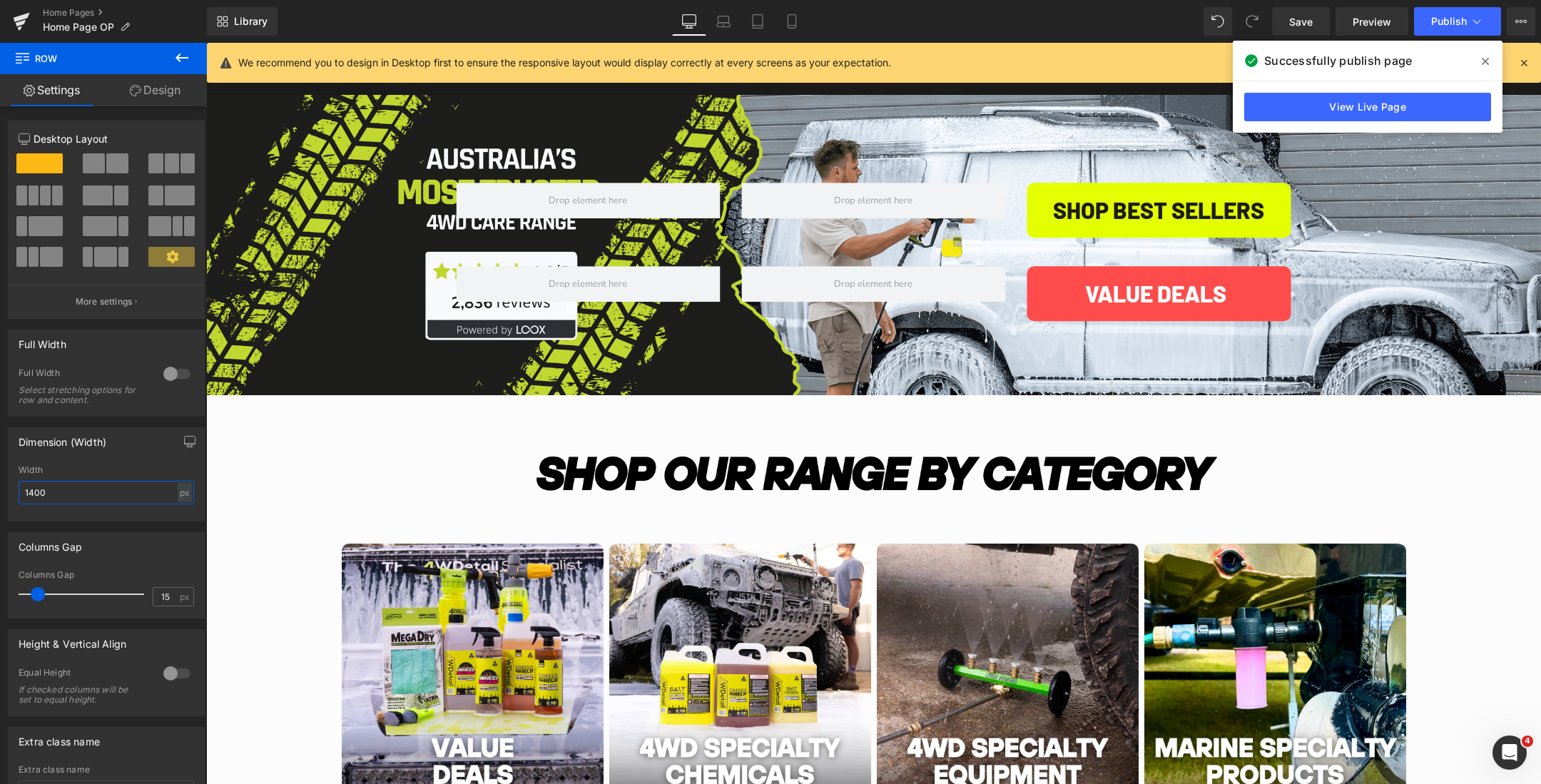
scroll to position [120, 0]
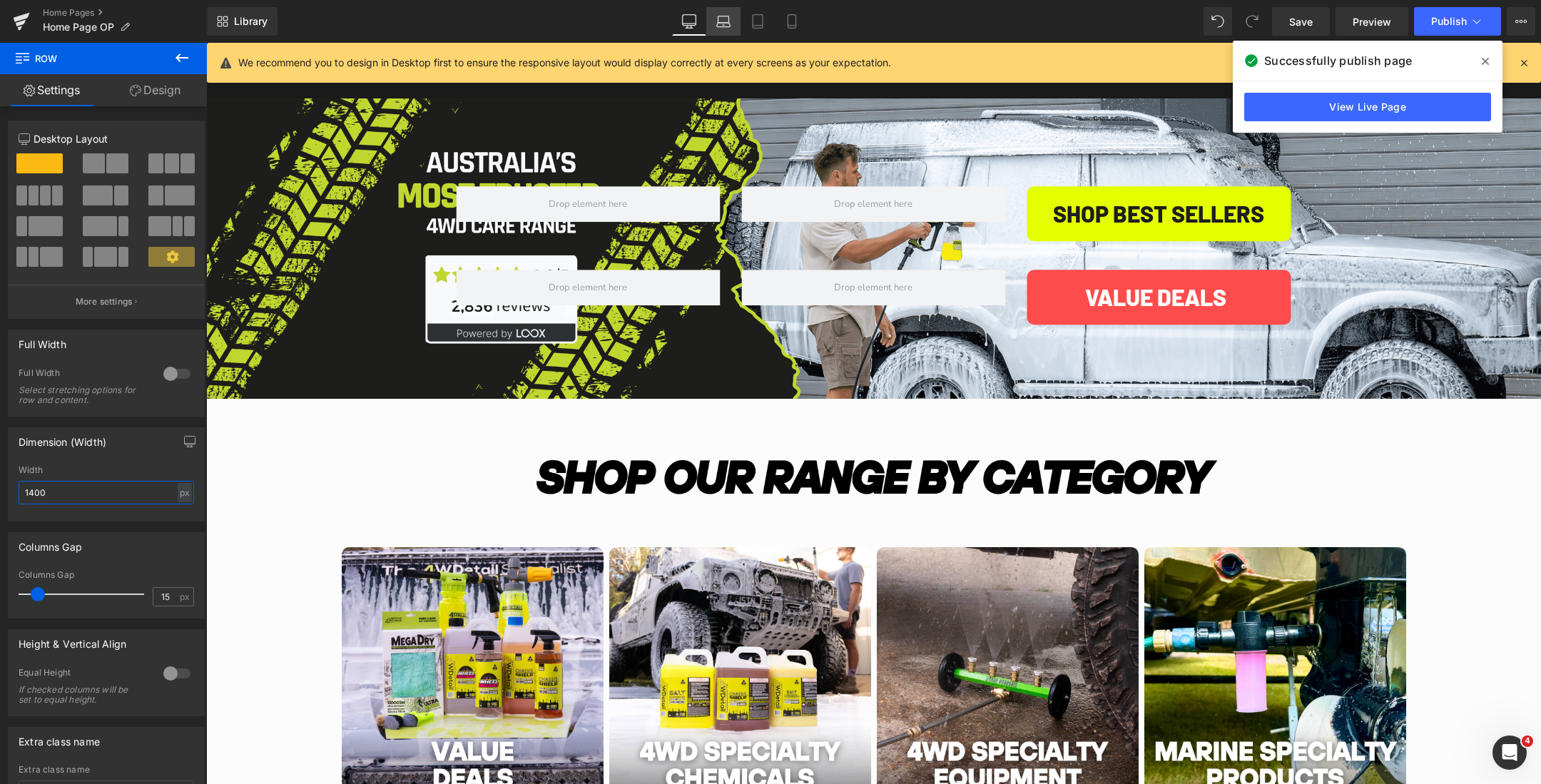
type input "1400"
click at [729, 20] on icon at bounding box center [724, 19] width 11 height 6
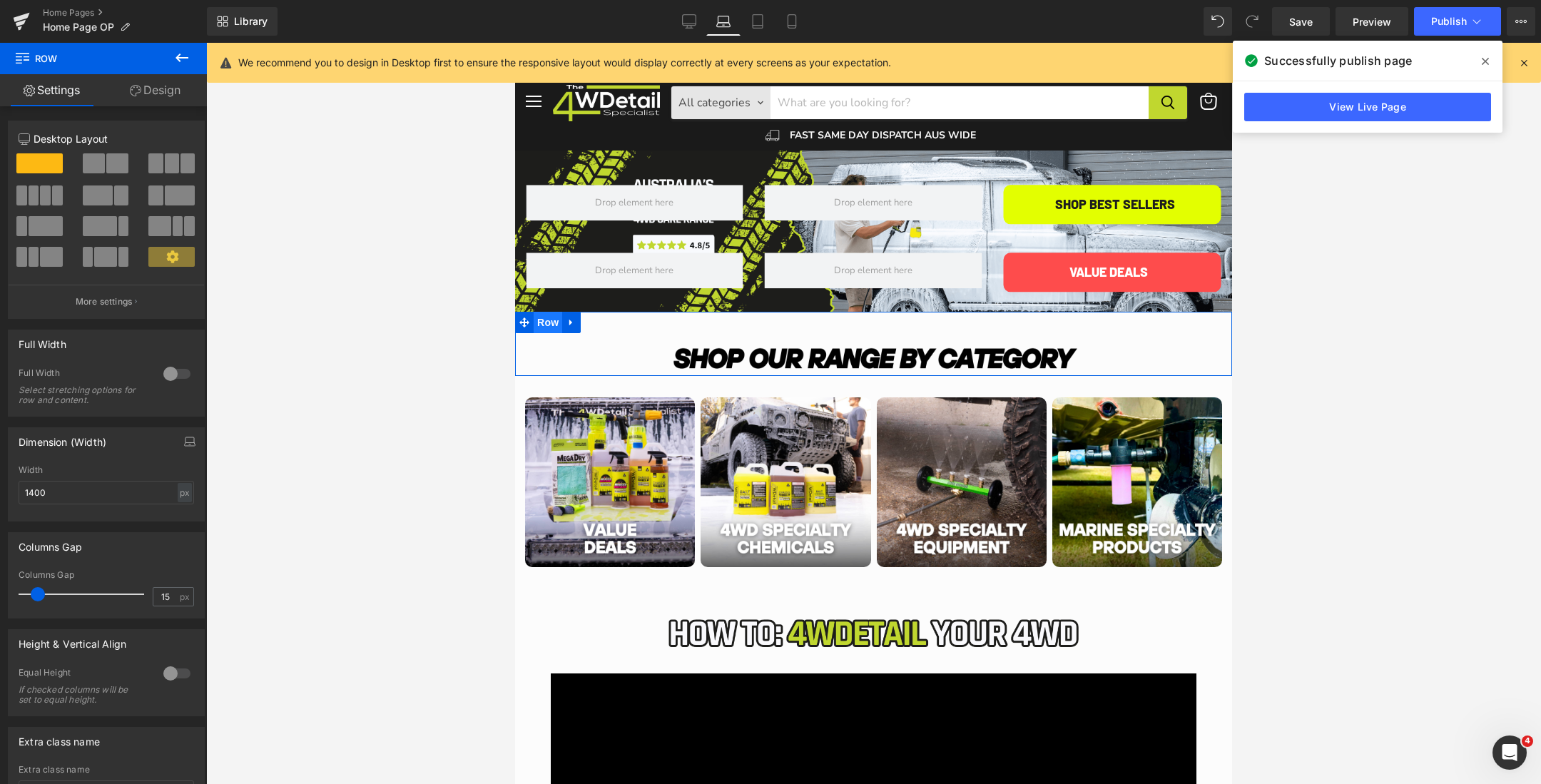
click at [544, 321] on span "Row" at bounding box center [548, 322] width 29 height 21
click at [867, 360] on span "Image" at bounding box center [875, 357] width 30 height 17
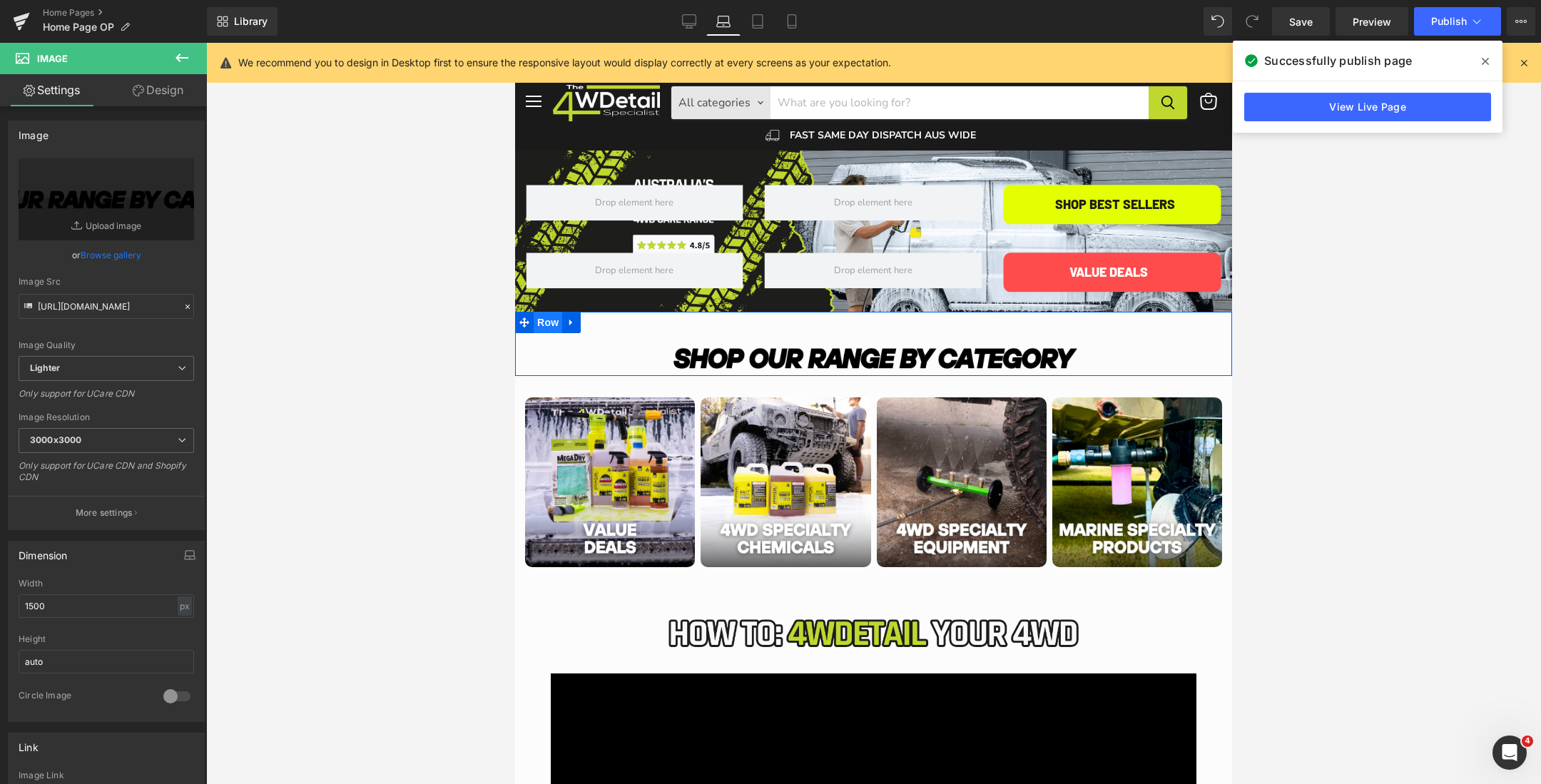
click at [544, 327] on span "Row" at bounding box center [548, 322] width 29 height 21
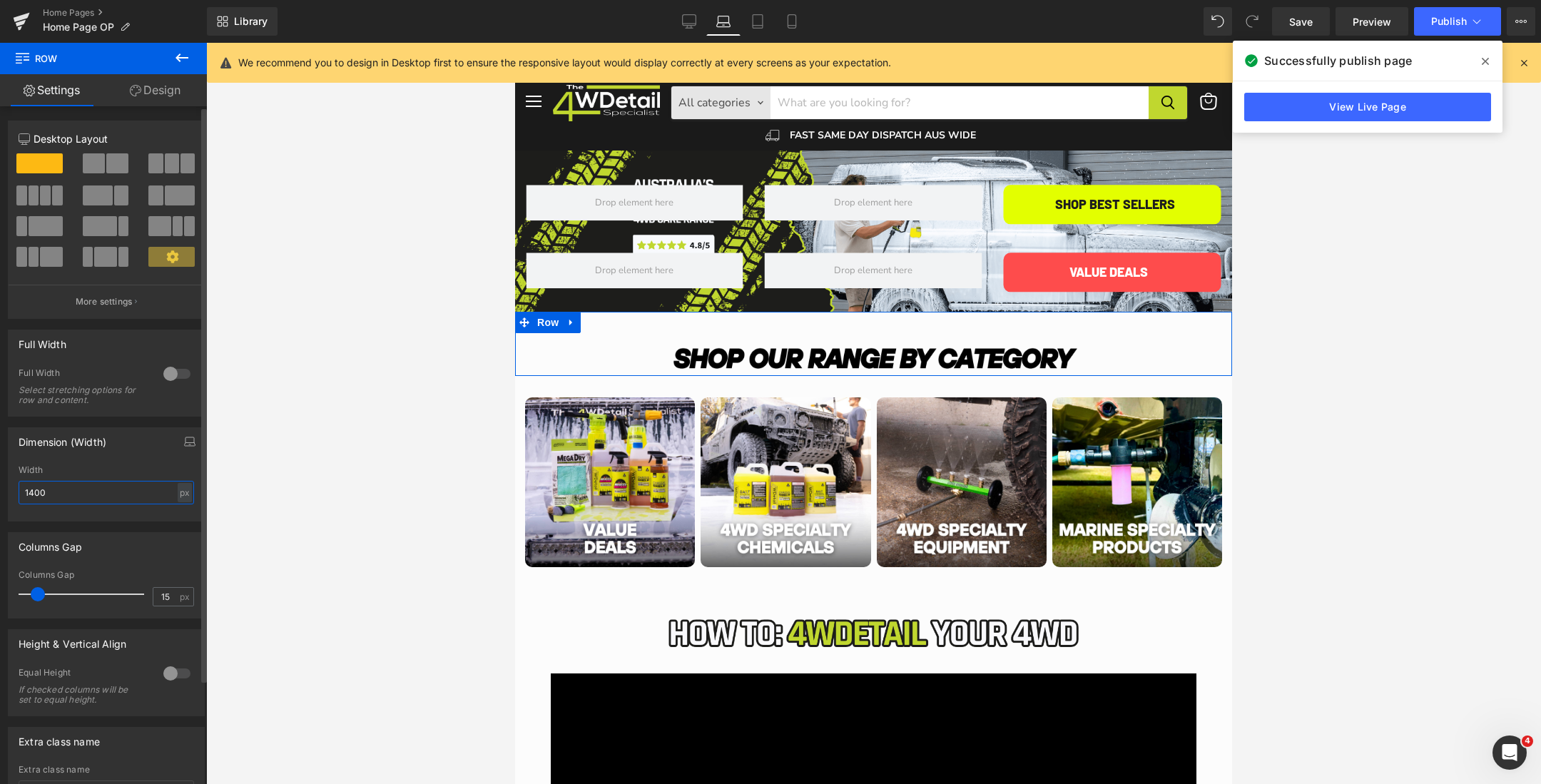
click at [96, 484] on input "1400" at bounding box center [106, 492] width 175 height 23
type input "1"
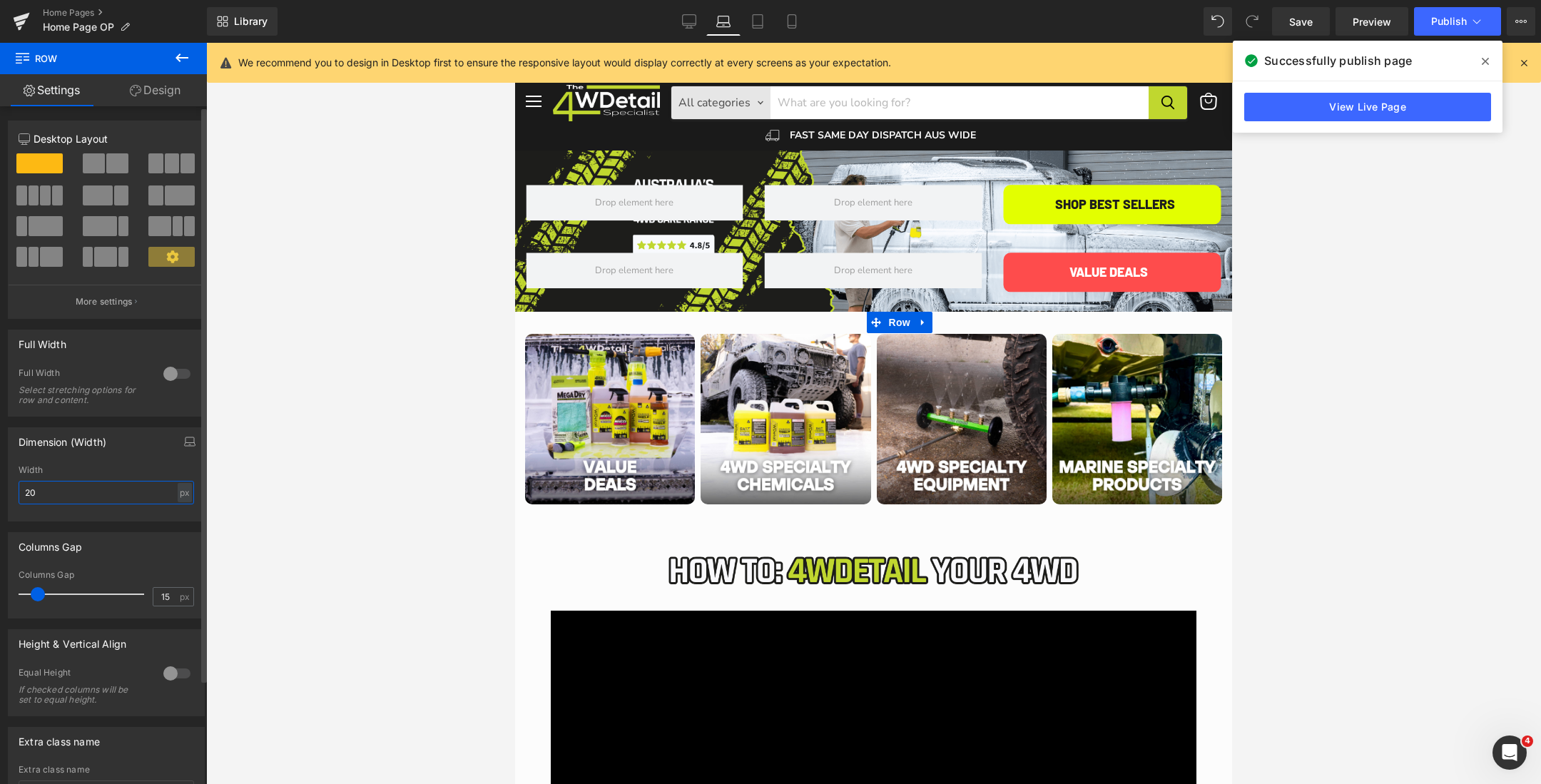
type input "2"
type input "1500"
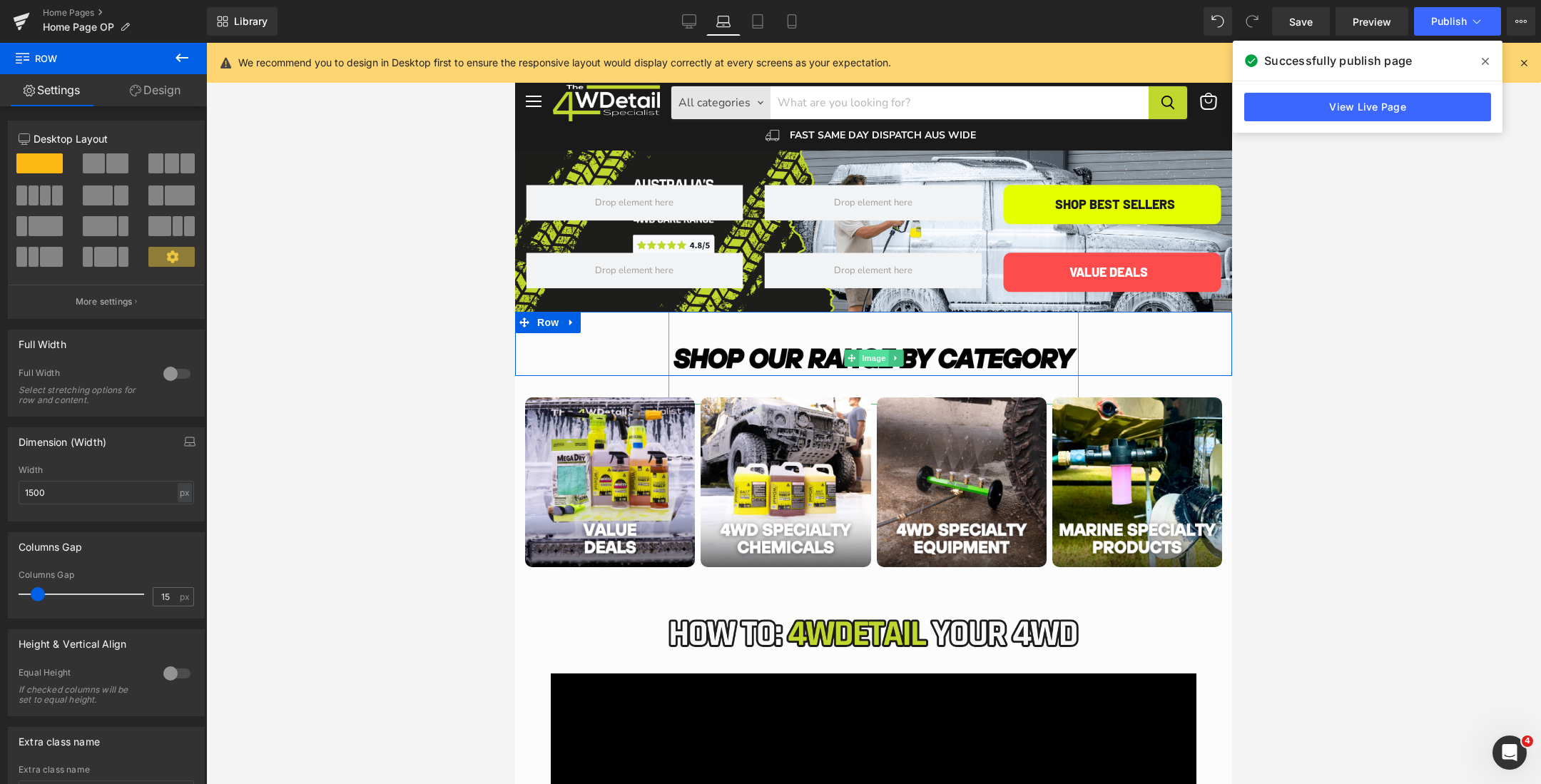
click at [867, 359] on span "Image" at bounding box center [875, 357] width 30 height 17
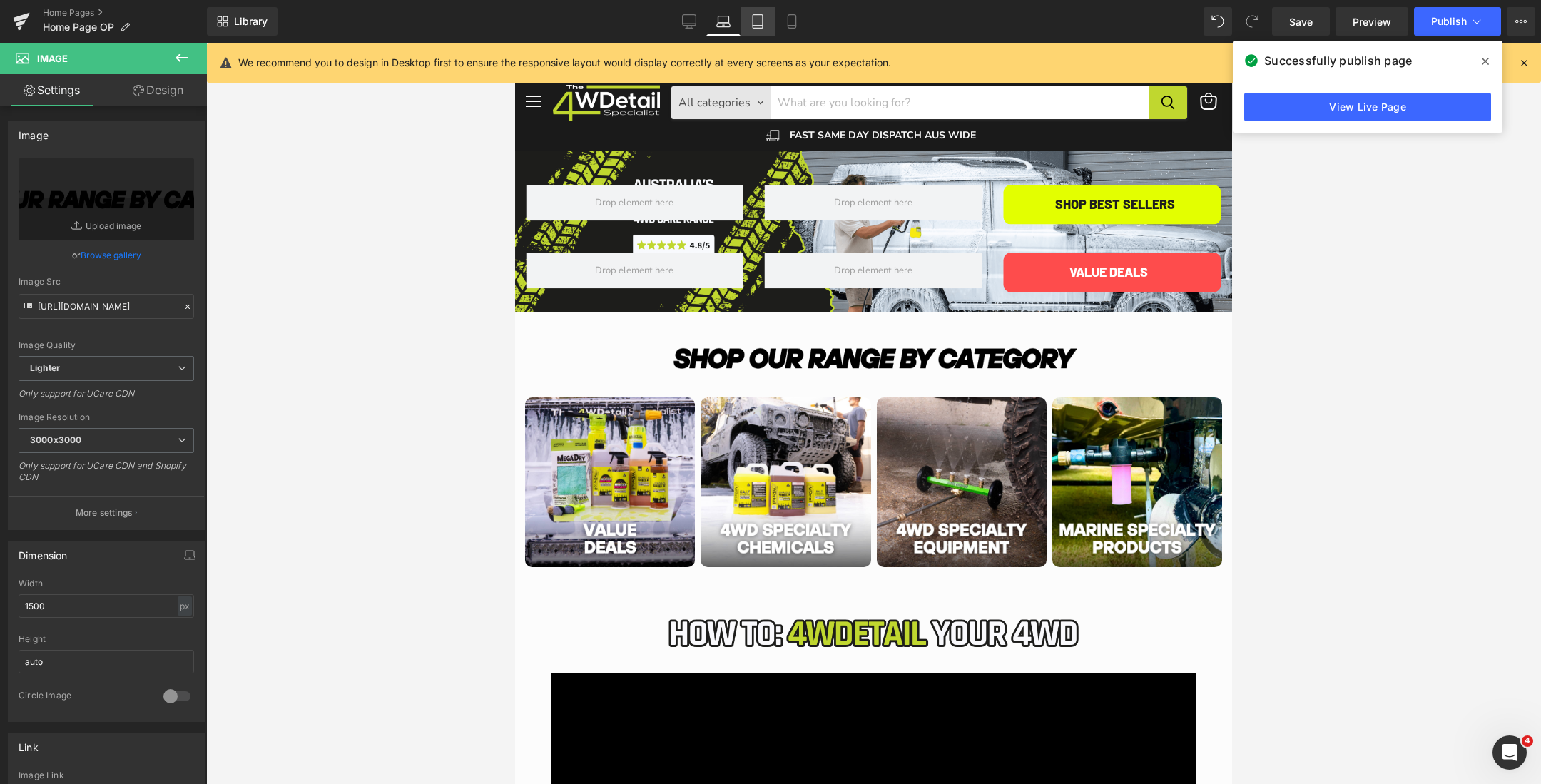
click at [755, 26] on icon at bounding box center [758, 21] width 14 height 14
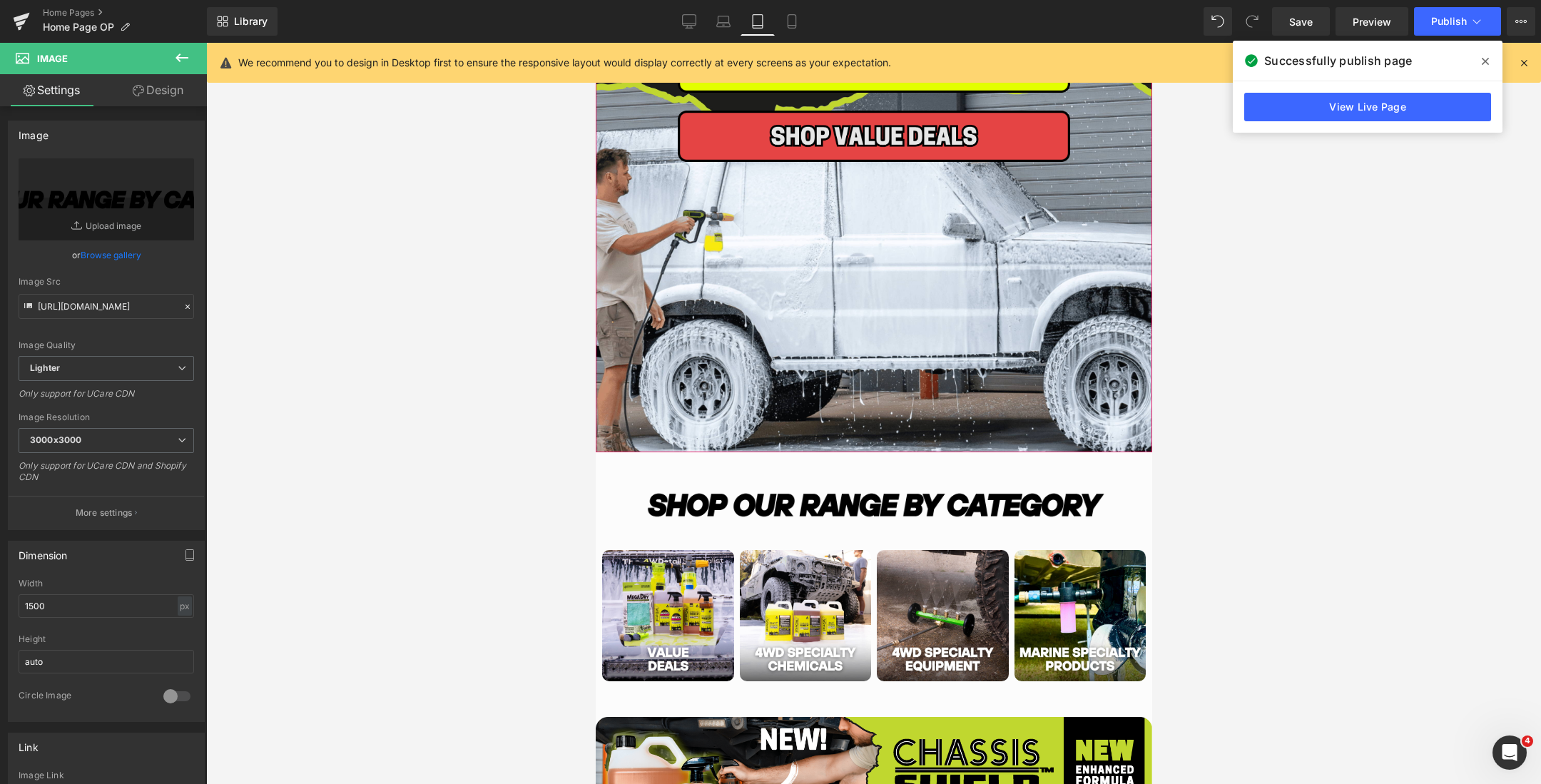
scroll to position [731, 0]
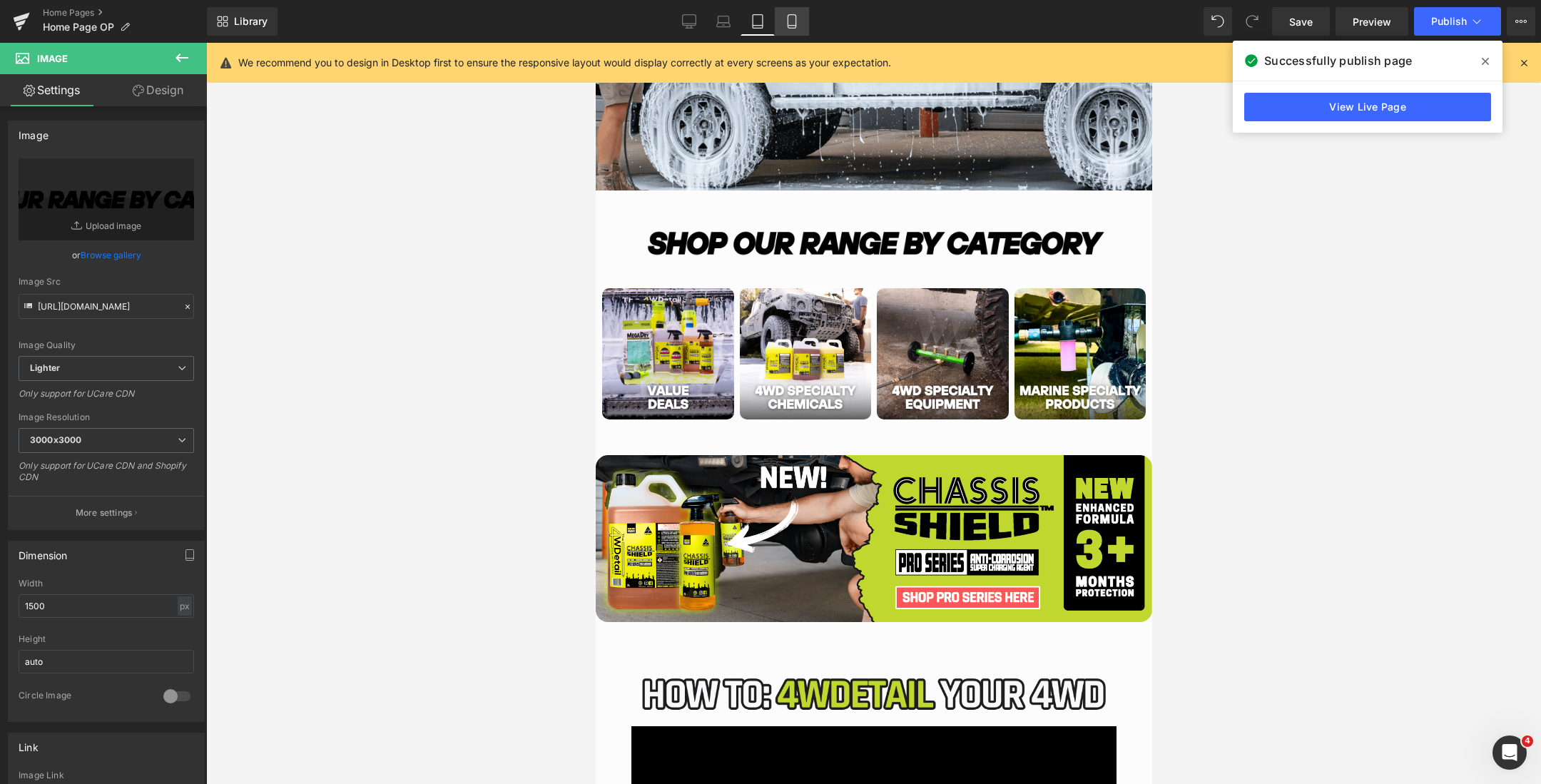
click at [791, 21] on icon at bounding box center [792, 21] width 14 height 14
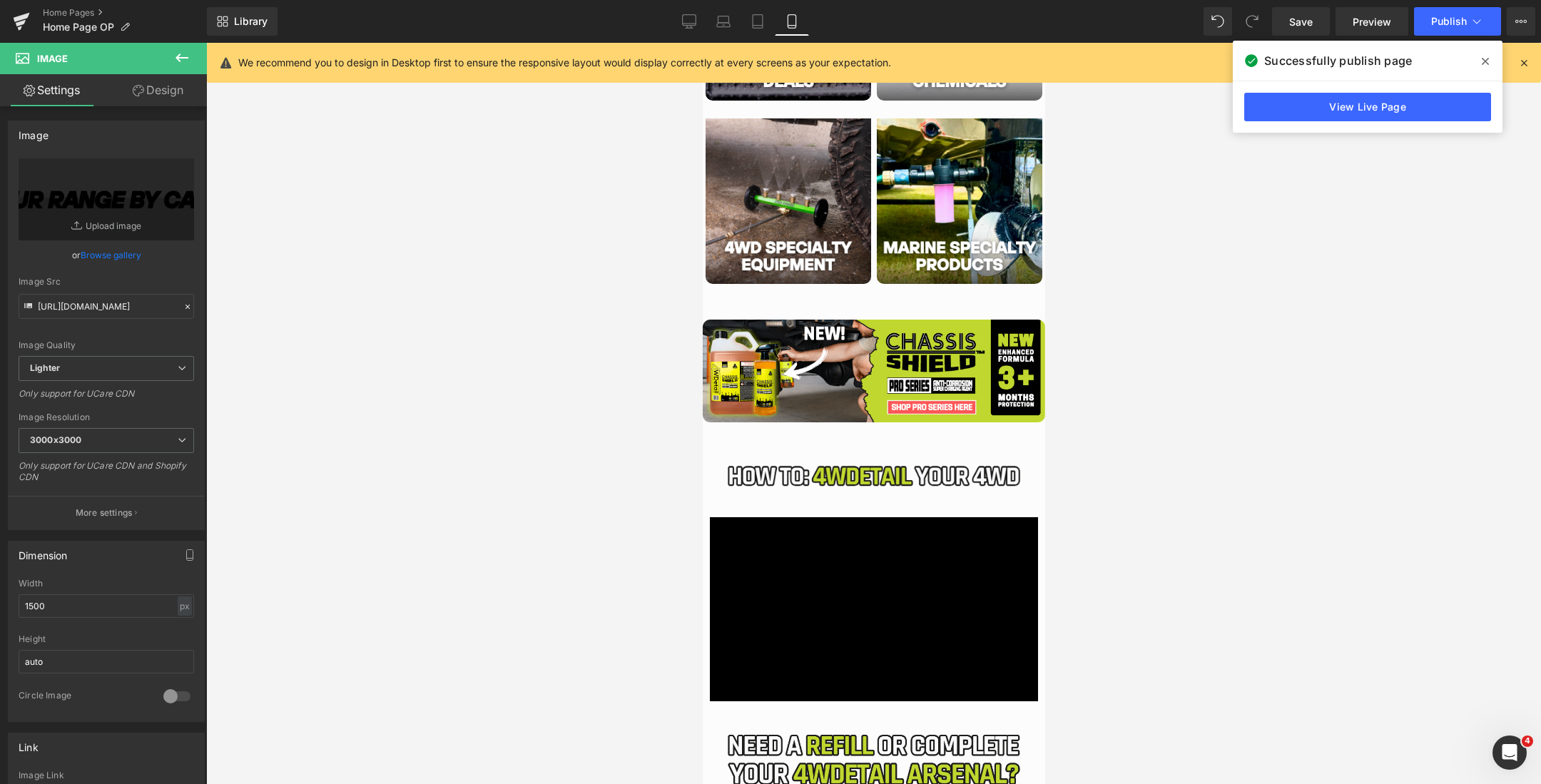
scroll to position [424, 0]
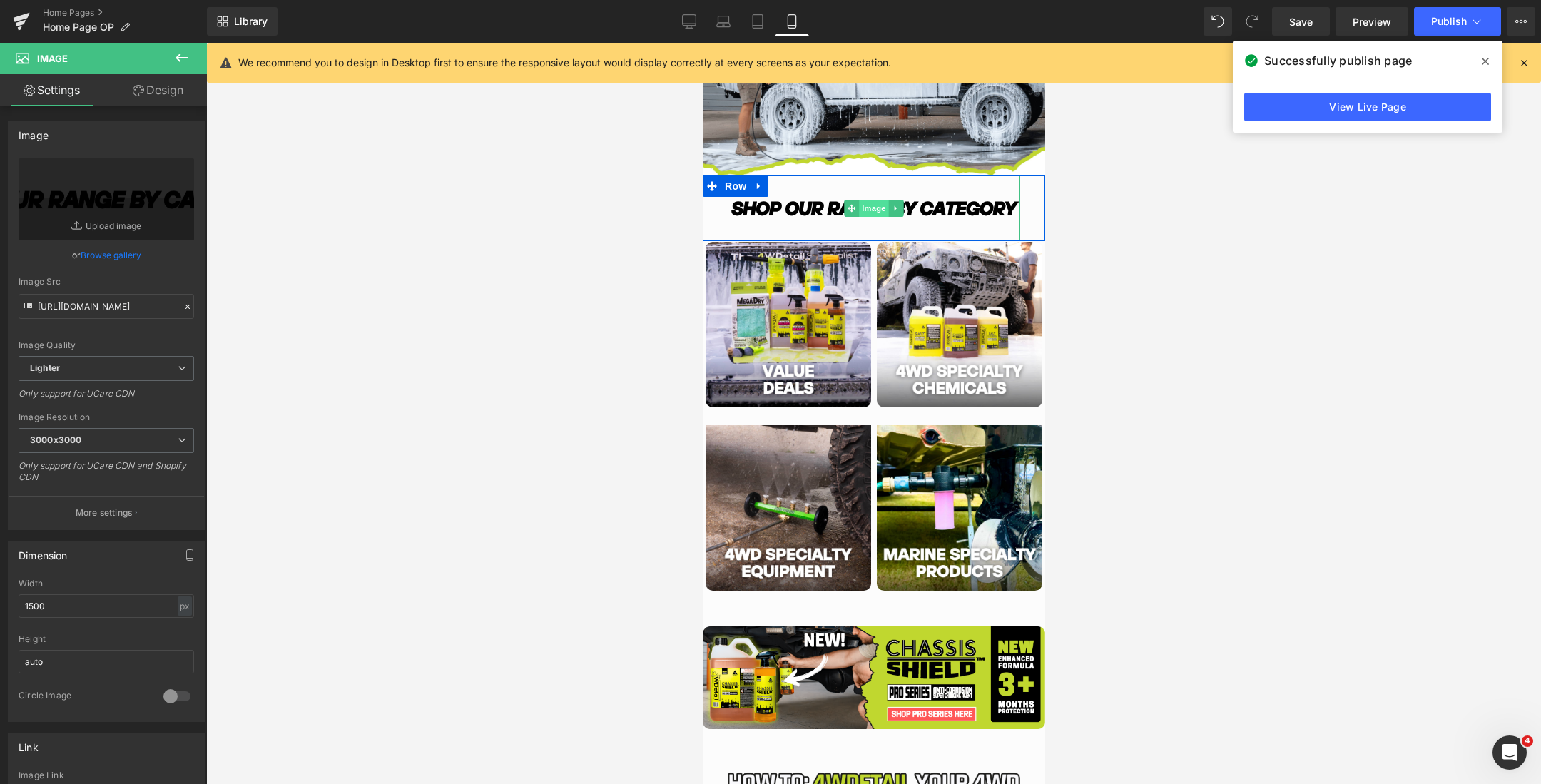
click at [874, 209] on span "Image" at bounding box center [874, 208] width 30 height 17
click at [728, 179] on span "Row" at bounding box center [735, 186] width 29 height 21
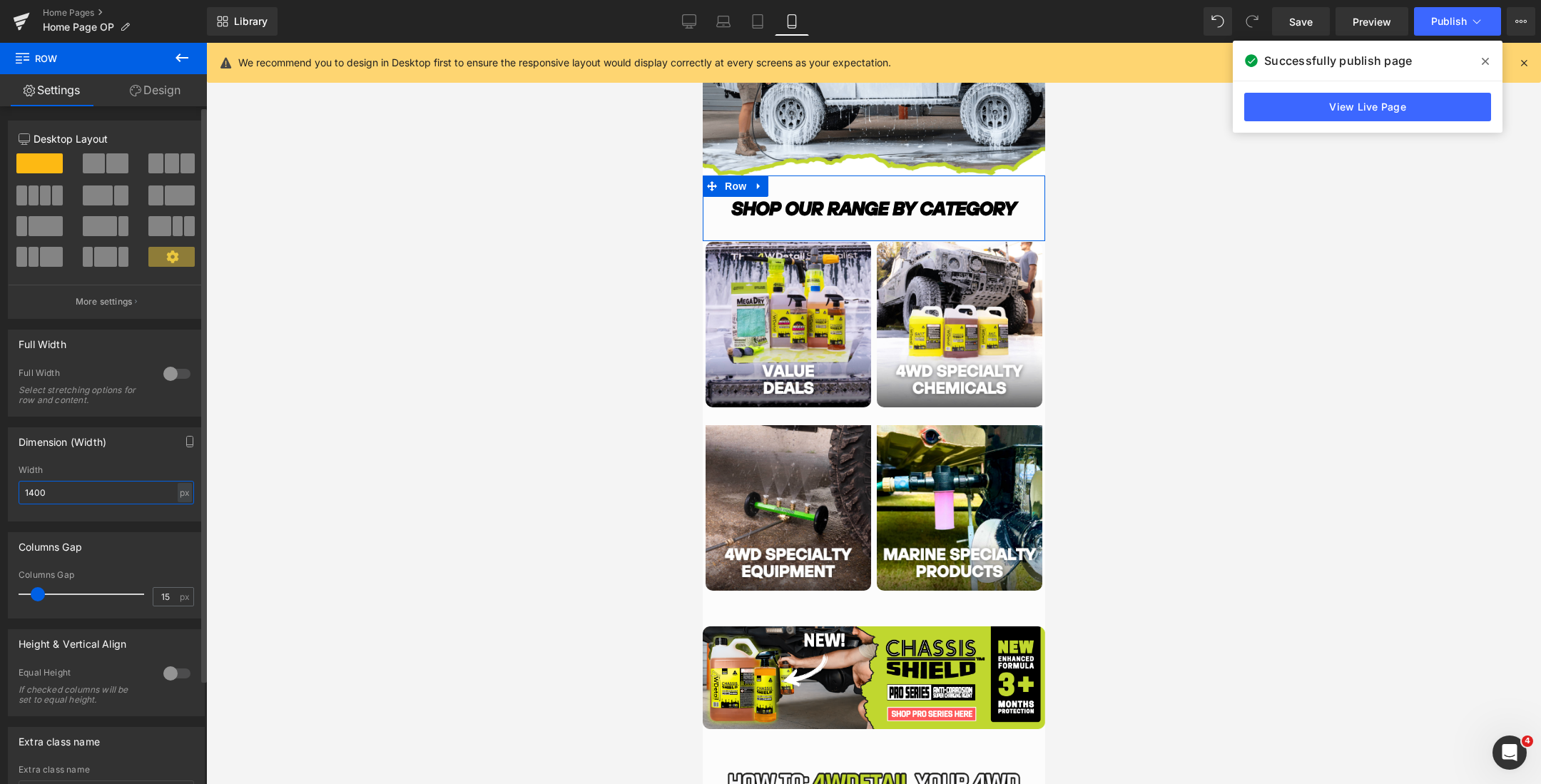
click at [63, 488] on input "1400" at bounding box center [106, 492] width 175 height 23
click at [725, 186] on span "Row" at bounding box center [735, 186] width 29 height 21
type input "1500"
click at [126, 99] on link "Design" at bounding box center [155, 90] width 104 height 32
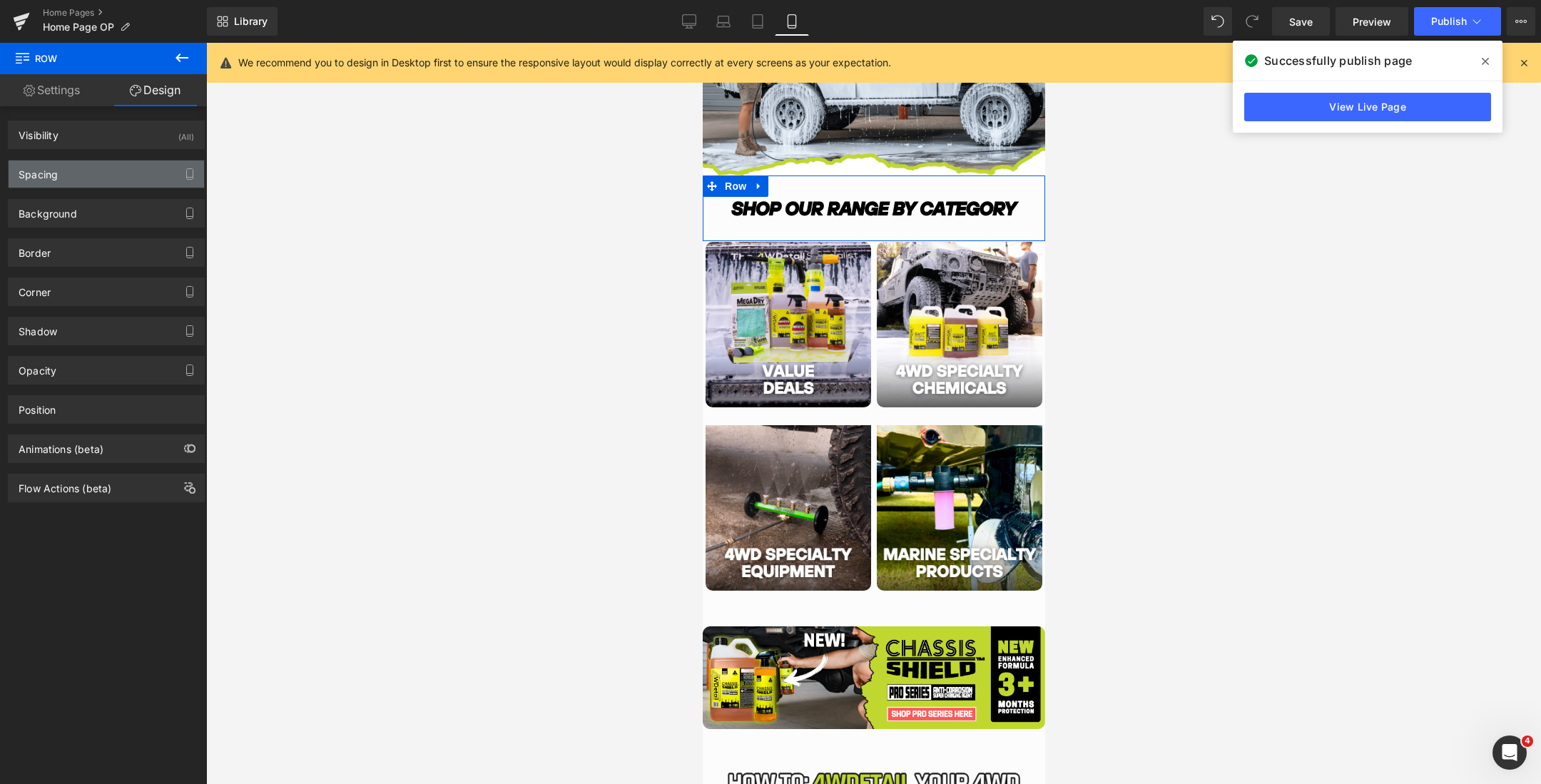
click at [90, 171] on div "Spacing" at bounding box center [106, 174] width 196 height 27
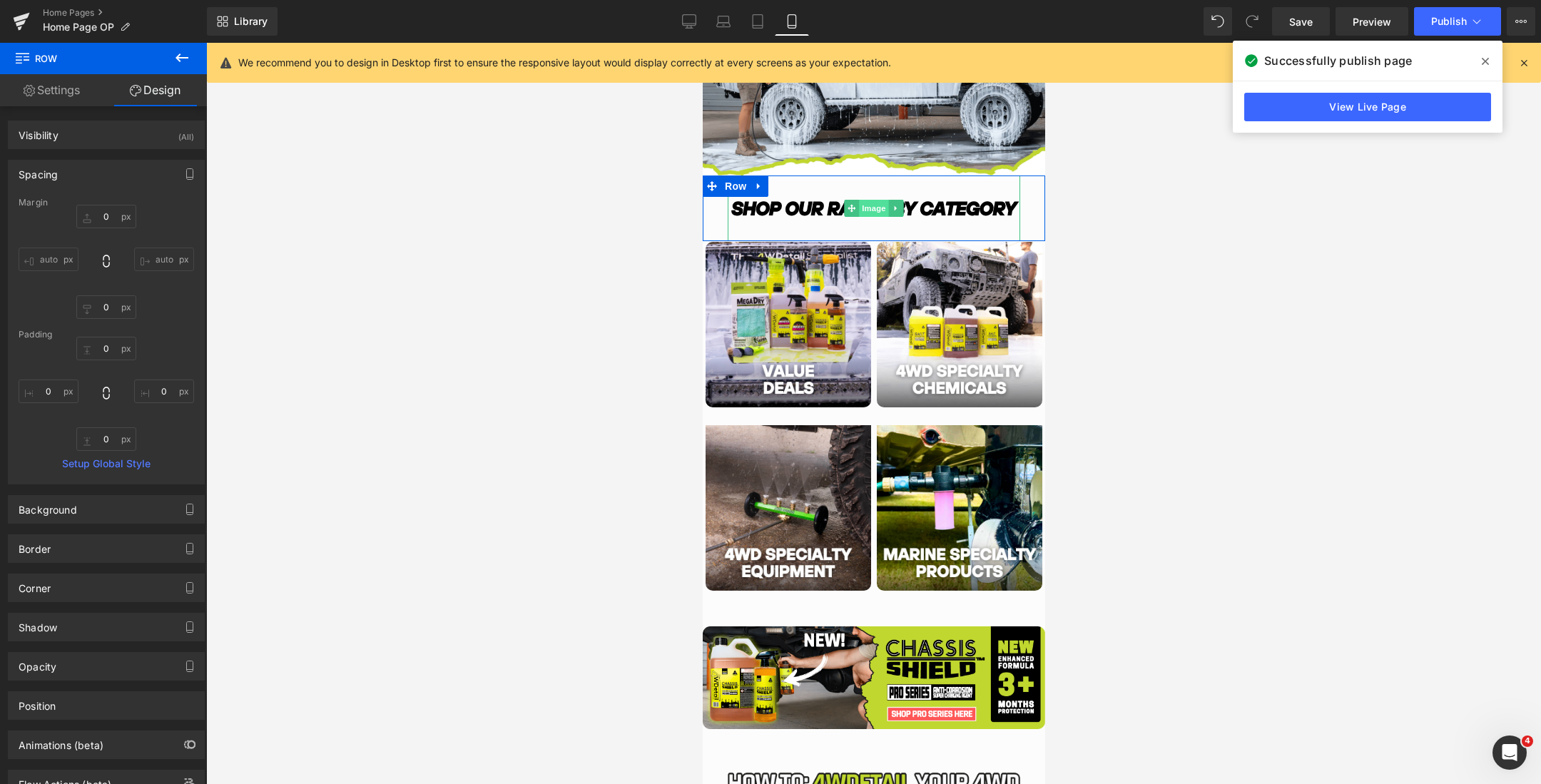
click at [870, 210] on span "Image" at bounding box center [874, 208] width 30 height 17
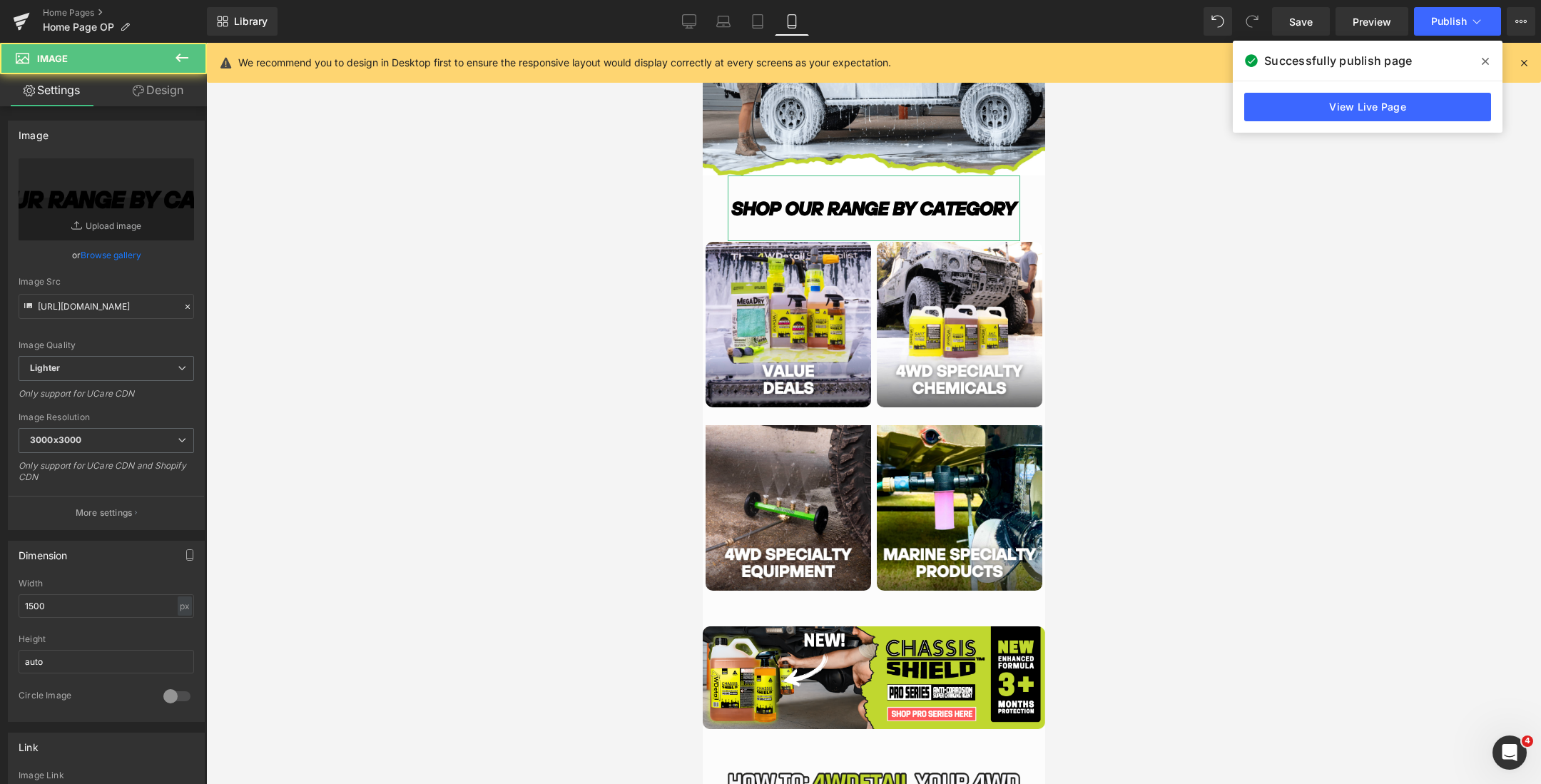
click at [125, 91] on link "Design" at bounding box center [158, 90] width 104 height 32
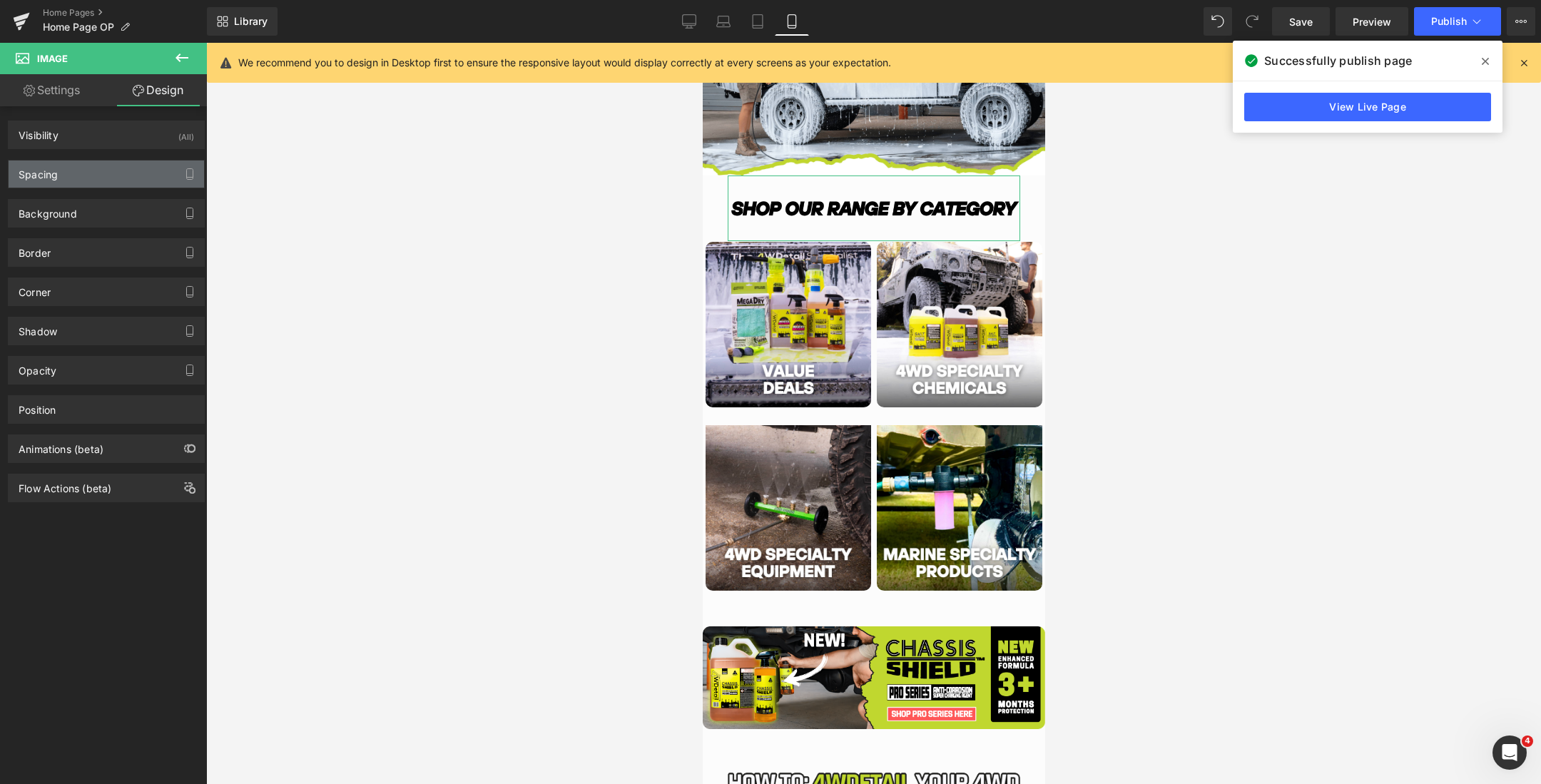
click at [83, 178] on div "Spacing" at bounding box center [106, 174] width 196 height 27
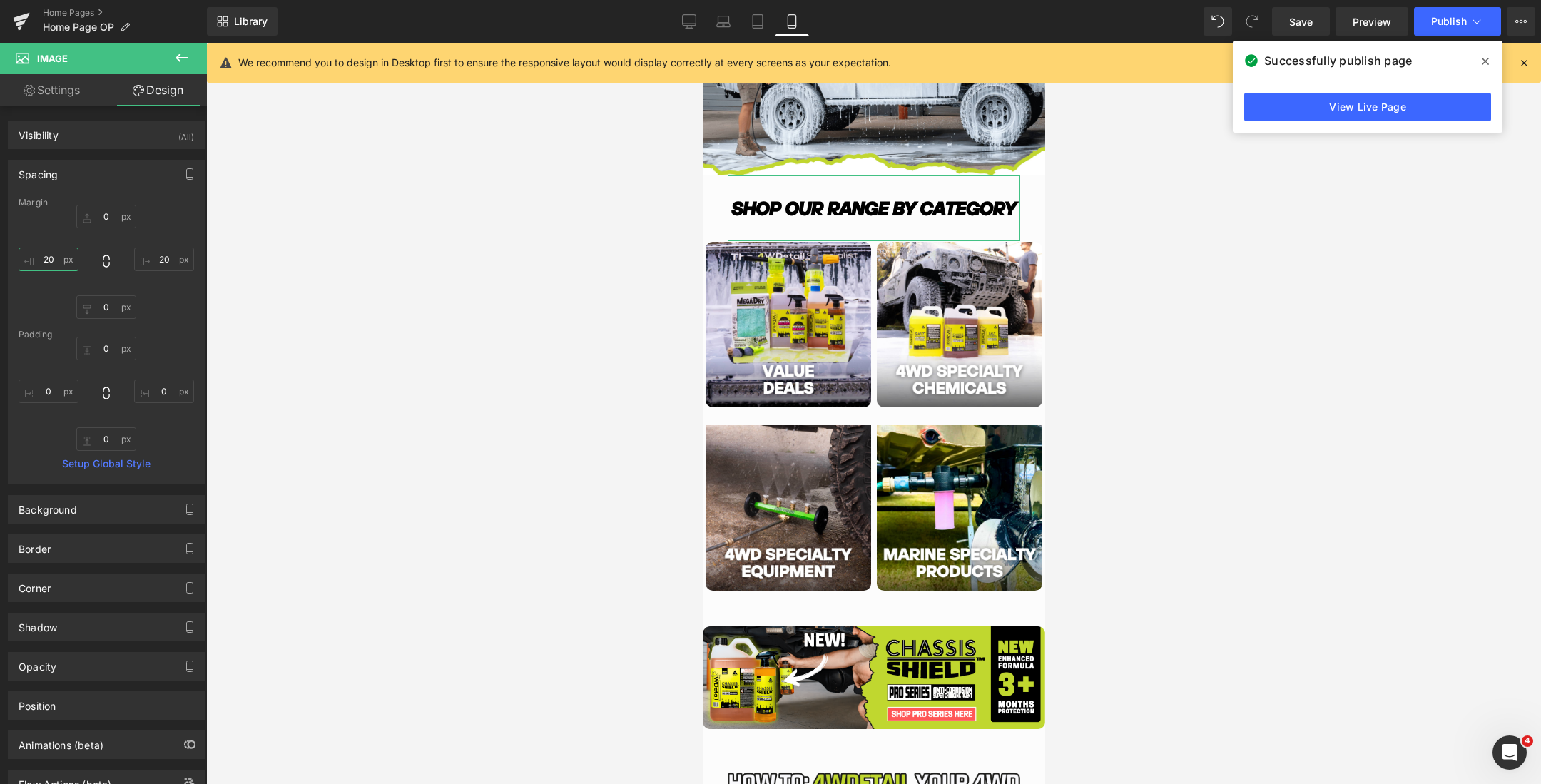
click at [51, 263] on input "20" at bounding box center [48, 259] width 60 height 23
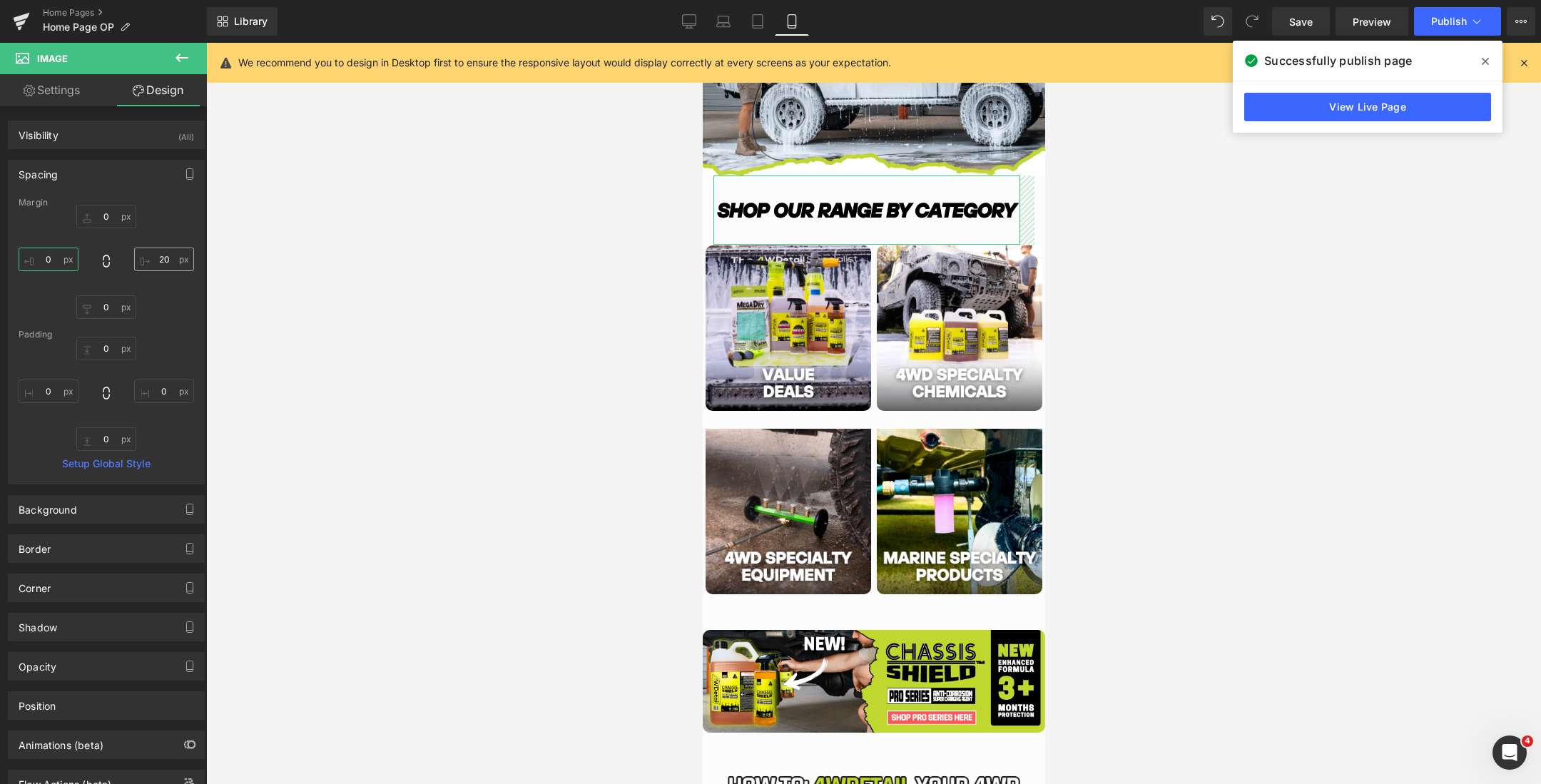
type input "0"
click at [158, 258] on input "20" at bounding box center [163, 259] width 60 height 23
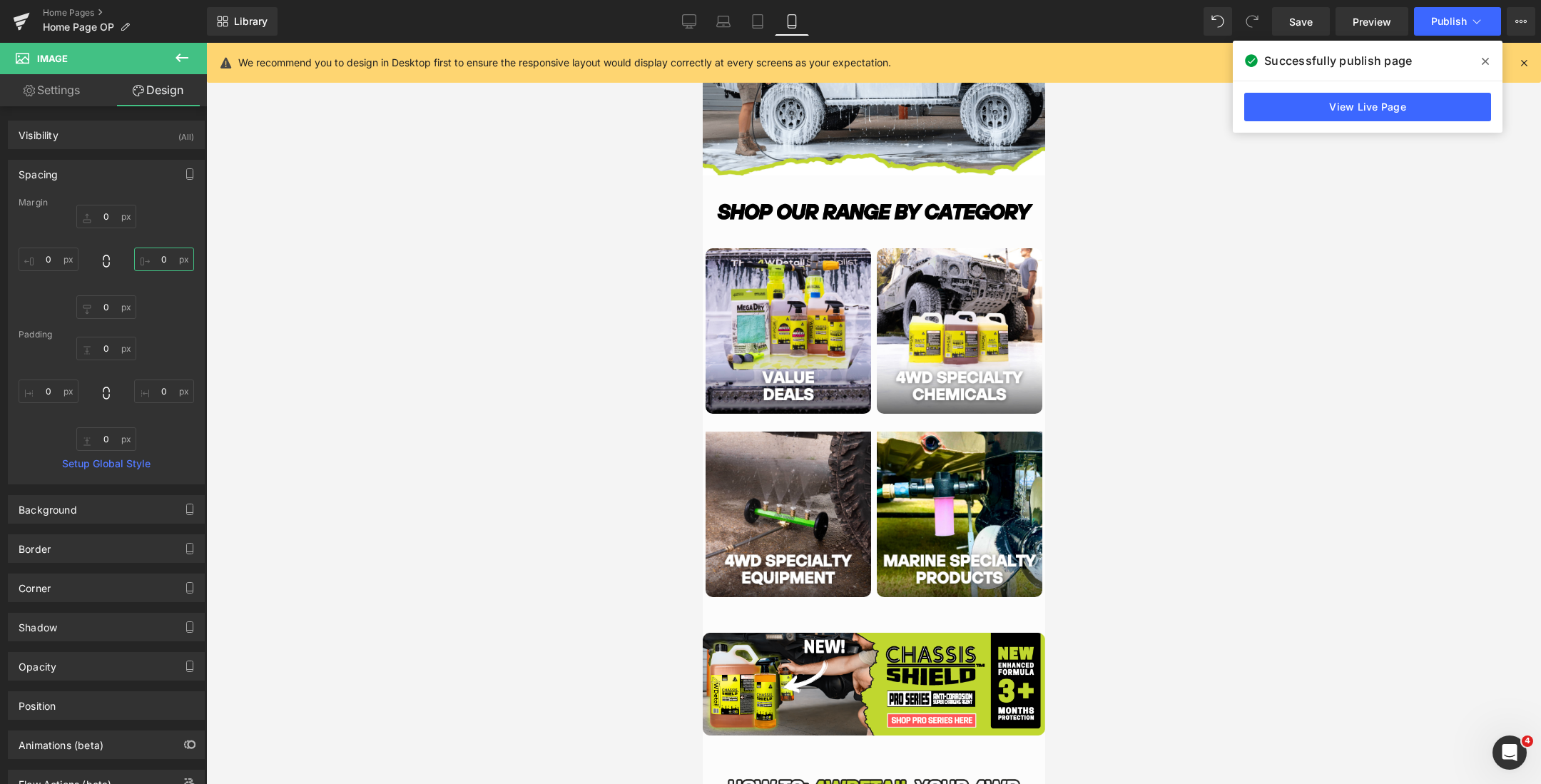
type input "0"
click at [1203, 264] on div at bounding box center [874, 413] width 1335 height 741
click at [875, 207] on span "Image" at bounding box center [874, 212] width 30 height 17
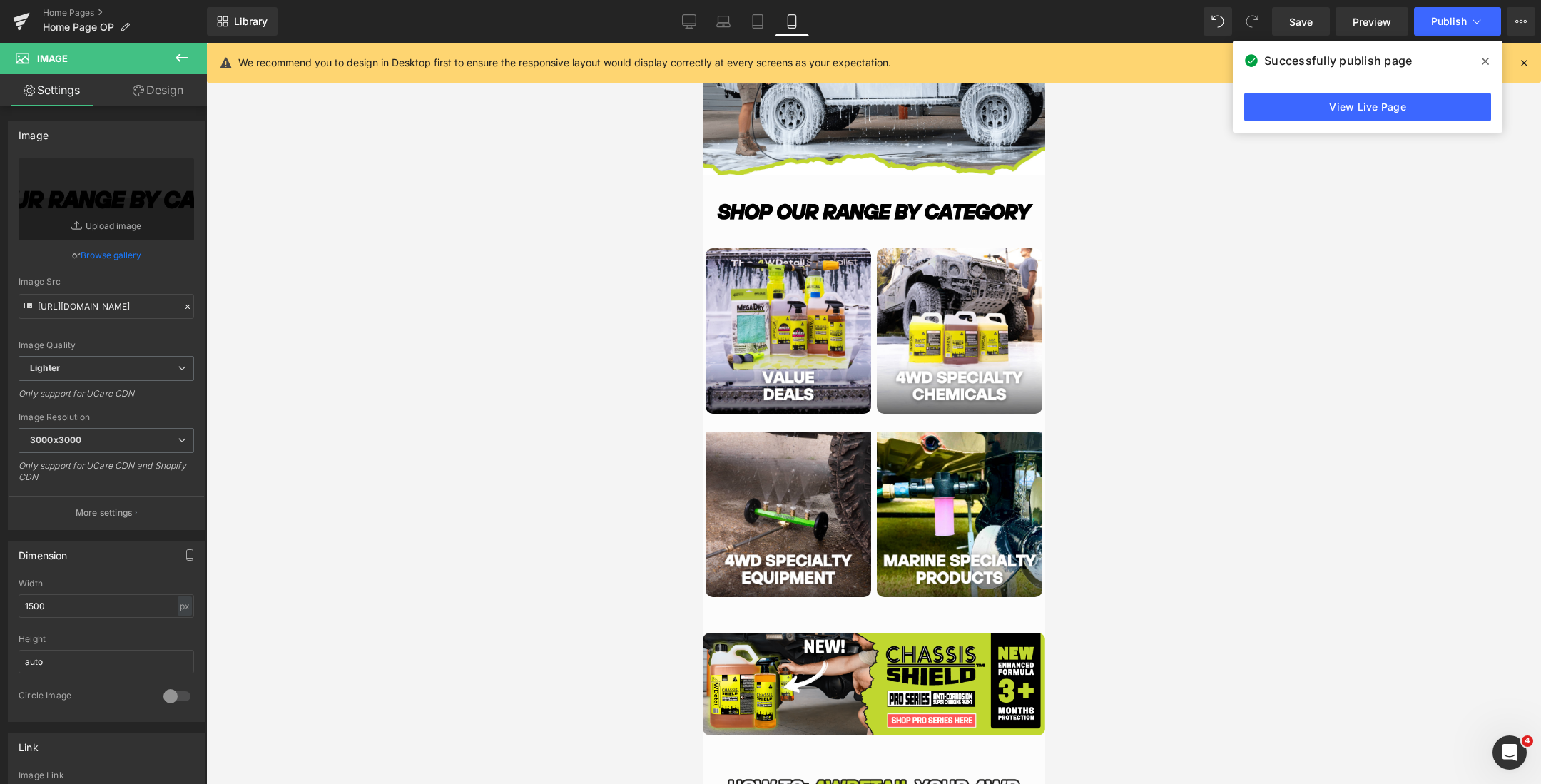
click at [1136, 377] on div at bounding box center [874, 413] width 1335 height 741
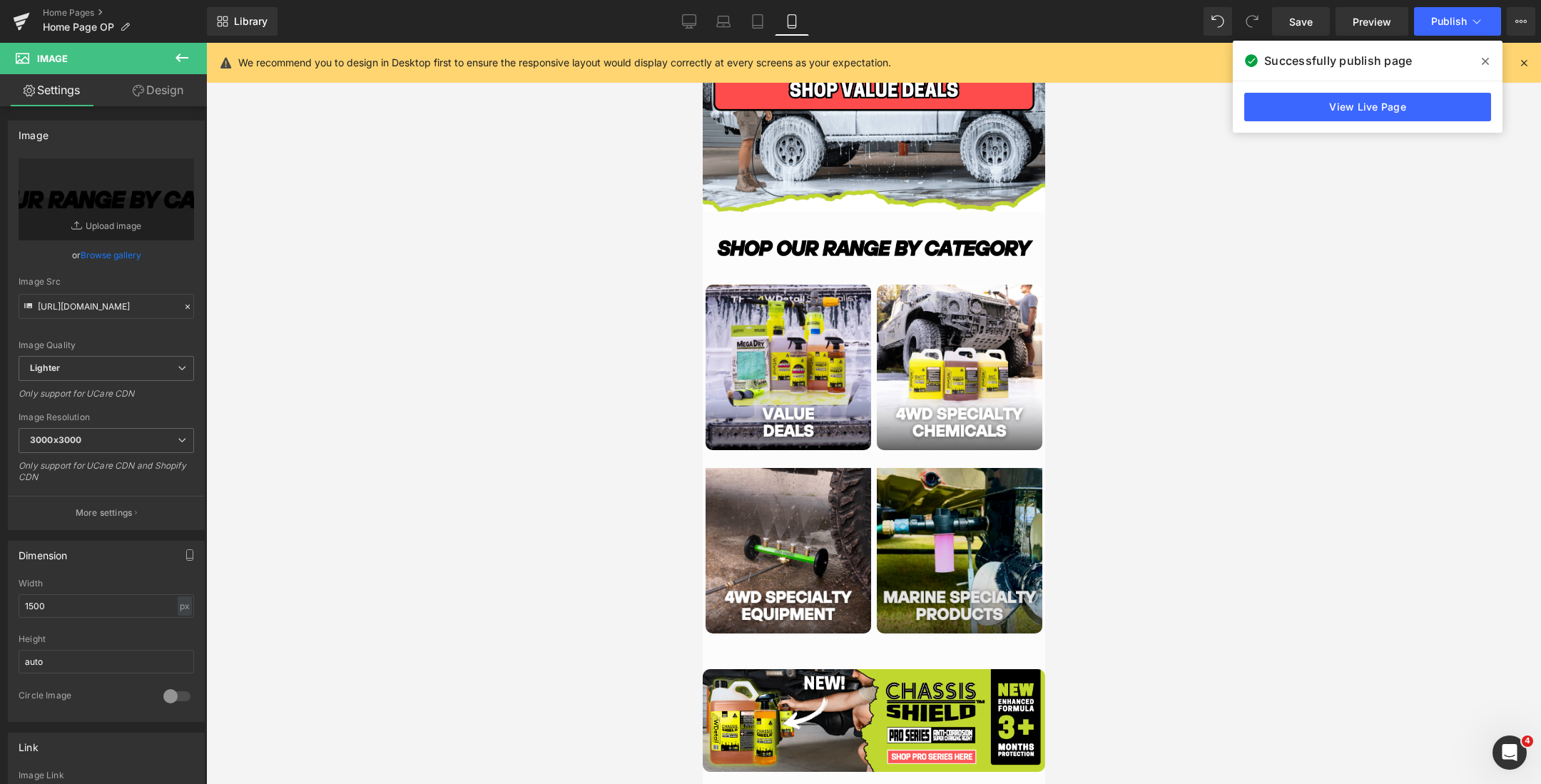
scroll to position [374, 0]
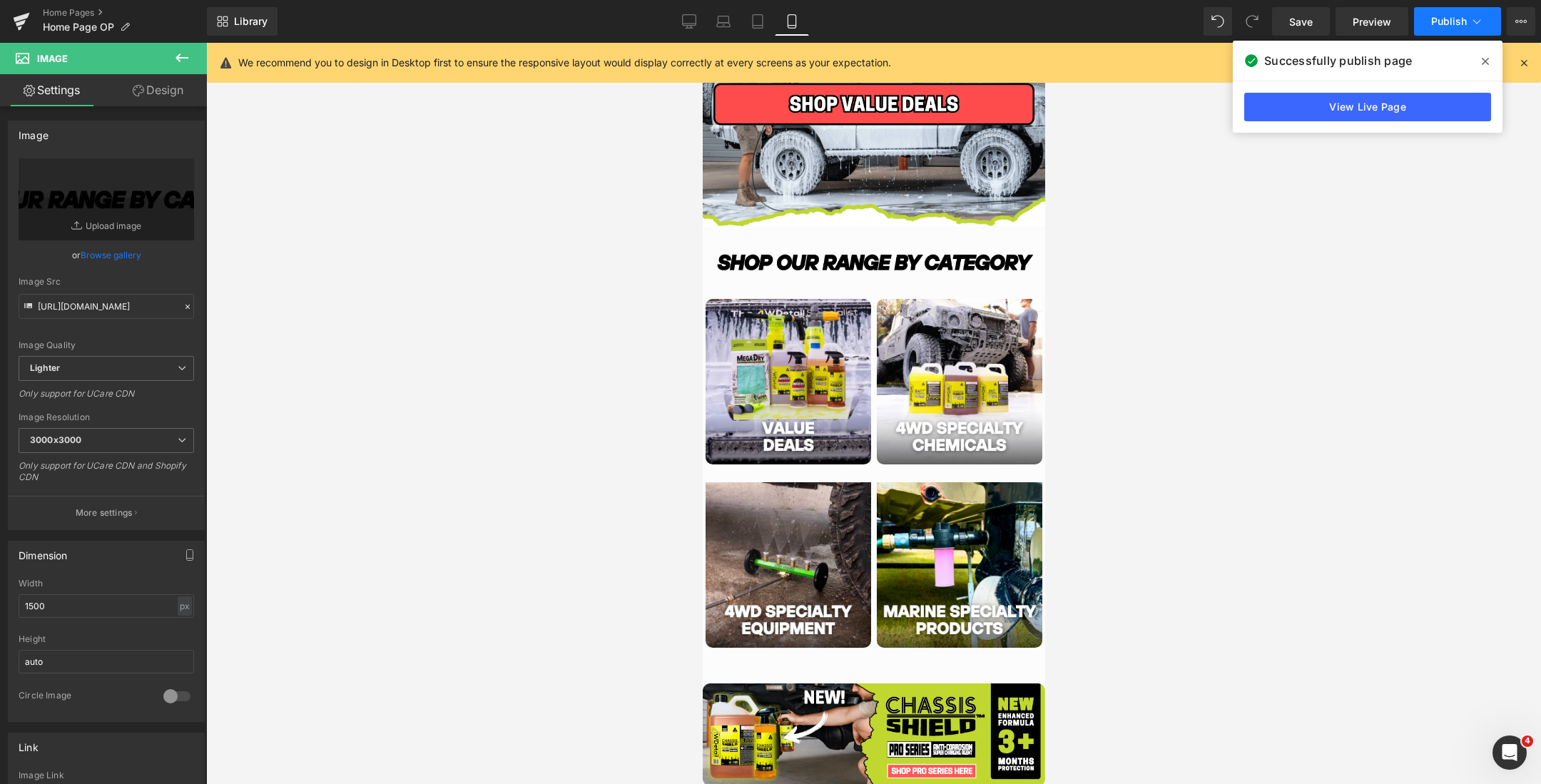
click at [1441, 23] on span "Publish" at bounding box center [1449, 21] width 36 height 12
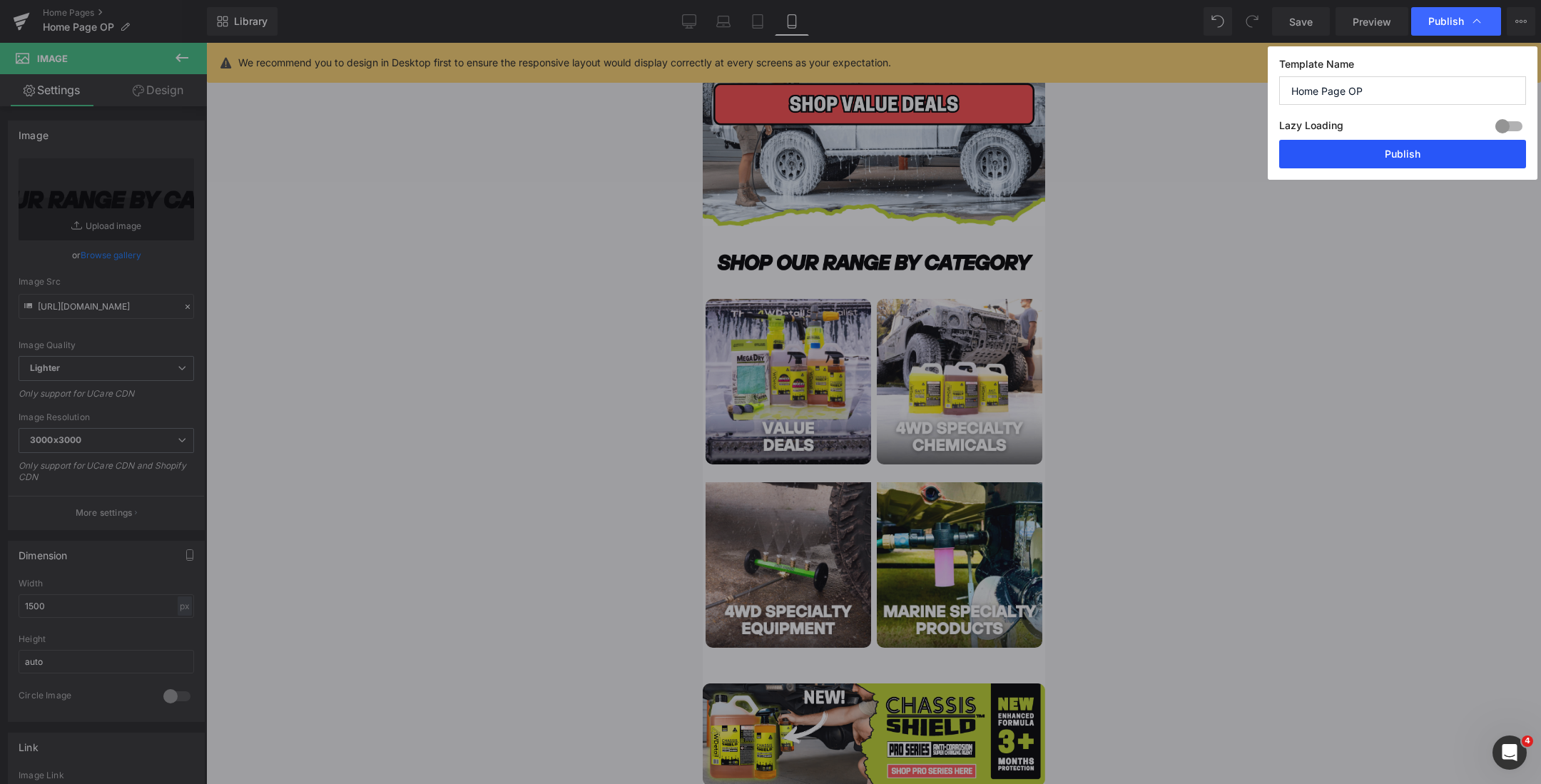
click at [1338, 151] on button "Publish" at bounding box center [1403, 154] width 247 height 29
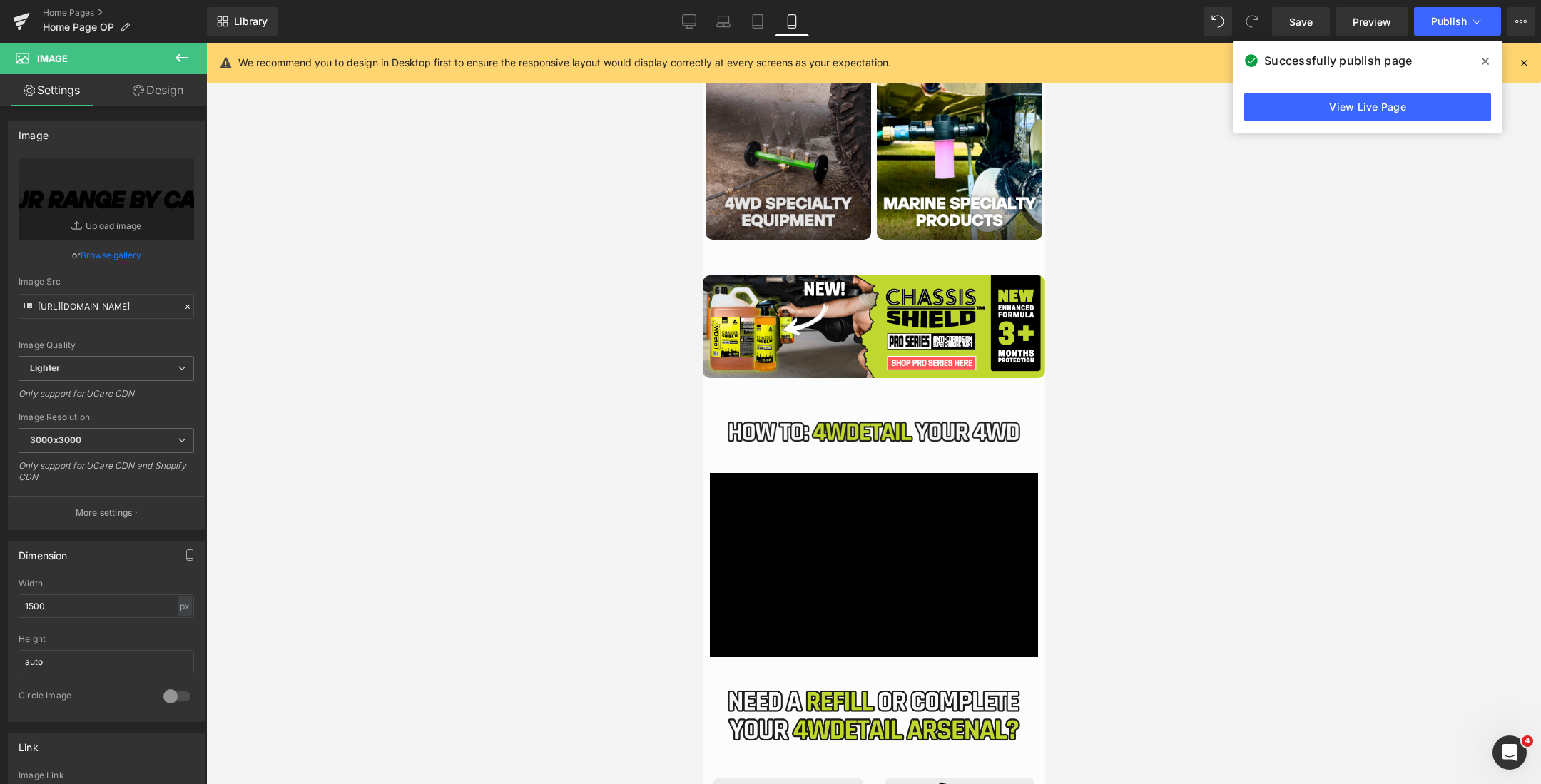
scroll to position [878, 0]
